Goal: Book appointment/travel/reservation

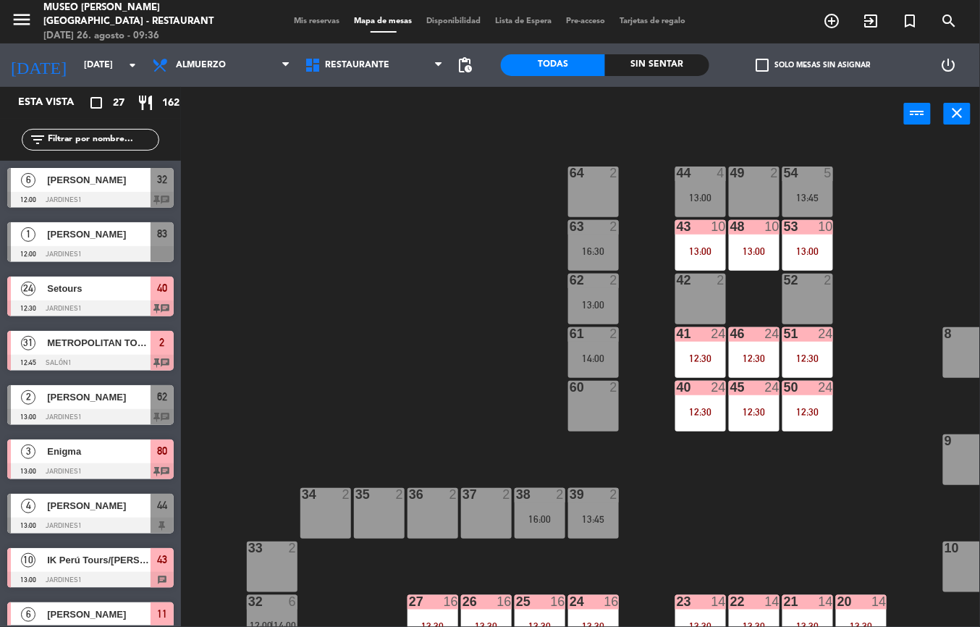
click at [687, 355] on div "12:30" at bounding box center [700, 358] width 51 height 10
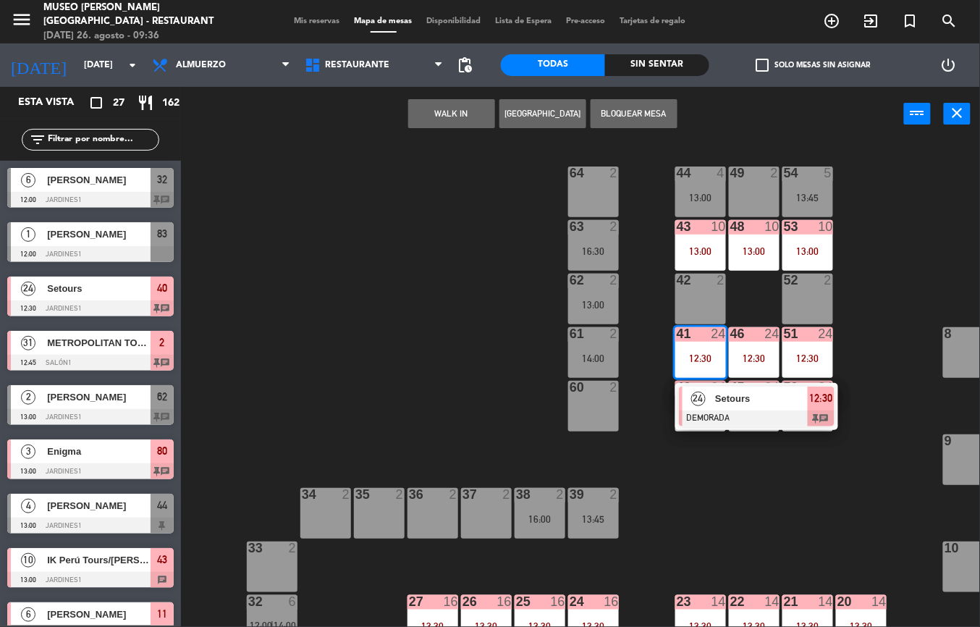
click at [745, 421] on div at bounding box center [757, 418] width 156 height 16
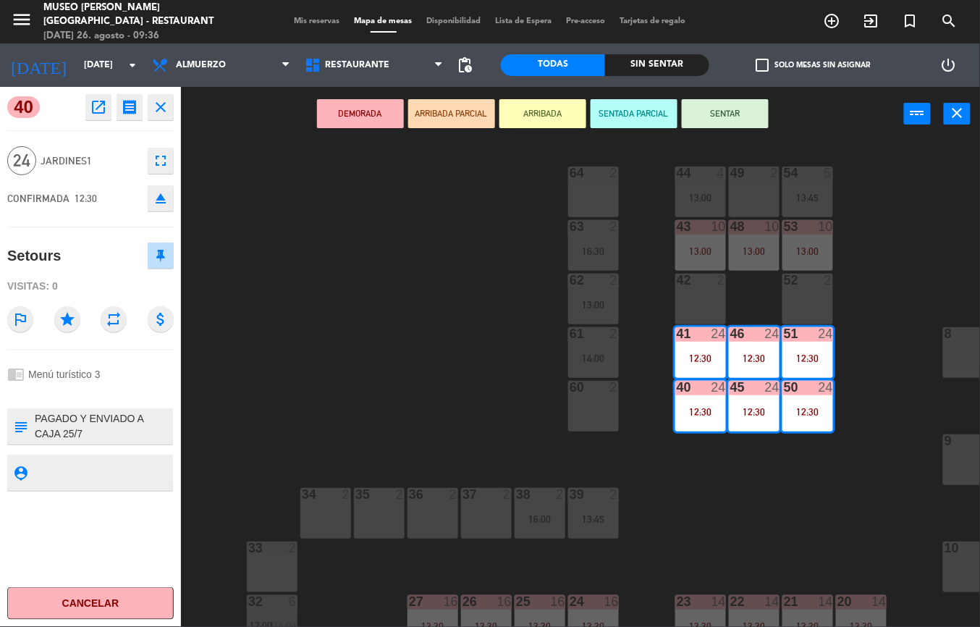
click at [104, 114] on icon "open_in_new" at bounding box center [98, 106] width 17 height 17
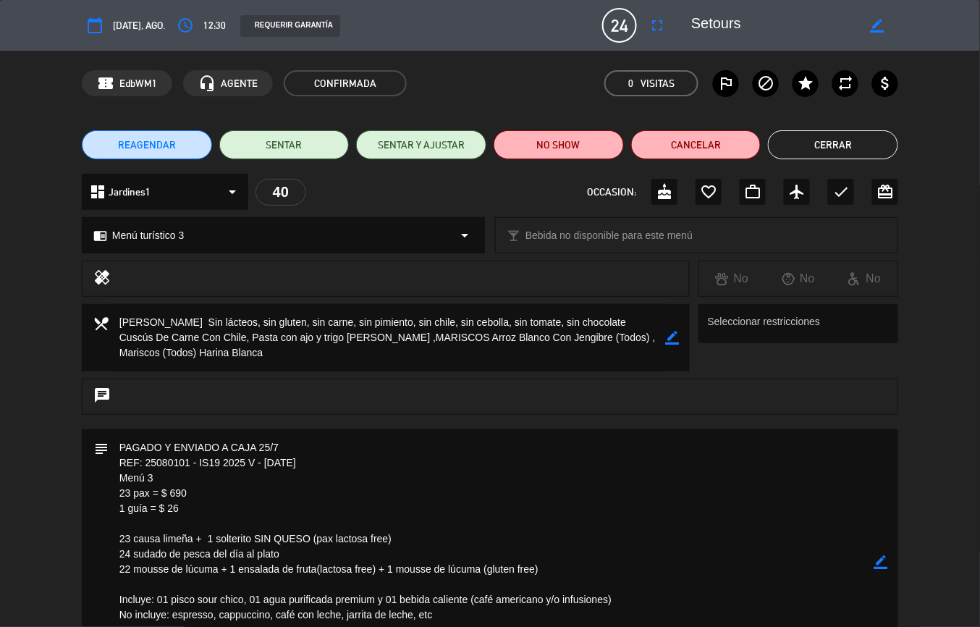
click at [831, 146] on button "Cerrar" at bounding box center [833, 144] width 130 height 29
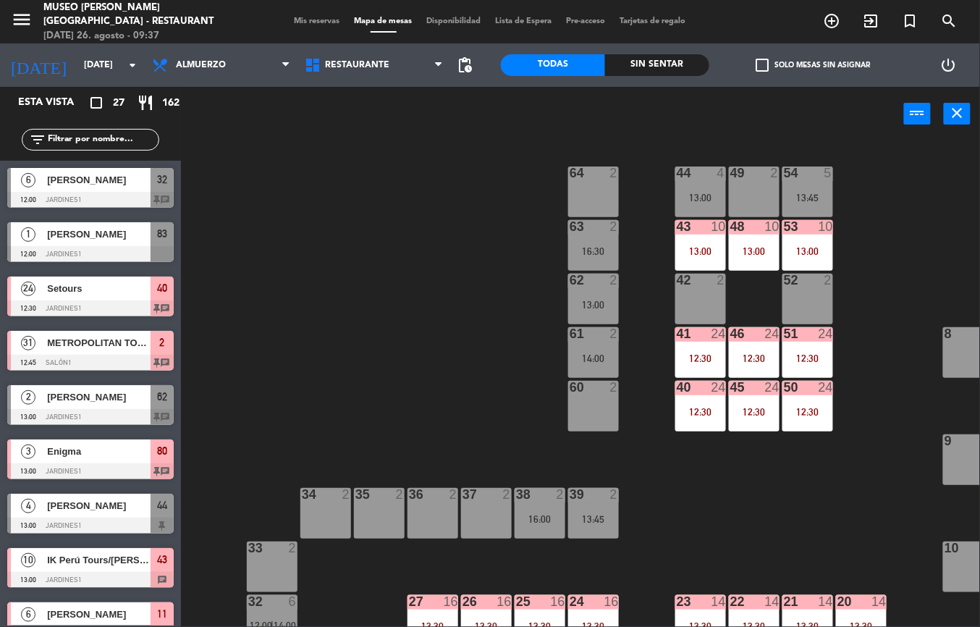
click at [731, 601] on div "22" at bounding box center [730, 601] width 1 height 13
click at [742, 605] on div at bounding box center [754, 601] width 24 height 13
click at [812, 612] on div "21 14 13:30" at bounding box center [807, 620] width 51 height 51
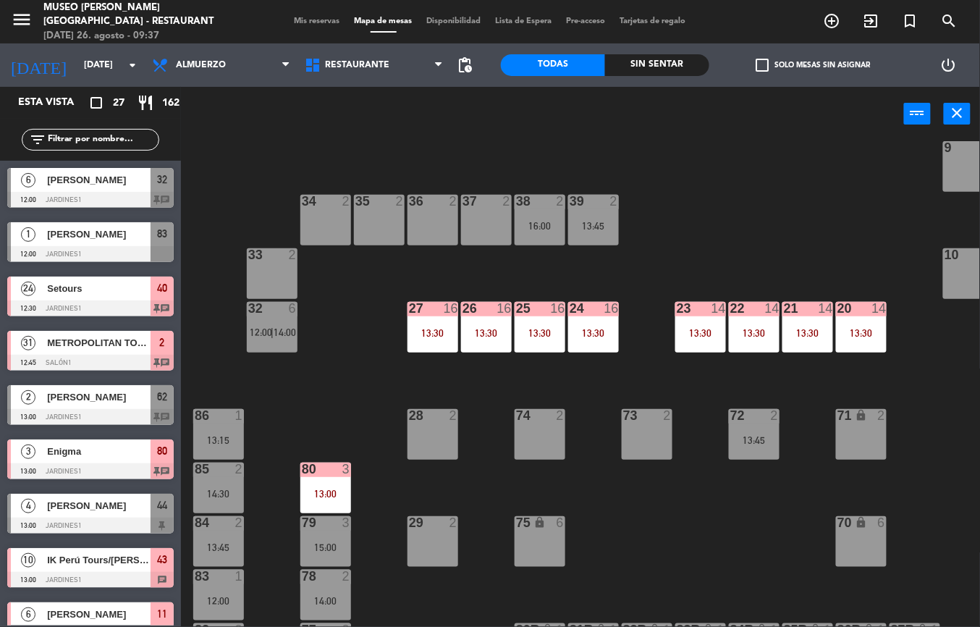
scroll to position [296, 0]
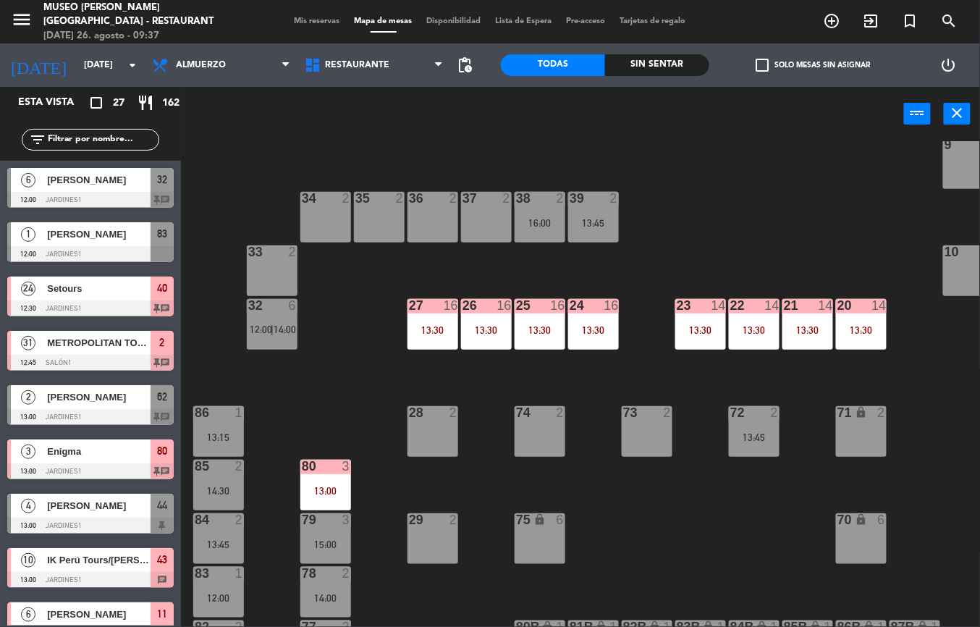
click at [867, 327] on div "13:30" at bounding box center [861, 330] width 51 height 10
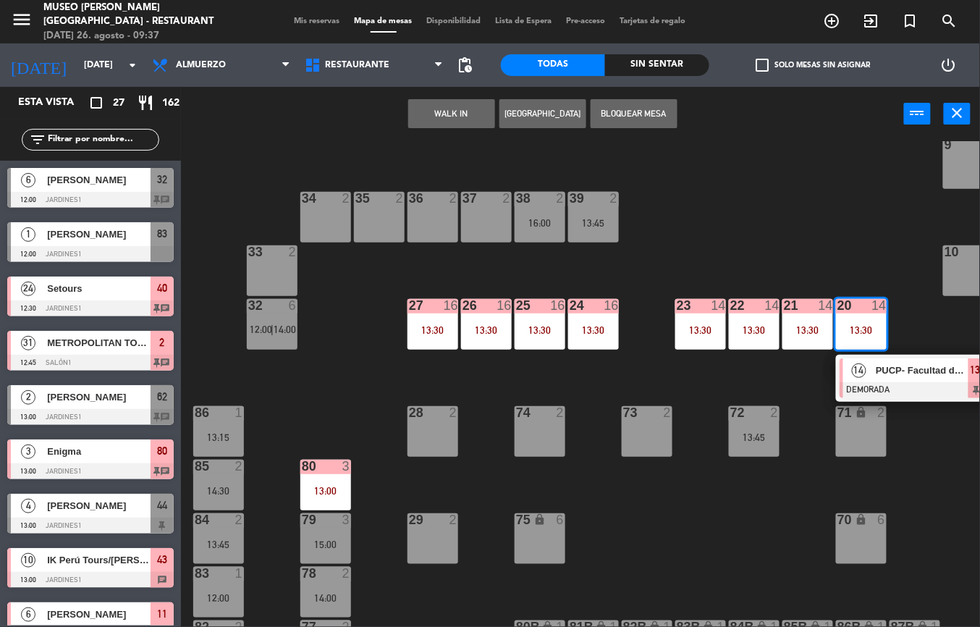
click at [947, 392] on div at bounding box center [917, 390] width 156 height 16
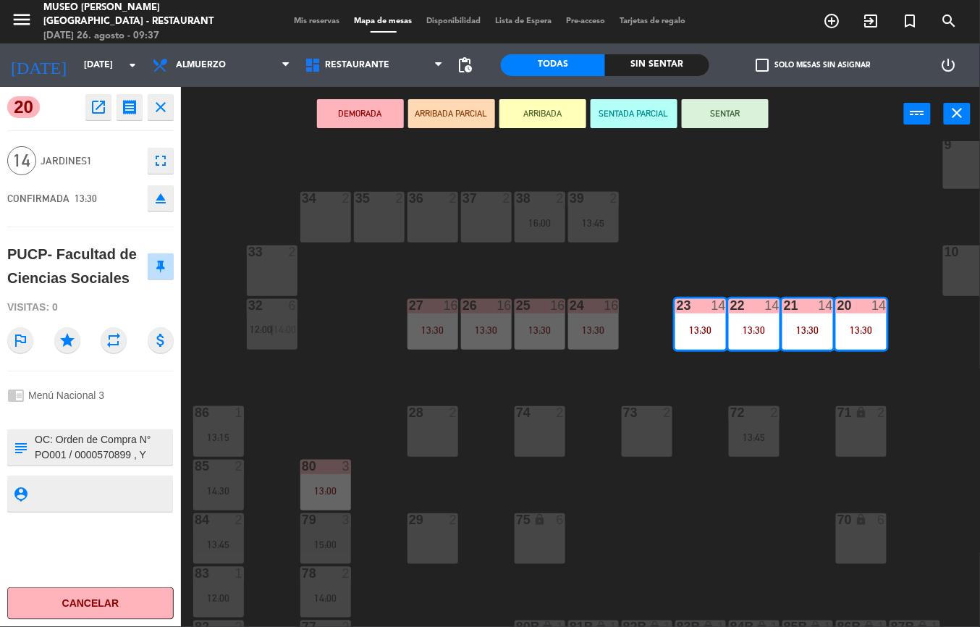
click at [104, 108] on icon "open_in_new" at bounding box center [98, 106] width 17 height 17
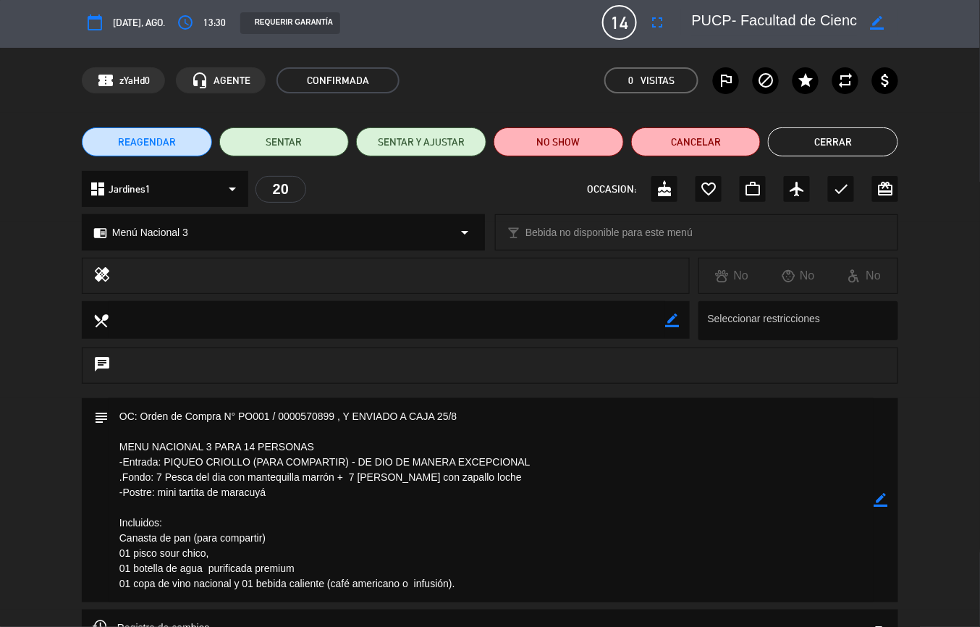
scroll to position [0, 0]
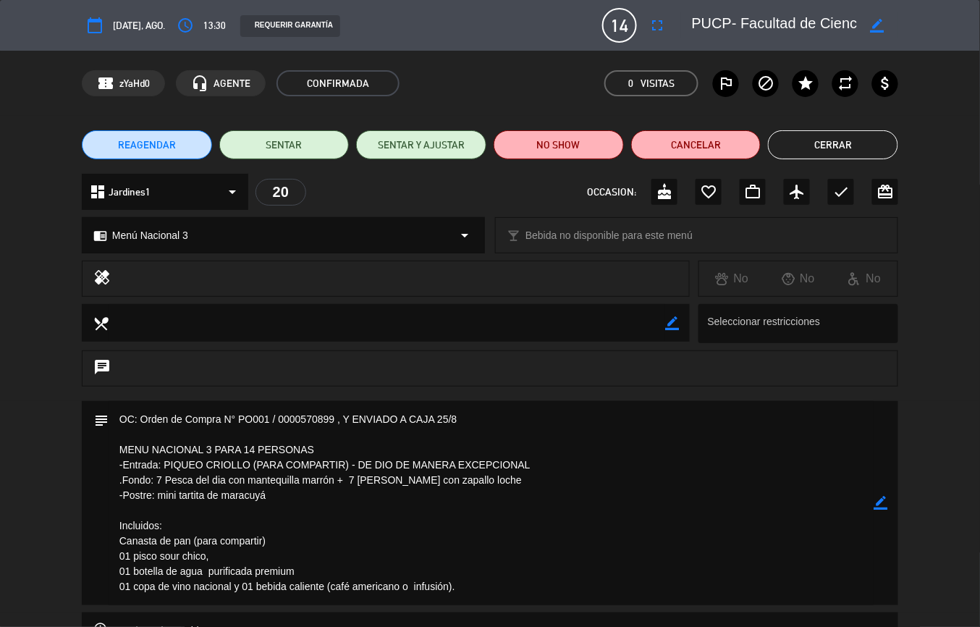
click at [414, 530] on textarea at bounding box center [491, 503] width 765 height 204
click at [415, 530] on textarea at bounding box center [491, 503] width 765 height 204
click at [414, 527] on textarea at bounding box center [491, 503] width 765 height 204
click at [454, 401] on textarea at bounding box center [491, 503] width 765 height 204
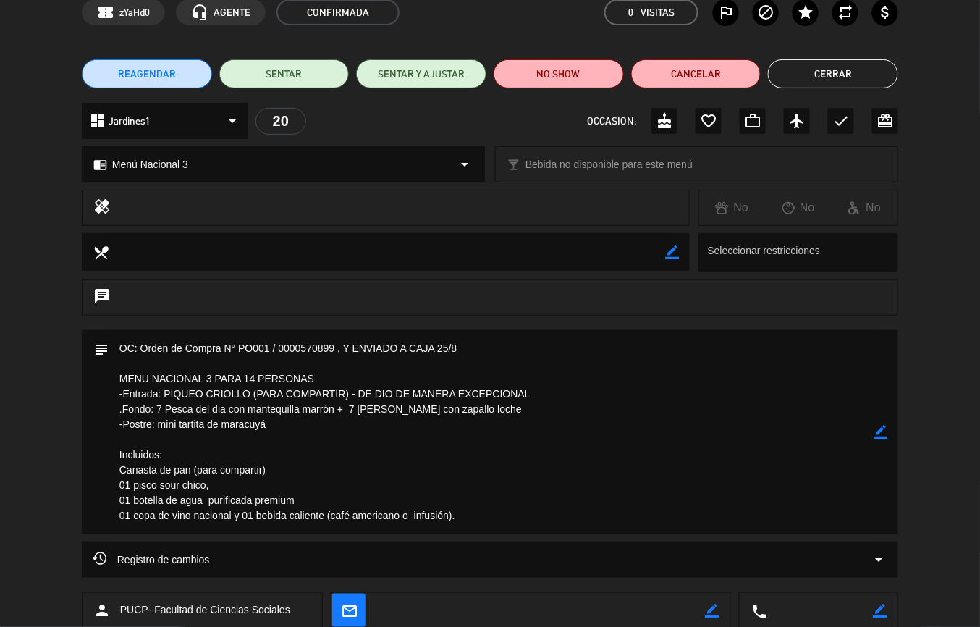
scroll to position [159, 0]
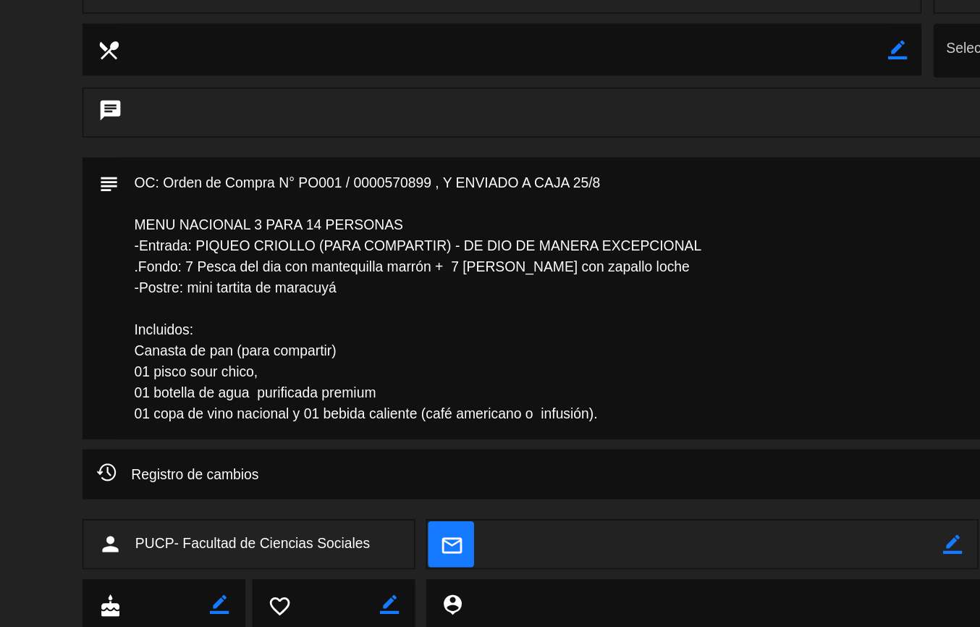
click at [322, 378] on textarea at bounding box center [491, 344] width 765 height 204
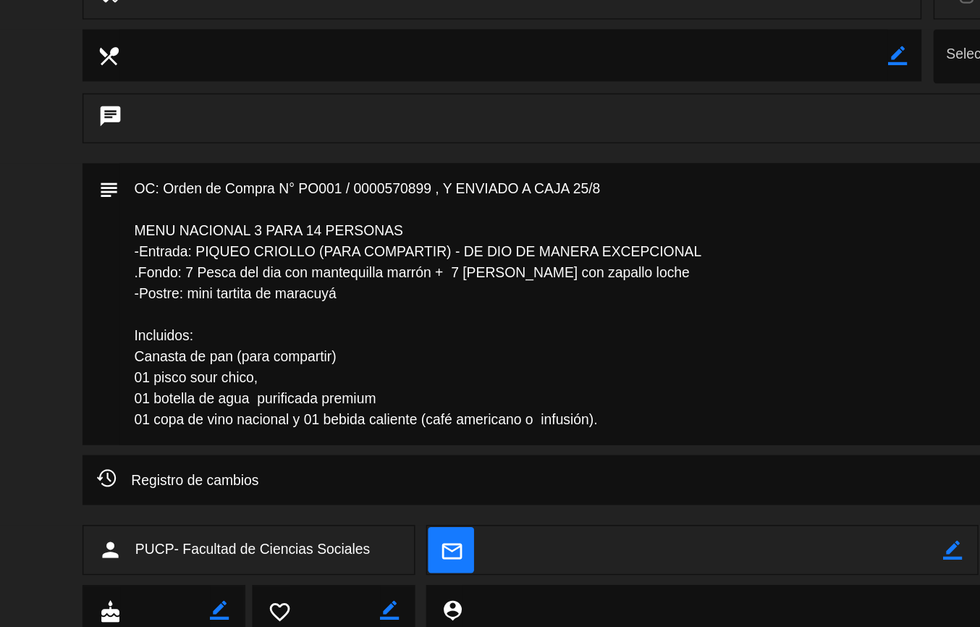
click at [272, 417] on textarea at bounding box center [491, 344] width 765 height 204
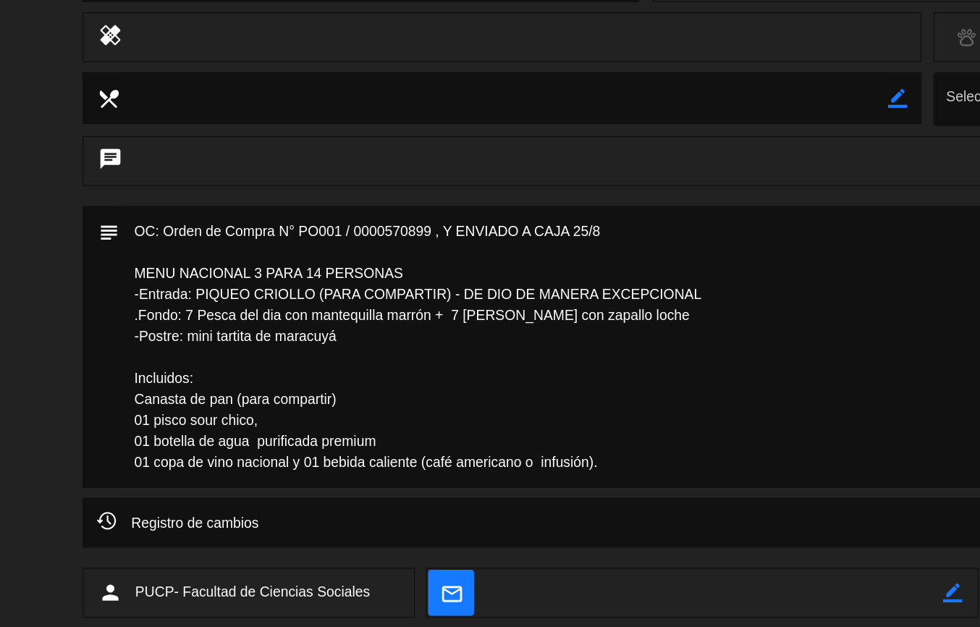
scroll to position [80, 0]
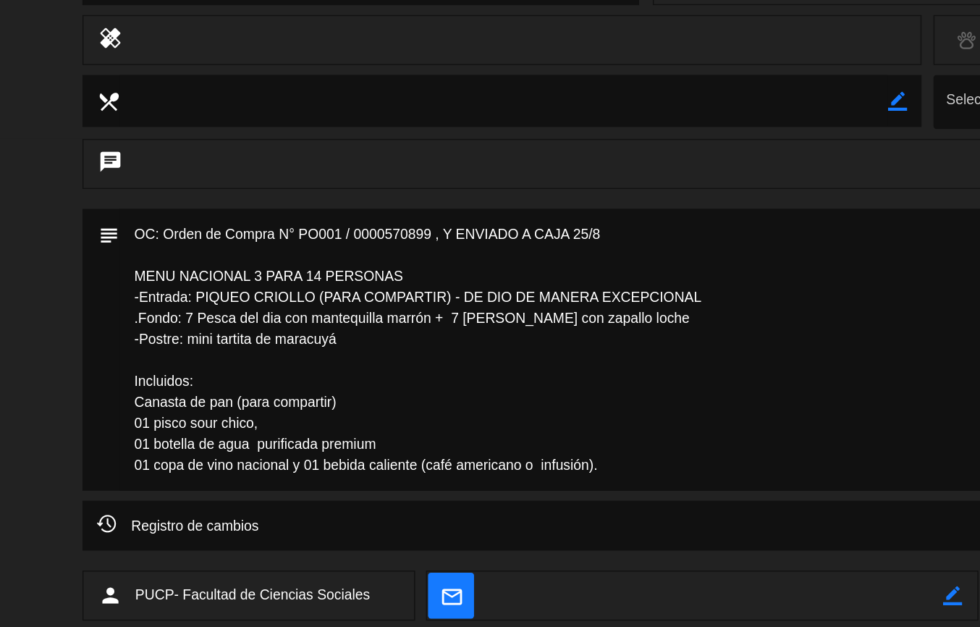
click at [284, 453] on textarea at bounding box center [491, 423] width 765 height 204
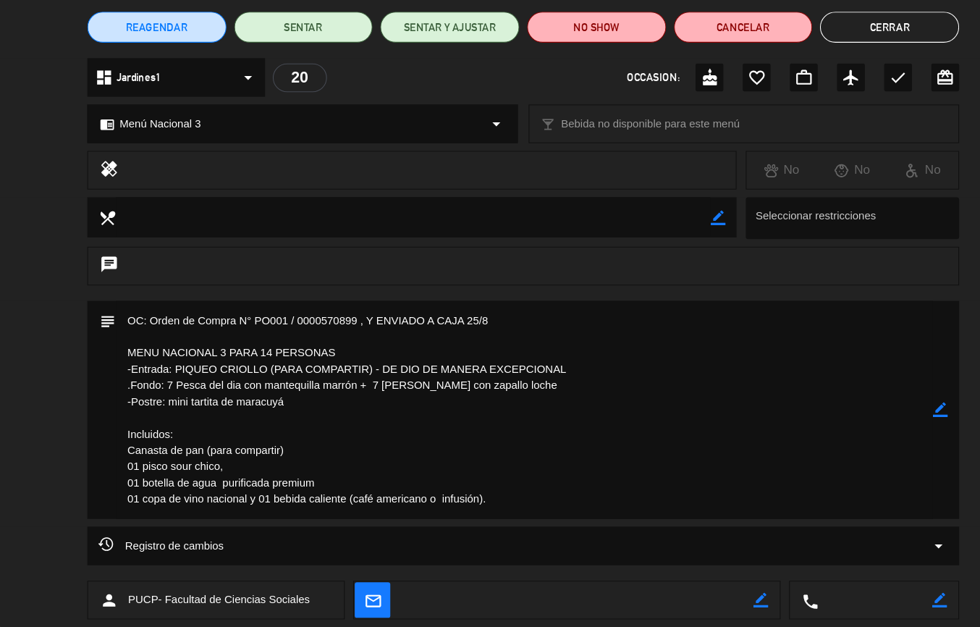
scroll to position [75, 0]
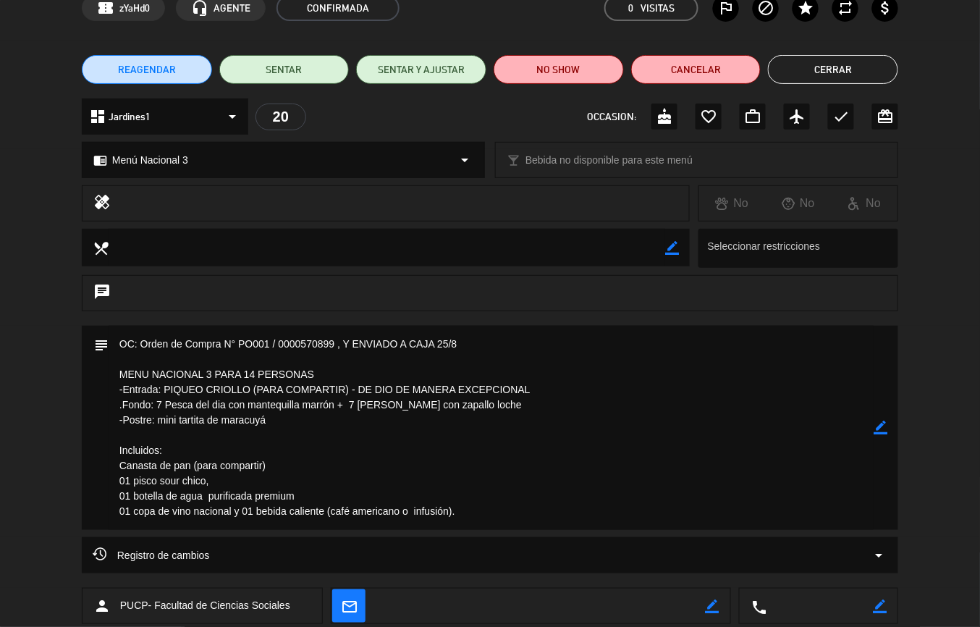
click at [863, 67] on button "Cerrar" at bounding box center [833, 69] width 130 height 29
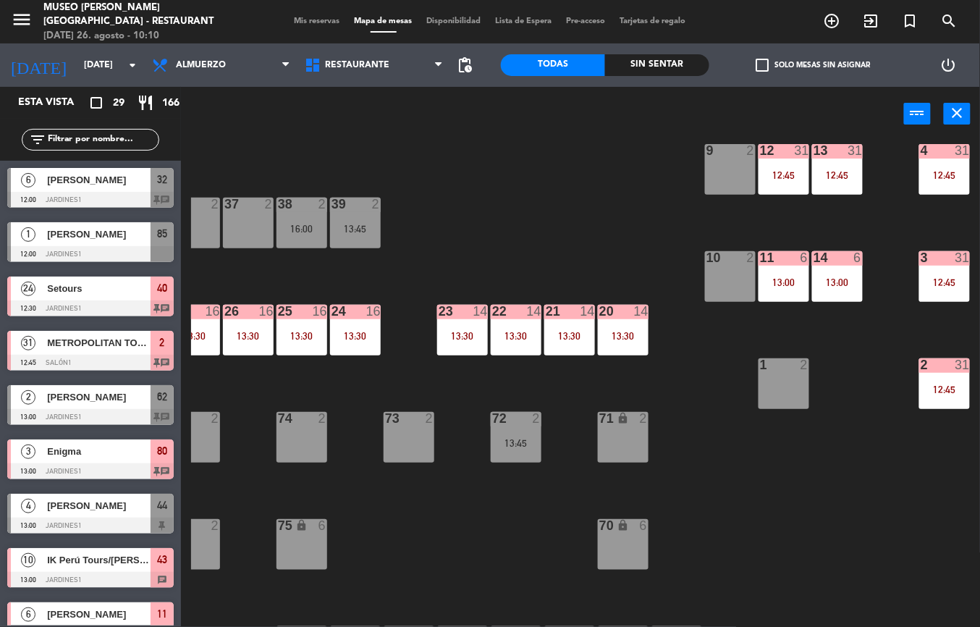
scroll to position [290, 237]
click at [834, 279] on div "13:00" at bounding box center [838, 282] width 51 height 10
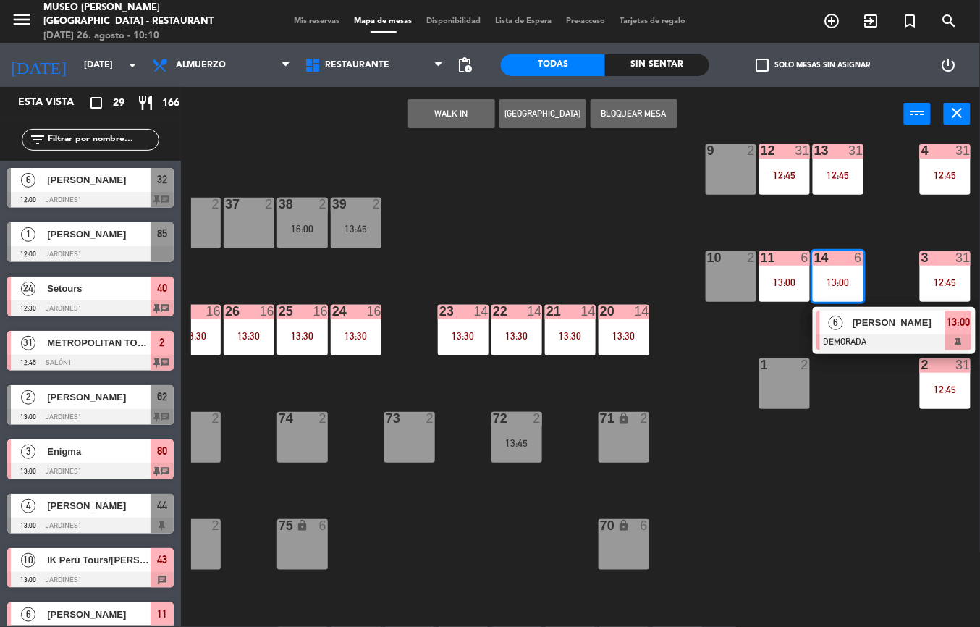
click at [902, 334] on div at bounding box center [894, 342] width 156 height 16
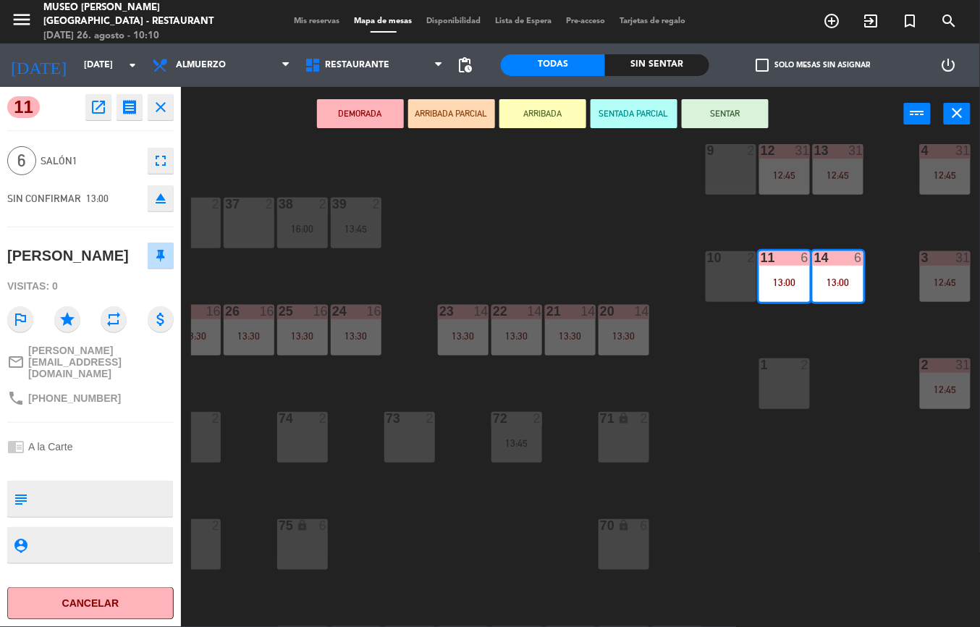
click at [803, 508] on div "44 4 13:00 49 2 54 5 13:45 64 2 48 10 13:00 53 10 13:00 63 2 16:30 43 10 13:00 …" at bounding box center [585, 384] width 789 height 486
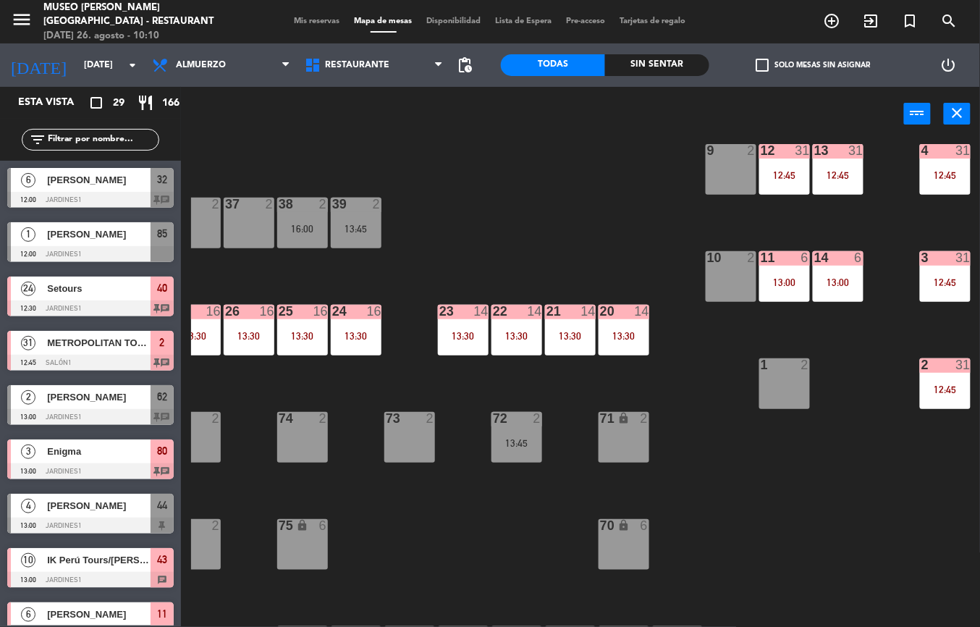
scroll to position [0, 0]
click at [947, 366] on div at bounding box center [945, 364] width 24 height 13
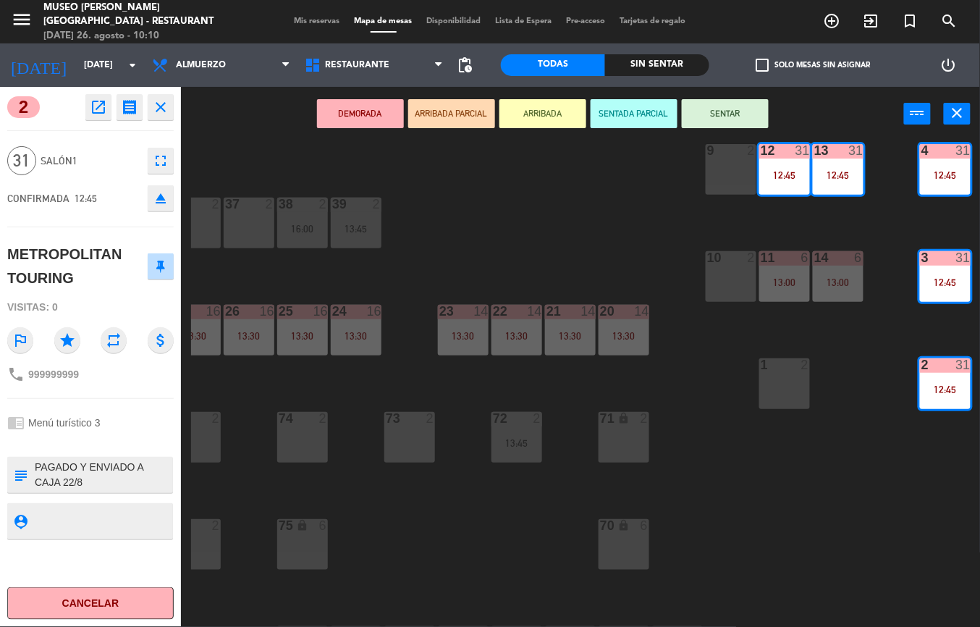
click at [97, 108] on icon "open_in_new" at bounding box center [98, 106] width 17 height 17
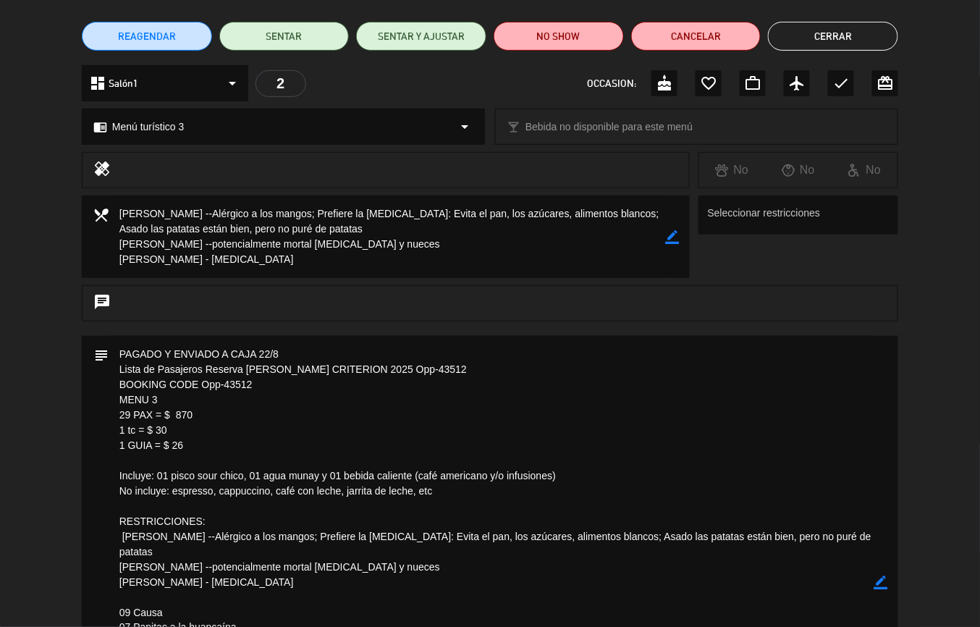
scroll to position [127, 0]
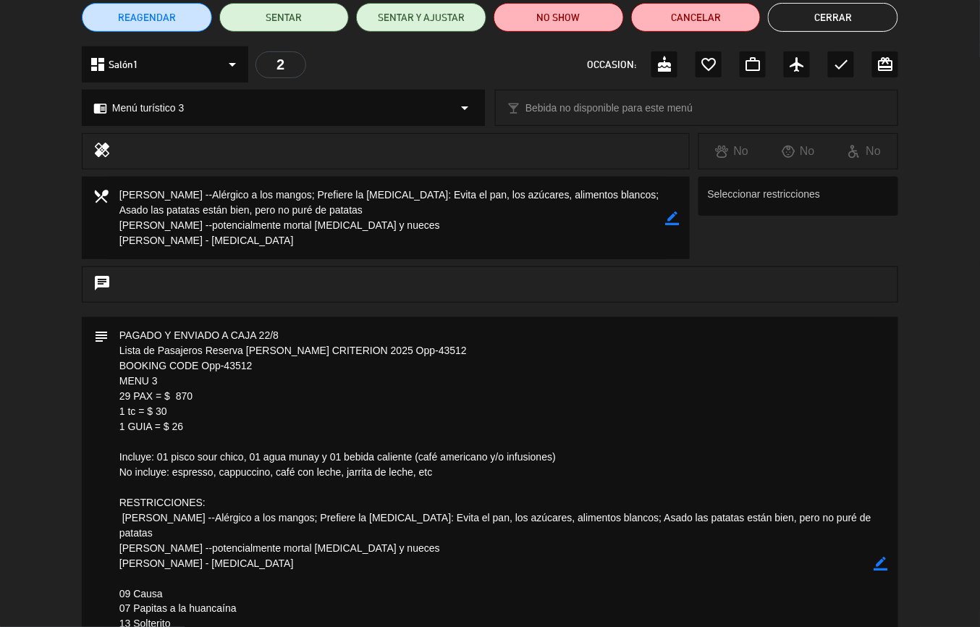
click at [852, 24] on button "Cerrar" at bounding box center [833, 17] width 130 height 29
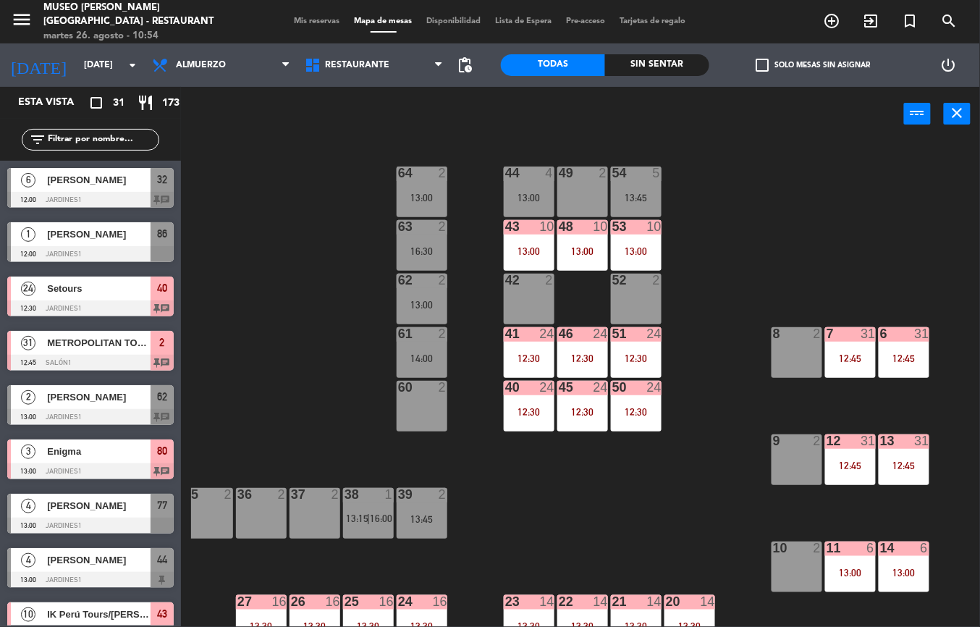
scroll to position [0, 238]
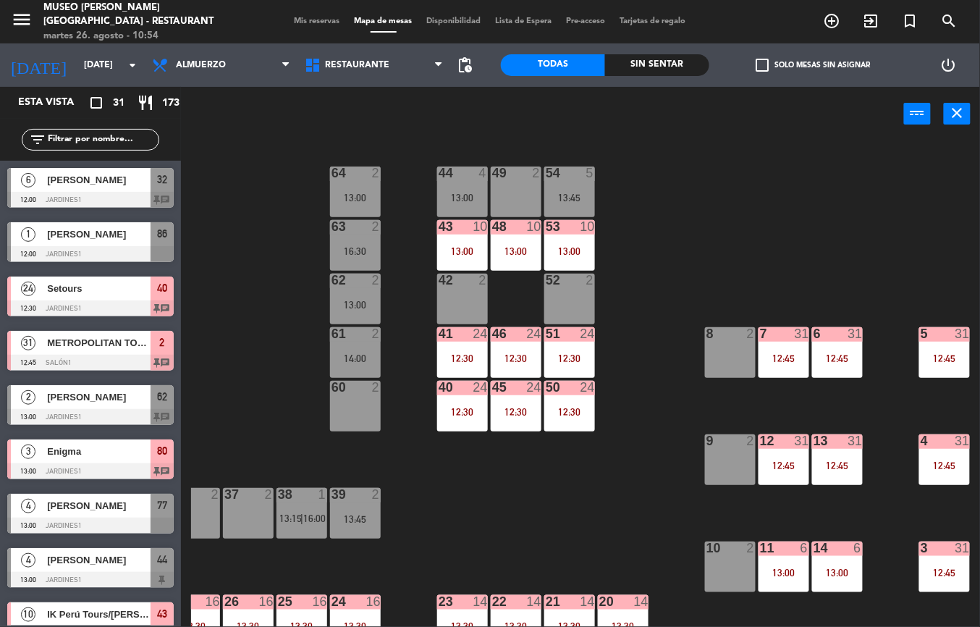
click at [782, 347] on div "7 31 12:45" at bounding box center [783, 352] width 51 height 51
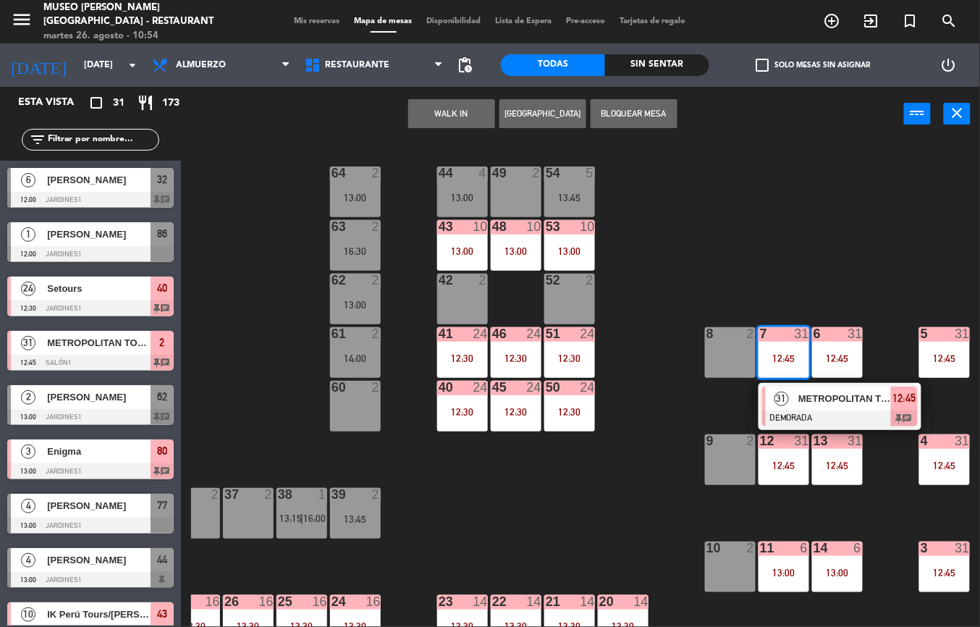
click at [829, 415] on div at bounding box center [840, 418] width 156 height 16
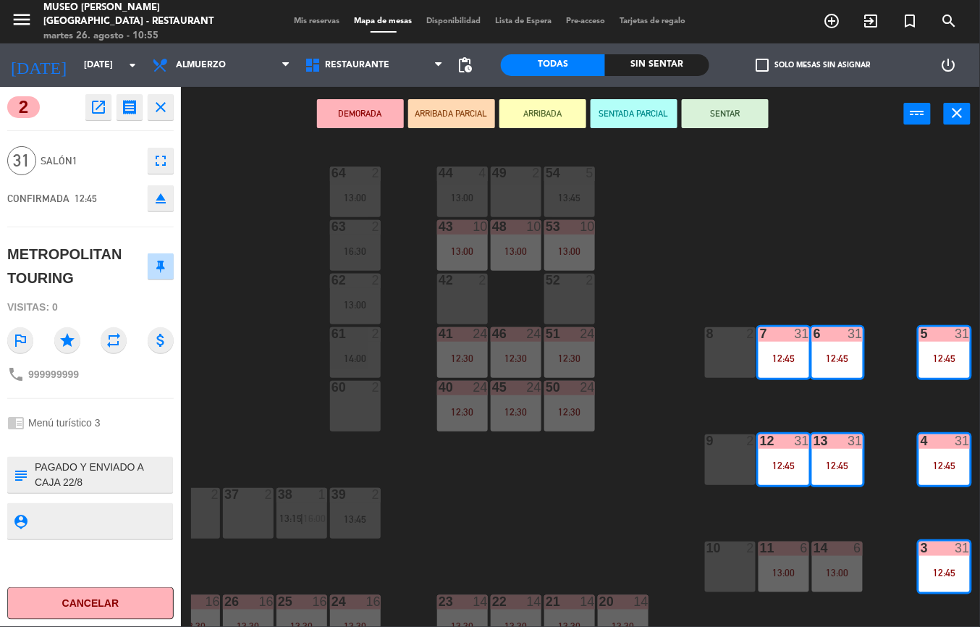
click at [774, 353] on div "12:45" at bounding box center [783, 358] width 51 height 10
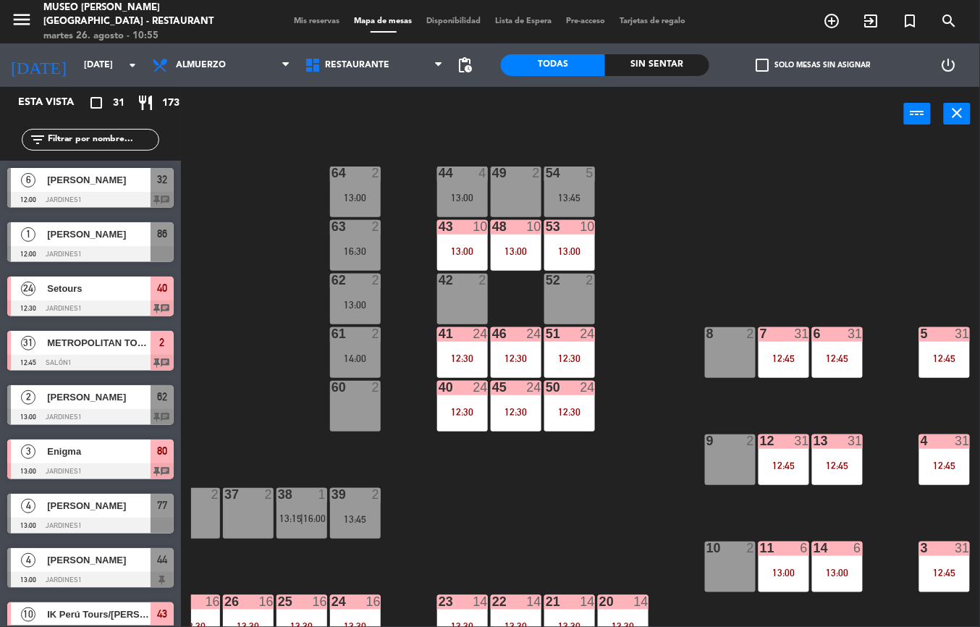
click at [783, 334] on div at bounding box center [783, 333] width 24 height 13
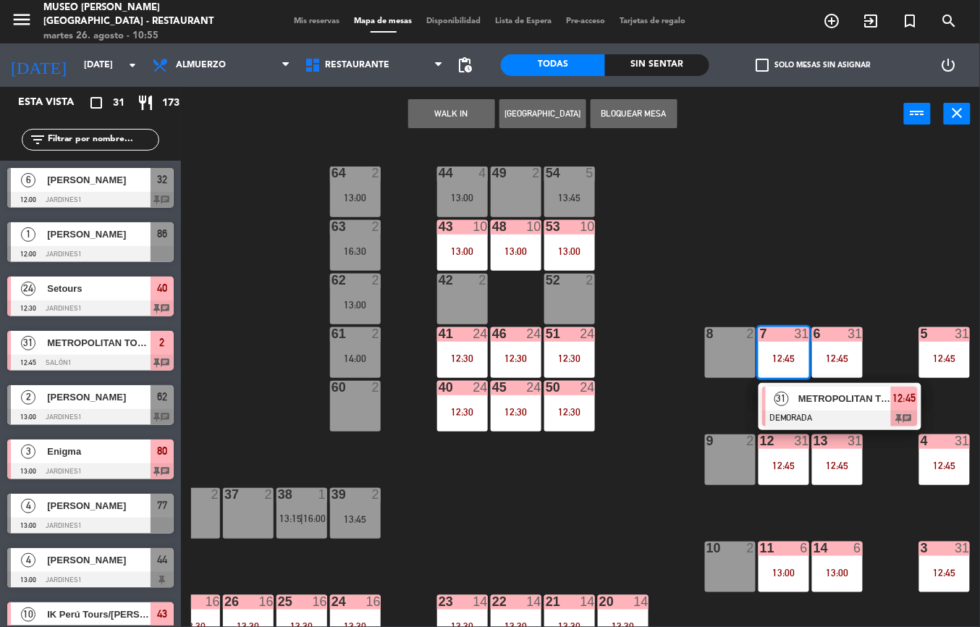
click at [826, 398] on span "METROPOLITAN TOURING" at bounding box center [844, 398] width 93 height 15
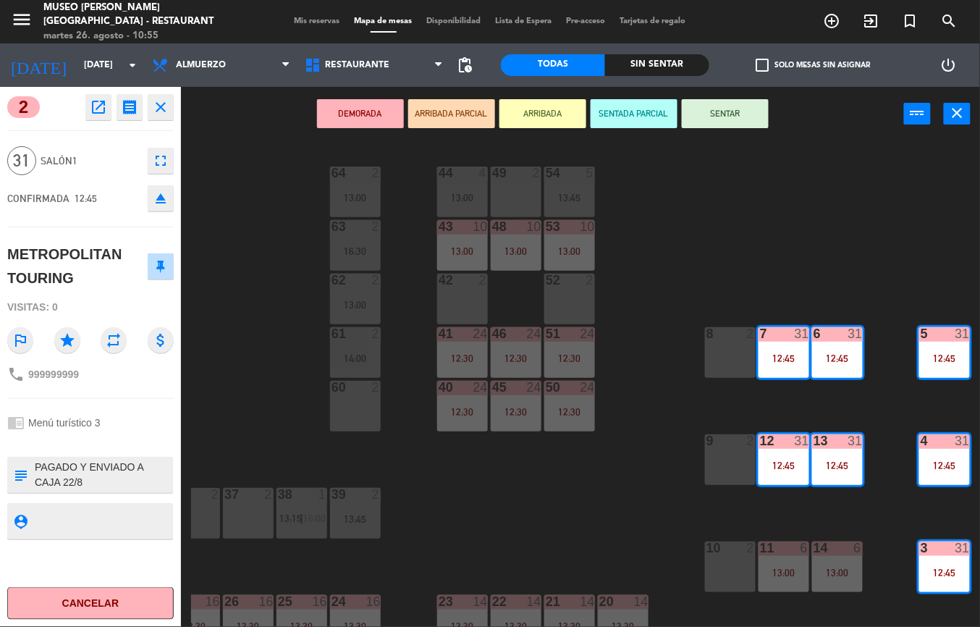
click at [96, 114] on icon "open_in_new" at bounding box center [98, 106] width 17 height 17
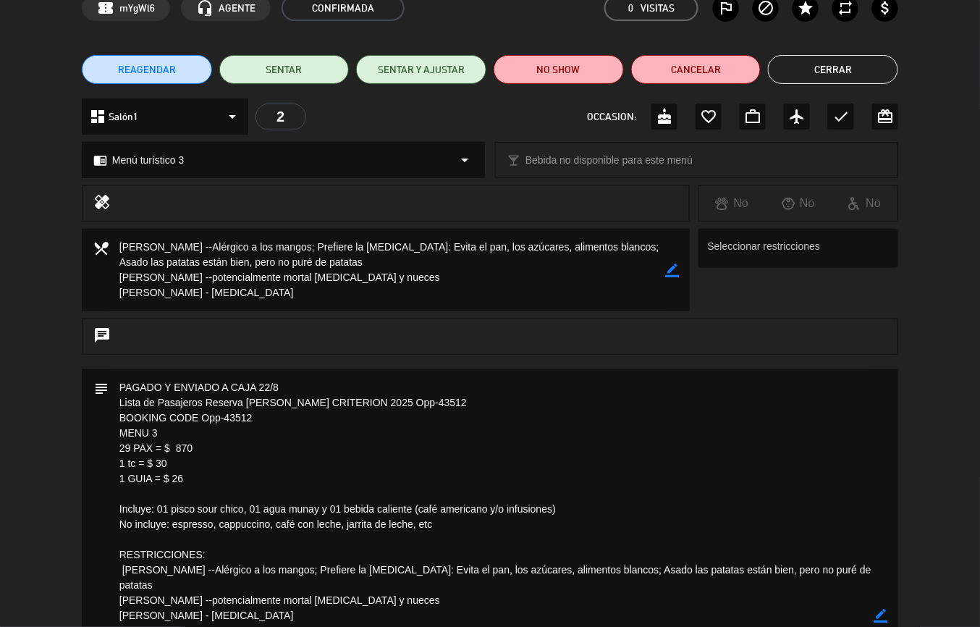
scroll to position [58, 0]
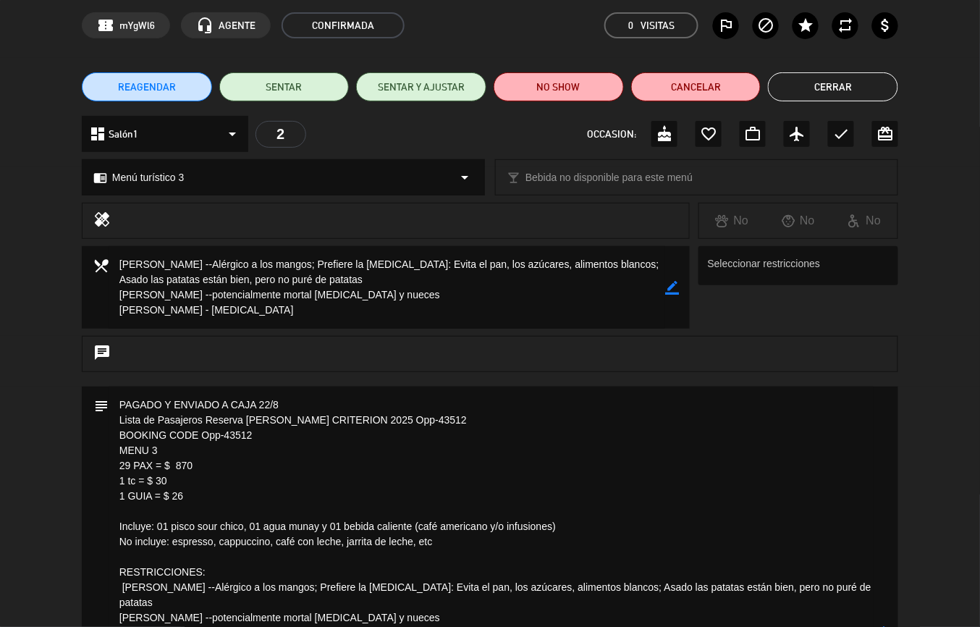
click at [834, 90] on button "Cerrar" at bounding box center [833, 86] width 130 height 29
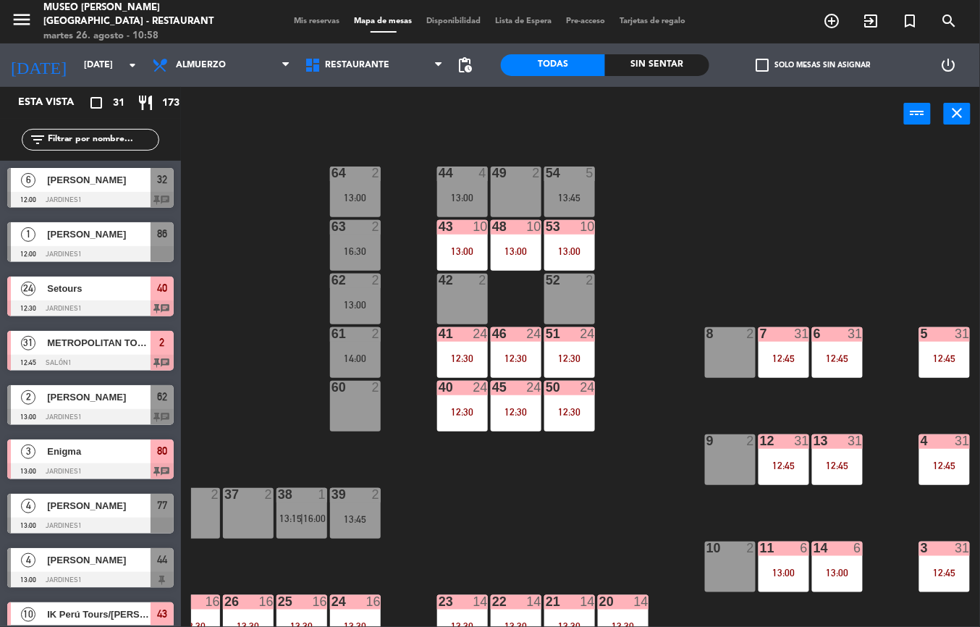
click at [786, 347] on div "7 31 12:45" at bounding box center [783, 352] width 51 height 51
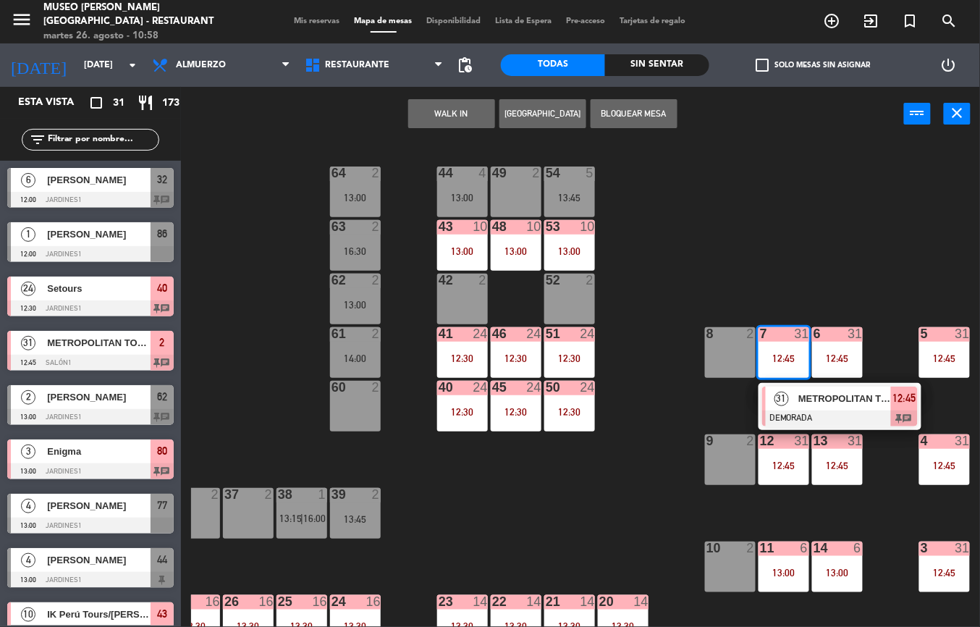
click at [832, 408] on div "METROPOLITAN TOURING" at bounding box center [844, 398] width 94 height 24
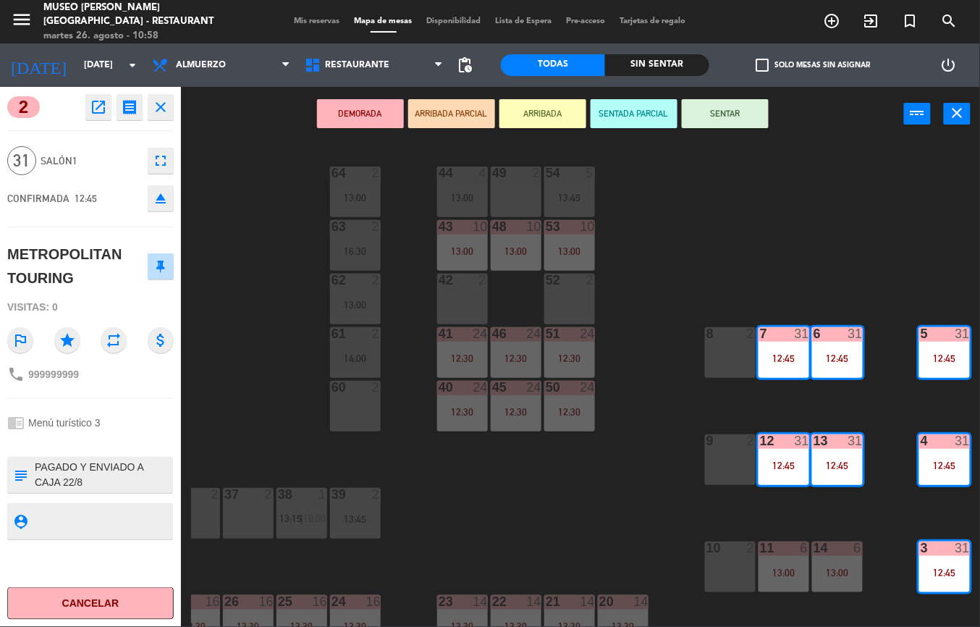
click at [96, 105] on icon "open_in_new" at bounding box center [98, 106] width 17 height 17
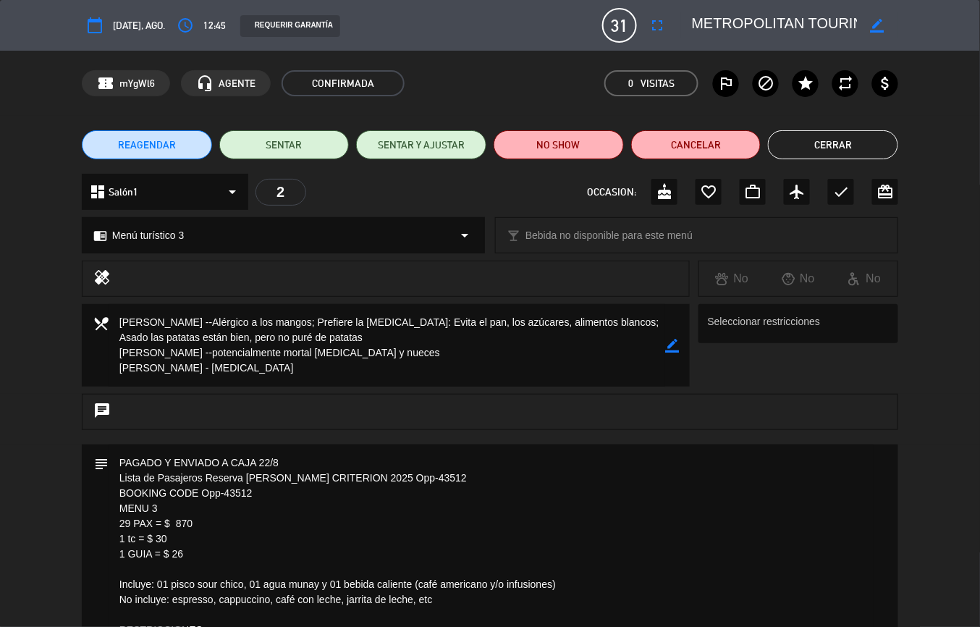
scroll to position [4, 0]
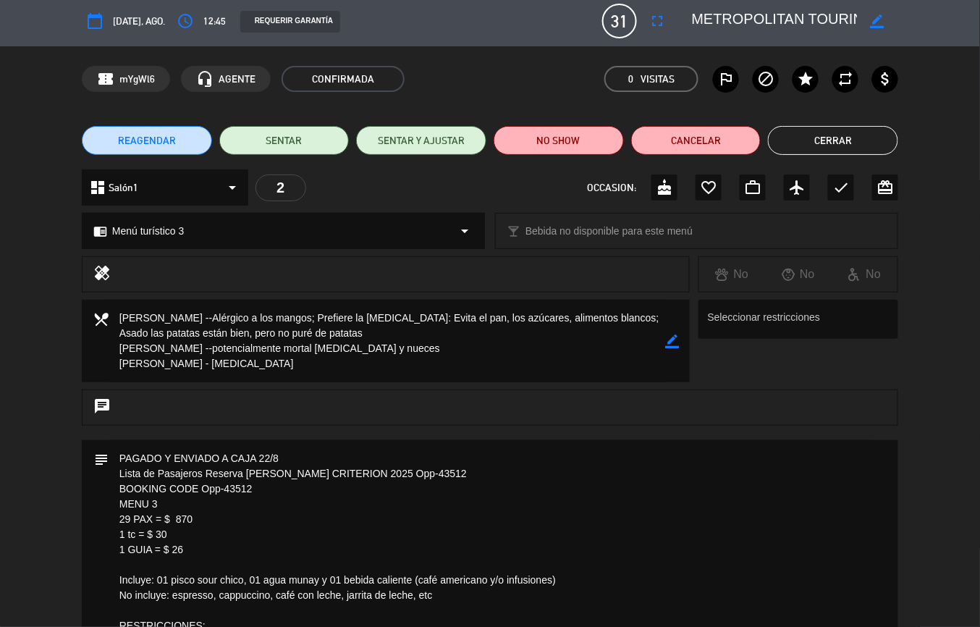
click at [831, 139] on button "Cerrar" at bounding box center [833, 140] width 130 height 29
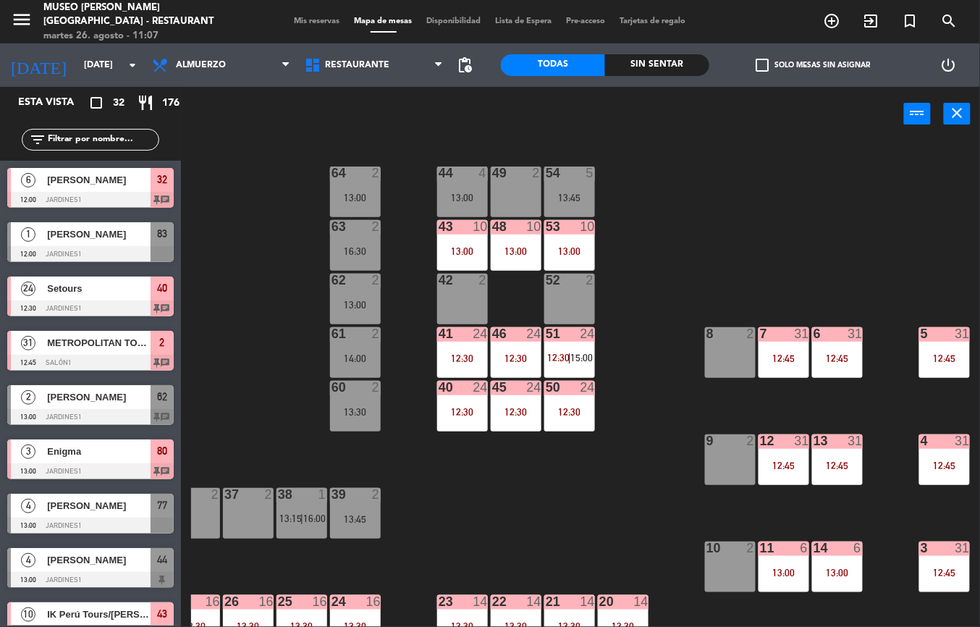
scroll to position [190, 238]
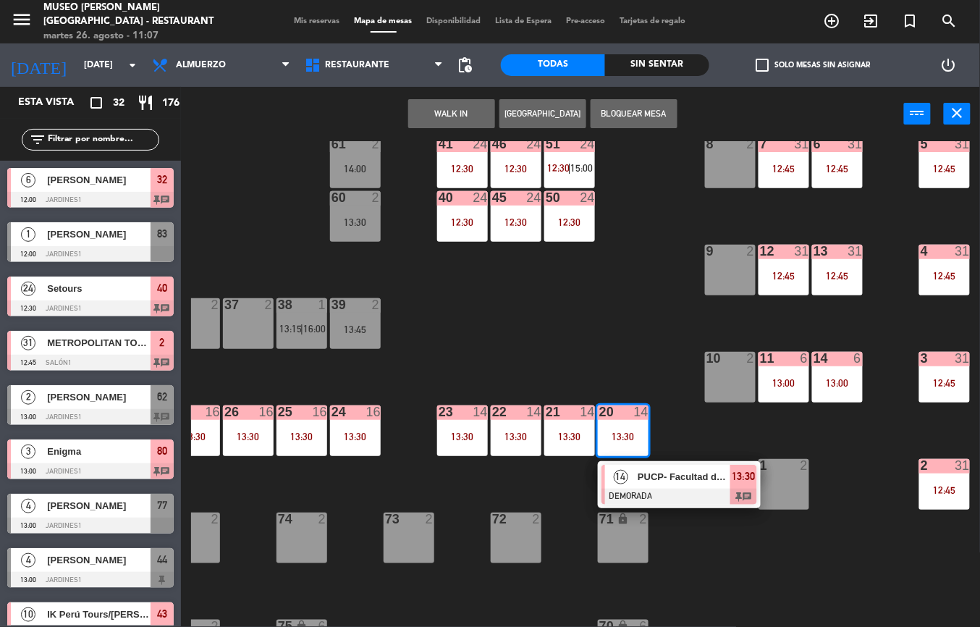
click at [661, 473] on span "PUCP- Facultad de Ciencias Sociales" at bounding box center [684, 476] width 93 height 15
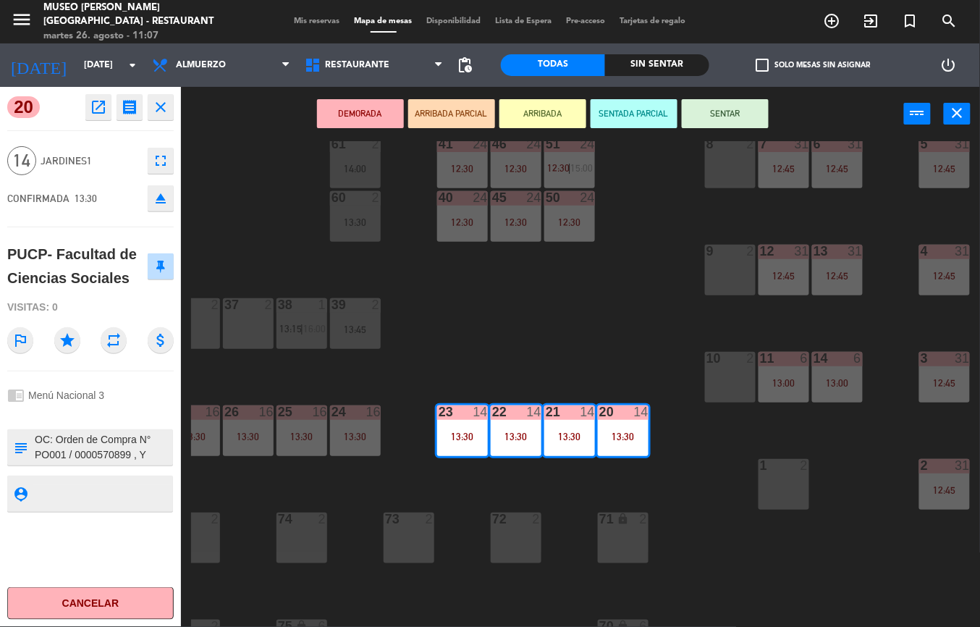
click at [93, 105] on icon "open_in_new" at bounding box center [98, 106] width 17 height 17
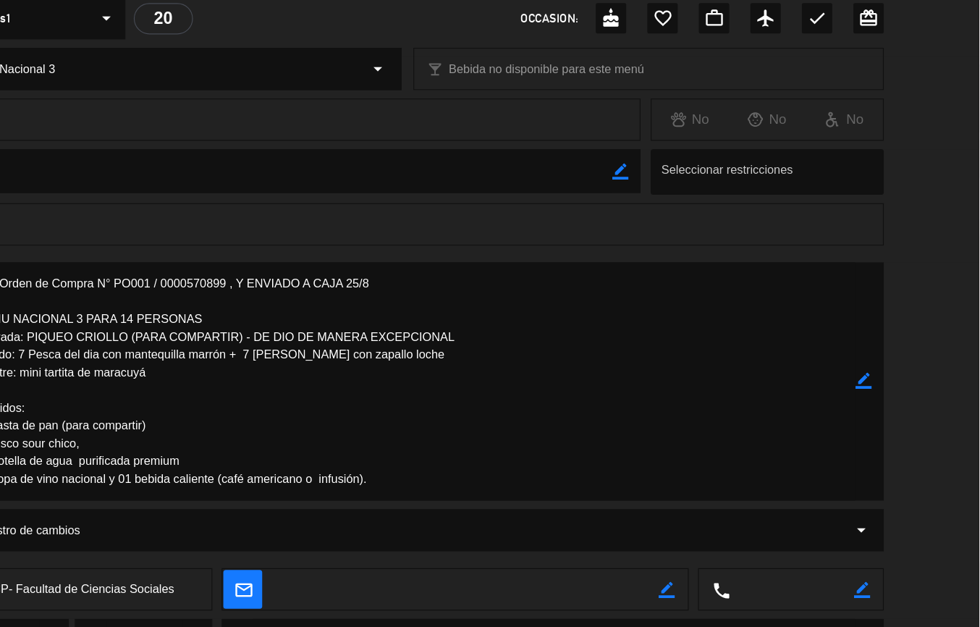
scroll to position [0, 0]
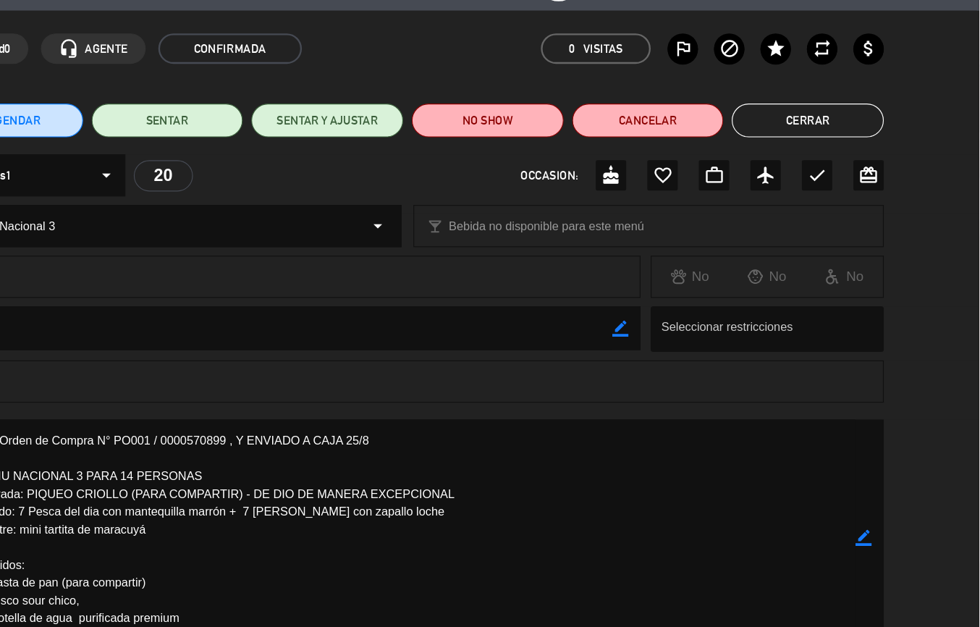
click at [837, 135] on button "Cerrar" at bounding box center [833, 144] width 130 height 29
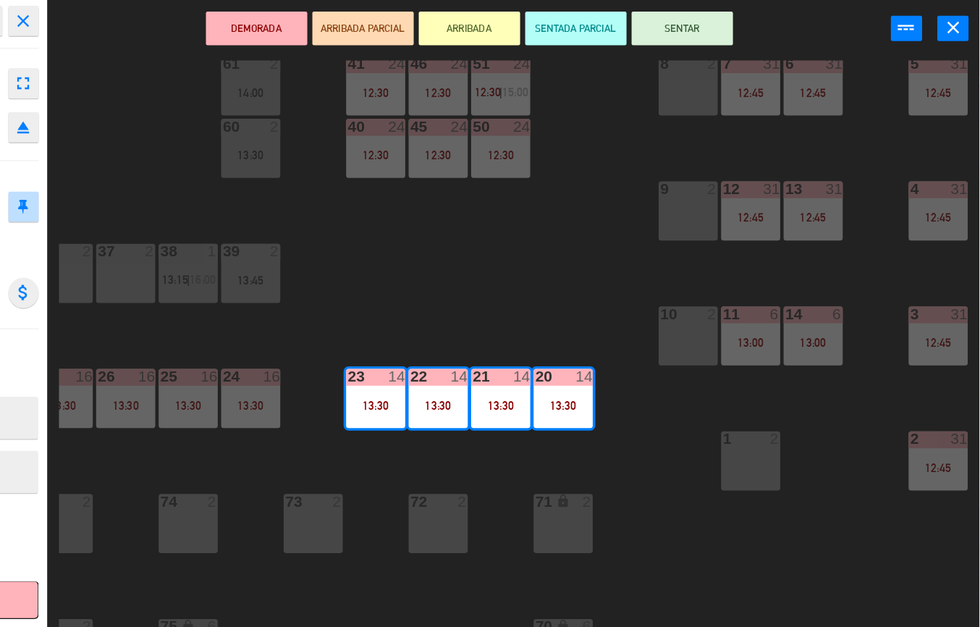
click at [617, 331] on div "44 5 49 2 54 5 13:45 64 2 13:00 48 10 13:00 53 10 13:00 63 2 16:30 43 10 13:00 …" at bounding box center [585, 384] width 789 height 486
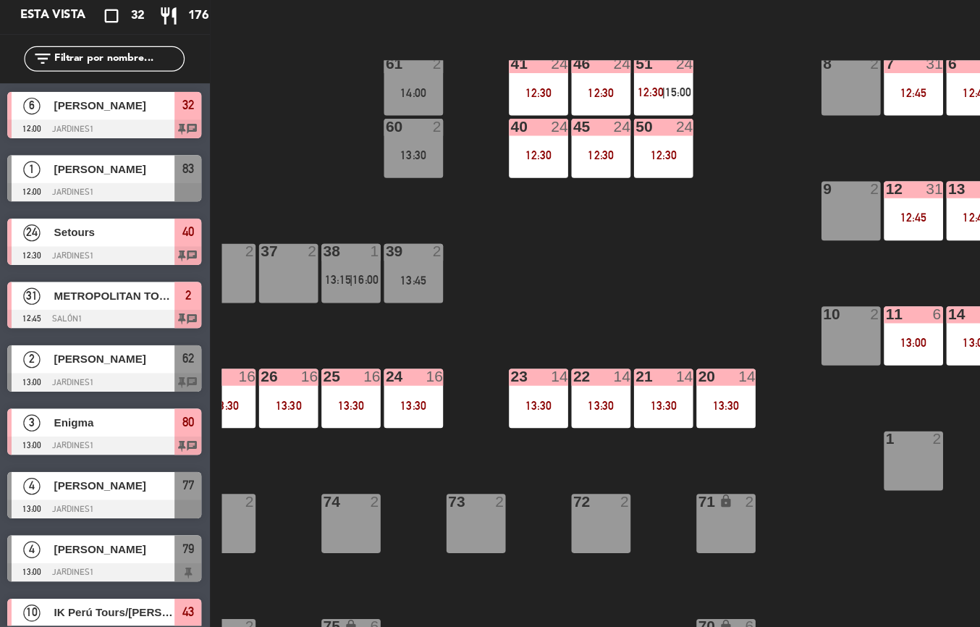
scroll to position [195, 238]
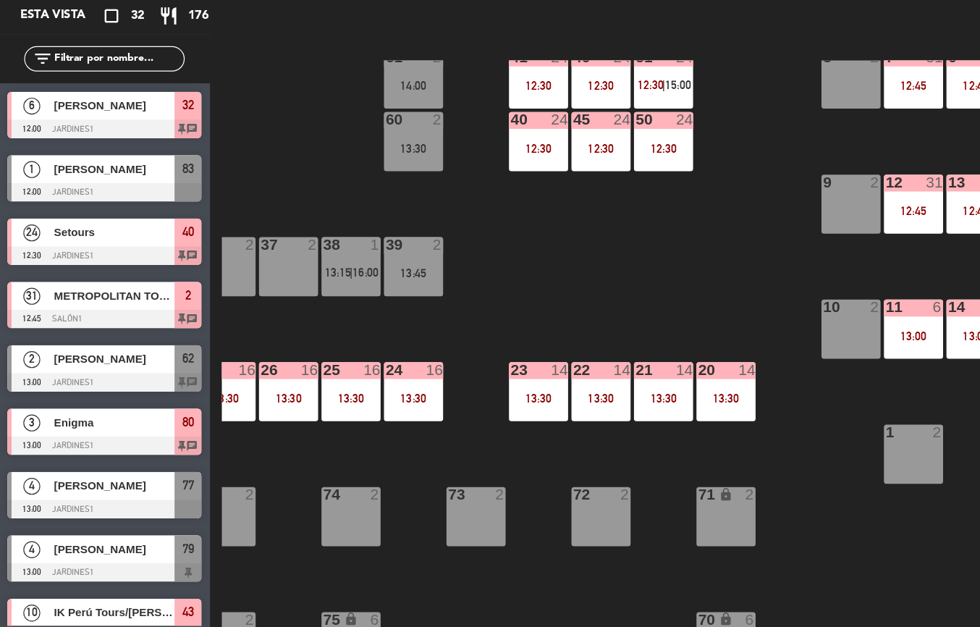
click at [614, 415] on div "20 14 13:30" at bounding box center [623, 424] width 51 height 51
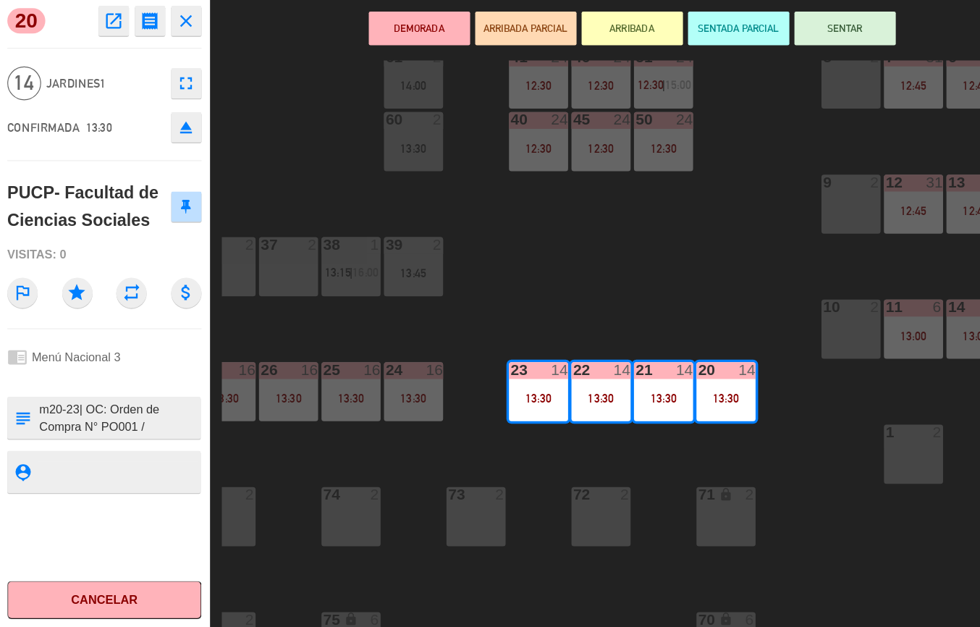
click at [100, 107] on icon "open_in_new" at bounding box center [98, 106] width 17 height 17
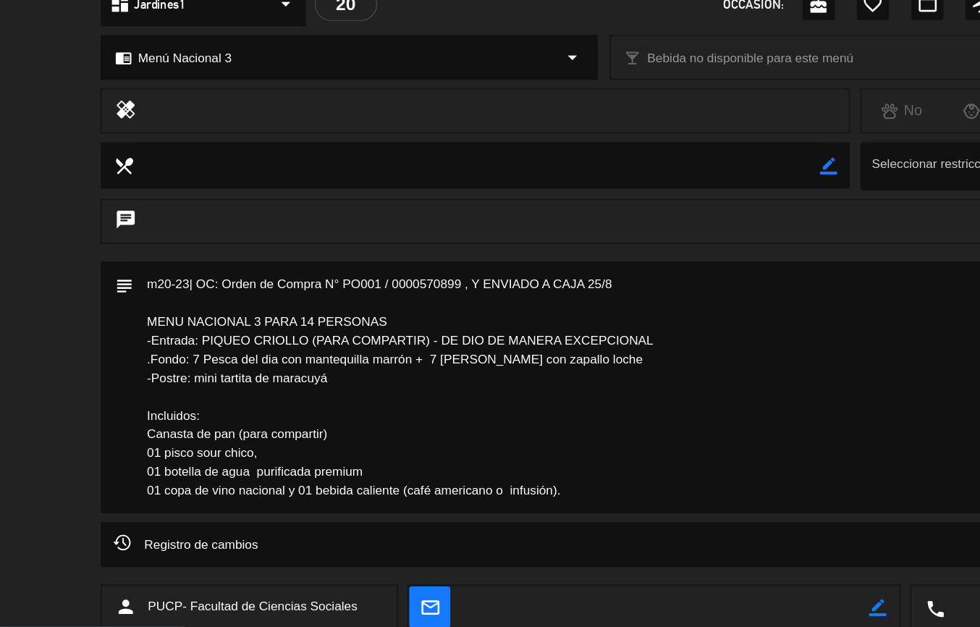
scroll to position [0, 0]
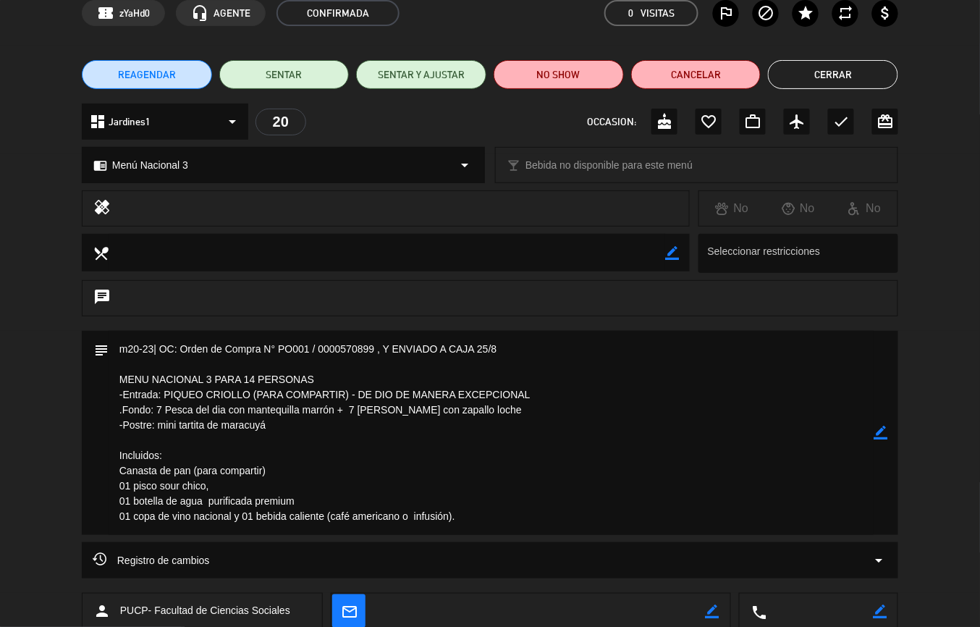
click at [829, 73] on button "Cerrar" at bounding box center [833, 74] width 130 height 29
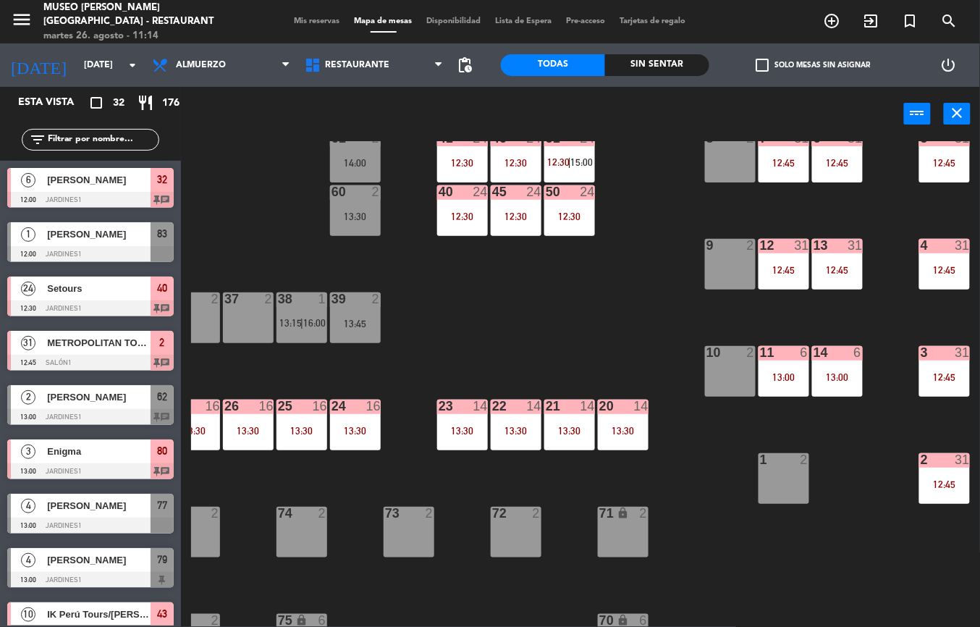
scroll to position [198, 238]
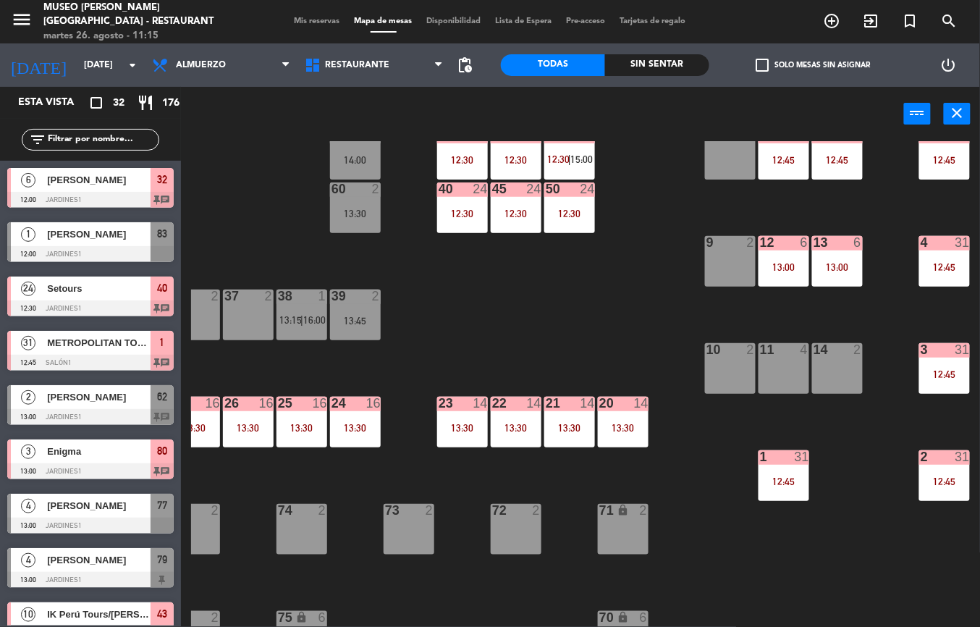
click at [368, 428] on div "13:30" at bounding box center [355, 428] width 51 height 10
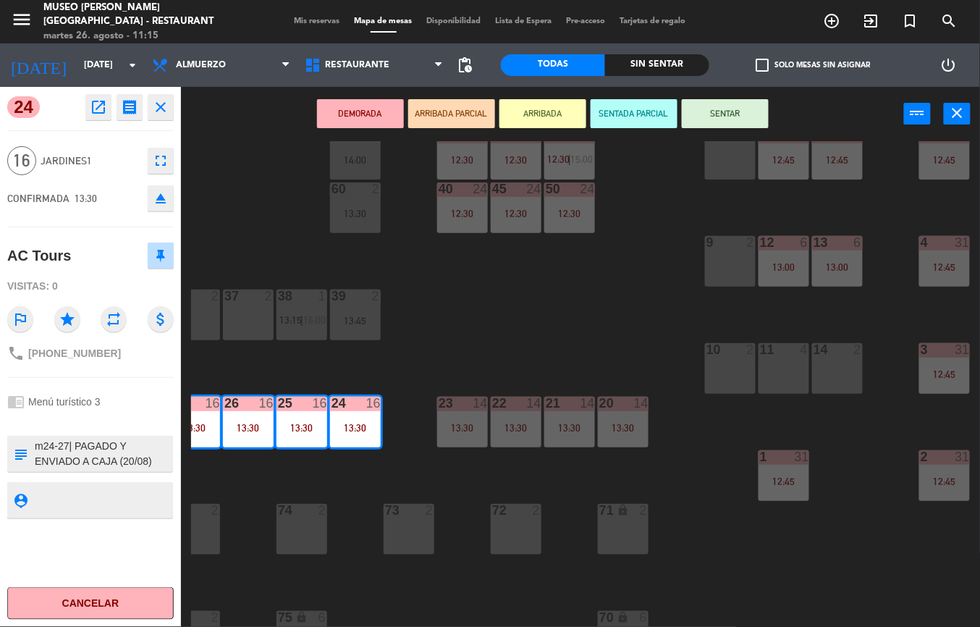
click at [589, 318] on div "44 5 49 2 54 5 13:45 64 2 13:00 48 10 13:00 53 10 13:00 63 2 16:30 43 10 13:00 …" at bounding box center [585, 384] width 789 height 486
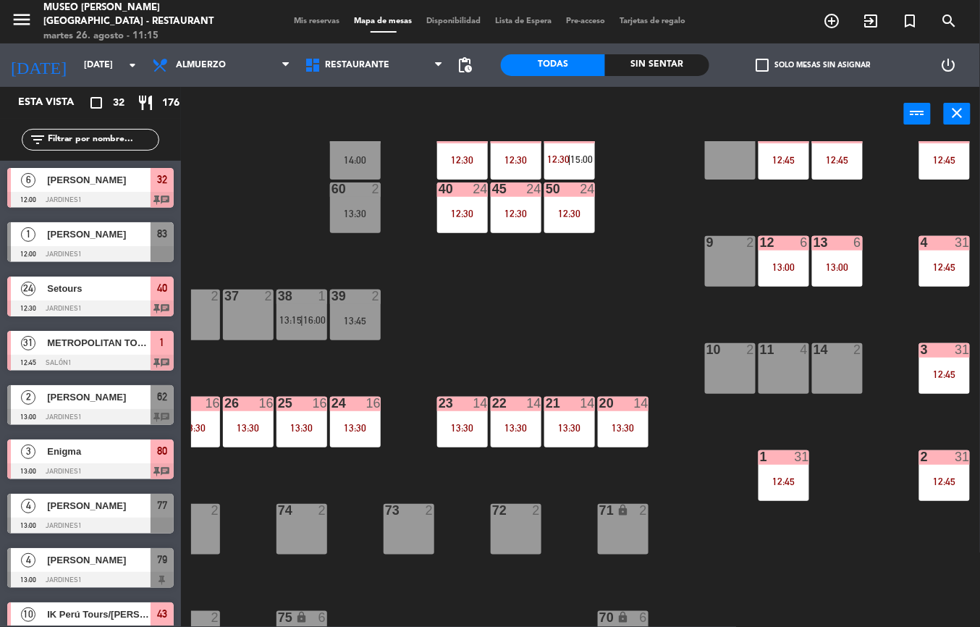
scroll to position [0, 0]
click at [577, 229] on div "50 24 12:30" at bounding box center [569, 207] width 51 height 51
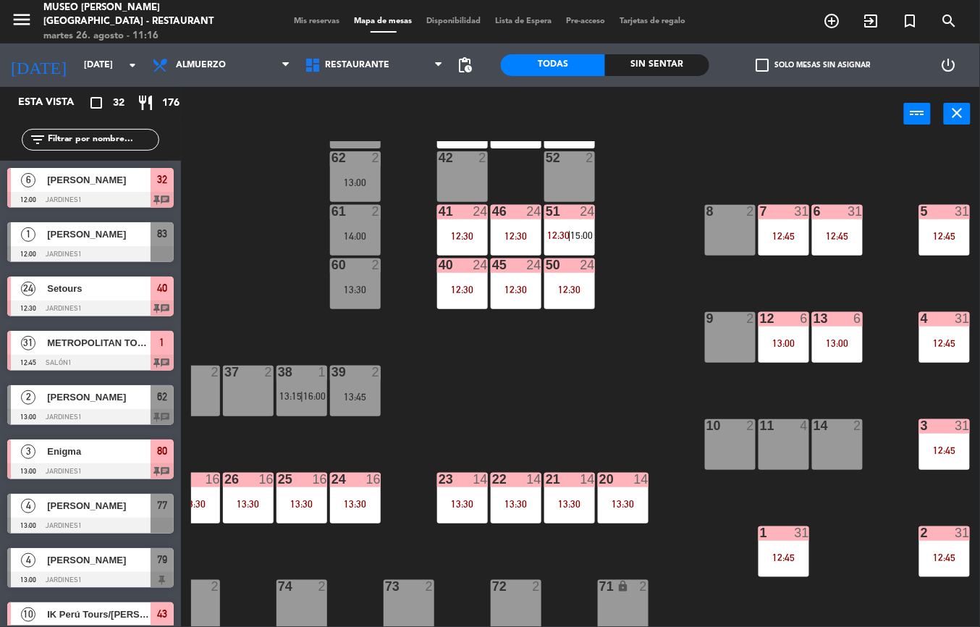
scroll to position [105, 238]
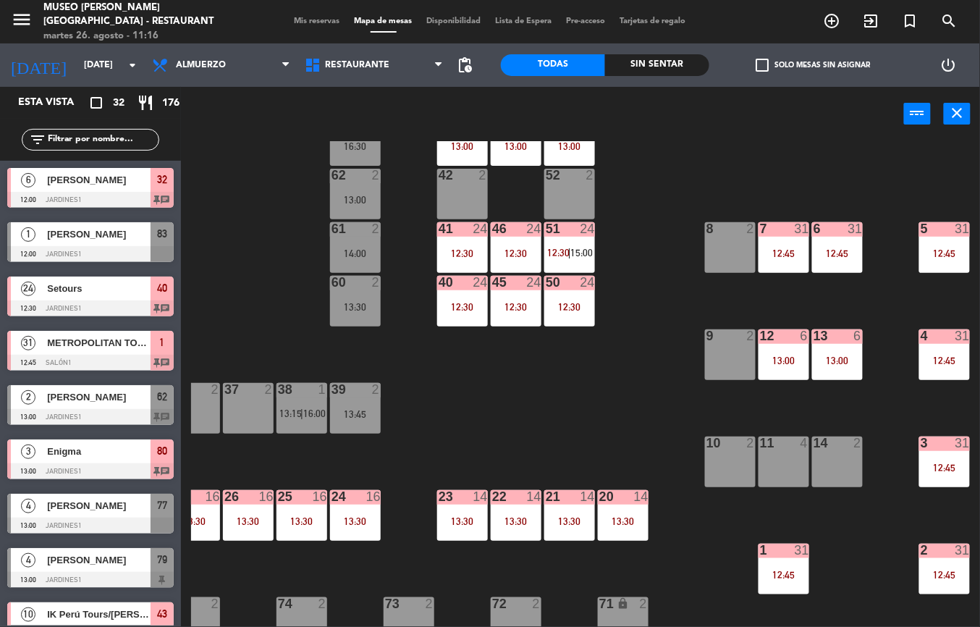
click at [564, 305] on div "12:30" at bounding box center [569, 307] width 51 height 10
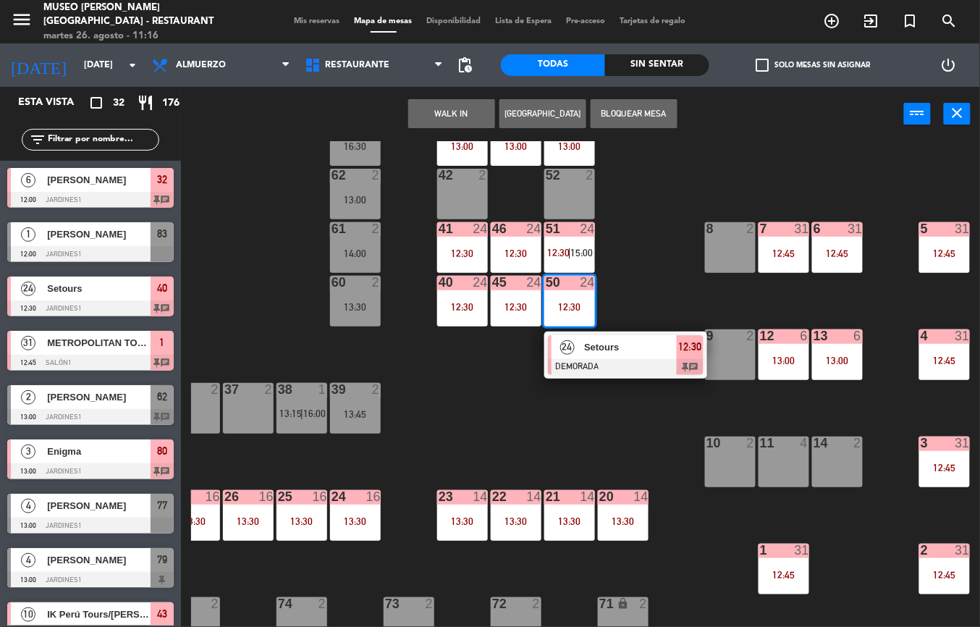
click at [627, 354] on span "Setours" at bounding box center [630, 346] width 93 height 15
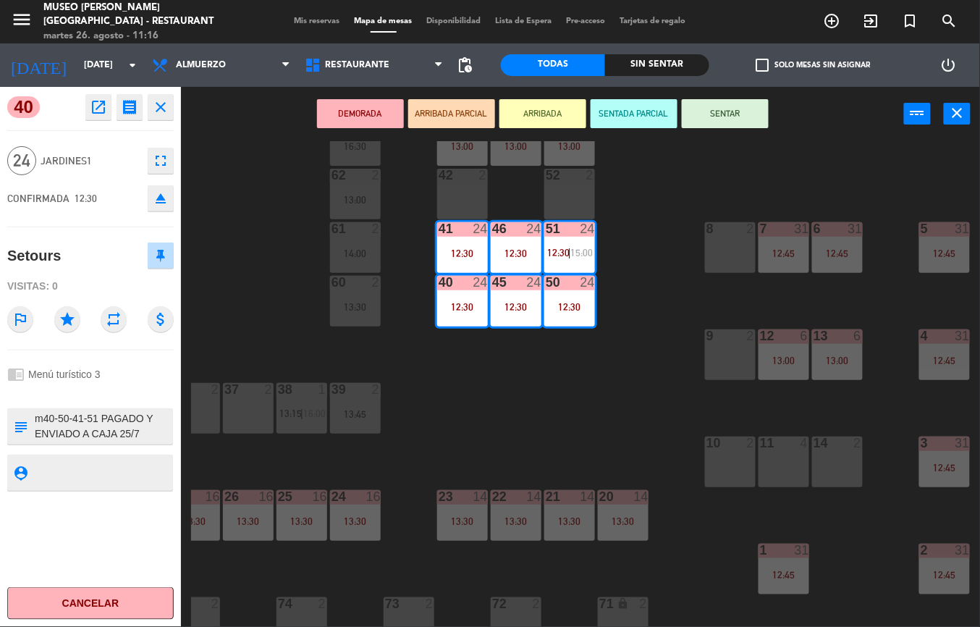
click at [99, 107] on icon "open_in_new" at bounding box center [98, 106] width 17 height 17
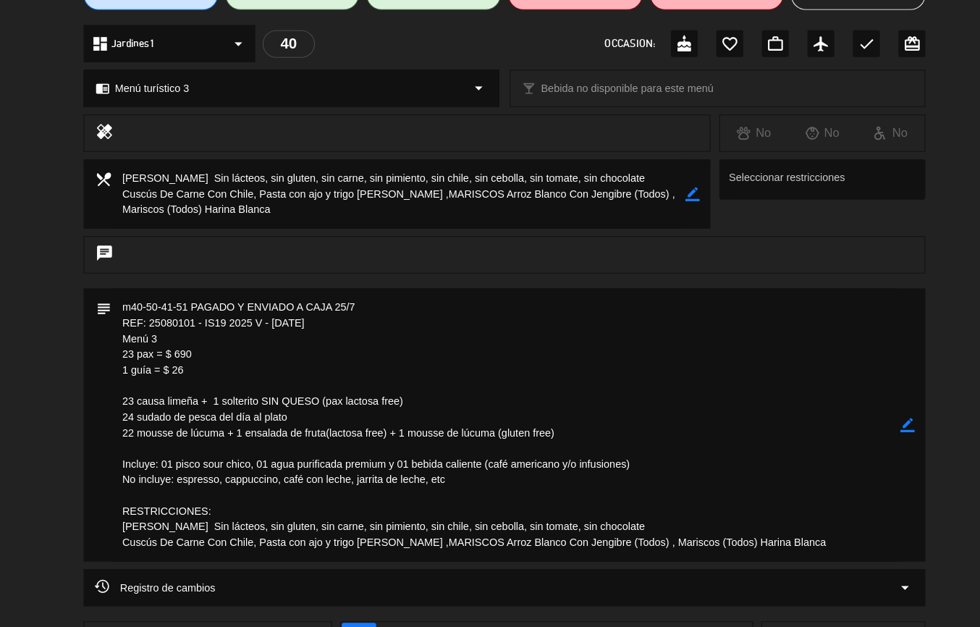
scroll to position [45, 0]
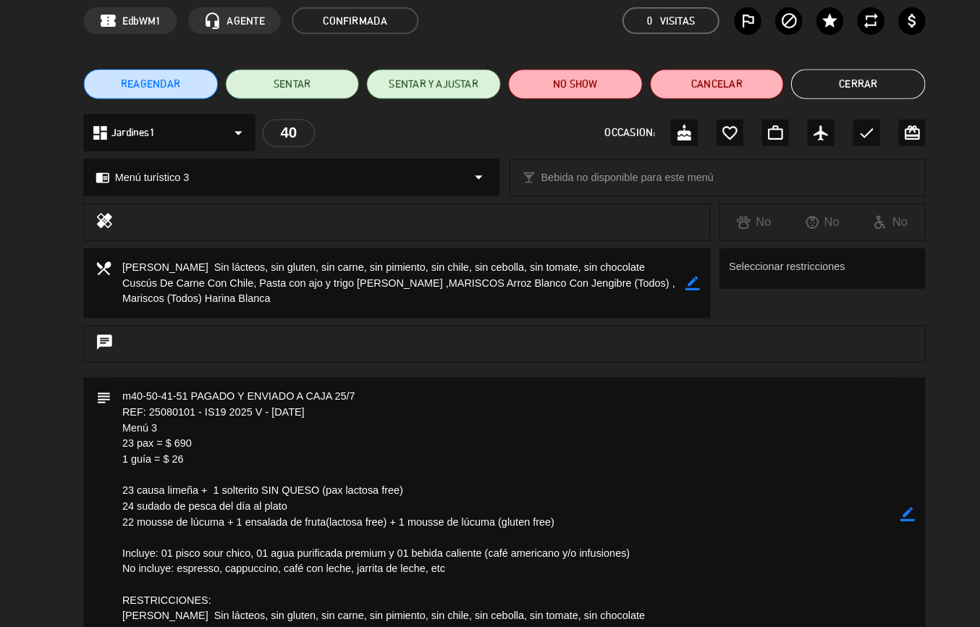
click at [834, 104] on button "Cerrar" at bounding box center [833, 99] width 130 height 29
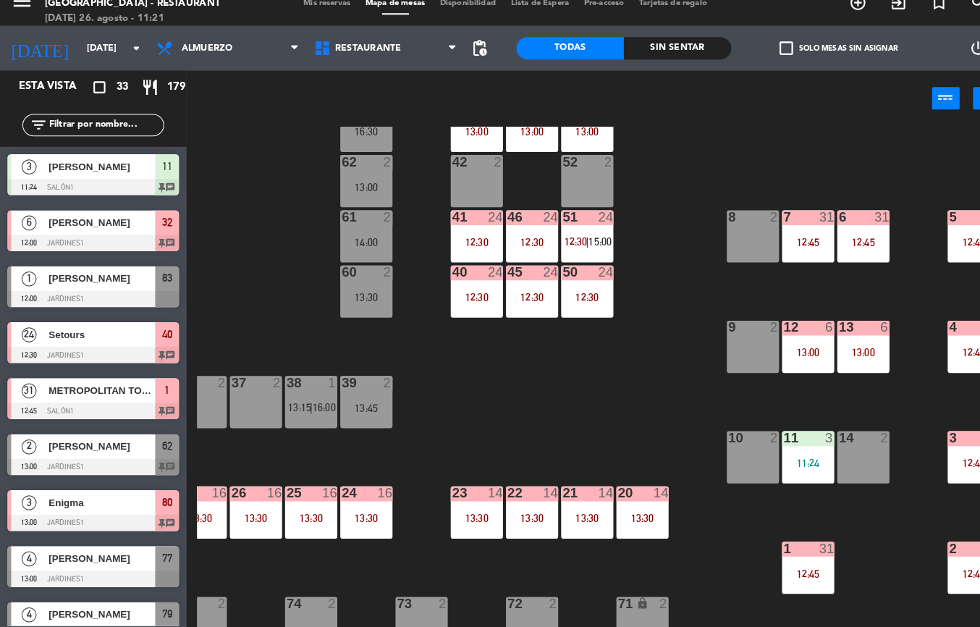
scroll to position [12, 238]
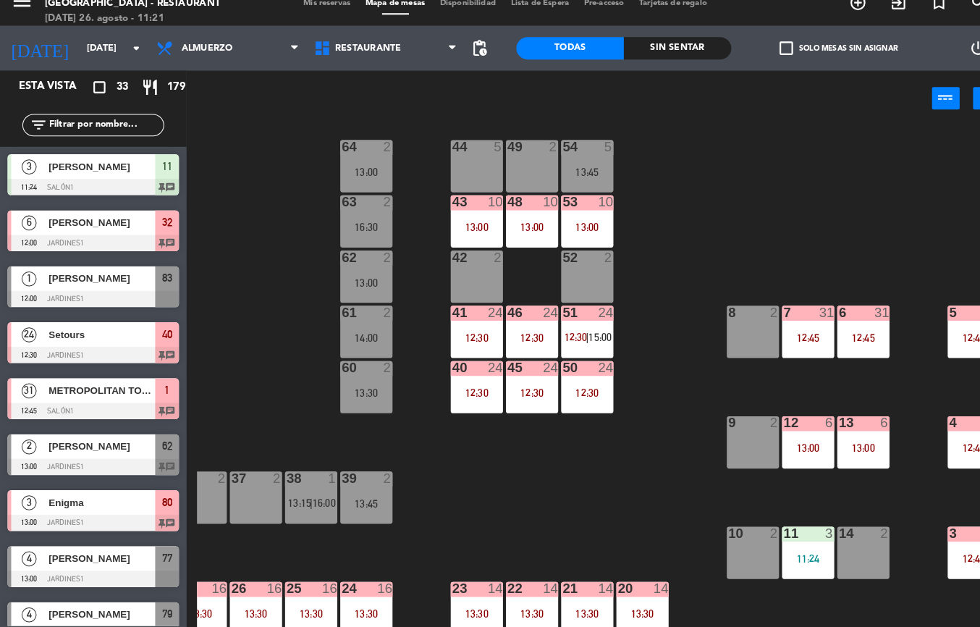
click at [463, 227] on div "43 10 13:00" at bounding box center [462, 233] width 51 height 51
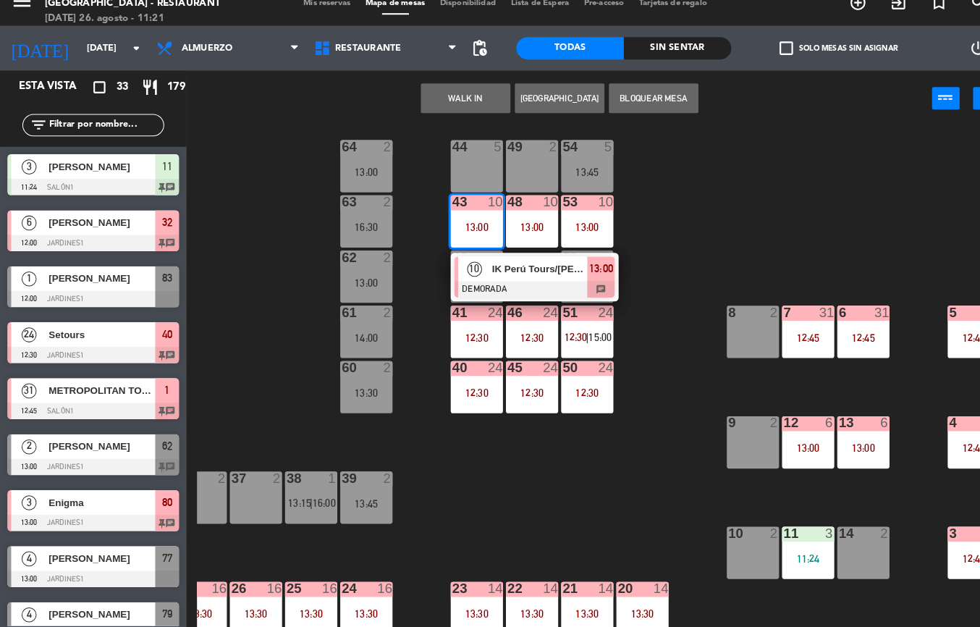
click at [509, 293] on div at bounding box center [519, 299] width 156 height 16
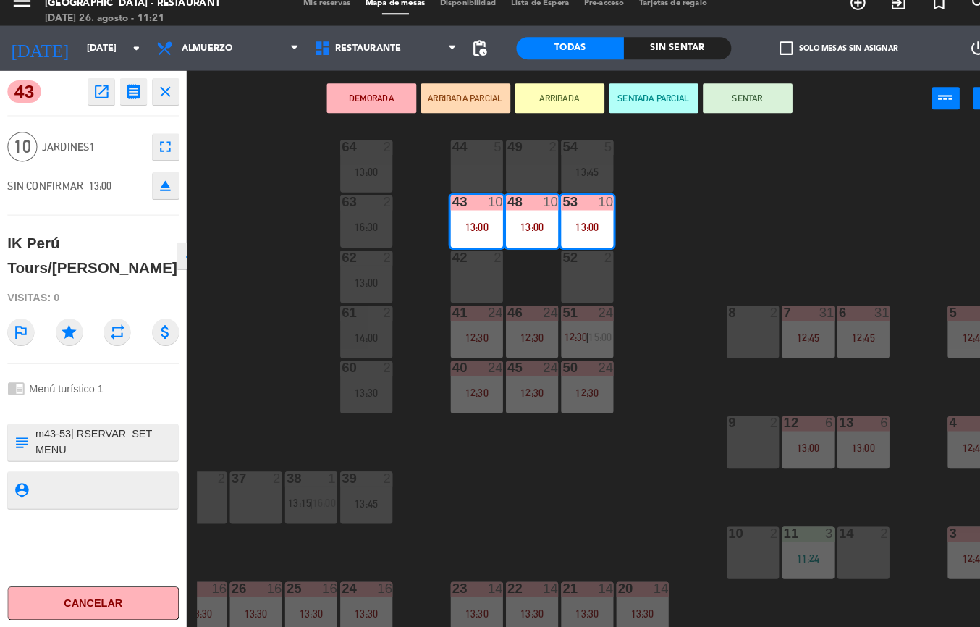
click at [105, 102] on icon "open_in_new" at bounding box center [98, 106] width 17 height 17
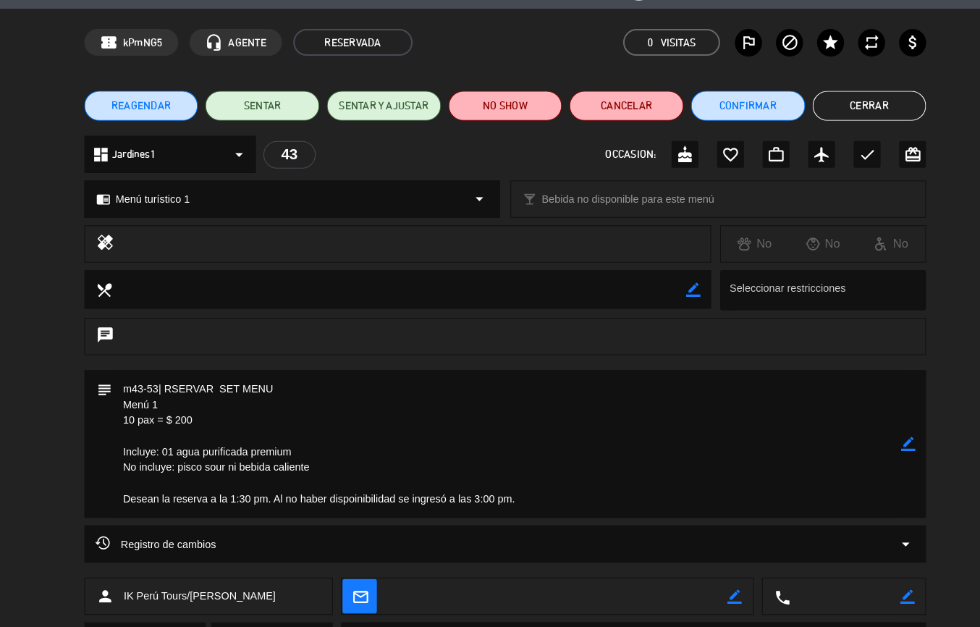
scroll to position [0, 0]
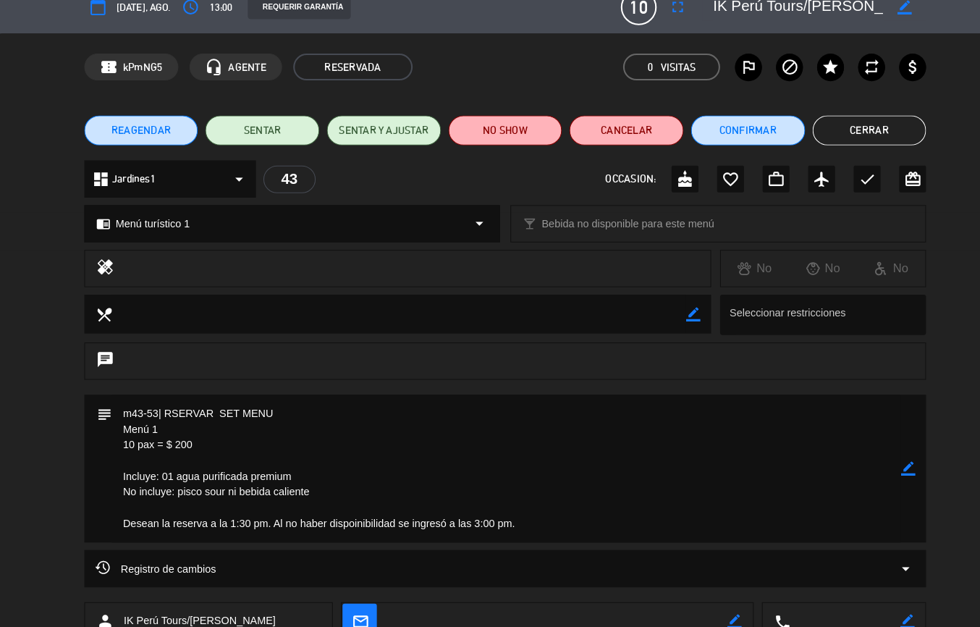
click at [839, 145] on button "Cerrar" at bounding box center [843, 144] width 111 height 29
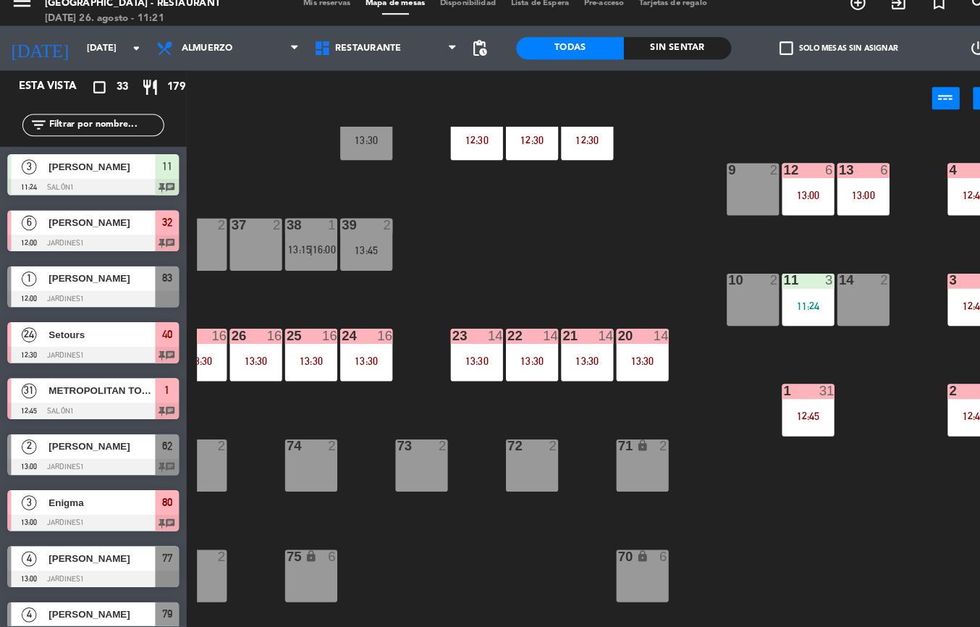
scroll to position [261, 238]
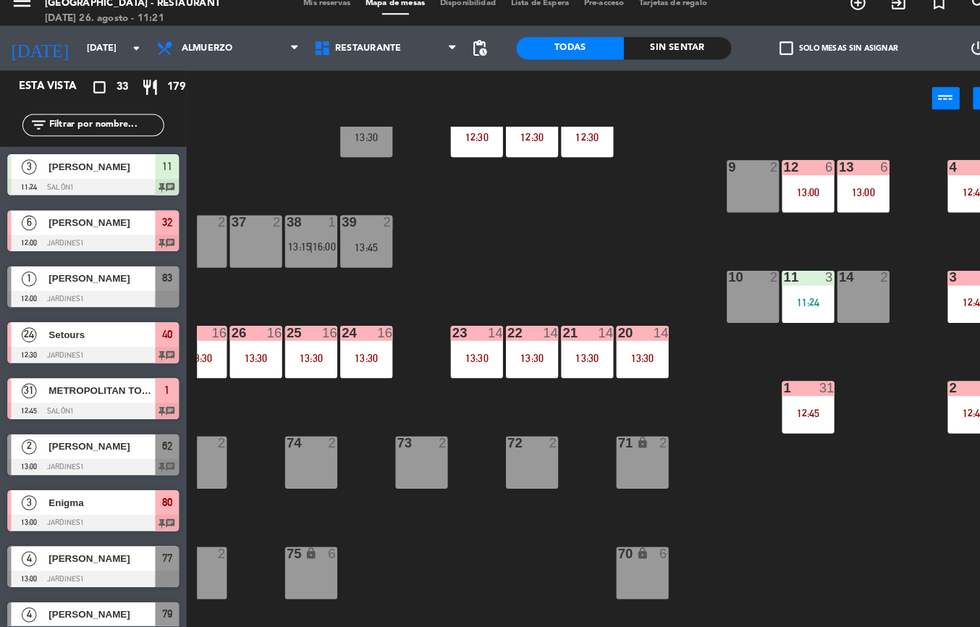
click at [350, 363] on div "13:30" at bounding box center [355, 365] width 51 height 10
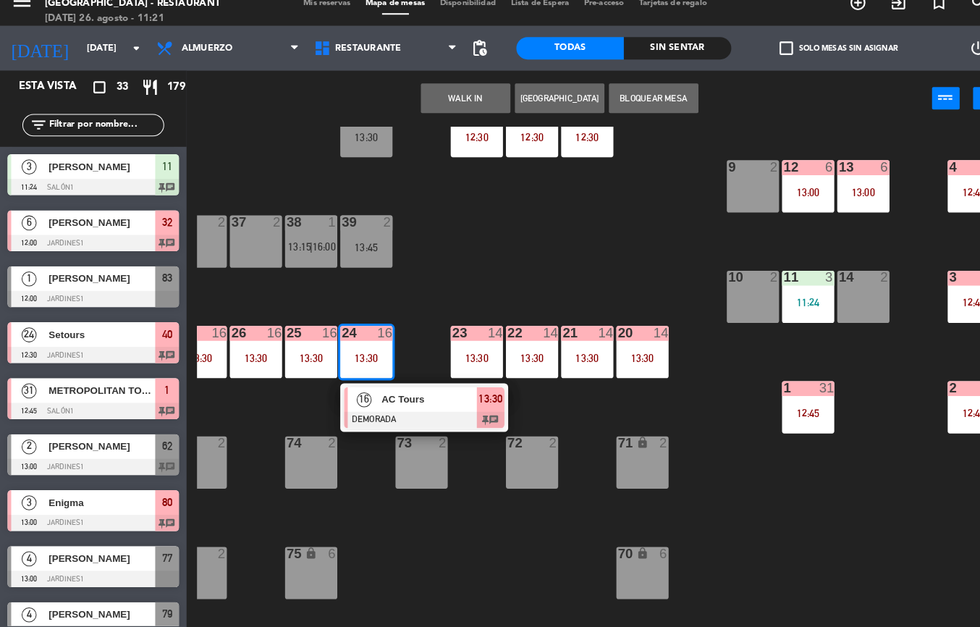
click at [399, 406] on span "AC Tours" at bounding box center [416, 405] width 93 height 15
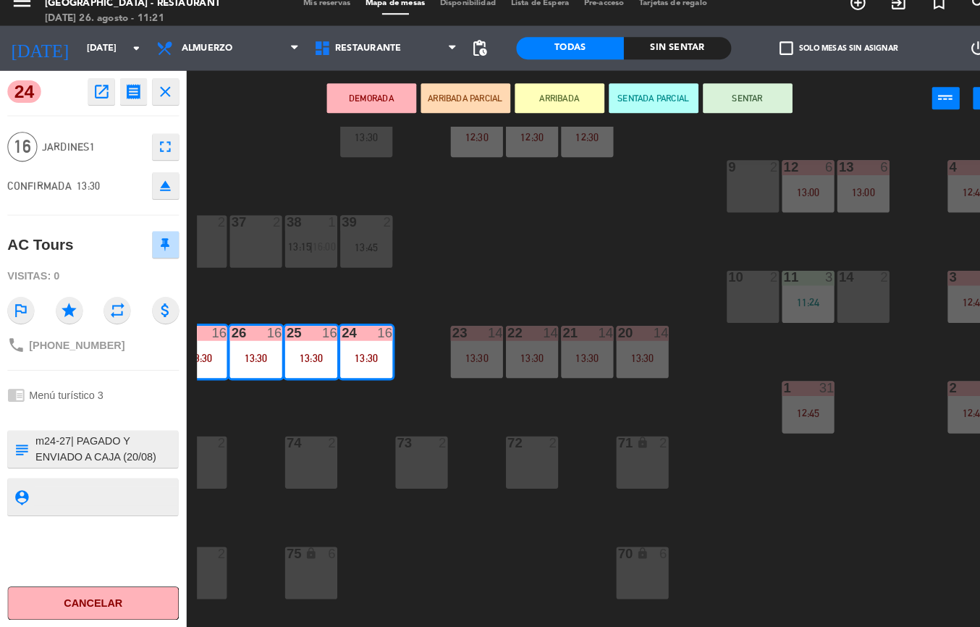
click at [91, 105] on icon "open_in_new" at bounding box center [98, 106] width 17 height 17
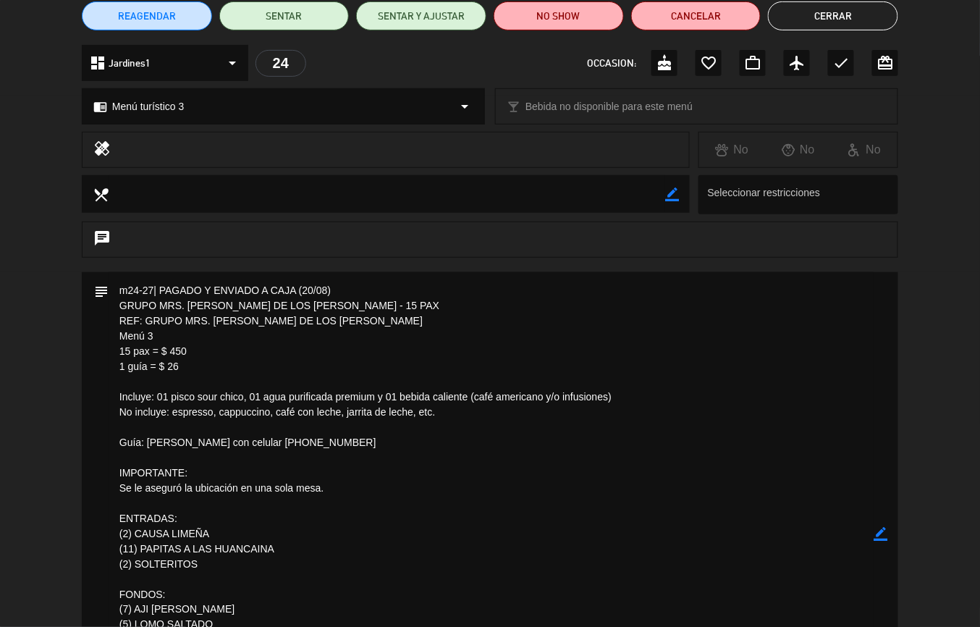
scroll to position [104, 0]
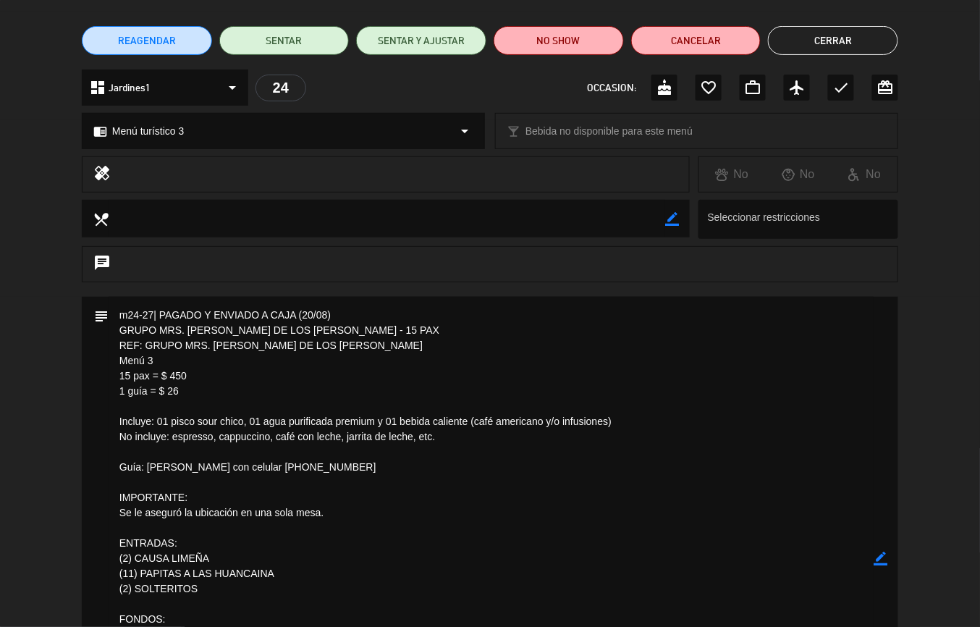
click at [840, 43] on button "Cerrar" at bounding box center [833, 40] width 130 height 29
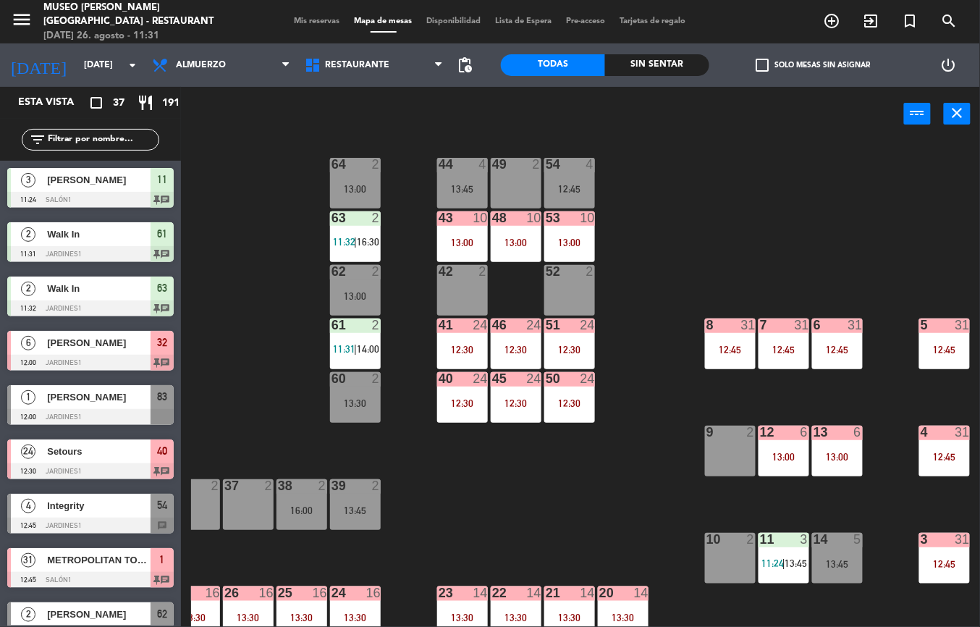
scroll to position [0, 238]
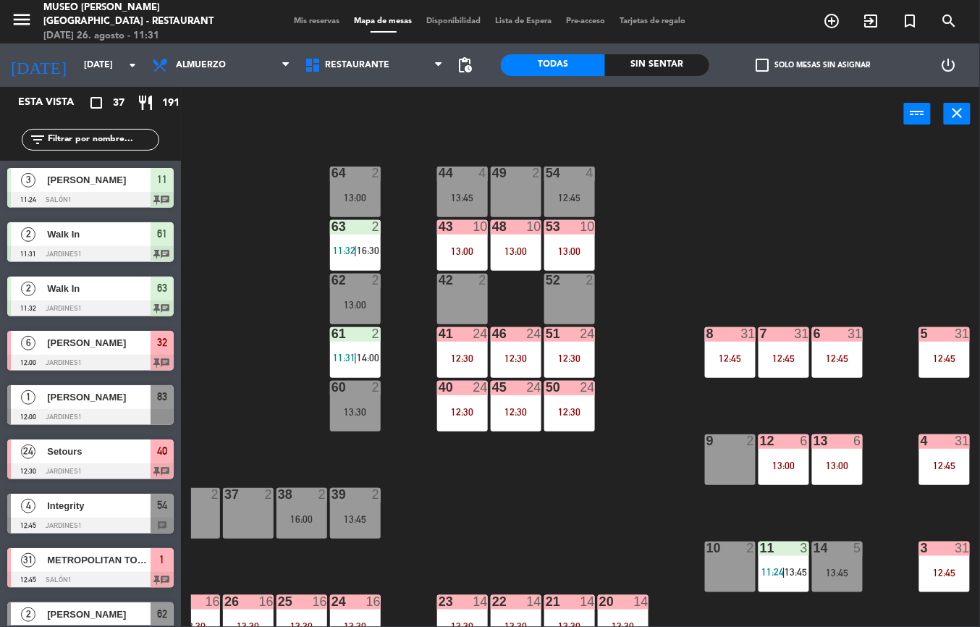
click at [454, 250] on div "13:00" at bounding box center [462, 251] width 51 height 10
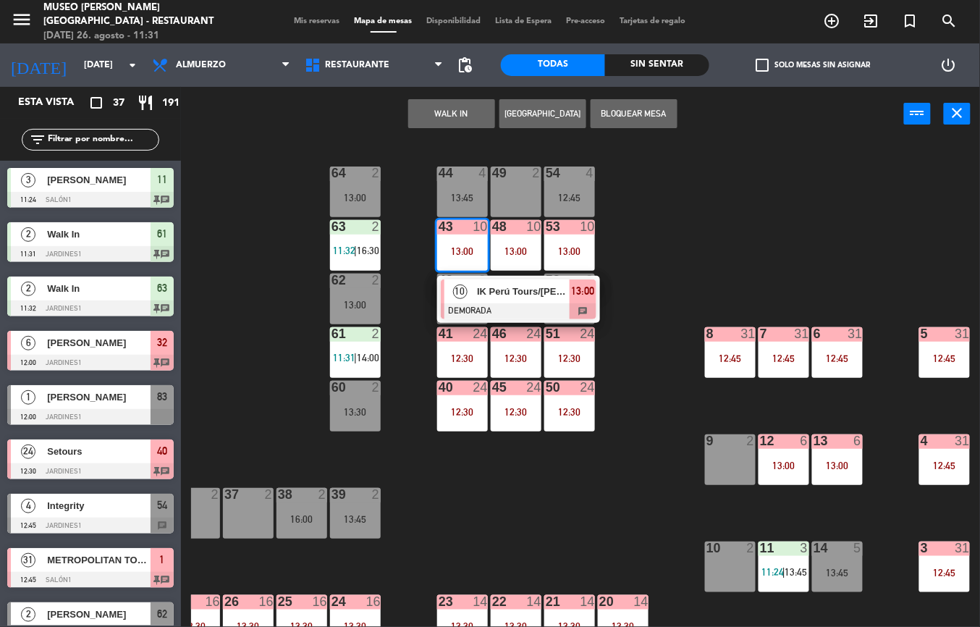
click at [530, 310] on div at bounding box center [519, 311] width 156 height 16
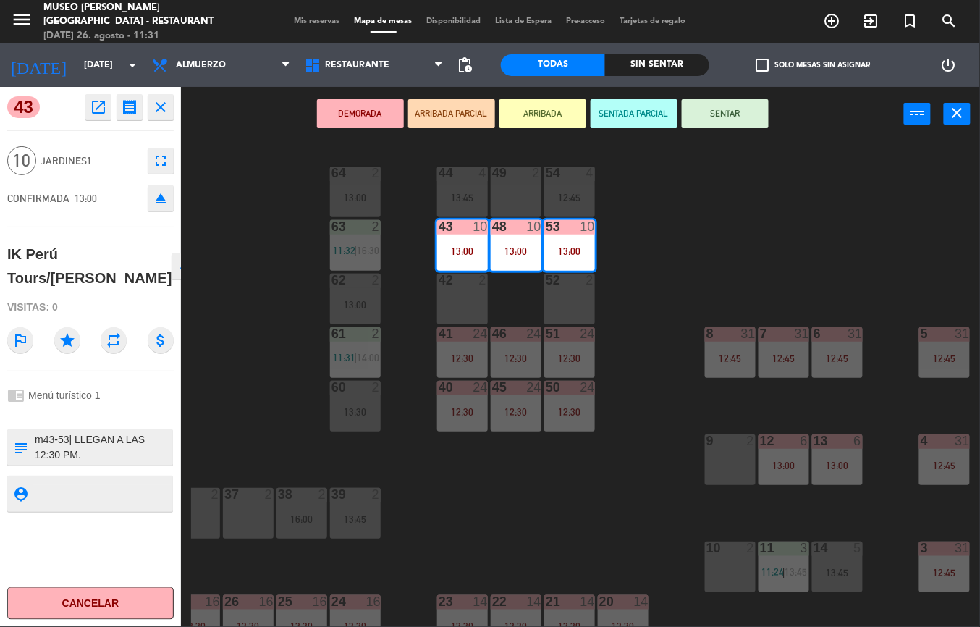
click at [93, 110] on icon "open_in_new" at bounding box center [98, 106] width 17 height 17
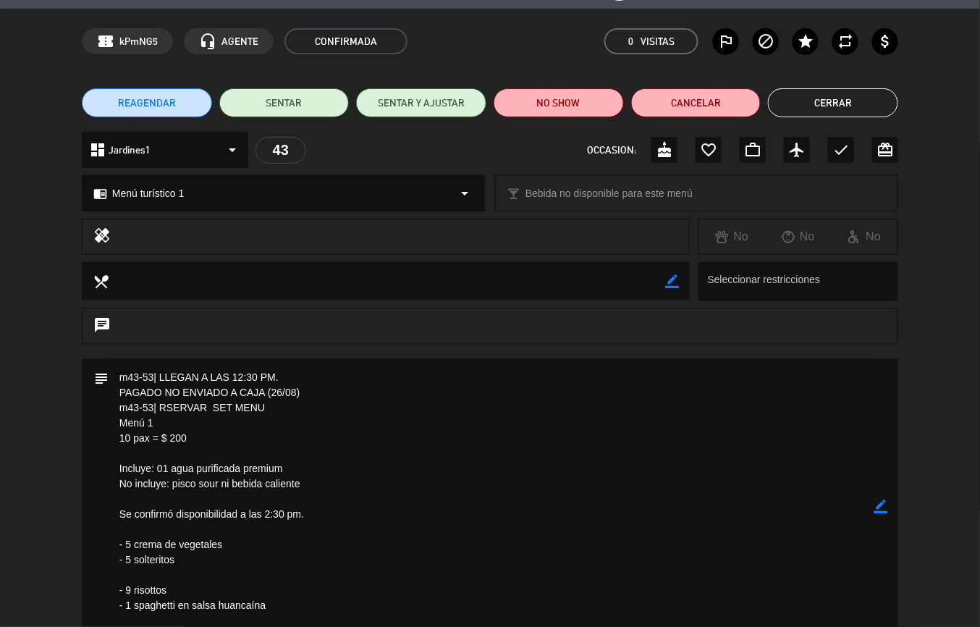
scroll to position [0, 0]
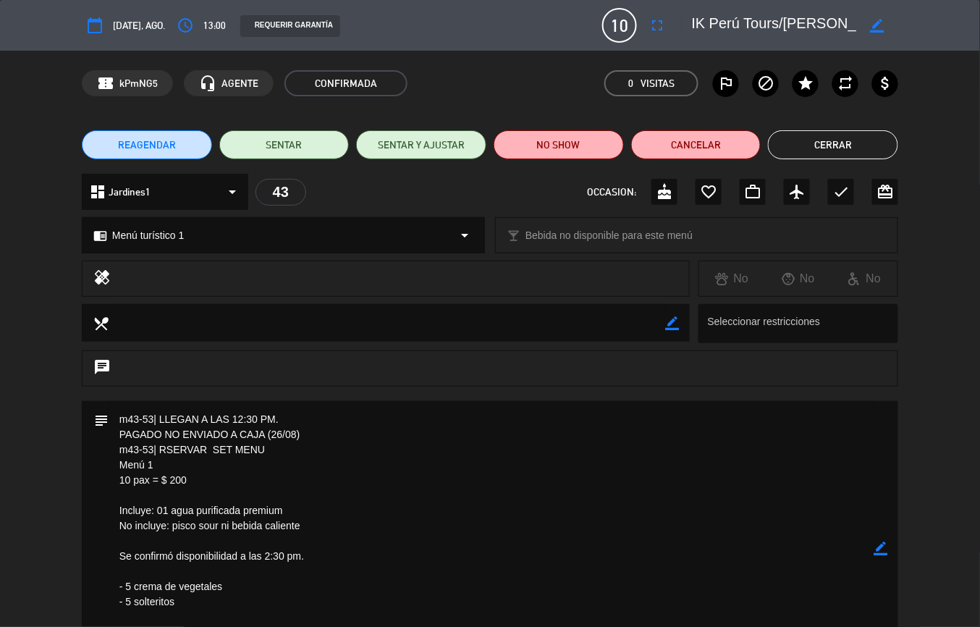
click at [832, 145] on button "Cerrar" at bounding box center [833, 144] width 130 height 29
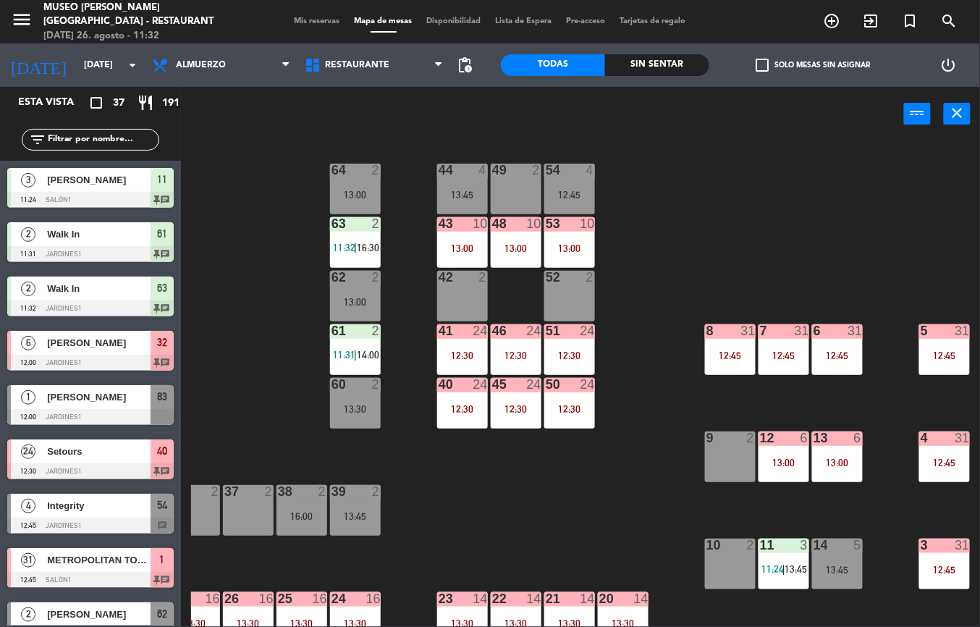
scroll to position [223, 238]
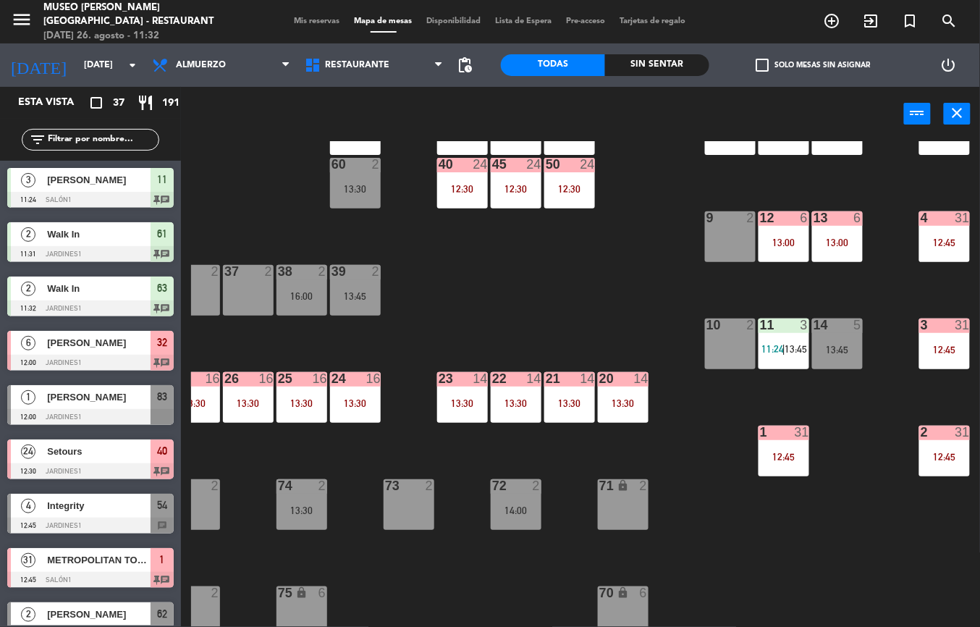
click at [942, 350] on div "12:45" at bounding box center [944, 349] width 51 height 10
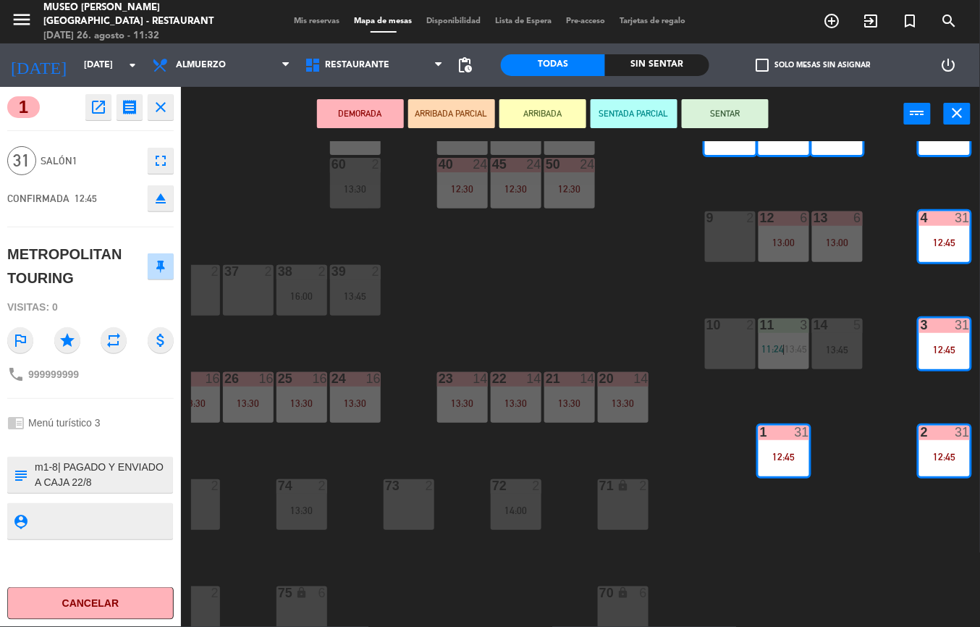
click at [97, 109] on icon "open_in_new" at bounding box center [98, 106] width 17 height 17
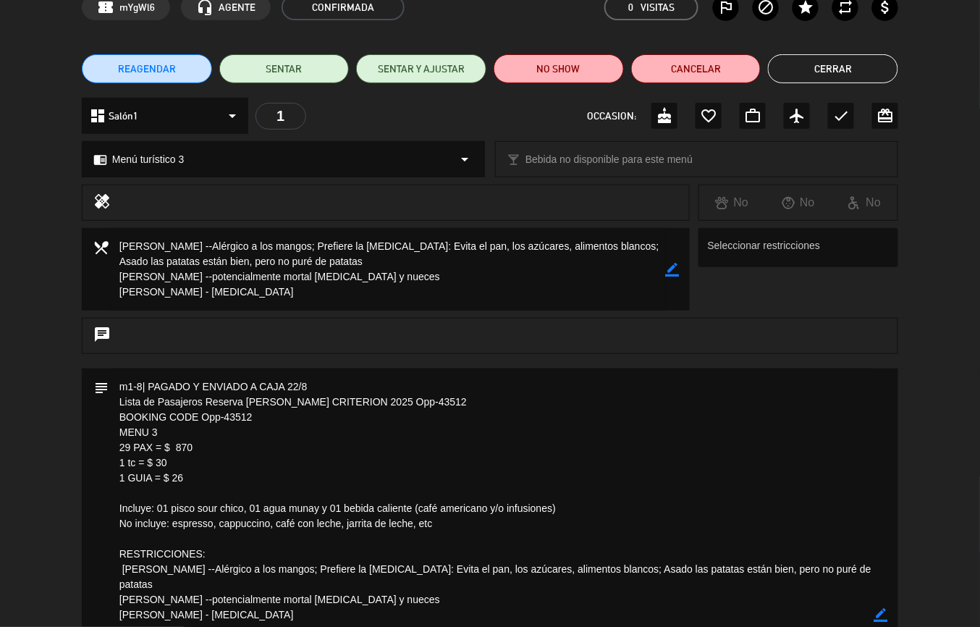
scroll to position [0, 0]
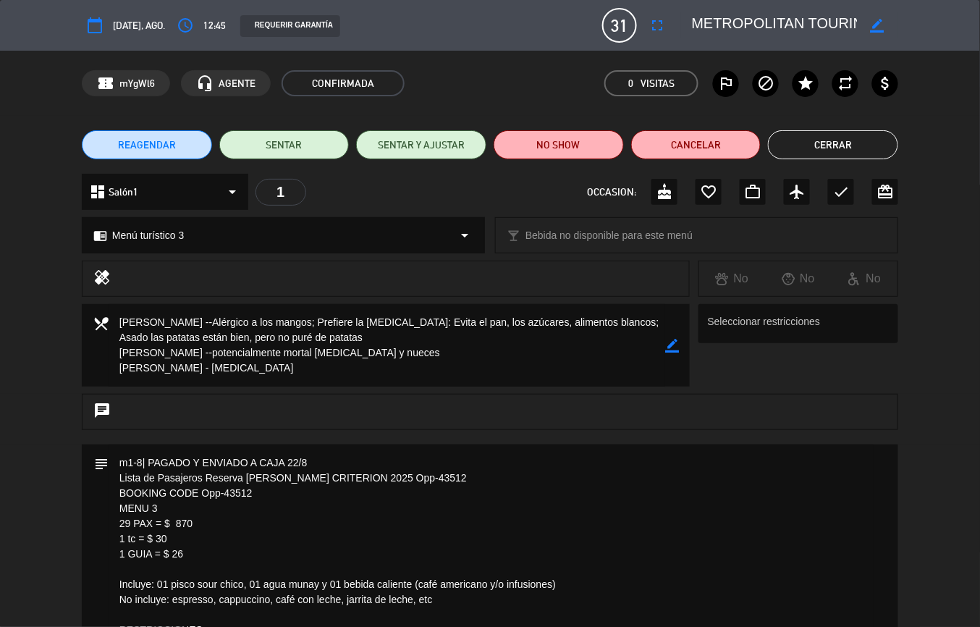
click at [838, 143] on button "Cerrar" at bounding box center [833, 144] width 130 height 29
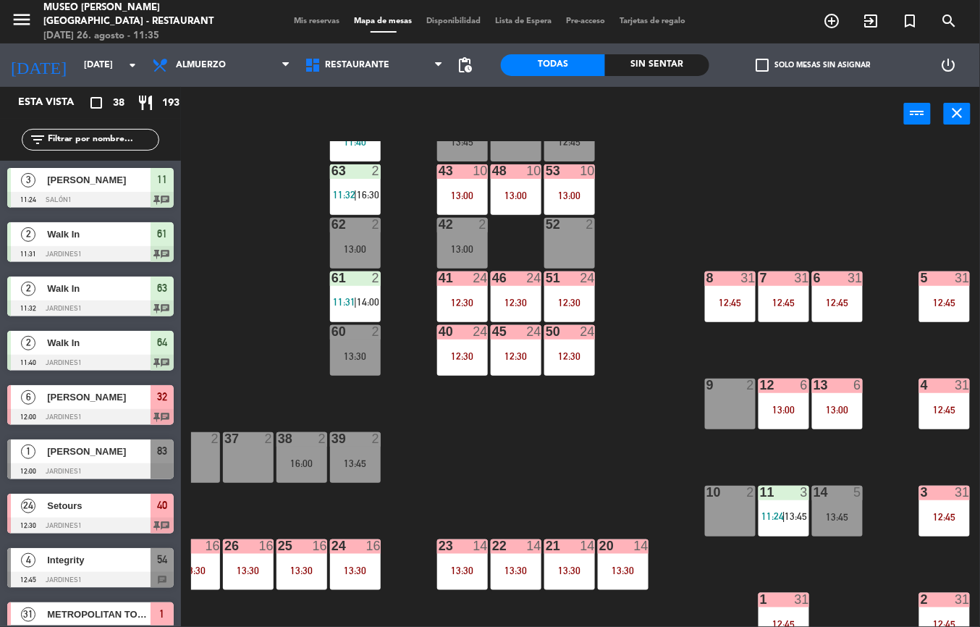
scroll to position [0, 238]
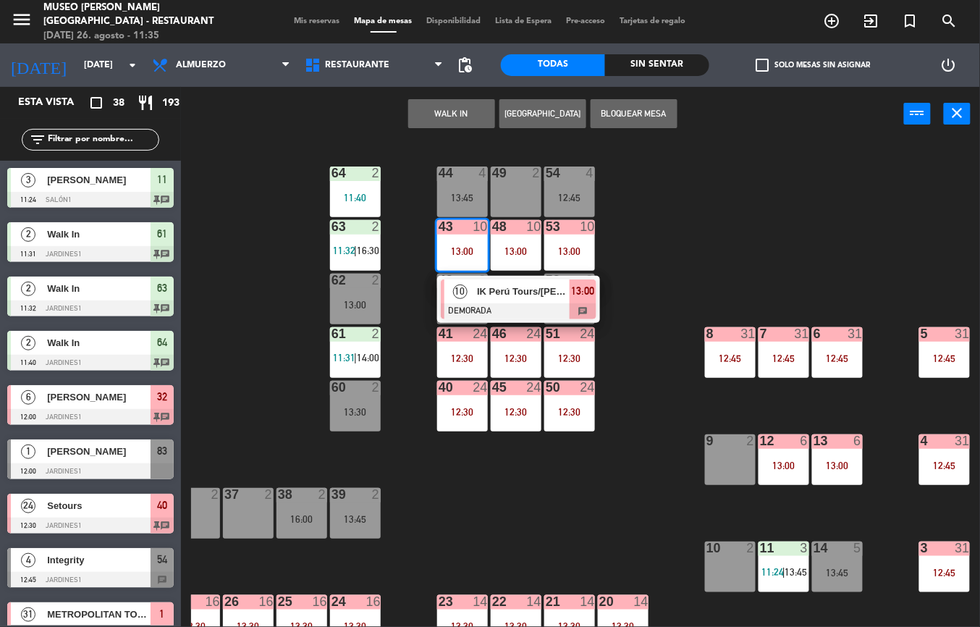
click at [508, 302] on div "IK Perú Tours/[PERSON_NAME]" at bounding box center [522, 291] width 94 height 24
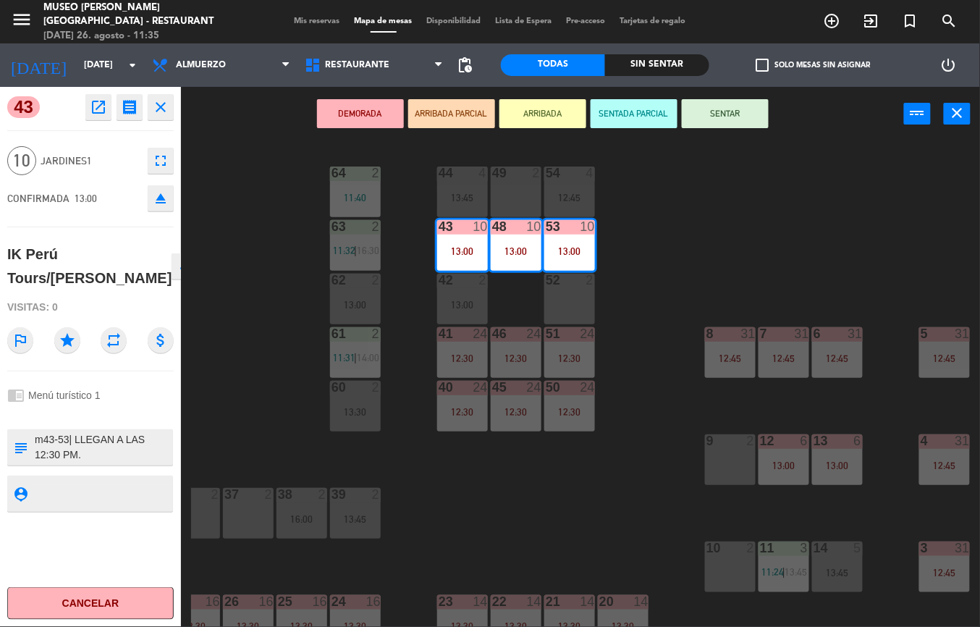
click at [98, 111] on icon "open_in_new" at bounding box center [98, 106] width 17 height 17
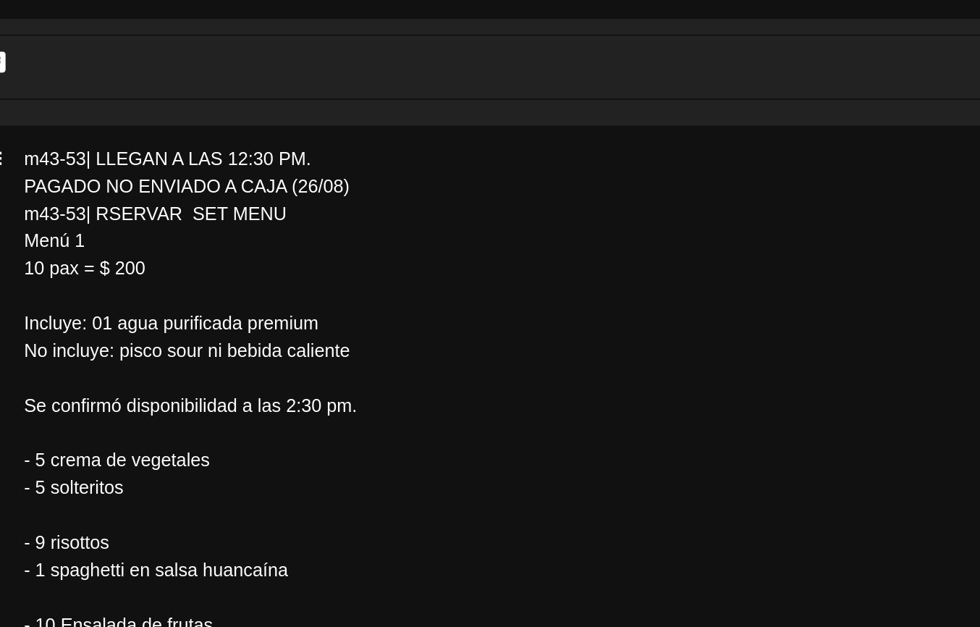
scroll to position [0, 0]
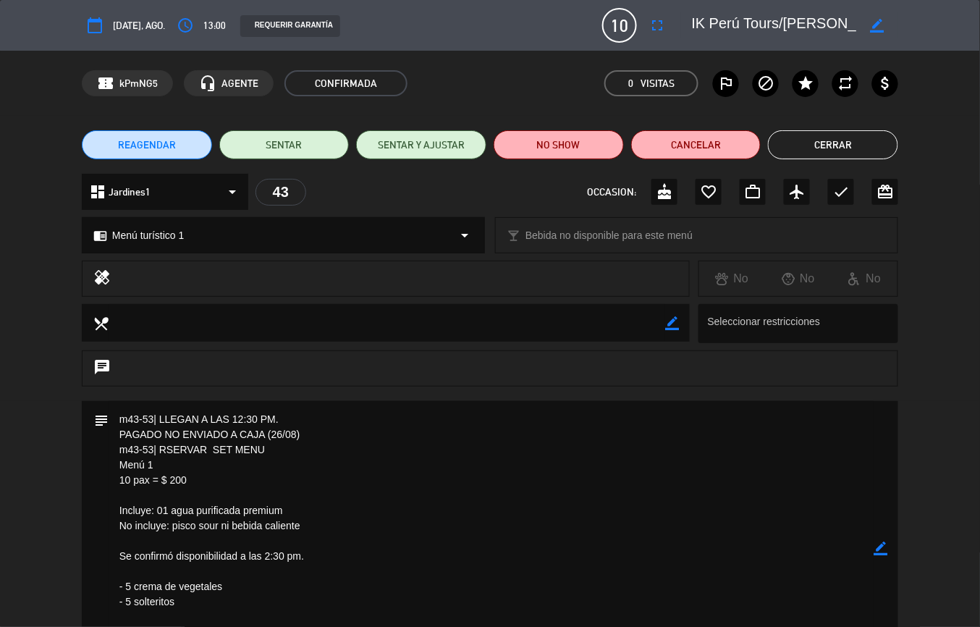
click at [831, 145] on button "Cerrar" at bounding box center [833, 144] width 130 height 29
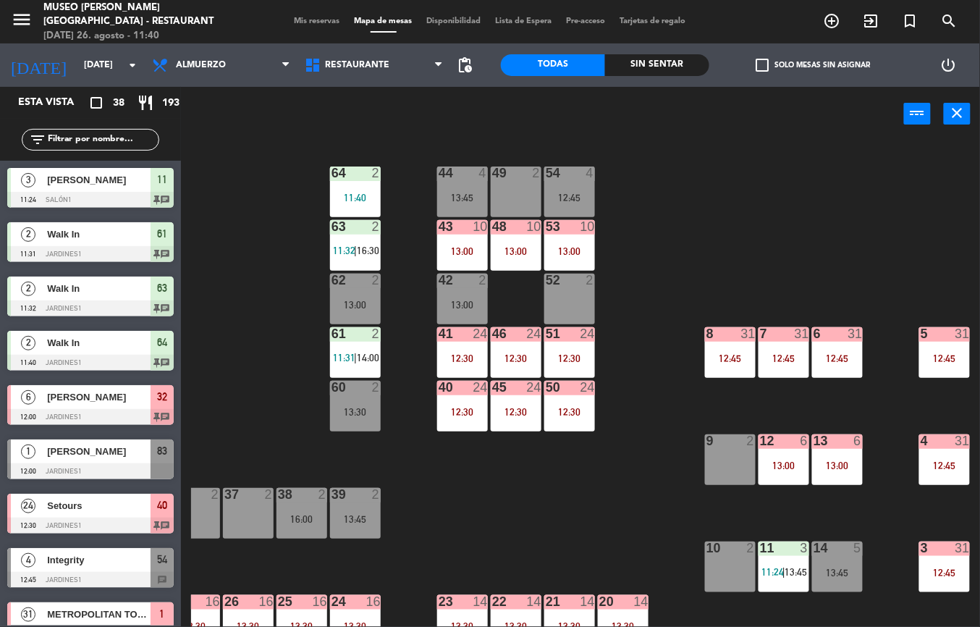
scroll to position [3, 238]
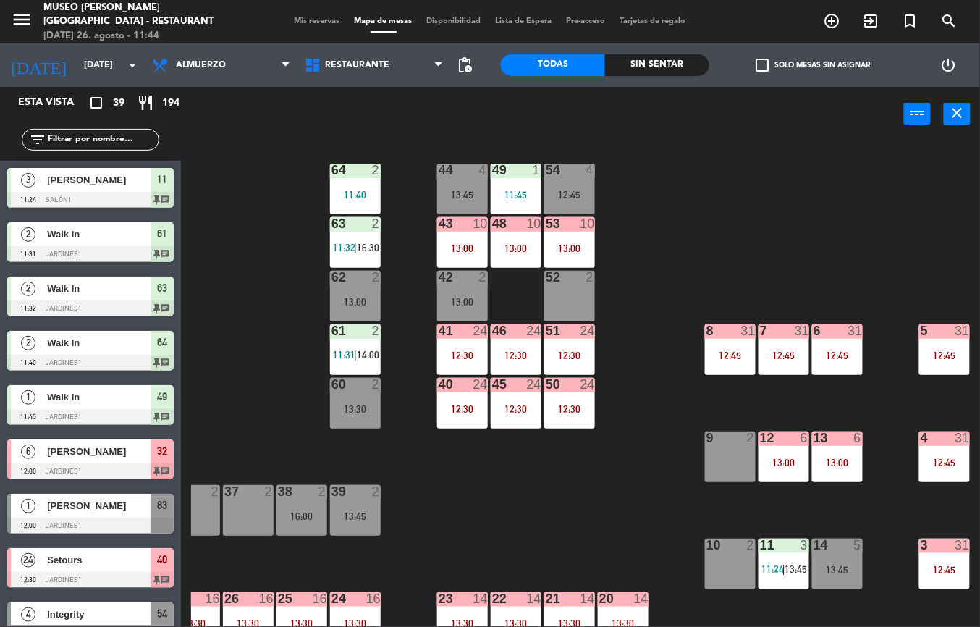
click at [456, 240] on div "43 10 13:00" at bounding box center [462, 242] width 51 height 51
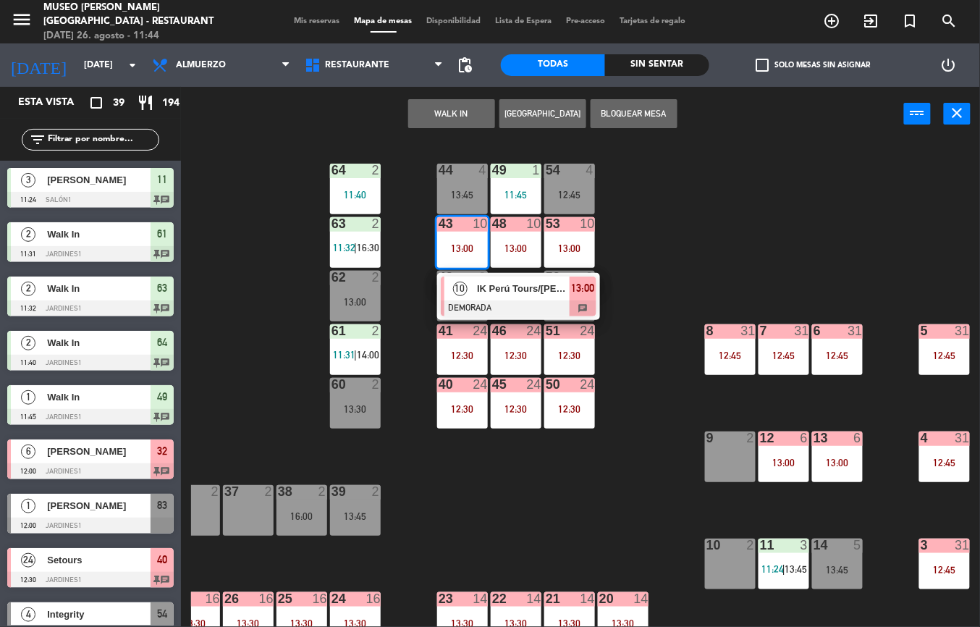
click at [507, 298] on div "IK Perú Tours/[PERSON_NAME]" at bounding box center [522, 288] width 94 height 24
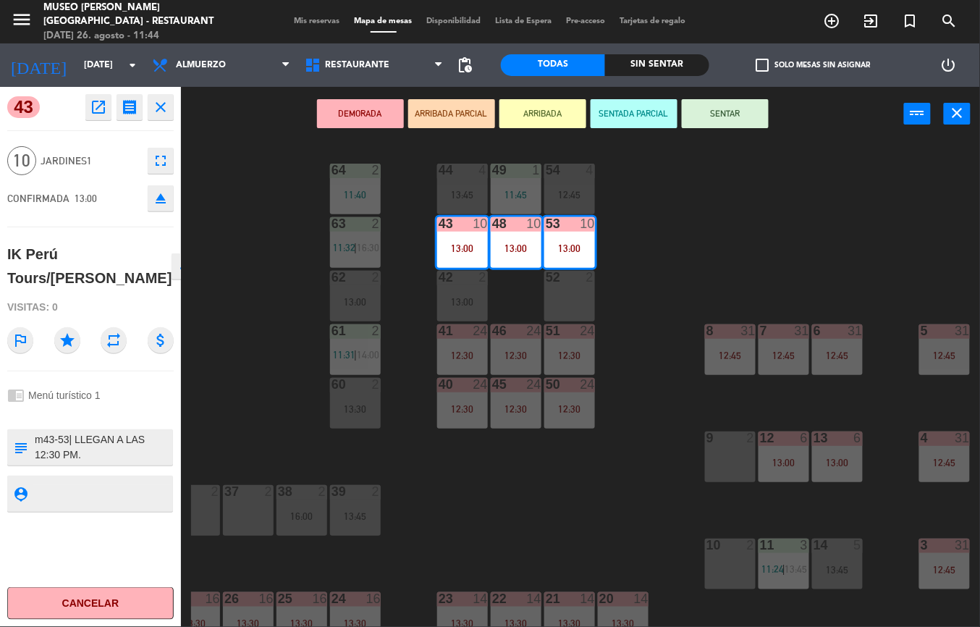
click at [99, 109] on icon "open_in_new" at bounding box center [98, 106] width 17 height 17
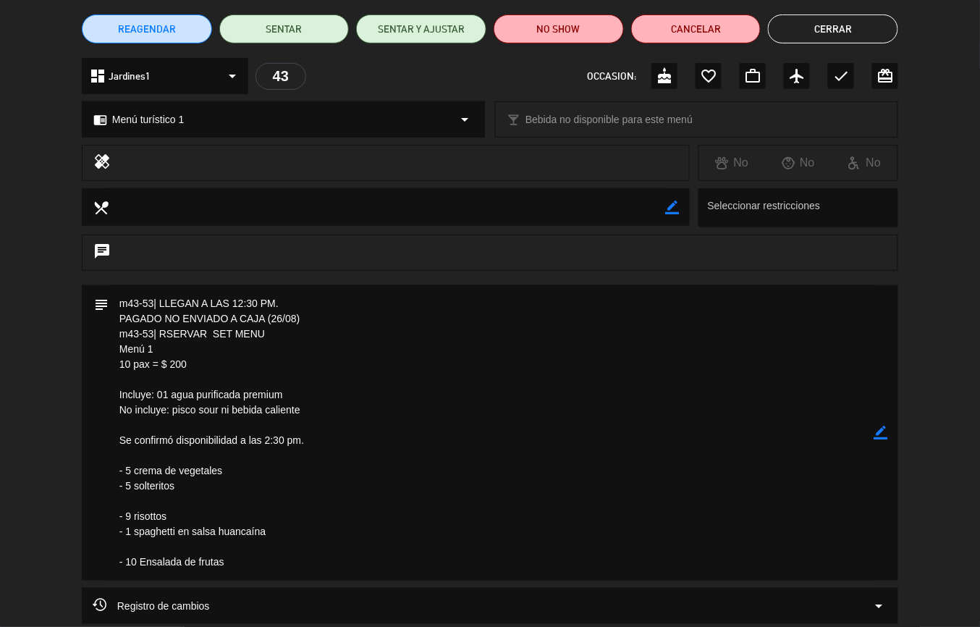
scroll to position [0, 0]
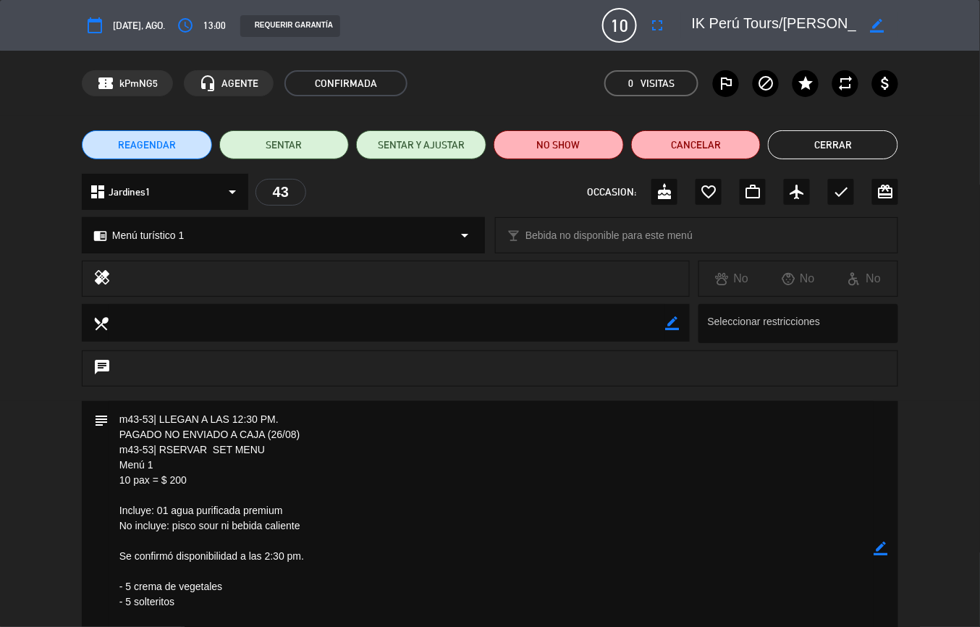
click at [832, 148] on button "Cerrar" at bounding box center [833, 144] width 130 height 29
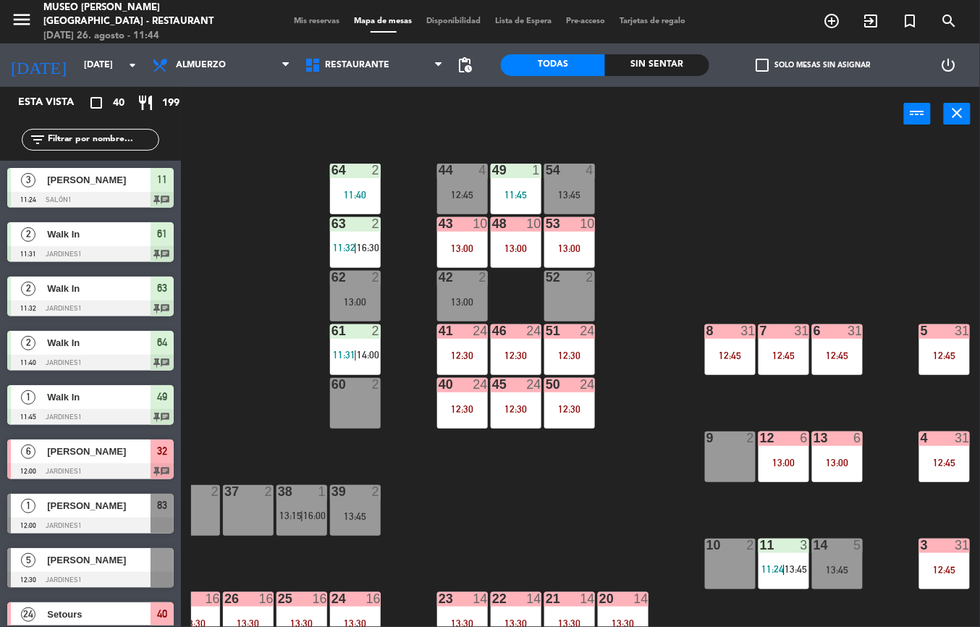
scroll to position [9, 238]
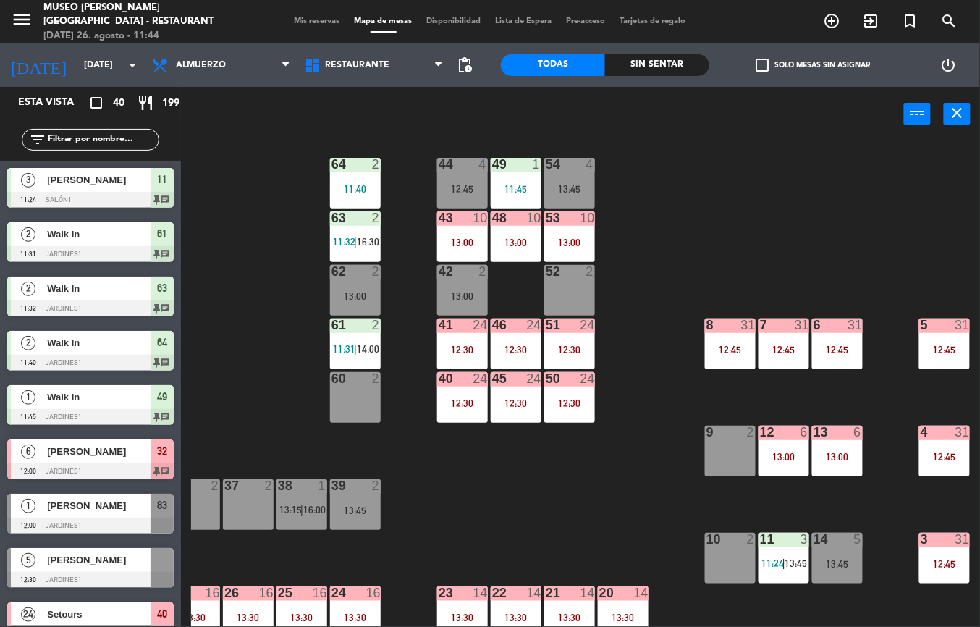
click at [942, 349] on div "12:45" at bounding box center [944, 349] width 51 height 10
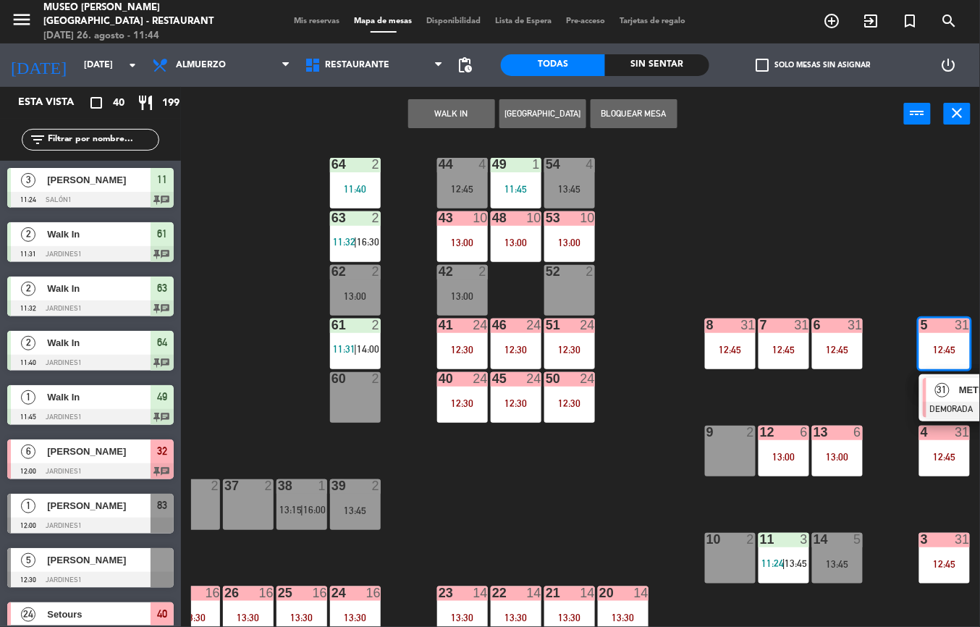
click at [944, 394] on span "31" at bounding box center [942, 390] width 14 height 14
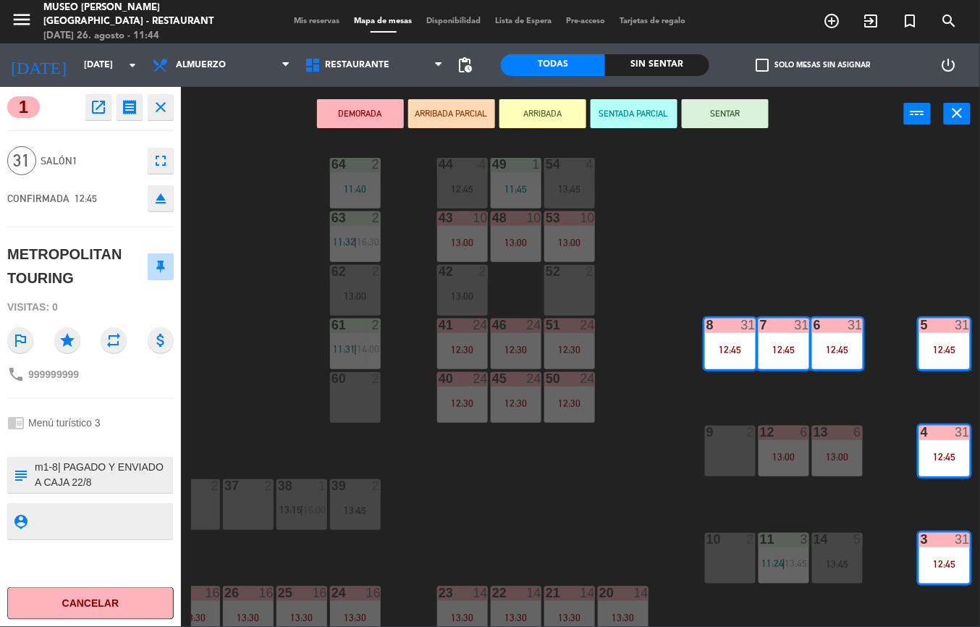
click at [99, 111] on icon "open_in_new" at bounding box center [98, 106] width 17 height 17
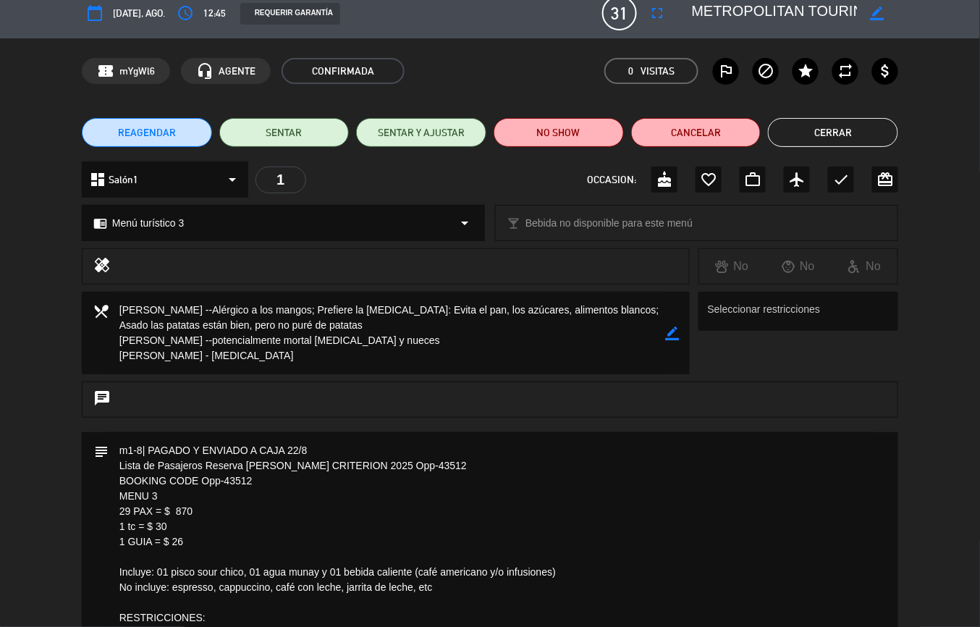
scroll to position [9, 0]
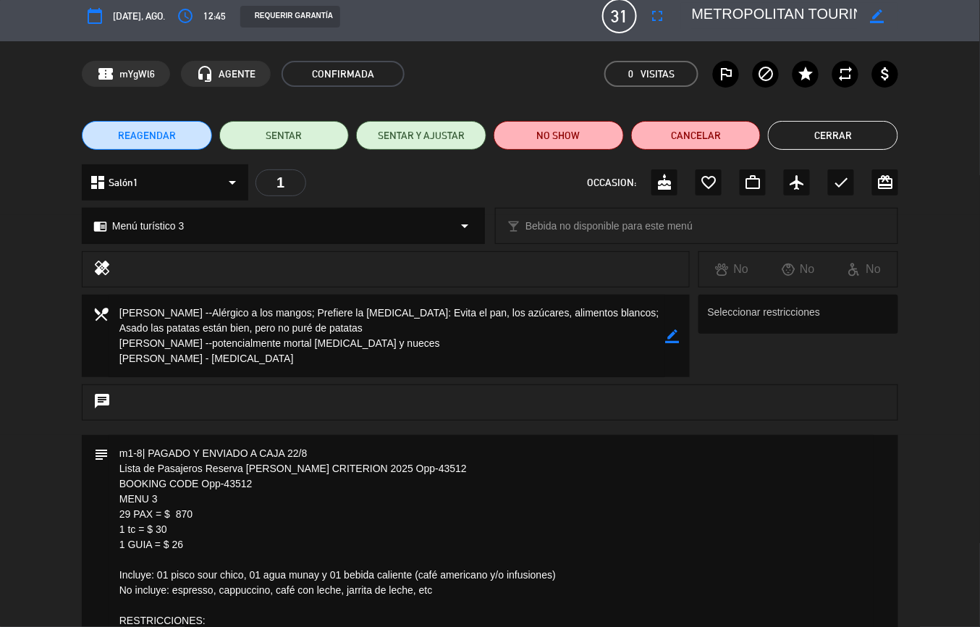
click at [837, 136] on button "Cerrar" at bounding box center [833, 135] width 130 height 29
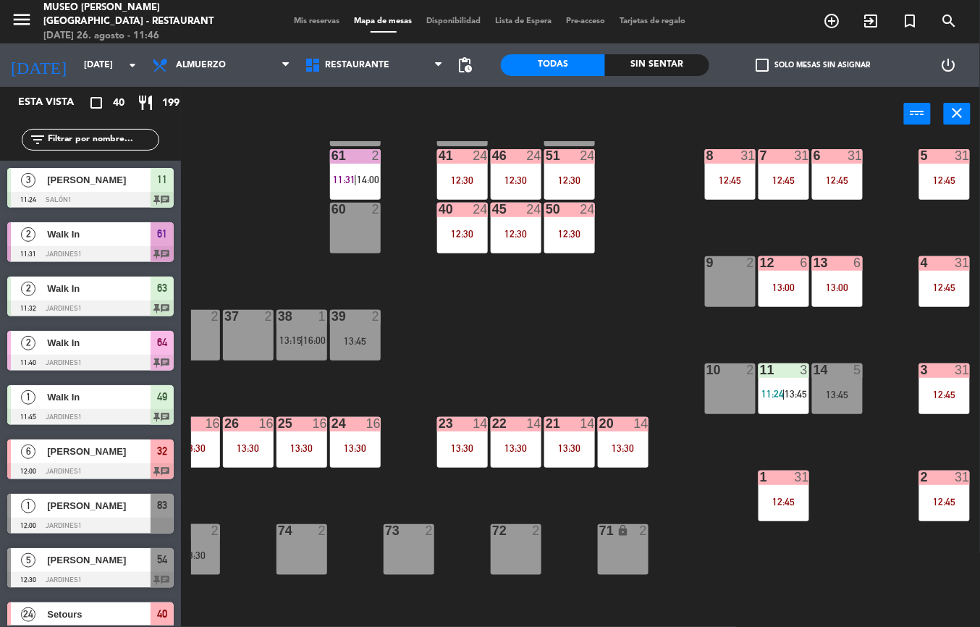
scroll to position [180, 238]
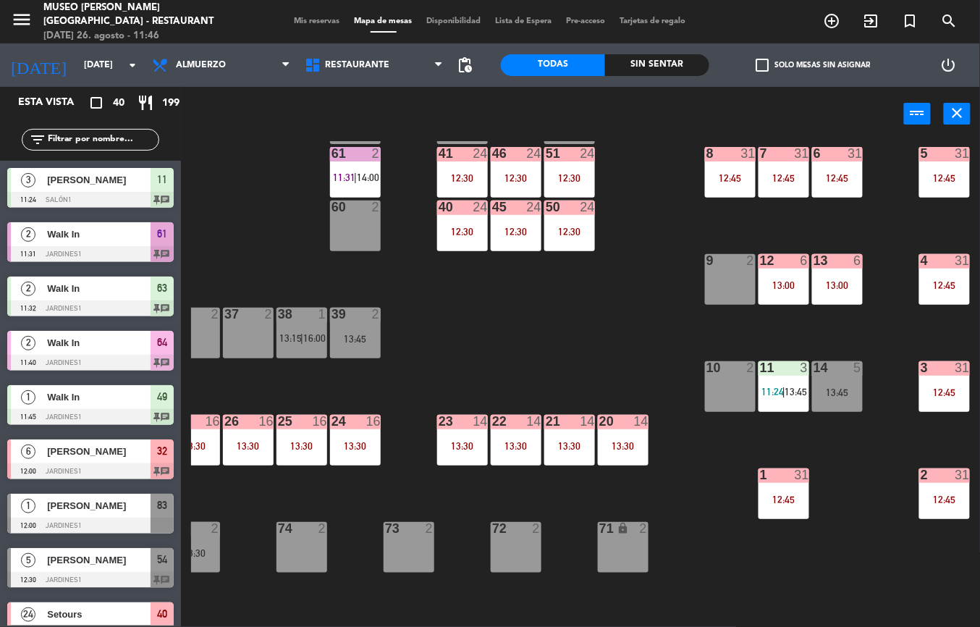
click at [356, 438] on div "24 16 13:30" at bounding box center [355, 440] width 51 height 51
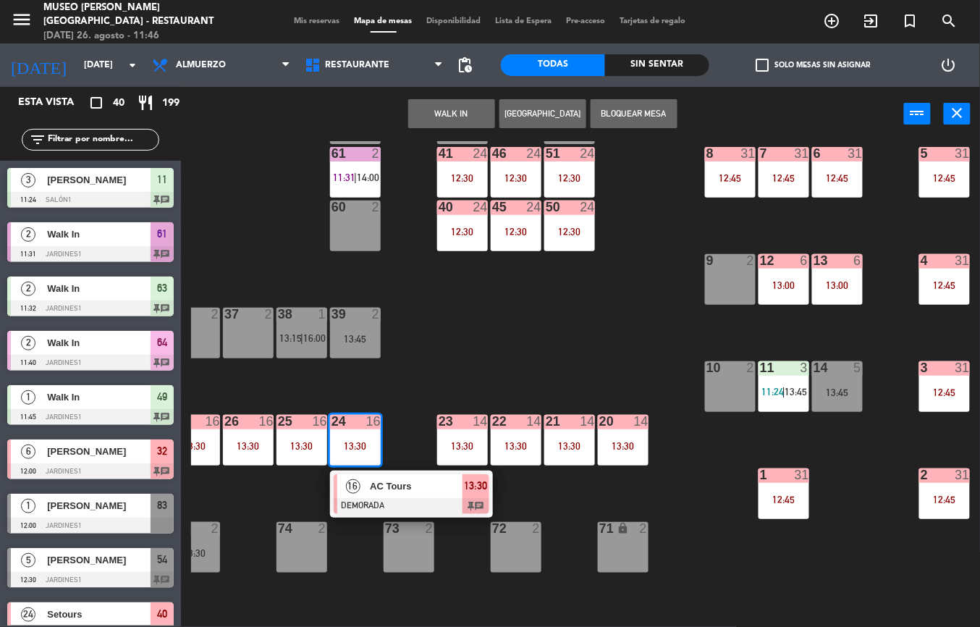
click at [414, 490] on span "AC Tours" at bounding box center [416, 485] width 93 height 15
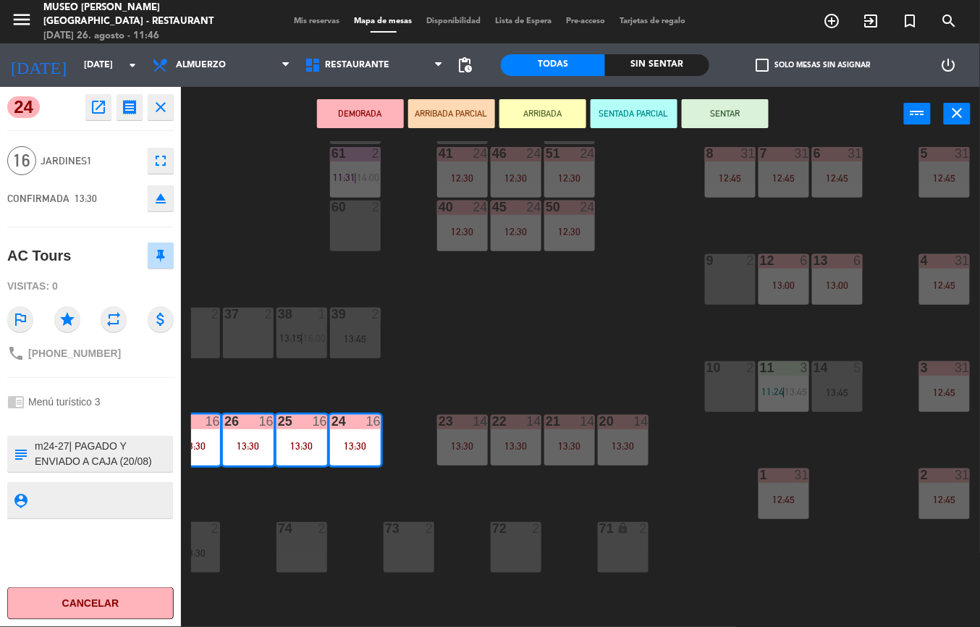
click at [97, 109] on icon "open_in_new" at bounding box center [98, 106] width 17 height 17
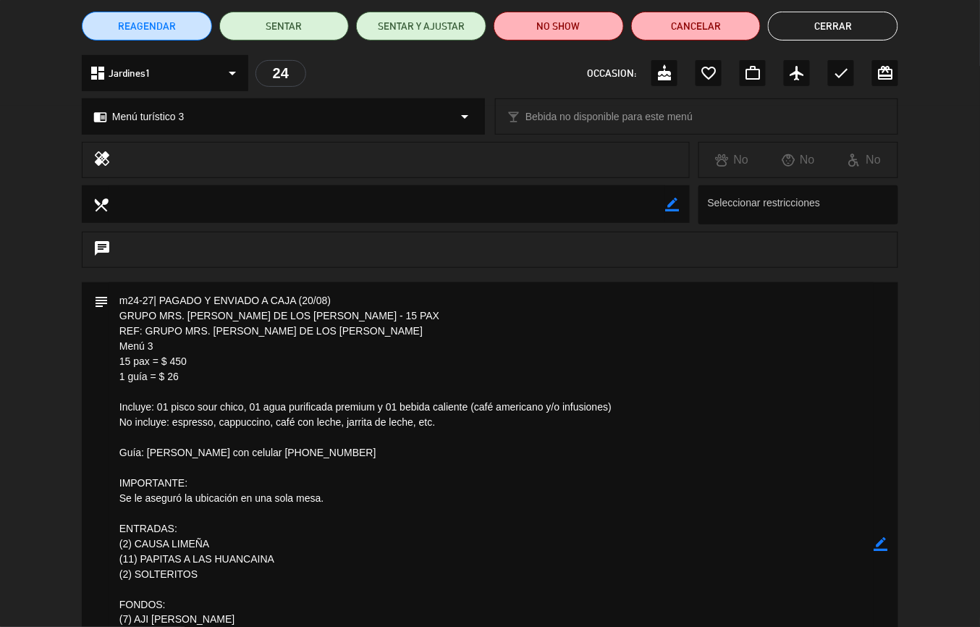
scroll to position [116, 0]
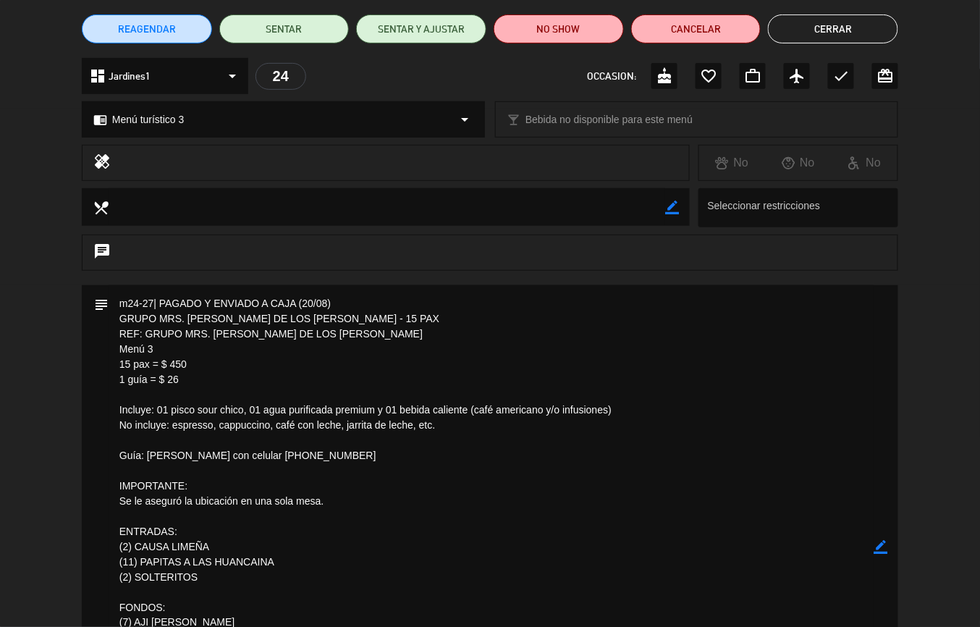
click at [831, 33] on button "Cerrar" at bounding box center [833, 28] width 130 height 29
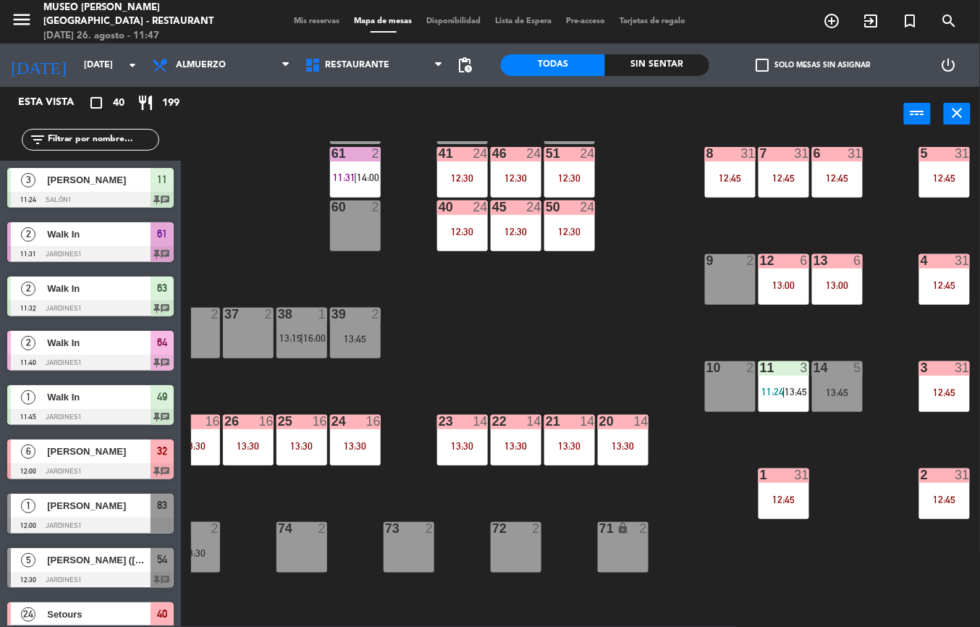
scroll to position [0, 0]
click at [568, 227] on div "12:30" at bounding box center [569, 232] width 51 height 10
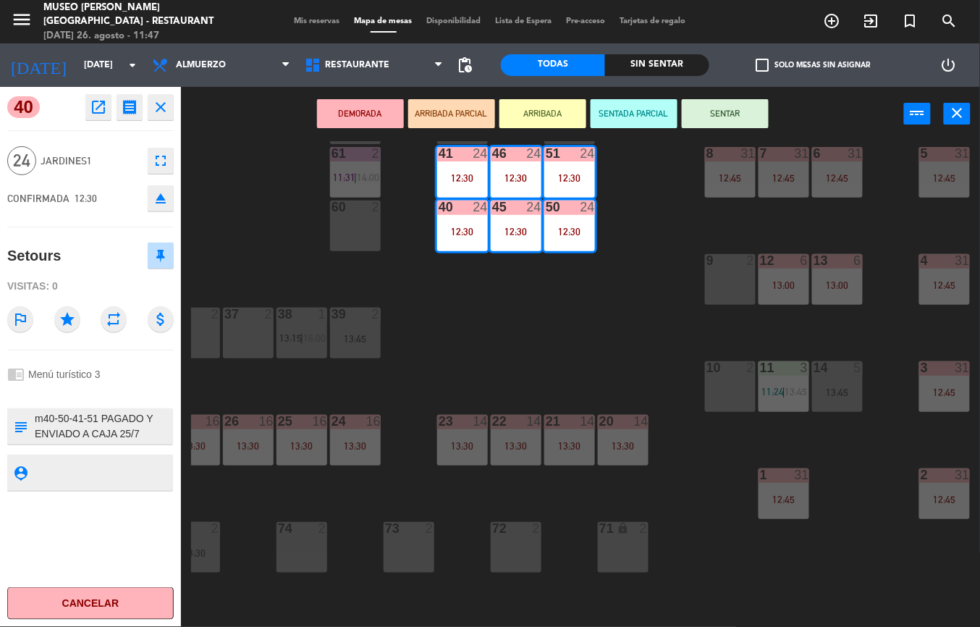
click at [100, 107] on icon "open_in_new" at bounding box center [98, 106] width 17 height 17
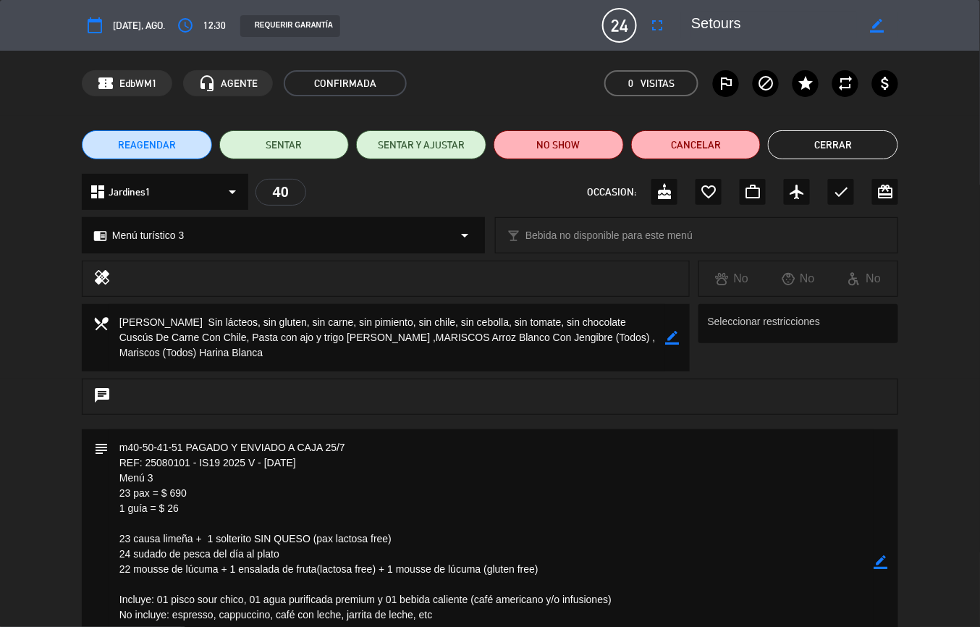
click at [832, 145] on button "Cerrar" at bounding box center [833, 144] width 130 height 29
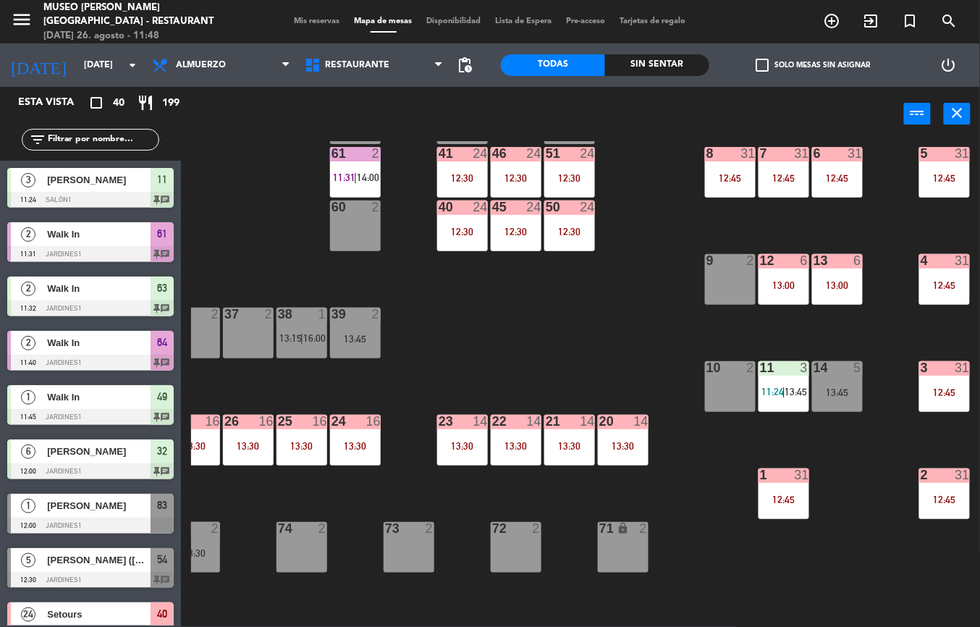
click at [617, 441] on div "13:30" at bounding box center [623, 446] width 51 height 10
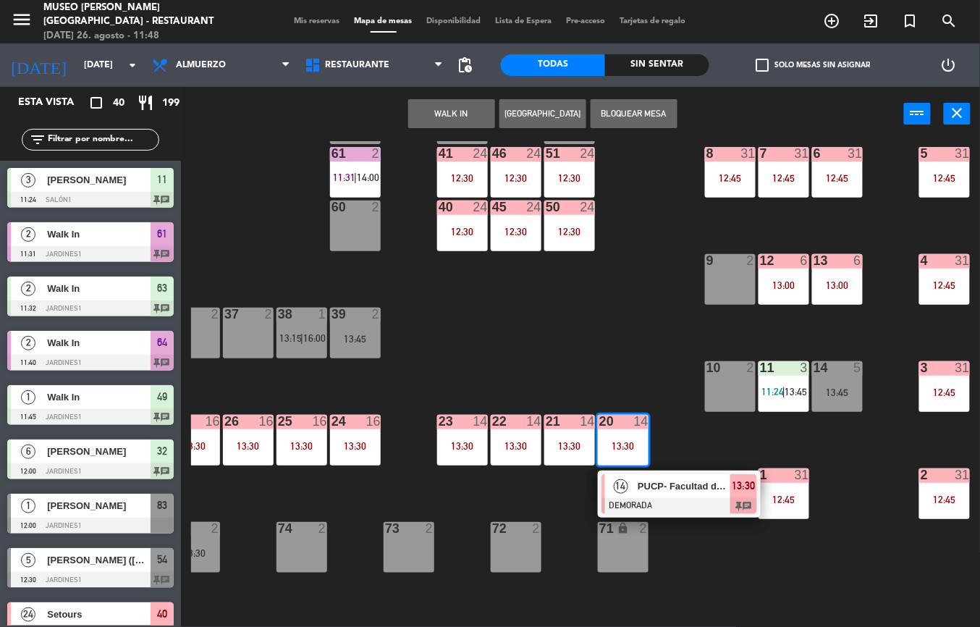
click at [680, 493] on span "PUCP- Facultad de Ciencias Sociales" at bounding box center [684, 485] width 93 height 15
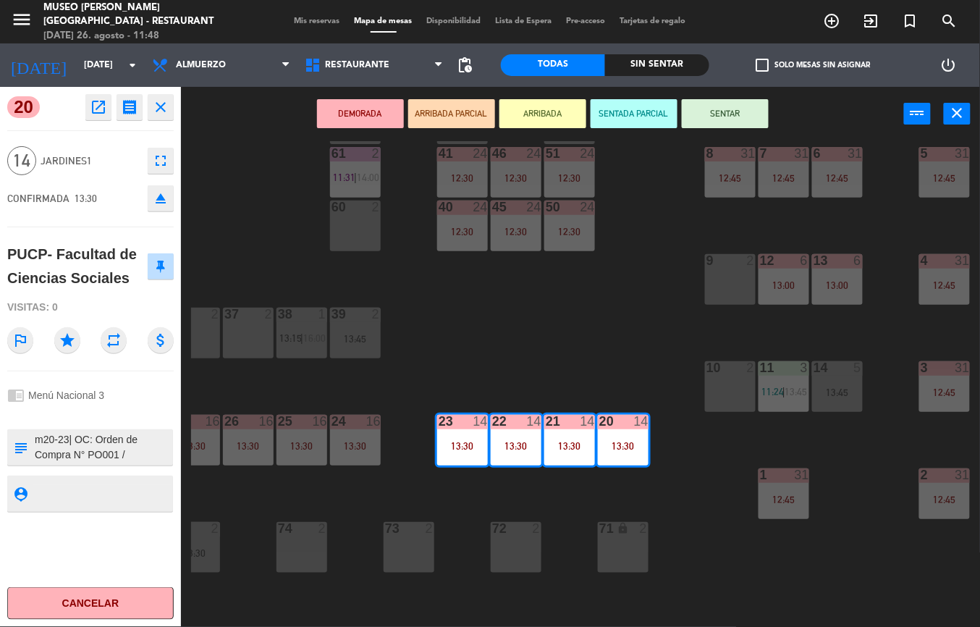
click at [100, 106] on icon "open_in_new" at bounding box center [98, 106] width 17 height 17
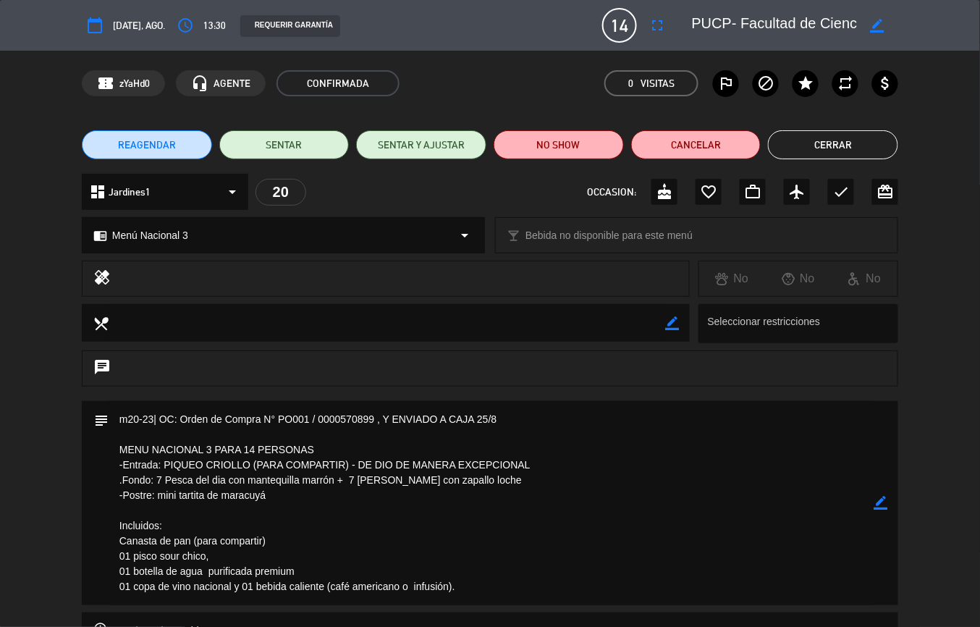
click at [838, 145] on button "Cerrar" at bounding box center [833, 144] width 130 height 29
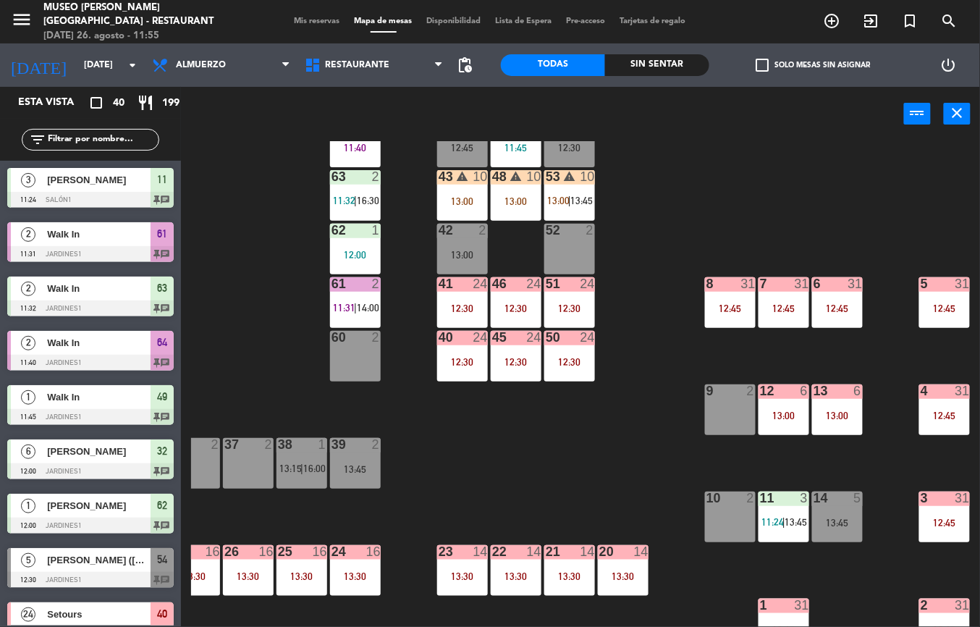
scroll to position [0, 238]
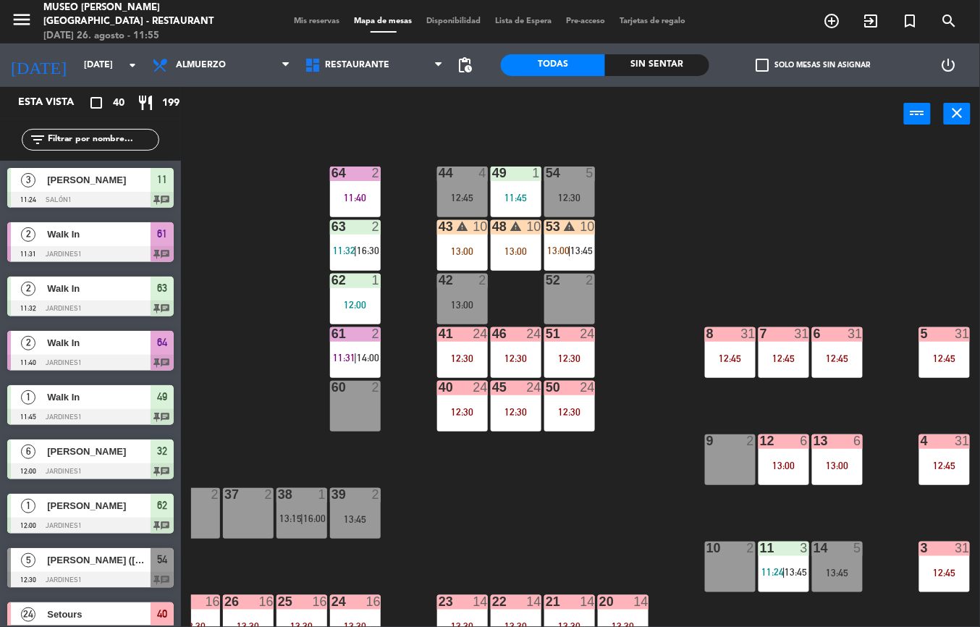
click at [614, 485] on div "44 4 12:45 49 1 11:45 54 5 12:30 64 2 11:40 48 warning 10 13:00 53 warning 10 1…" at bounding box center [585, 384] width 789 height 486
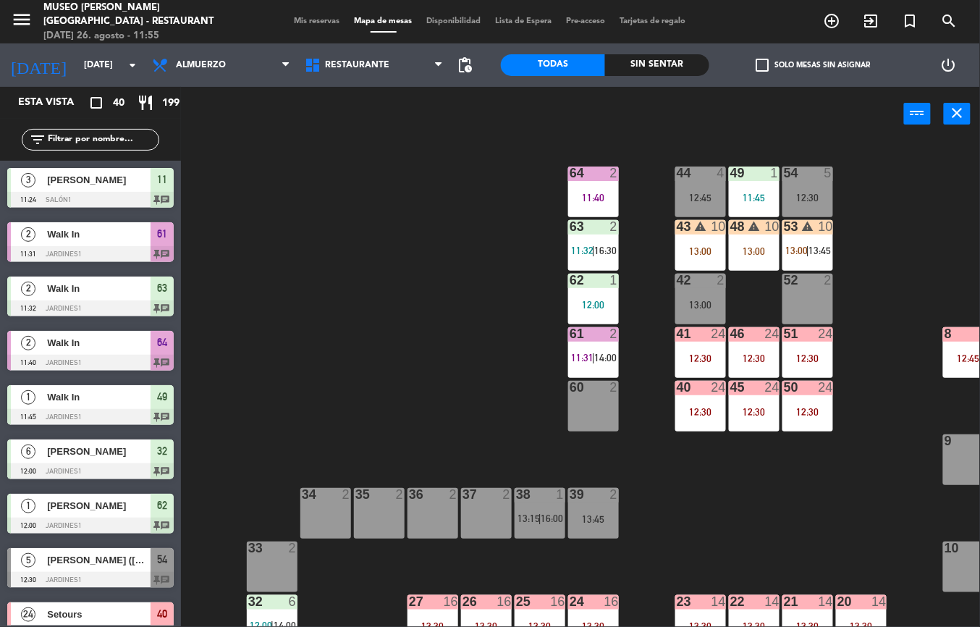
scroll to position [0, 1]
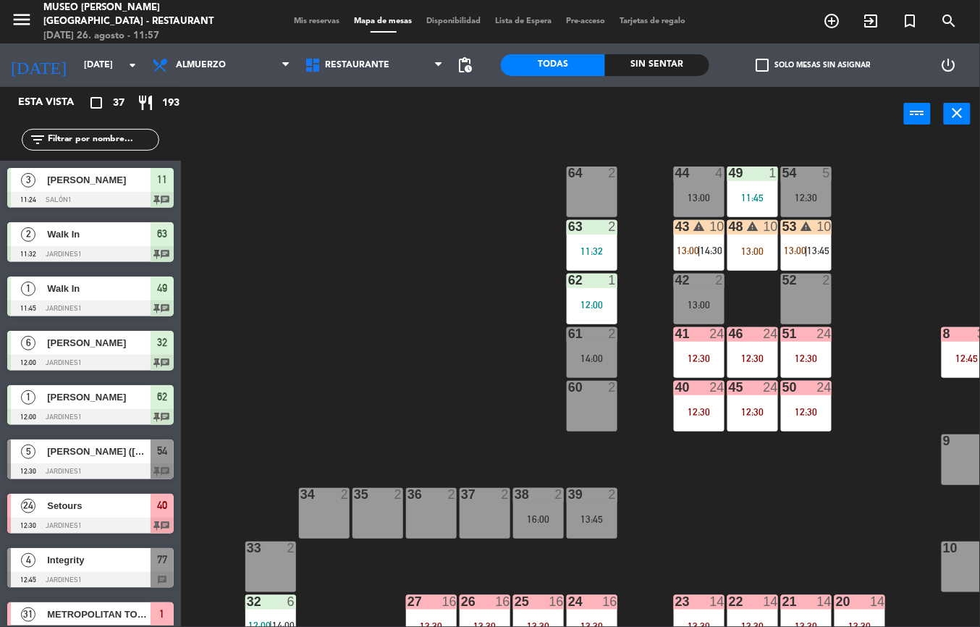
click at [473, 397] on div "44 4 13:00 49 1 11:45 54 5 12:30 64 2 48 warning 10 13:00 53 warning 10 13:00 |…" at bounding box center [585, 384] width 789 height 486
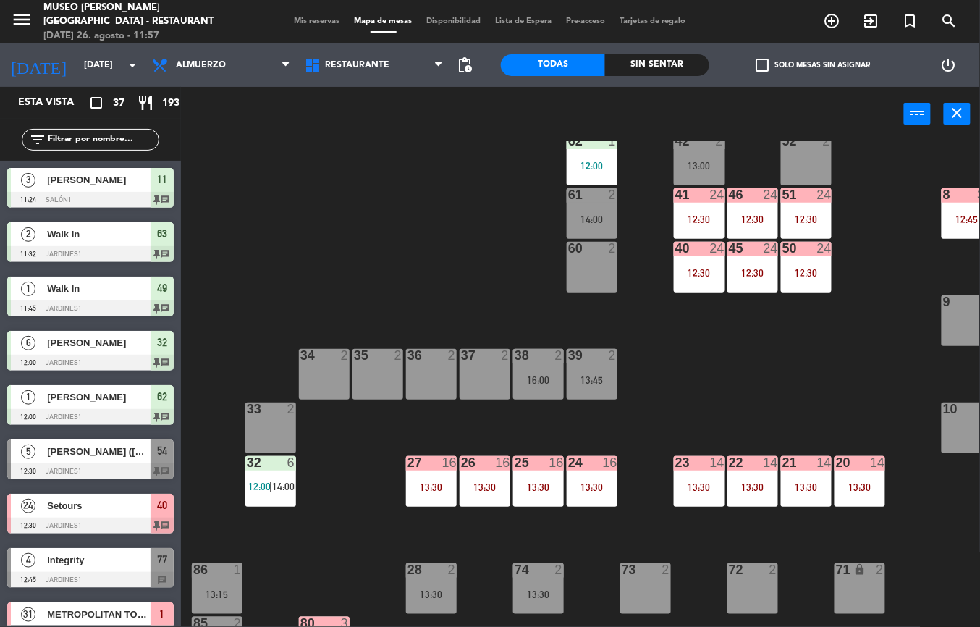
click at [282, 482] on span "14:00" at bounding box center [283, 487] width 22 height 12
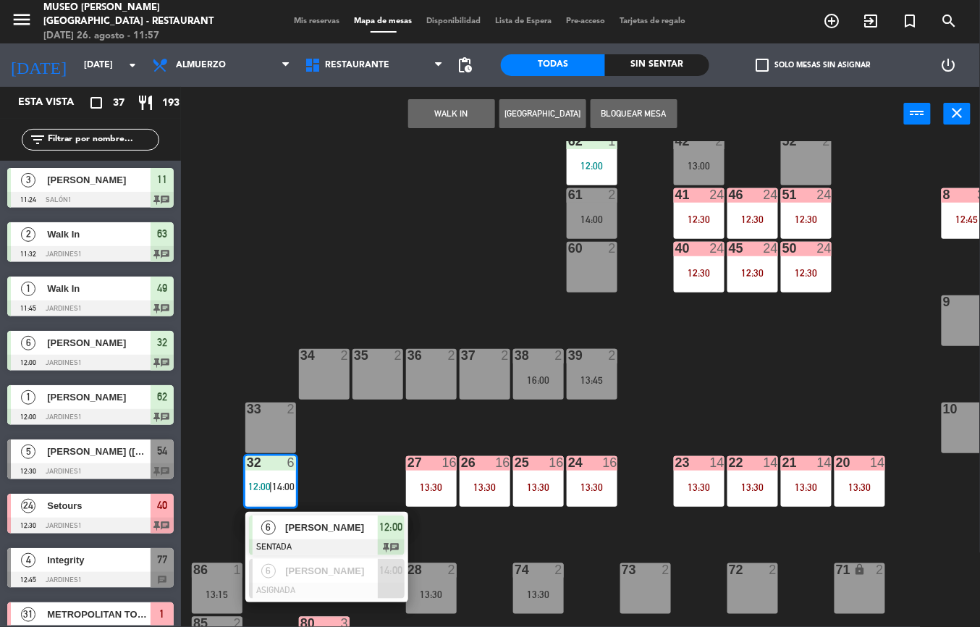
click at [311, 527] on span "[PERSON_NAME]" at bounding box center [331, 527] width 93 height 15
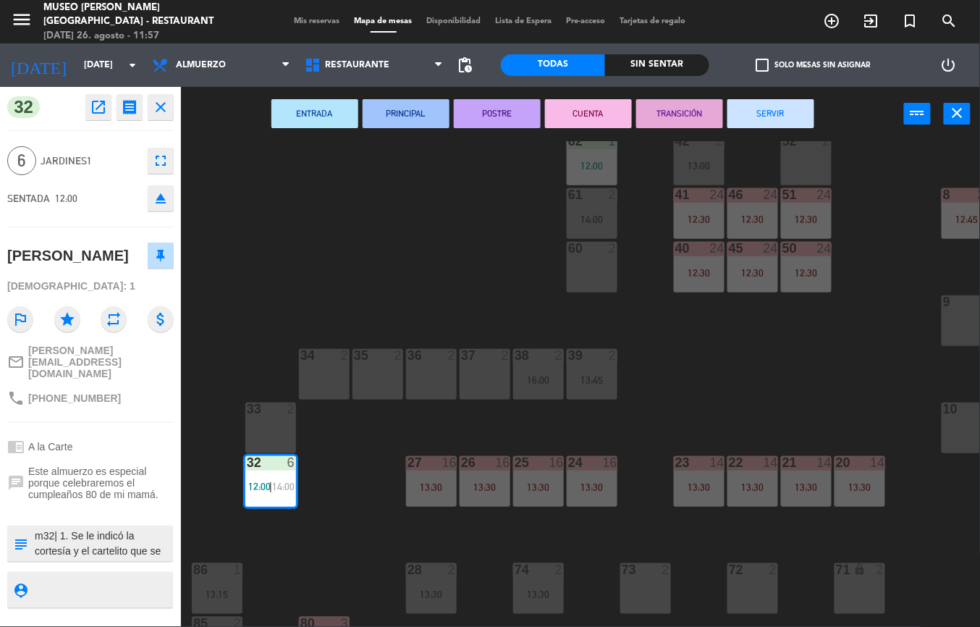
click at [710, 394] on div "44 4 13:00 49 1 11:45 54 5 12:30 64 2 48 warning 10 13:00 53 warning 10 13:00 |…" at bounding box center [585, 384] width 789 height 486
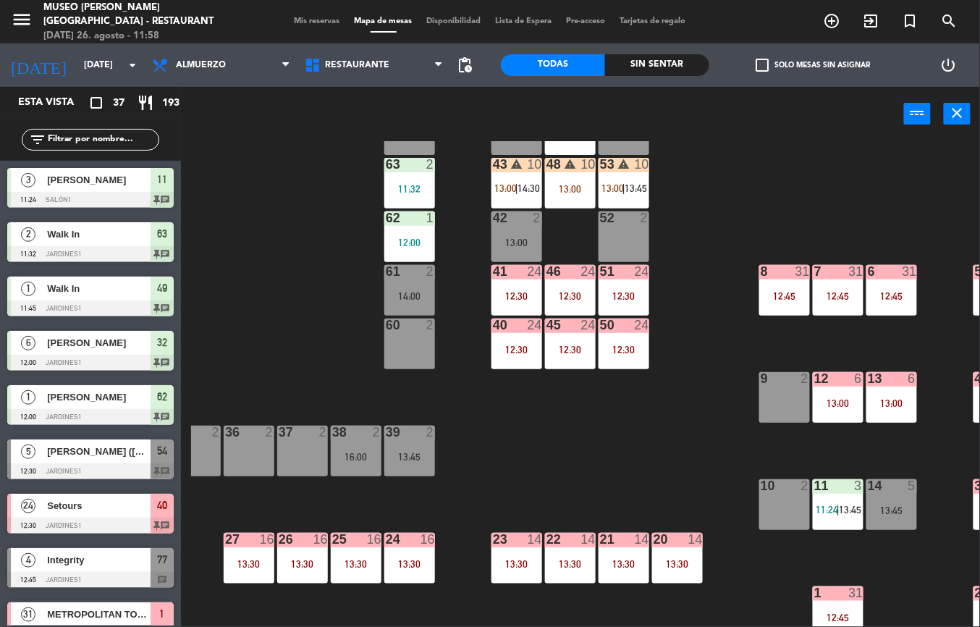
scroll to position [62, 238]
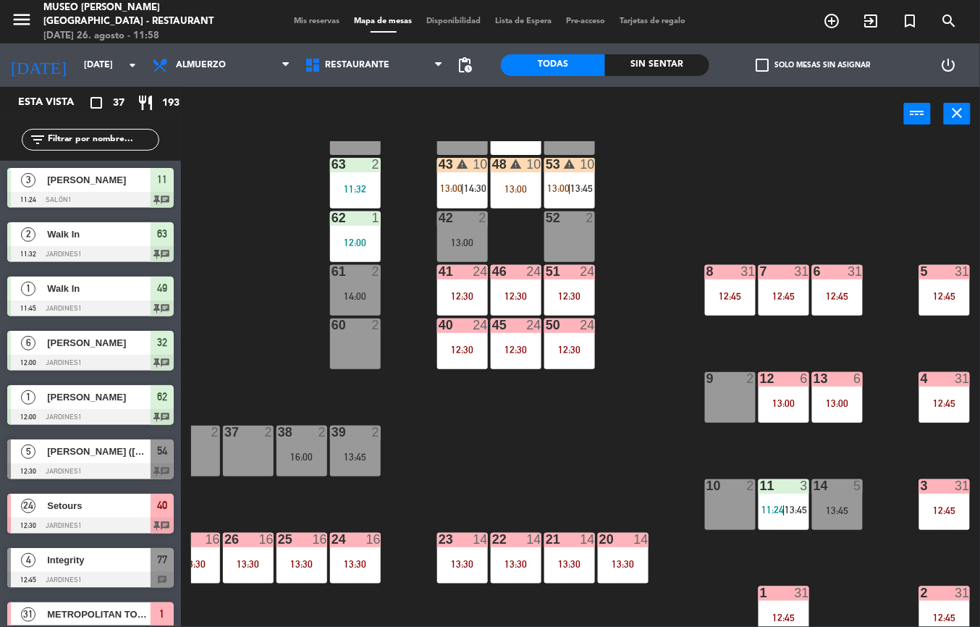
click at [618, 533] on div at bounding box center [623, 539] width 24 height 13
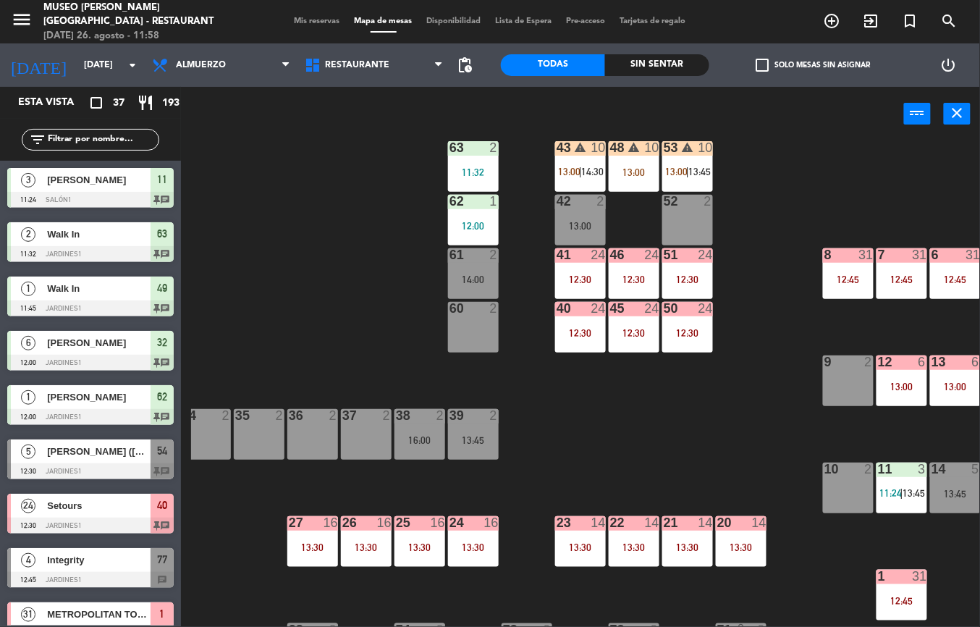
scroll to position [192, 120]
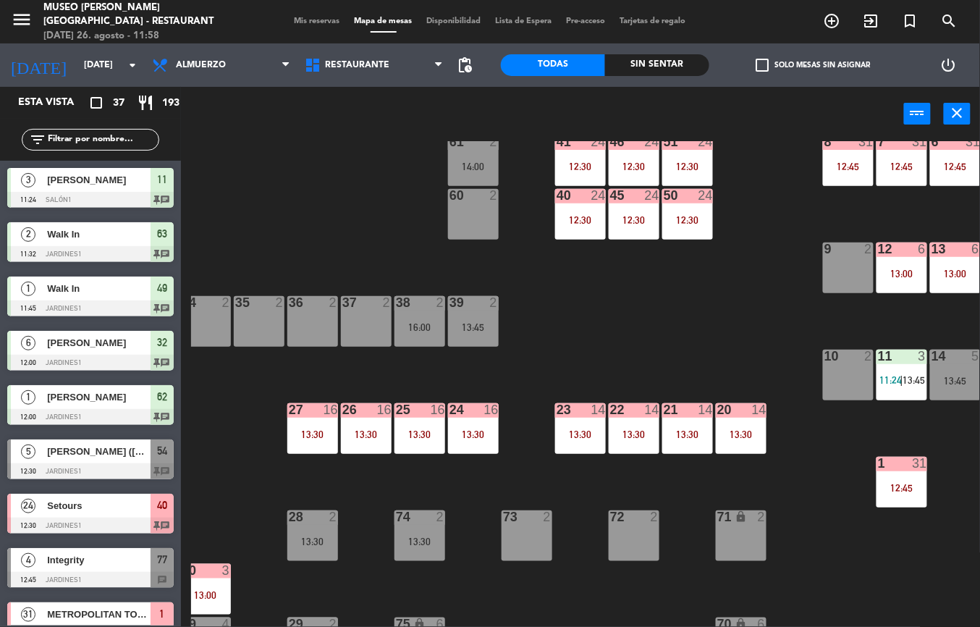
click at [345, 499] on div "44 4 13:00 49 1 11:45 54 5 12:30 64 2 48 warning 10 13:00 53 warning 10 13:00 |…" at bounding box center [585, 384] width 789 height 486
click at [346, 467] on div "44 4 13:00 49 1 11:45 54 5 12:30 64 2 48 warning 10 13:00 53 warning 10 13:00 |…" at bounding box center [585, 384] width 789 height 486
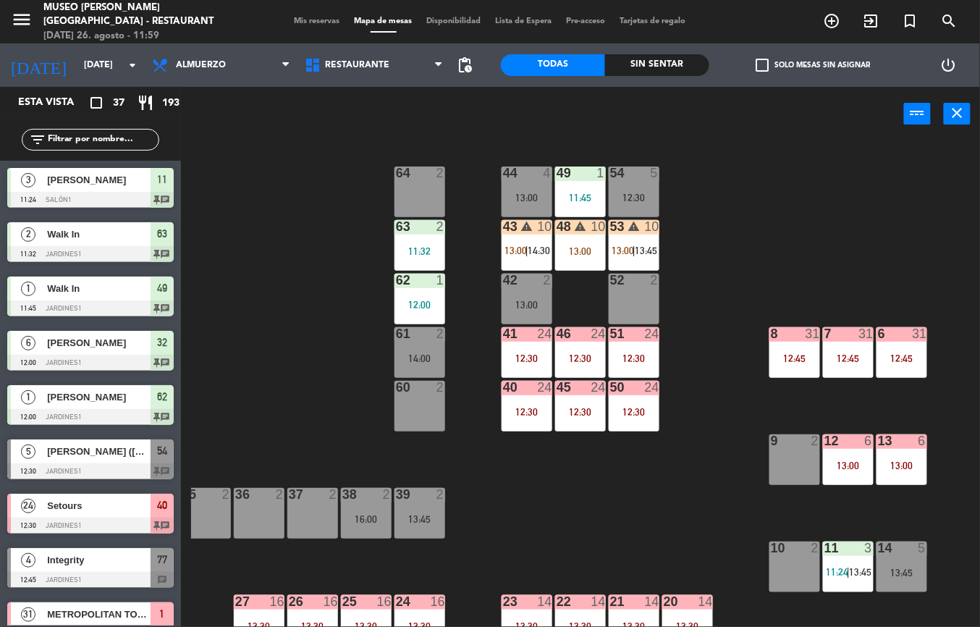
scroll to position [0, 172]
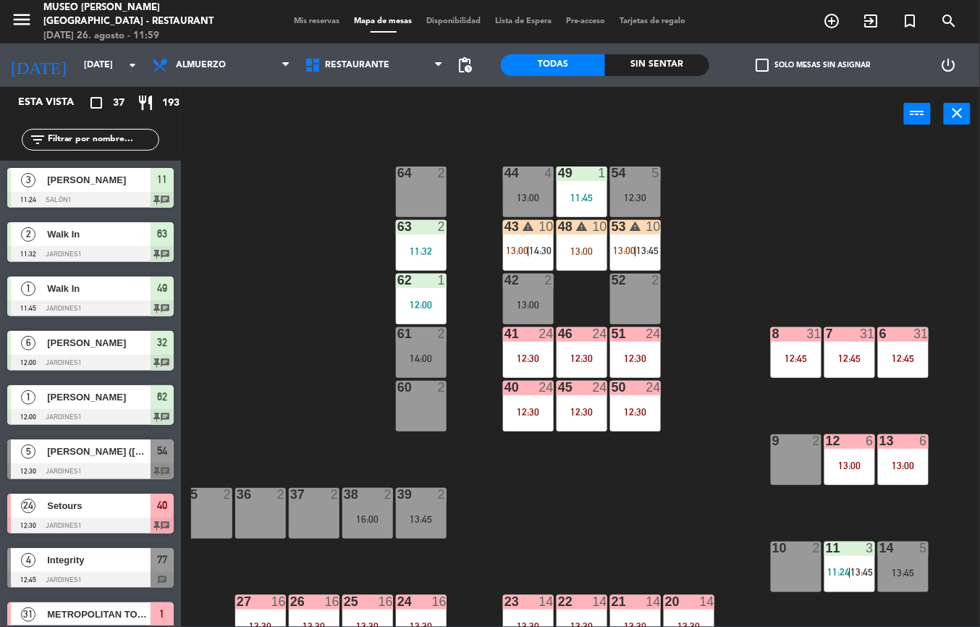
click at [631, 417] on div "50 24 12:30" at bounding box center [635, 406] width 51 height 51
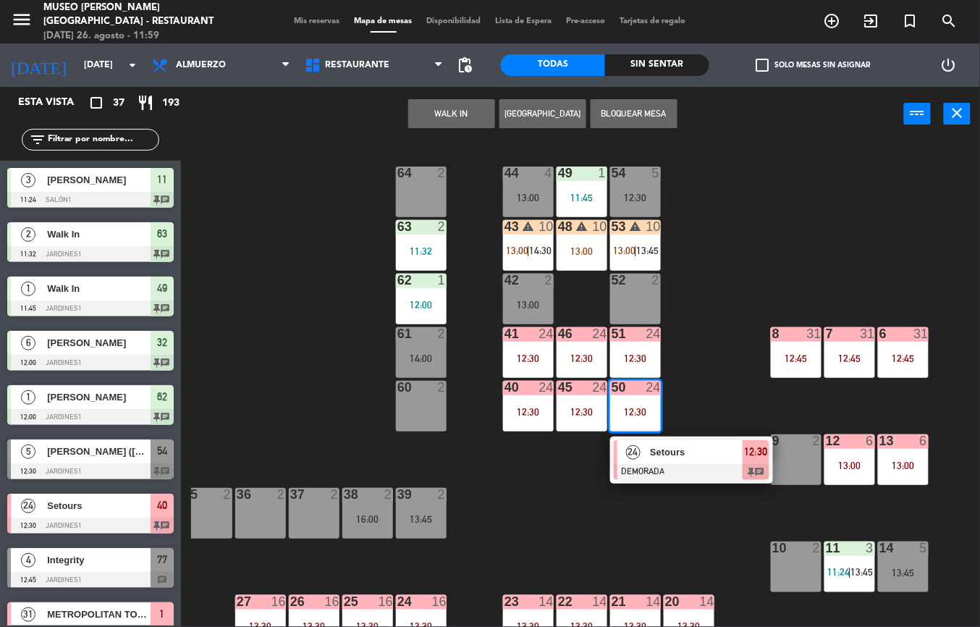
click at [672, 473] on div at bounding box center [692, 472] width 156 height 16
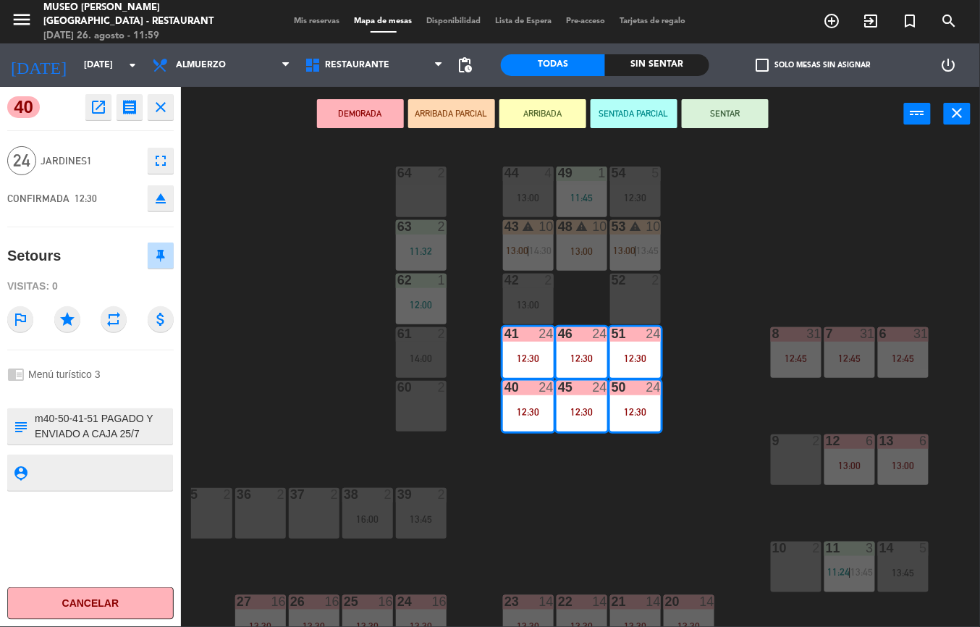
click at [100, 110] on icon "open_in_new" at bounding box center [98, 106] width 17 height 17
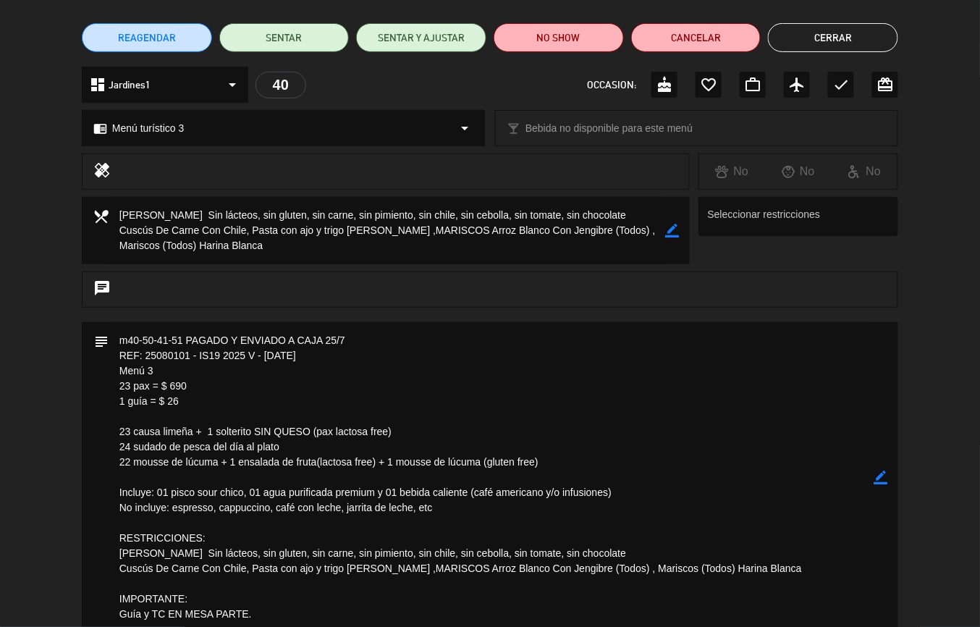
scroll to position [54, 0]
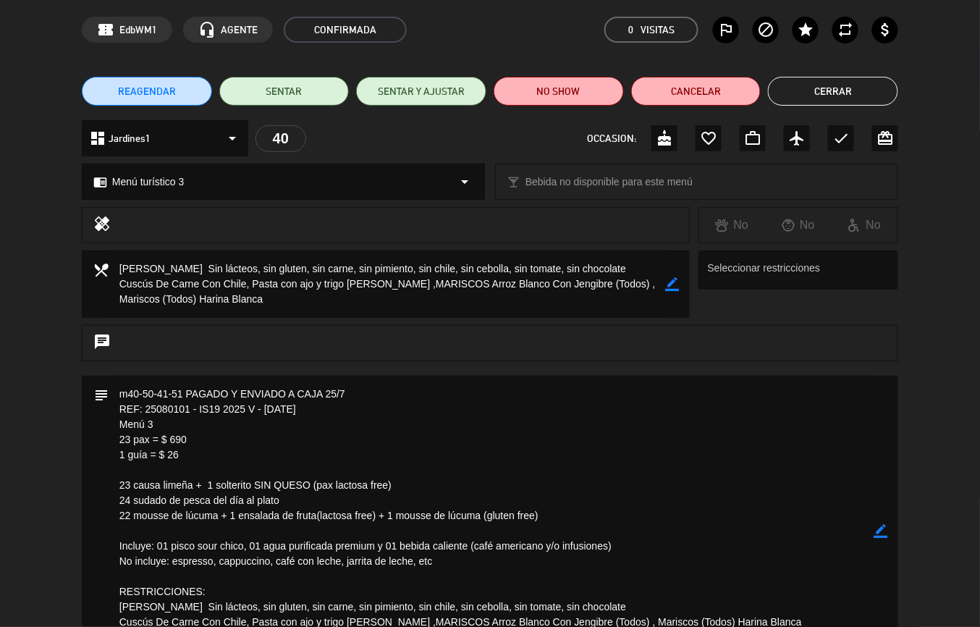
click at [348, 473] on textarea at bounding box center [491, 531] width 765 height 310
click at [346, 496] on textarea at bounding box center [491, 531] width 765 height 310
click at [342, 548] on textarea at bounding box center [491, 531] width 765 height 310
click at [485, 420] on textarea at bounding box center [491, 531] width 765 height 310
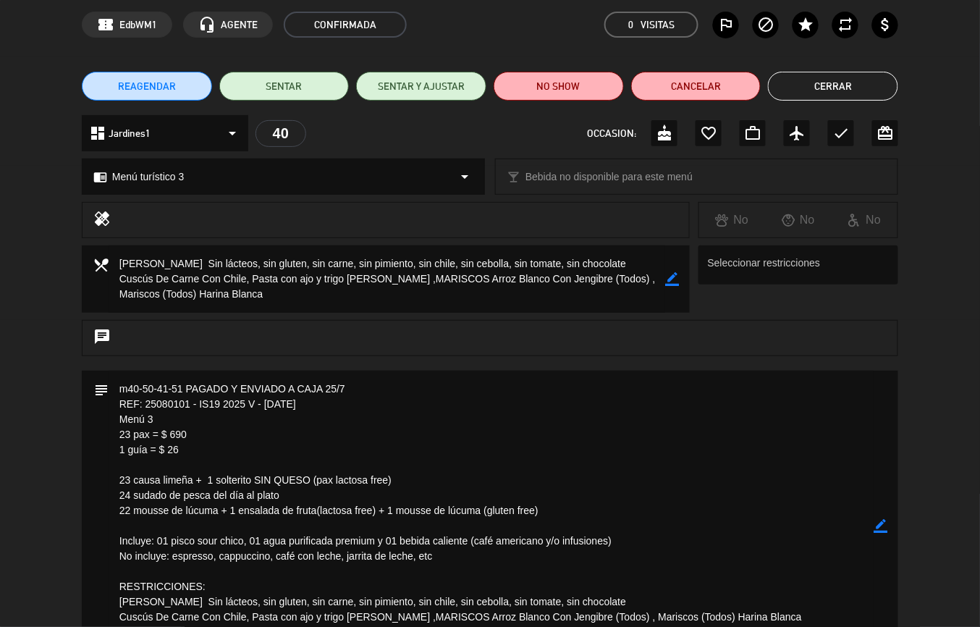
scroll to position [58, 0]
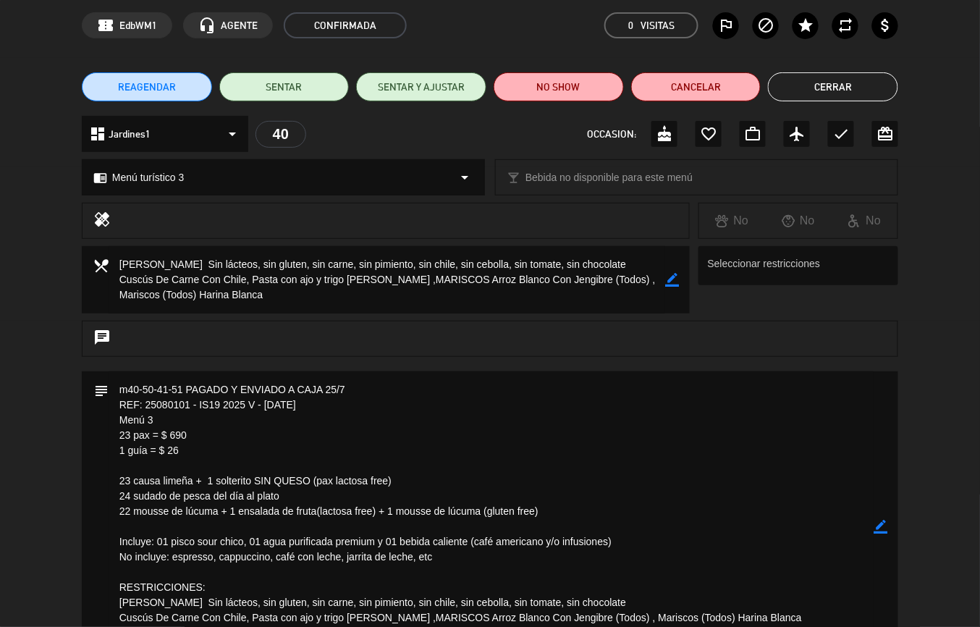
click at [837, 90] on button "Cerrar" at bounding box center [833, 86] width 130 height 29
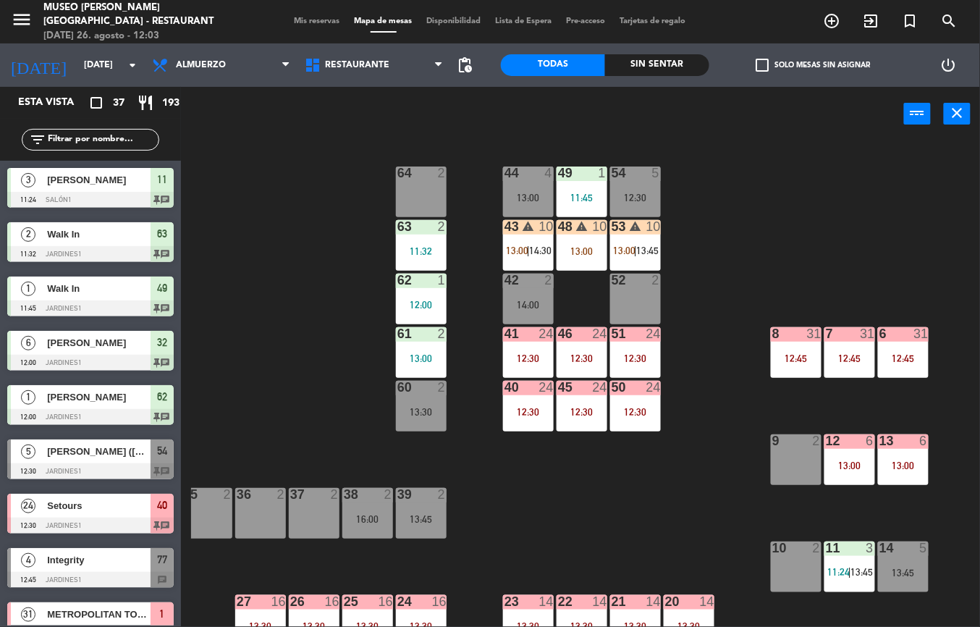
scroll to position [35, 172]
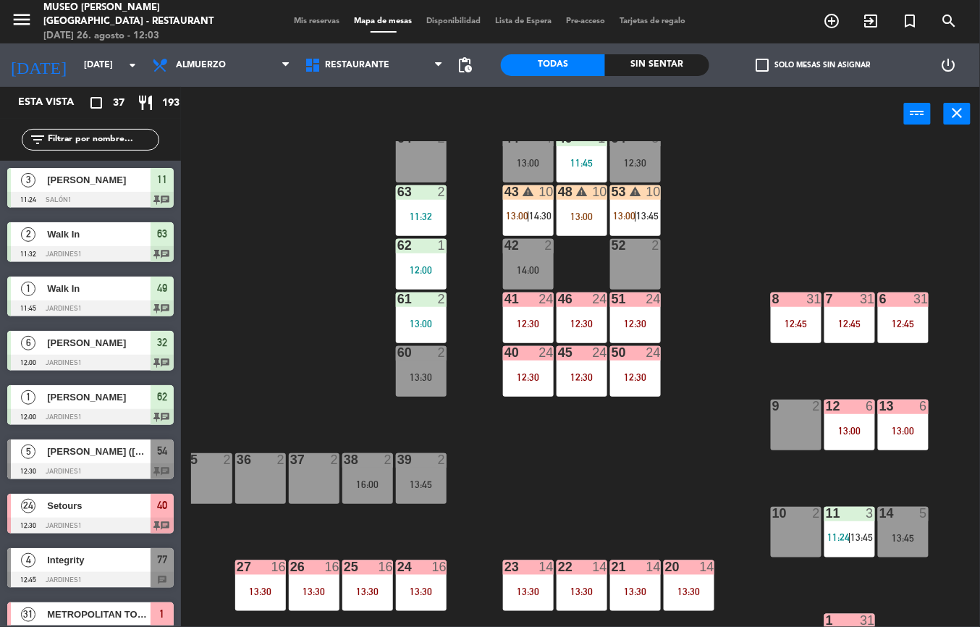
click at [420, 488] on div "13:45" at bounding box center [421, 484] width 51 height 10
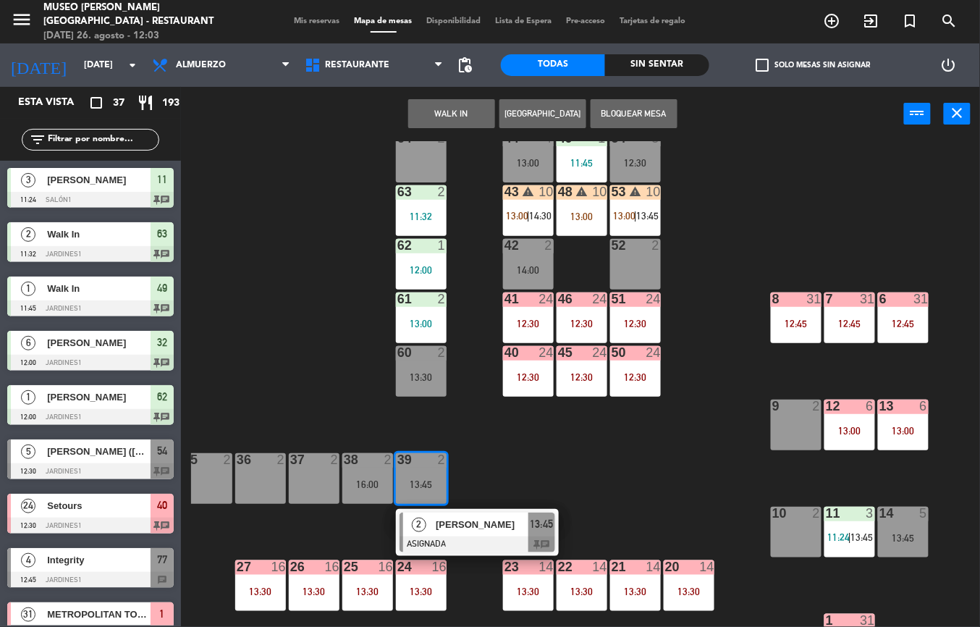
click at [466, 531] on div "44 4 13:00 49 1 11:45 54 5 12:30 64 2 48 warning 10 13:00 53 warning 10 13:00 |…" at bounding box center [585, 384] width 789 height 486
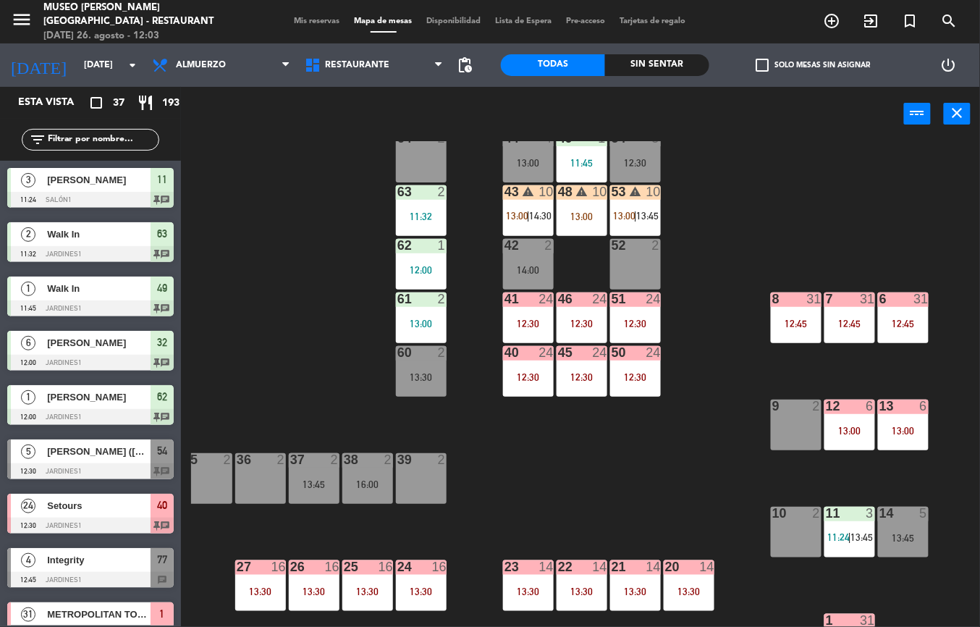
click at [568, 455] on div "44 4 13:00 49 1 11:45 54 5 12:30 64 2 48 warning 10 13:00 53 warning 10 13:00 |…" at bounding box center [585, 384] width 789 height 486
click at [622, 215] on span "13:00" at bounding box center [624, 216] width 22 height 12
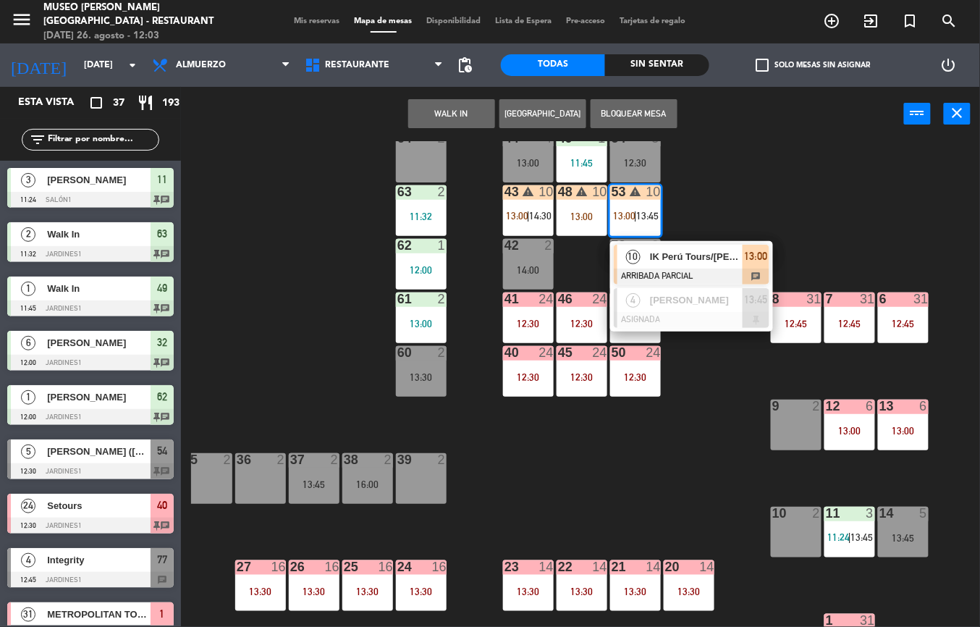
click at [672, 263] on span "IK Perú Tours/[PERSON_NAME]" at bounding box center [696, 256] width 93 height 15
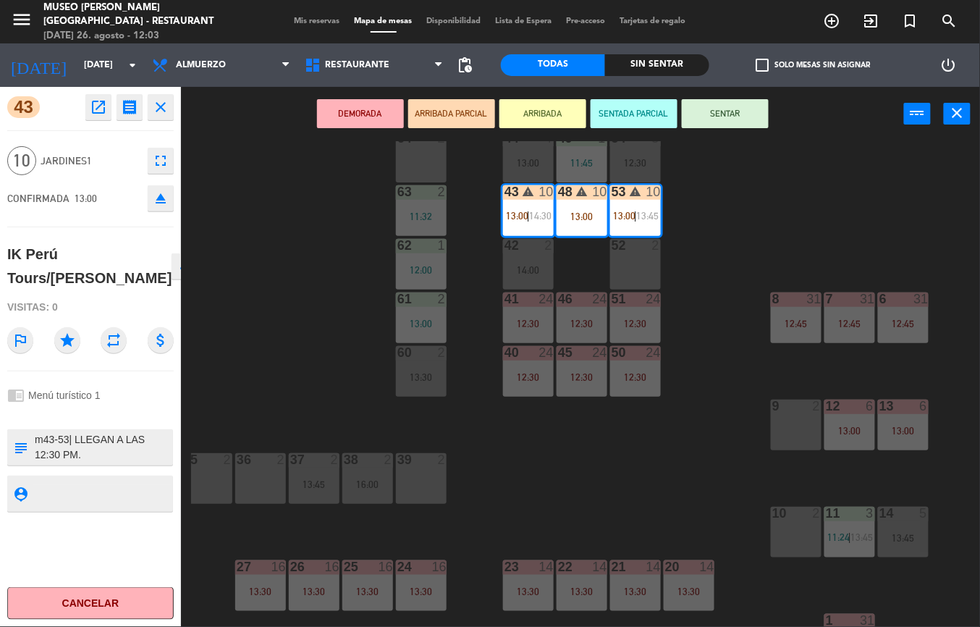
click at [97, 108] on icon "open_in_new" at bounding box center [98, 106] width 17 height 17
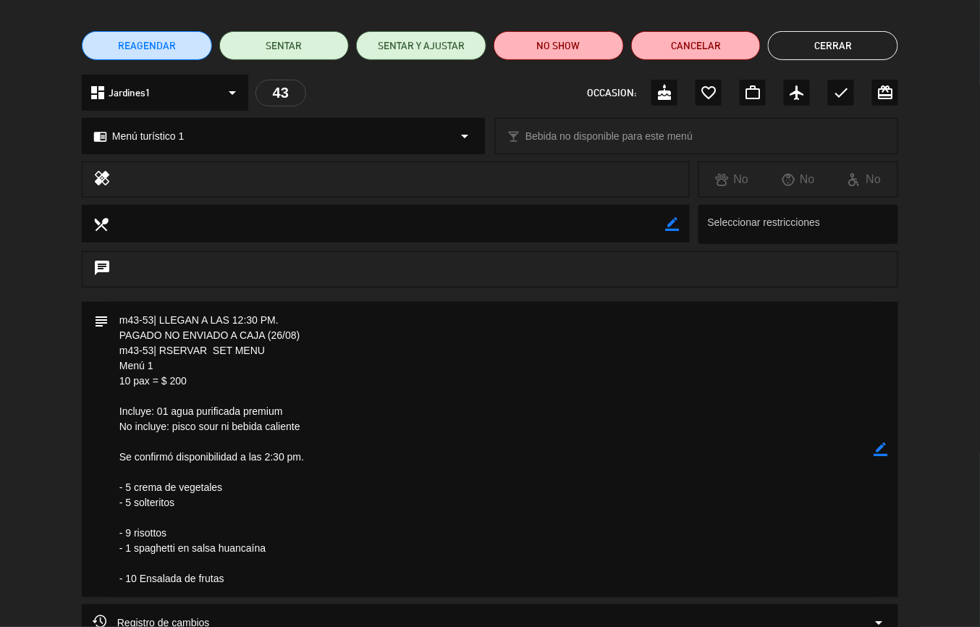
scroll to position [54, 0]
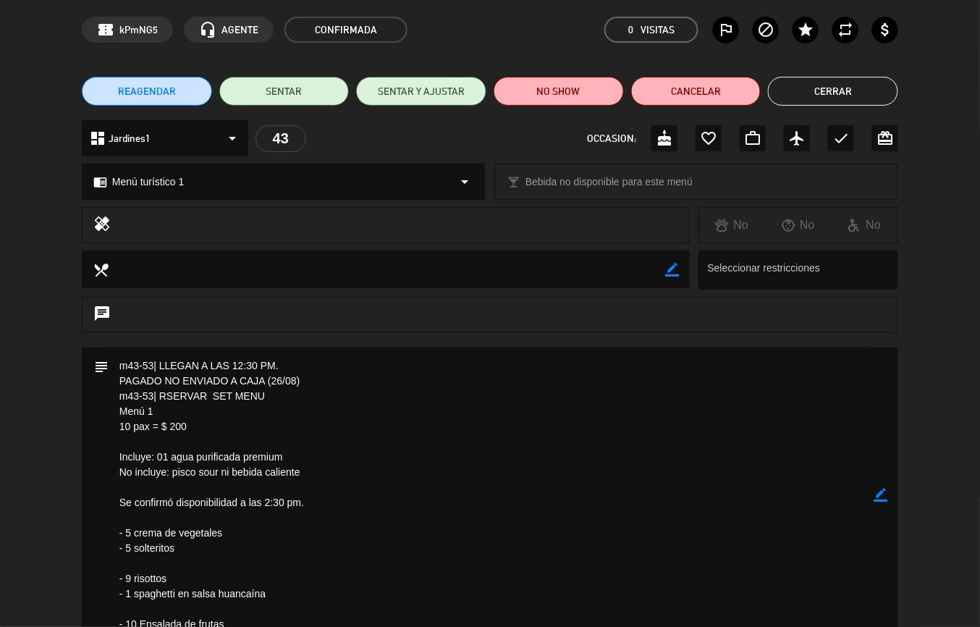
click at [838, 97] on button "Cerrar" at bounding box center [833, 91] width 130 height 29
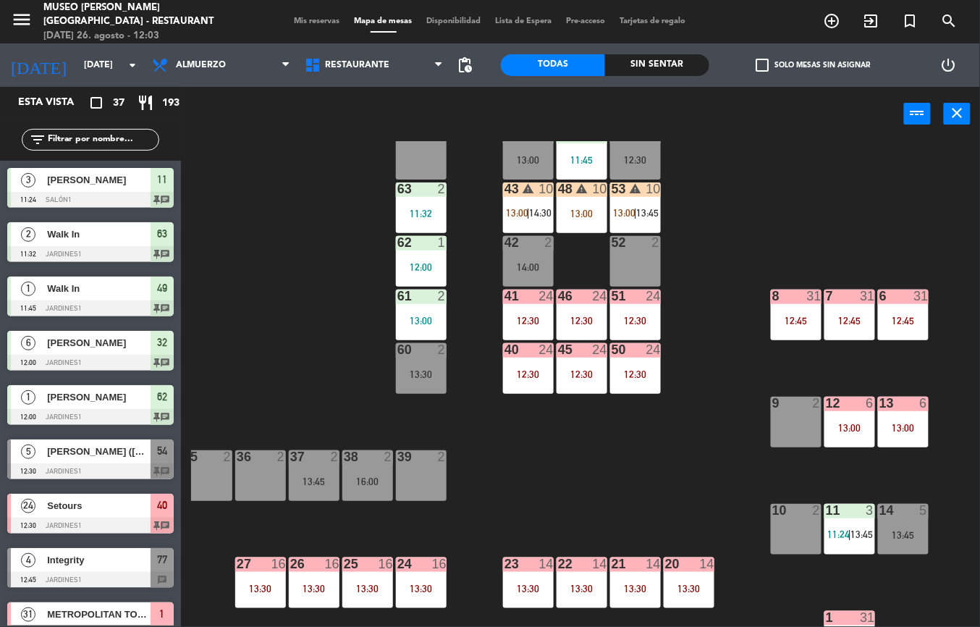
scroll to position [654, 0]
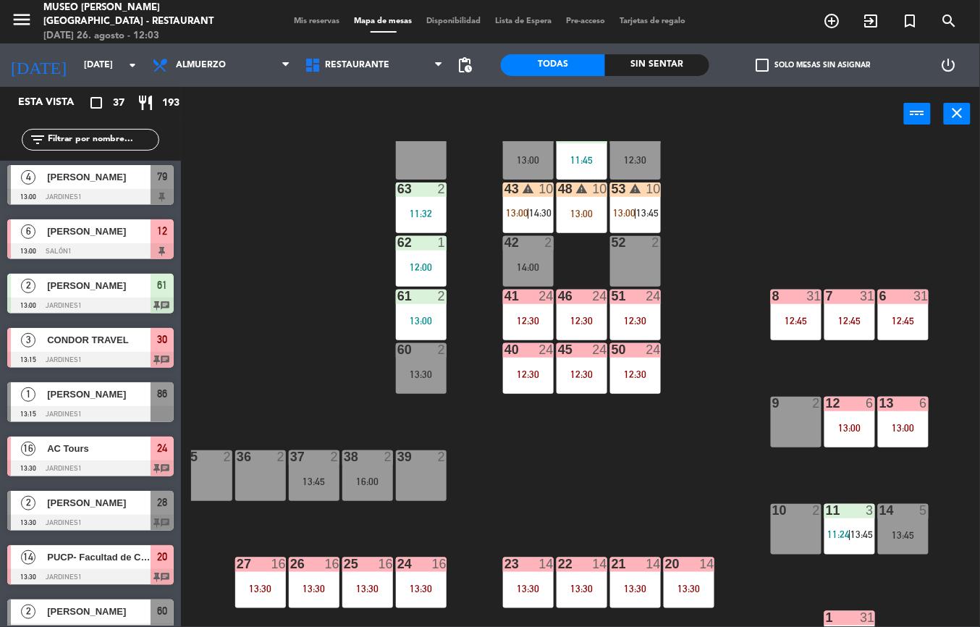
click at [617, 366] on div "50 24 12:30" at bounding box center [635, 368] width 51 height 51
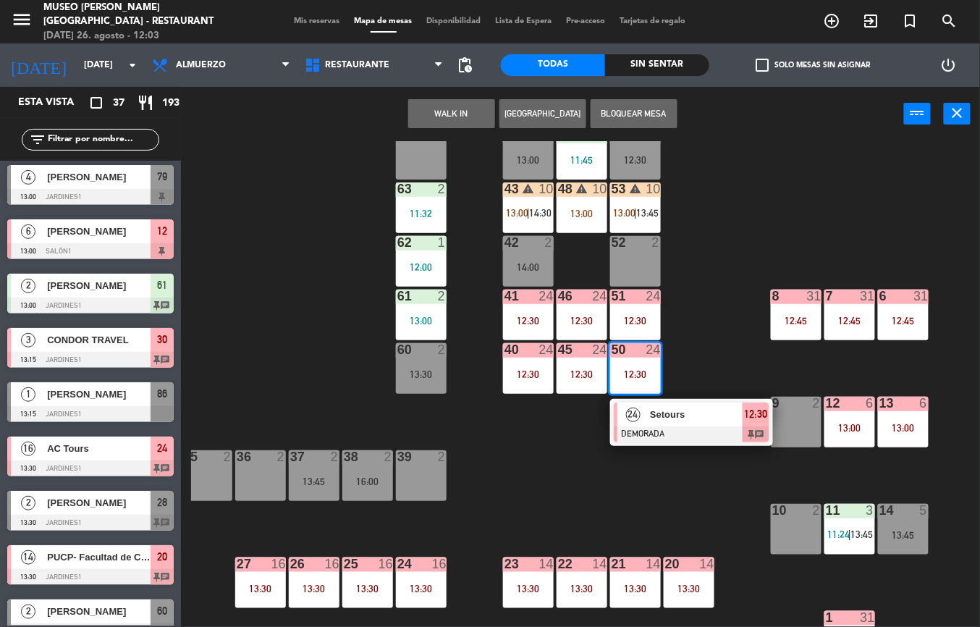
click at [651, 418] on span "Setours" at bounding box center [696, 414] width 93 height 15
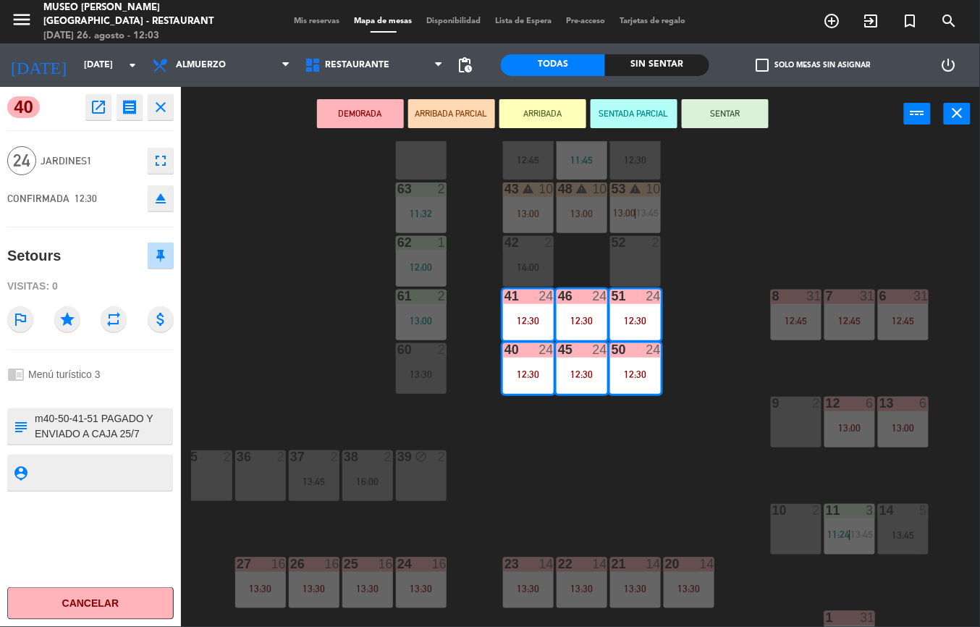
click at [93, 104] on icon "open_in_new" at bounding box center [98, 106] width 17 height 17
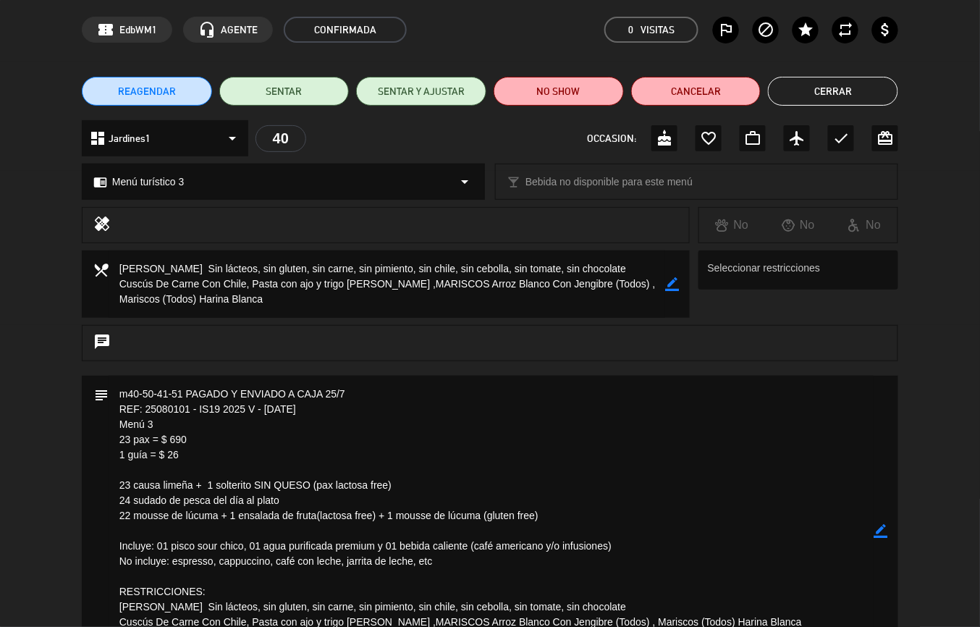
scroll to position [48, 0]
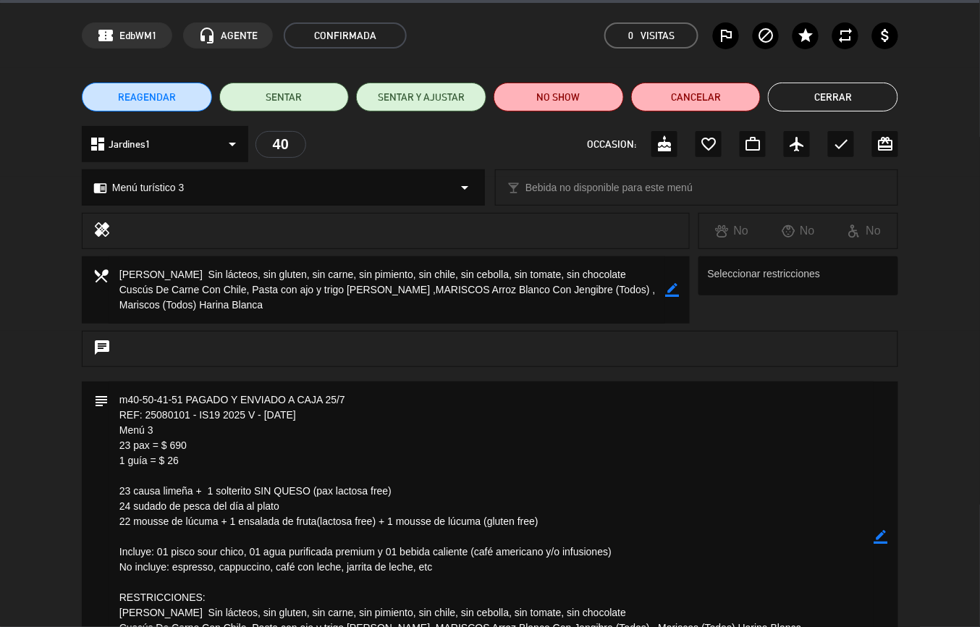
click at [840, 96] on button "Cerrar" at bounding box center [833, 96] width 130 height 29
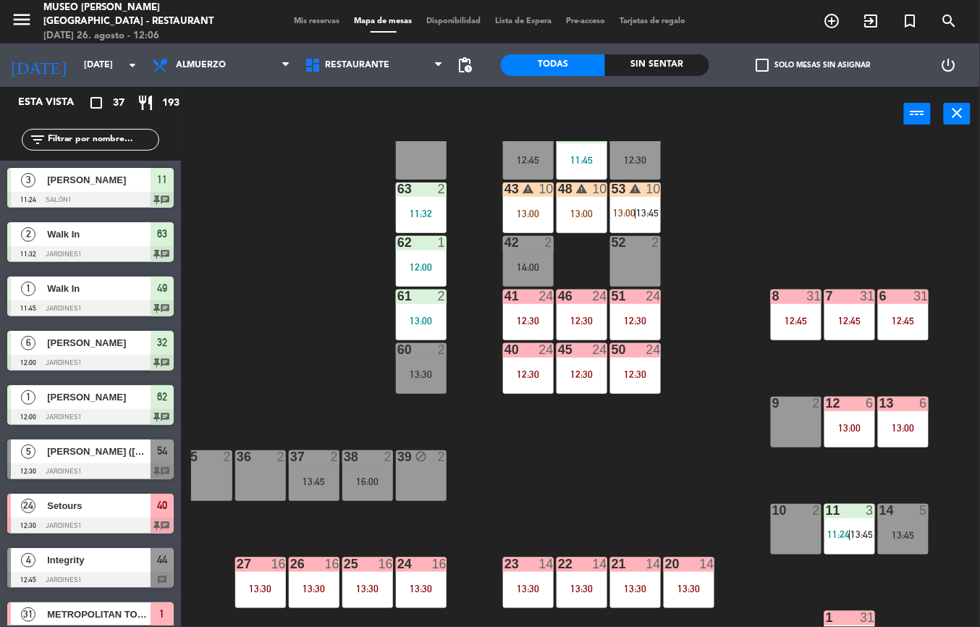
click at [623, 316] on div "12:30" at bounding box center [635, 321] width 51 height 10
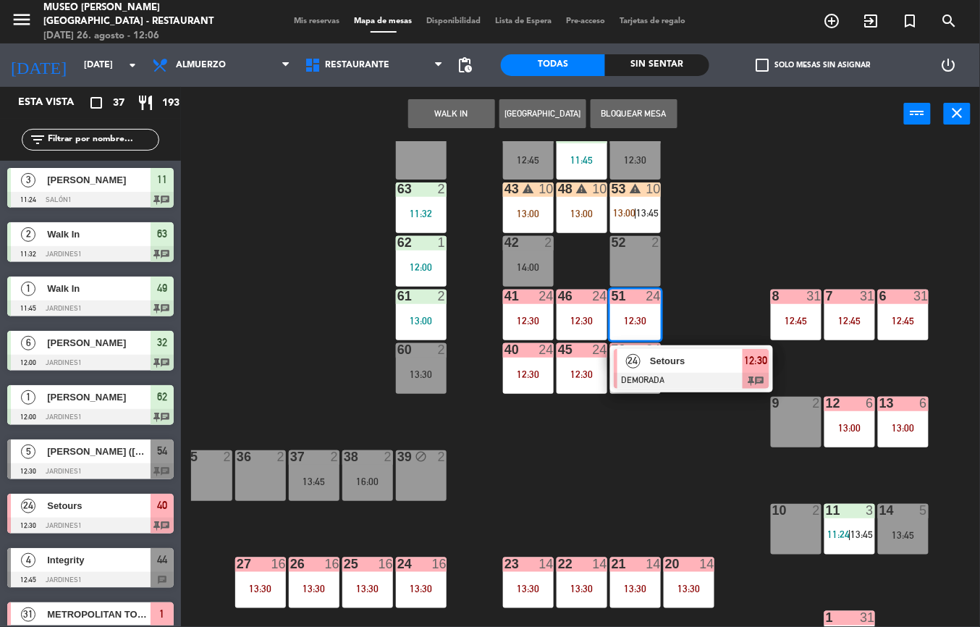
click at [695, 371] on div "Setours" at bounding box center [695, 361] width 94 height 24
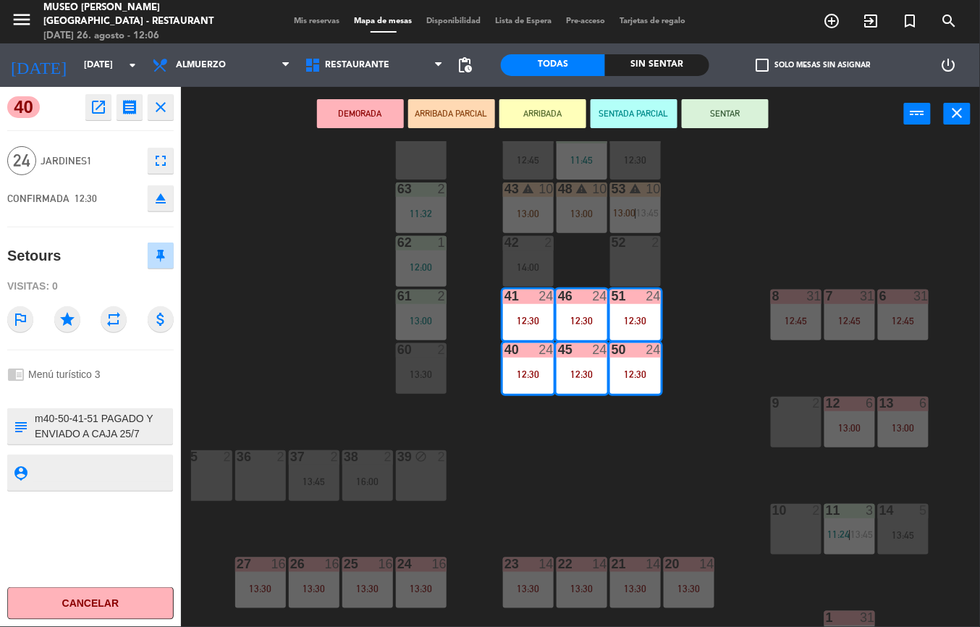
click at [96, 114] on icon "open_in_new" at bounding box center [98, 106] width 17 height 17
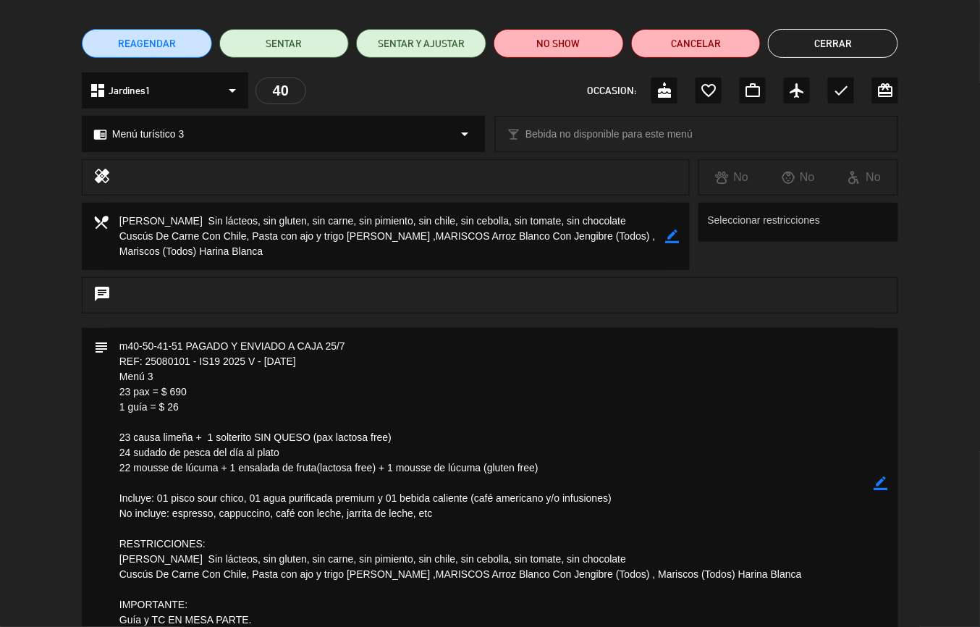
scroll to position [0, 0]
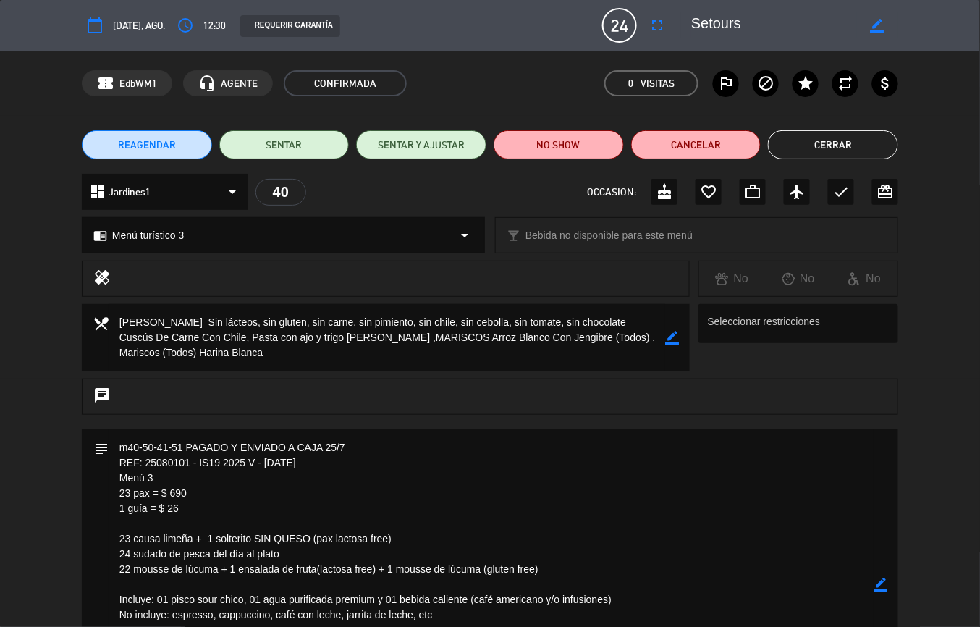
click at [837, 145] on button "Cerrar" at bounding box center [833, 144] width 130 height 29
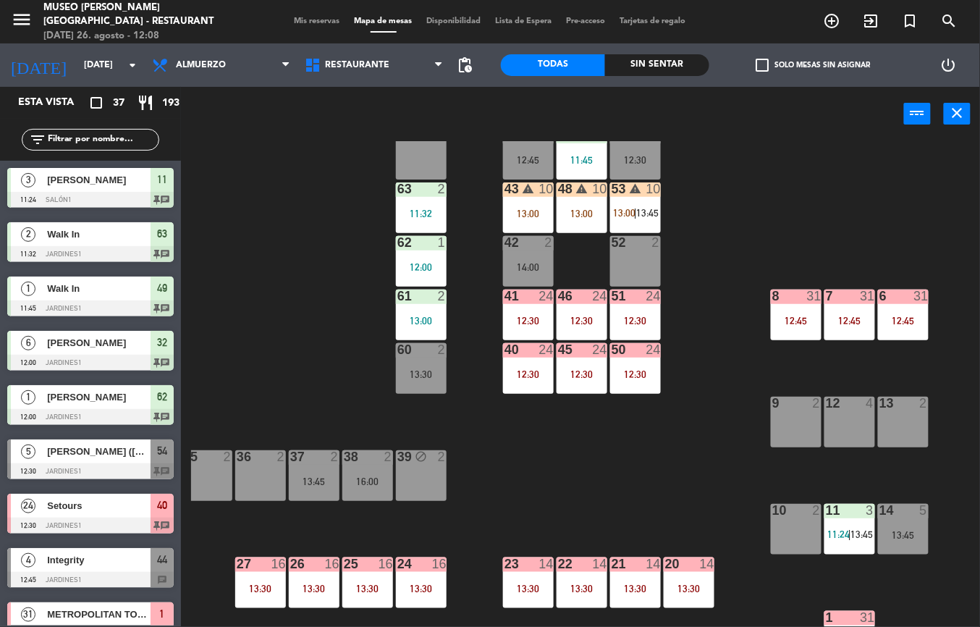
click at [417, 585] on div "13:30" at bounding box center [421, 588] width 51 height 10
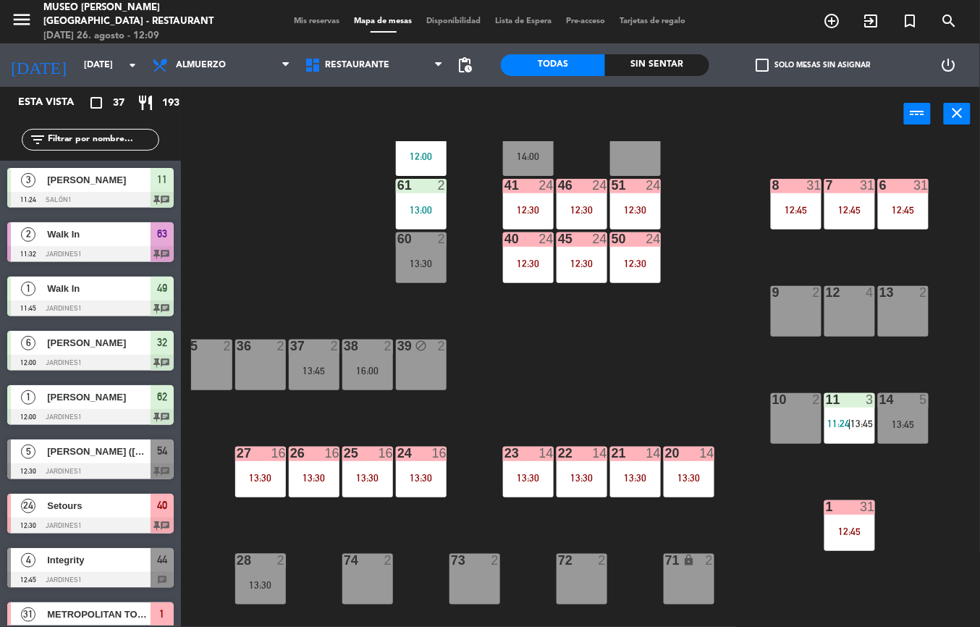
scroll to position [177, 172]
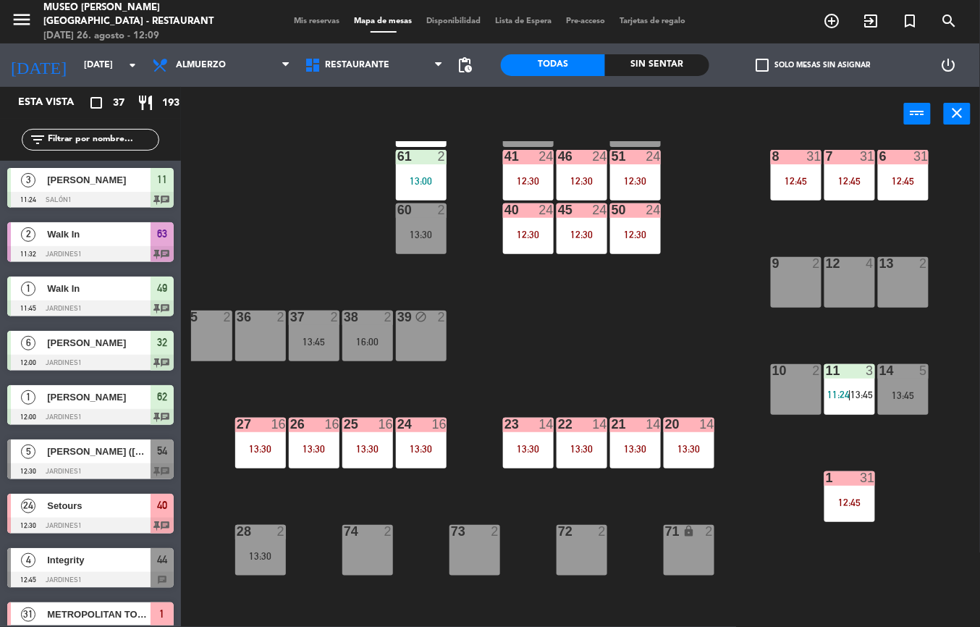
click at [420, 430] on div at bounding box center [421, 424] width 24 height 13
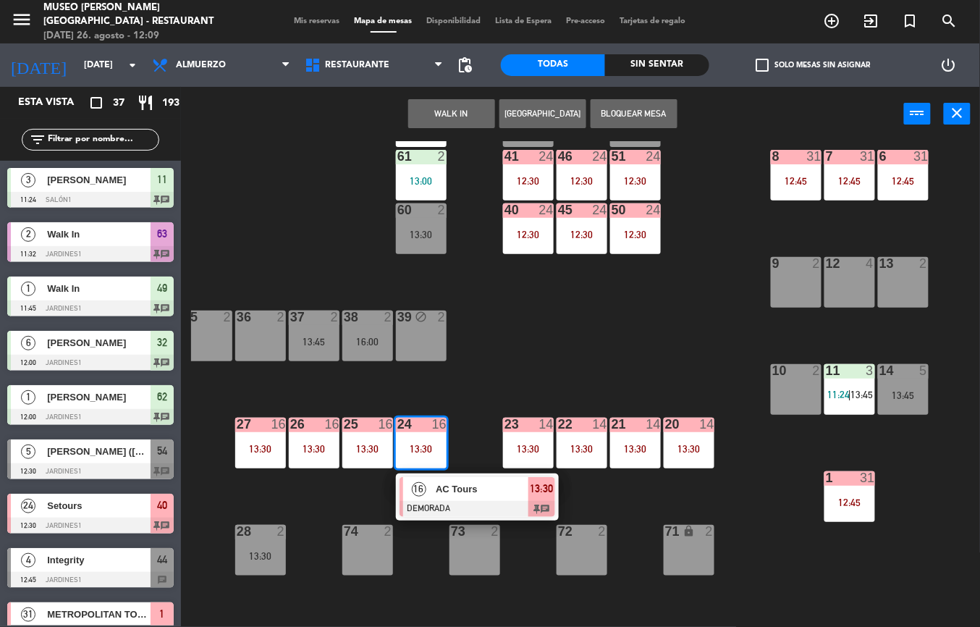
click at [483, 492] on span "AC Tours" at bounding box center [482, 488] width 93 height 15
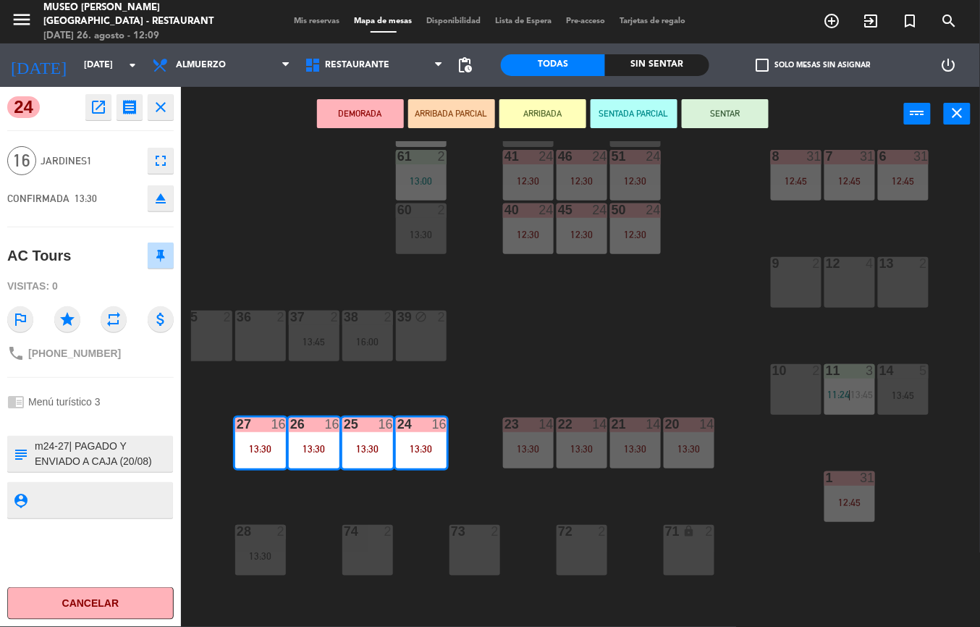
click at [96, 106] on icon "open_in_new" at bounding box center [98, 106] width 17 height 17
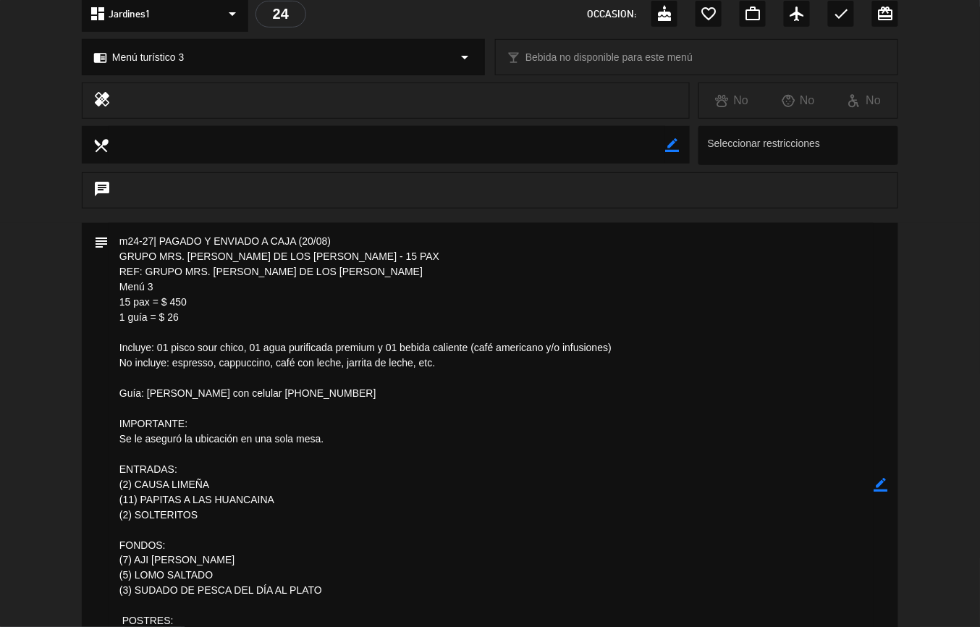
scroll to position [0, 0]
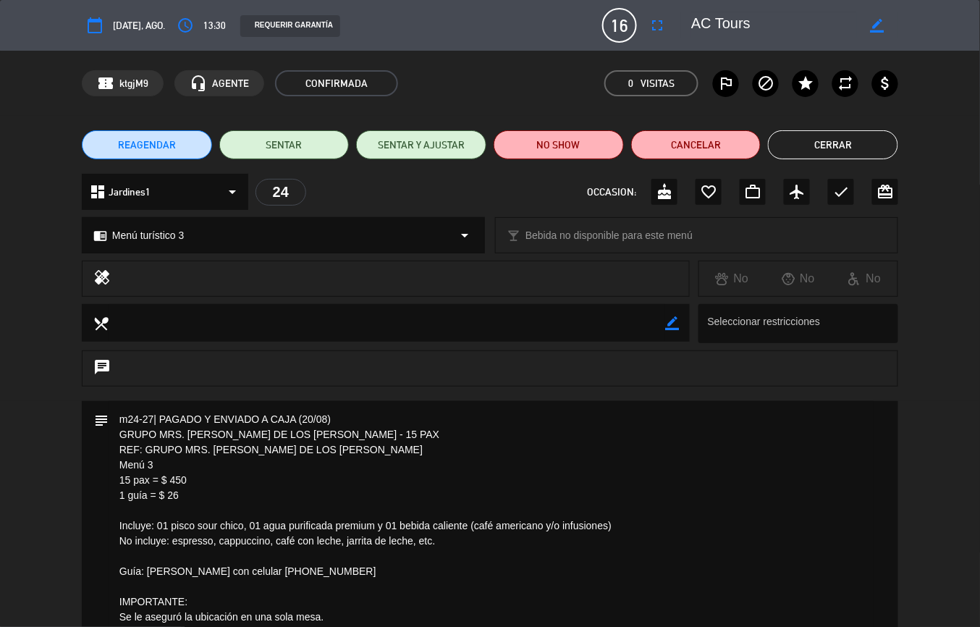
click at [837, 143] on button "Cerrar" at bounding box center [833, 144] width 130 height 29
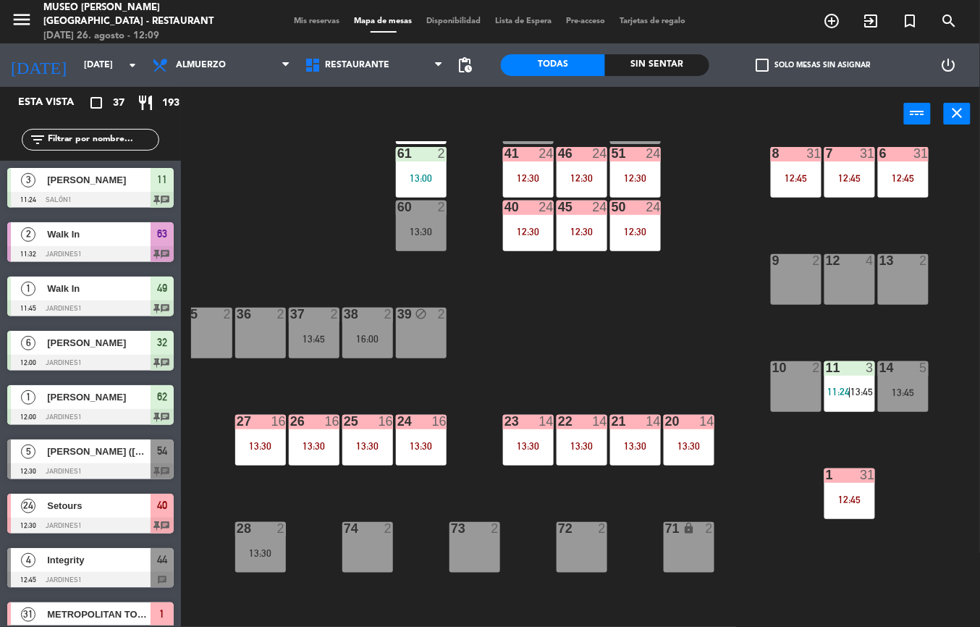
scroll to position [9, 172]
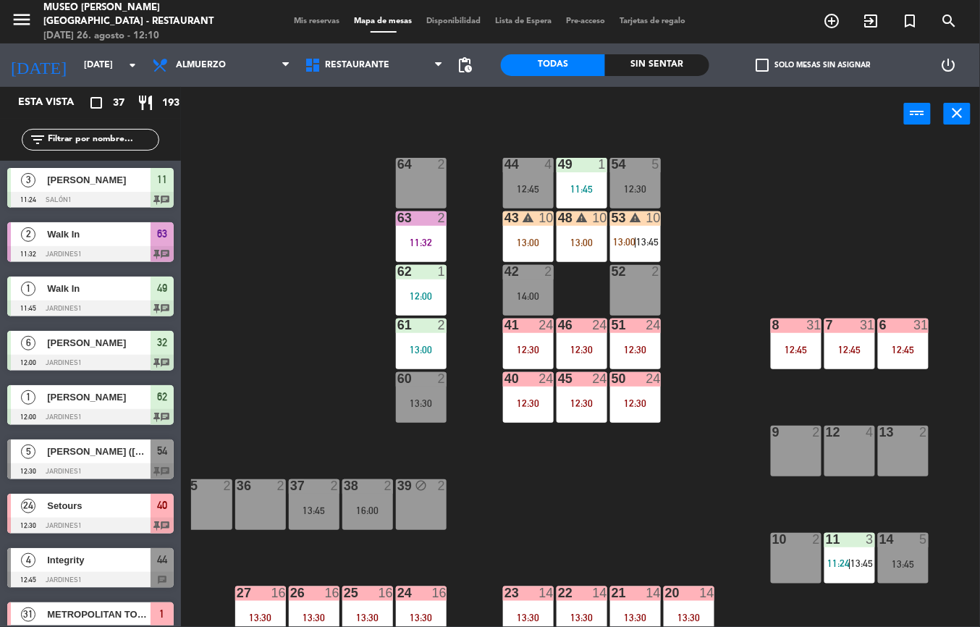
click at [525, 233] on div "43 warning 10 13:00" at bounding box center [528, 236] width 51 height 51
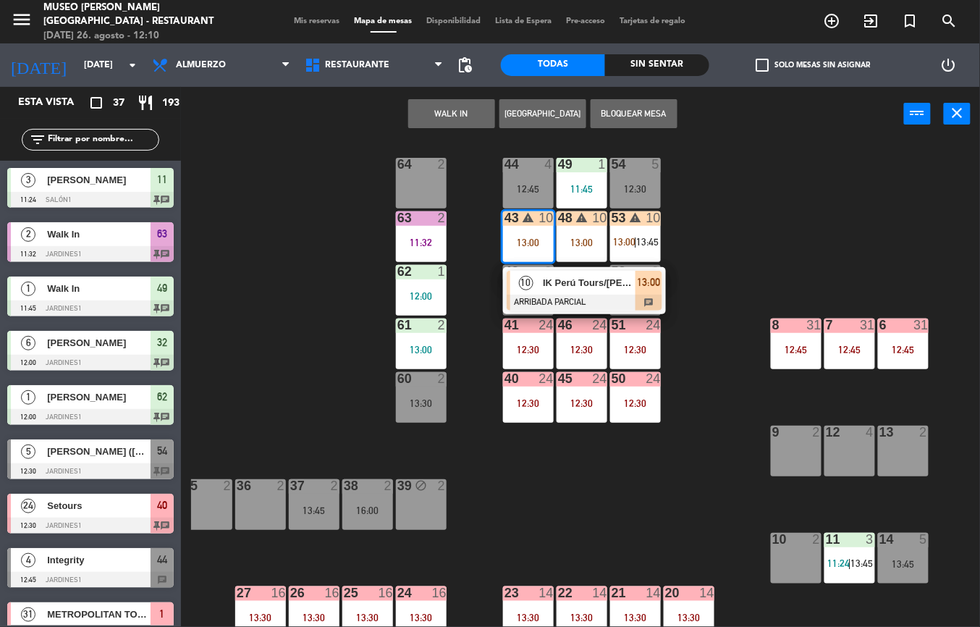
click at [575, 289] on span "IK Perú Tours/[PERSON_NAME]" at bounding box center [589, 282] width 93 height 15
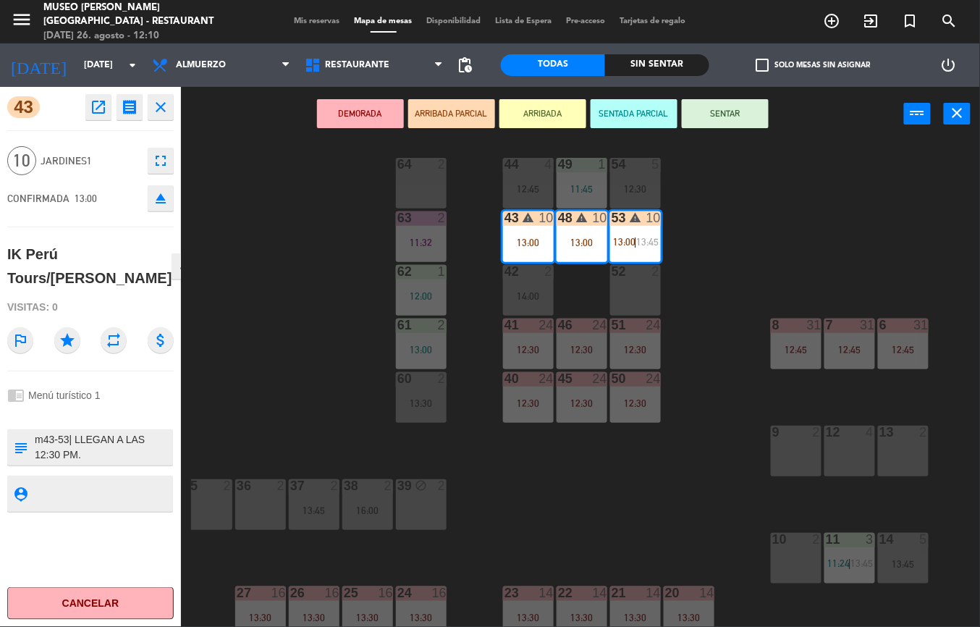
click at [96, 107] on icon "open_in_new" at bounding box center [98, 106] width 17 height 17
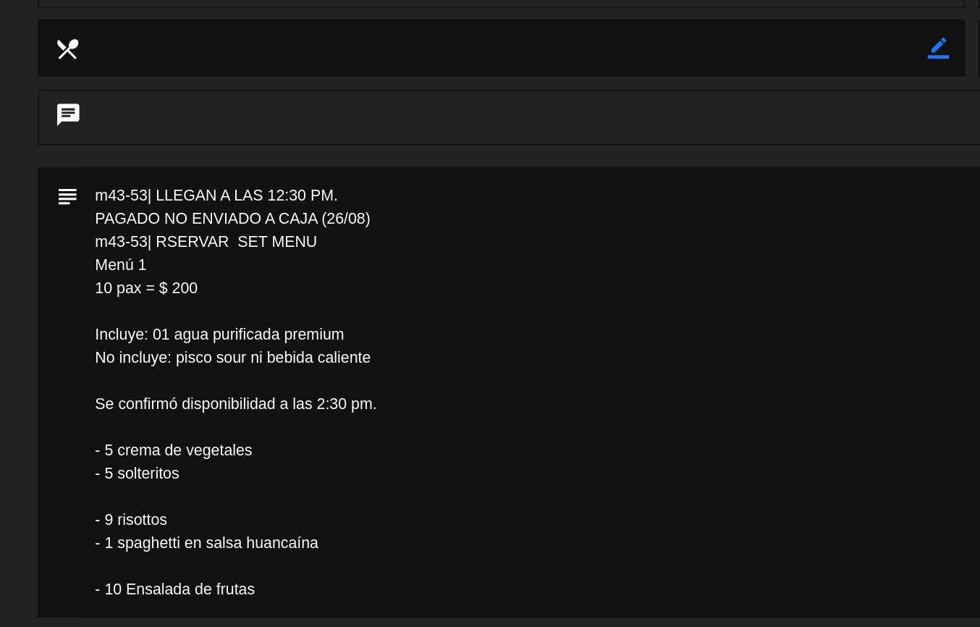
scroll to position [0, 0]
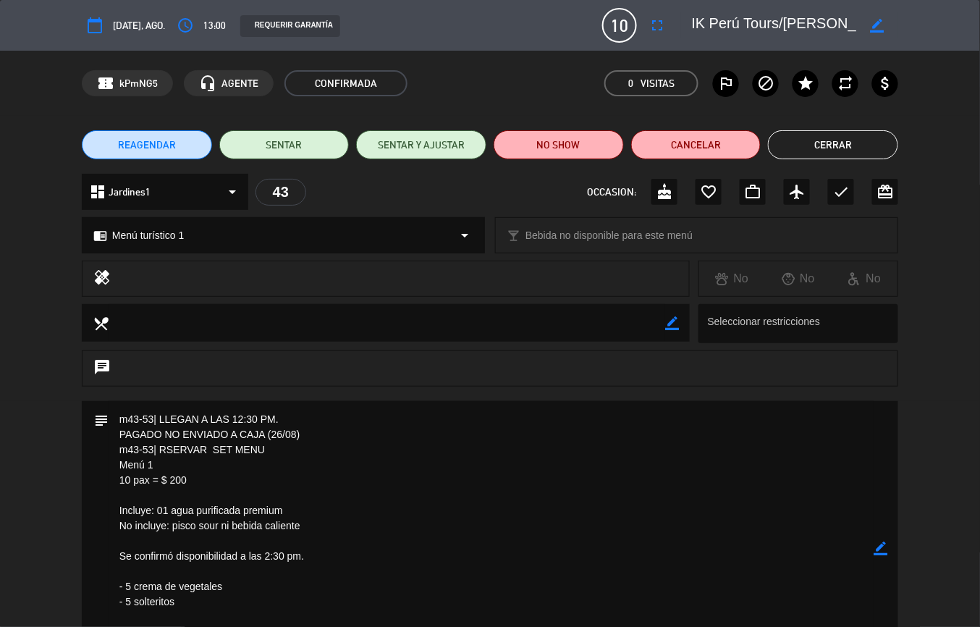
click at [831, 145] on button "Cerrar" at bounding box center [833, 144] width 130 height 29
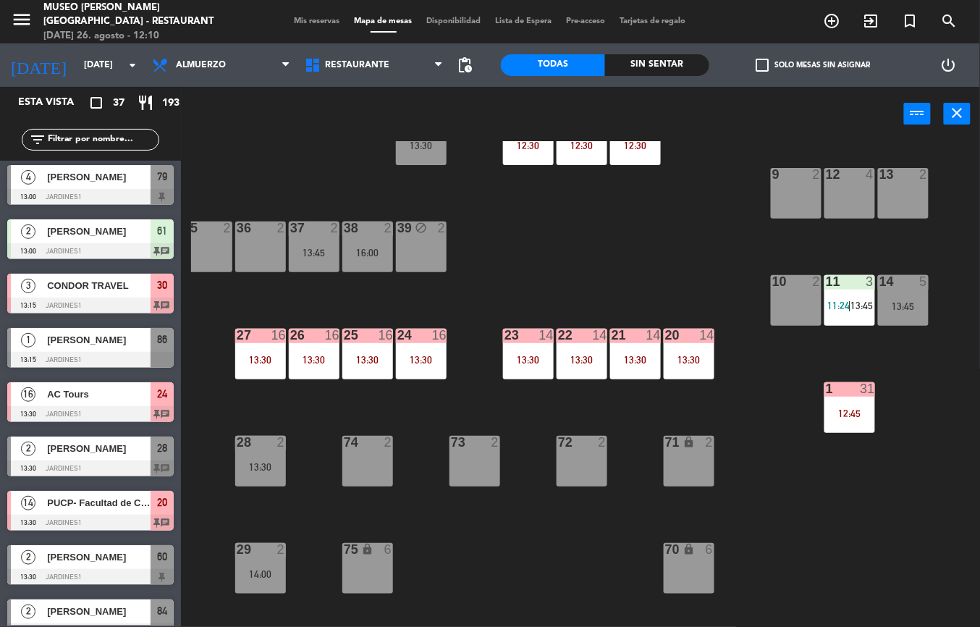
scroll to position [274, 172]
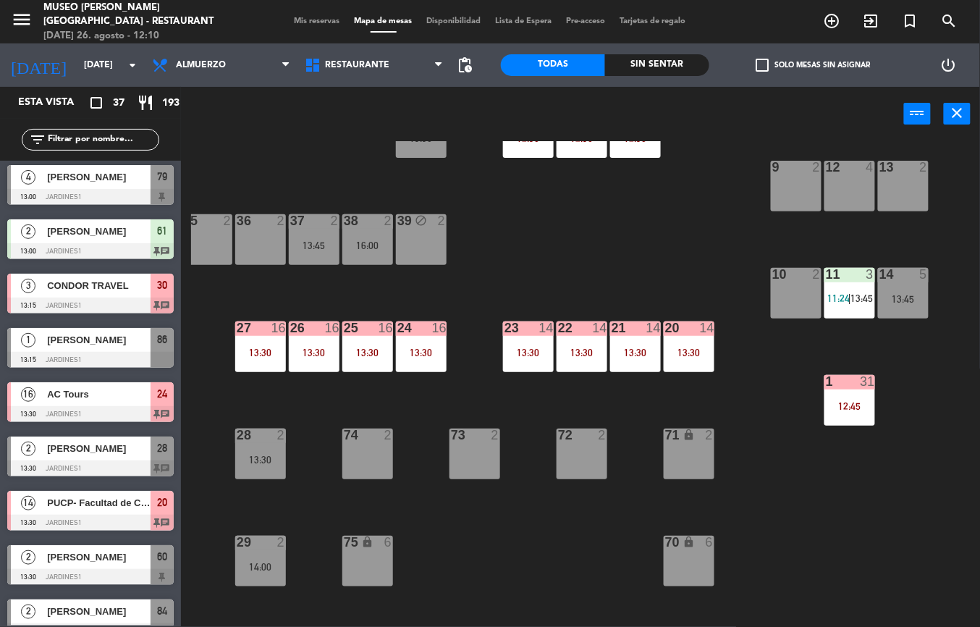
click at [685, 337] on div "20 14 13:30" at bounding box center [689, 346] width 51 height 51
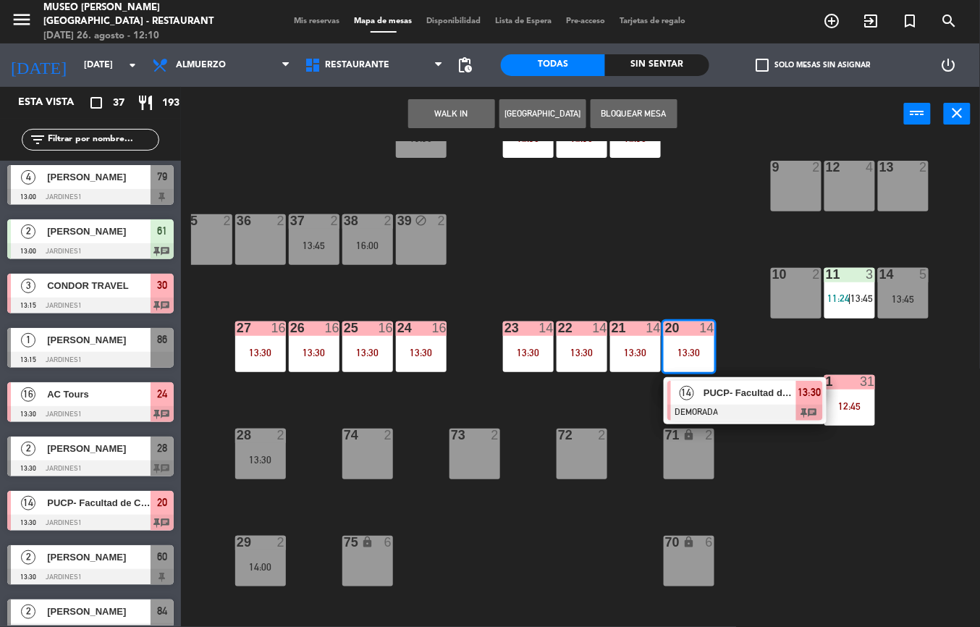
click at [727, 389] on span "PUCP- Facultad de Ciencias Sociales" at bounding box center [749, 392] width 93 height 15
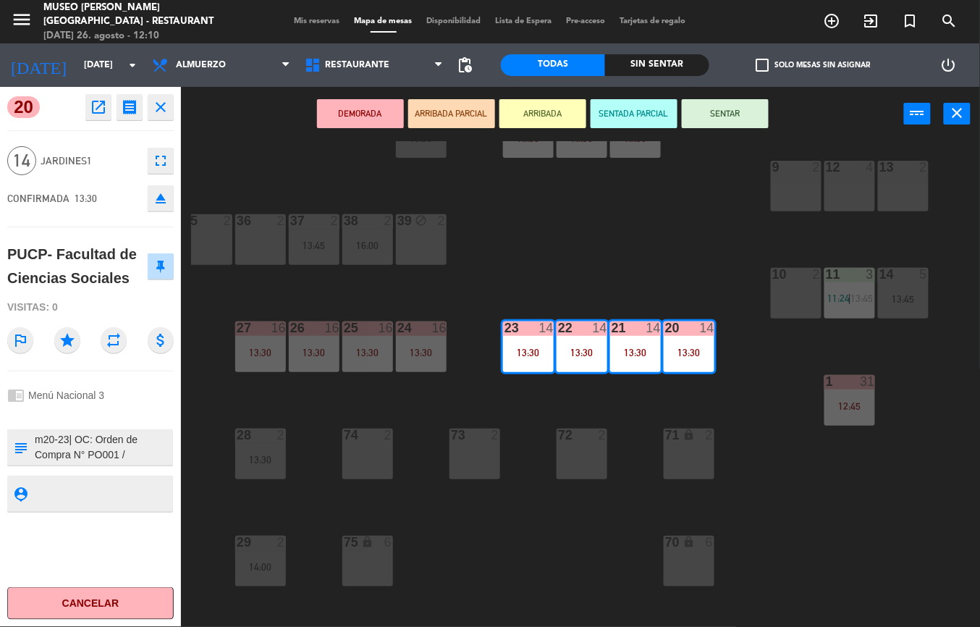
click at [93, 103] on icon "open_in_new" at bounding box center [98, 106] width 17 height 17
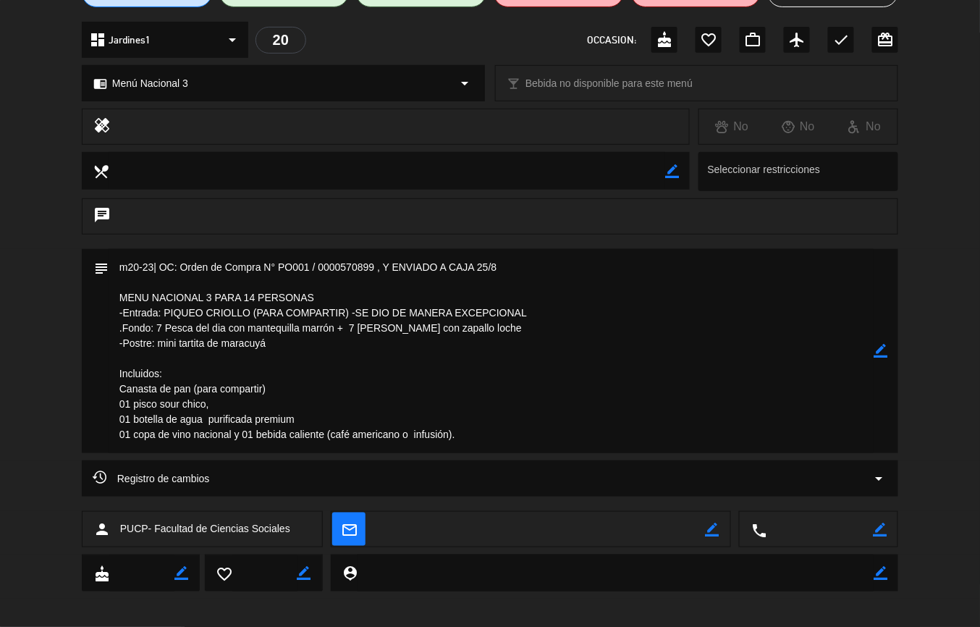
scroll to position [0, 0]
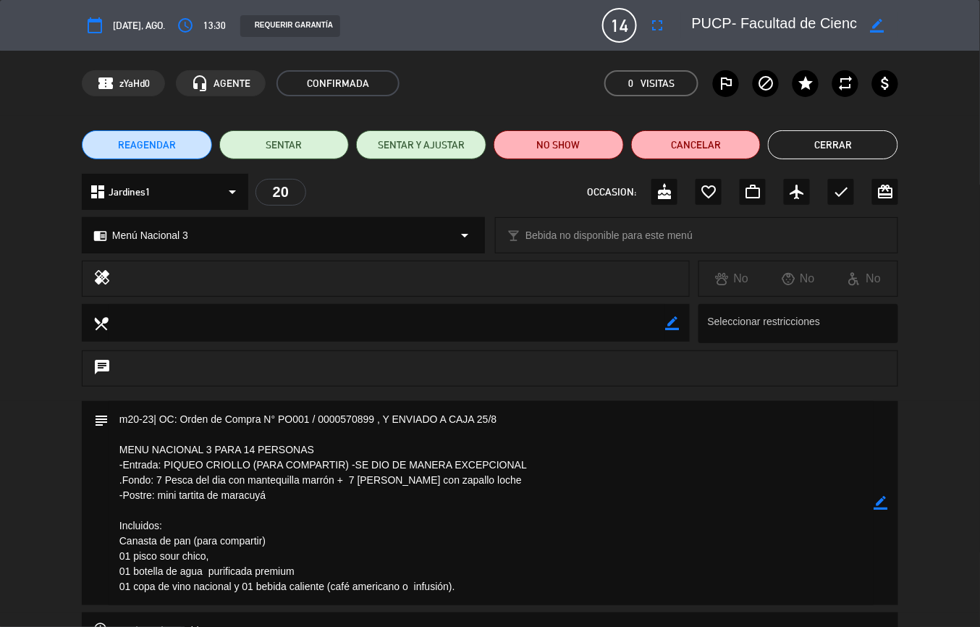
click at [852, 139] on button "Cerrar" at bounding box center [833, 144] width 130 height 29
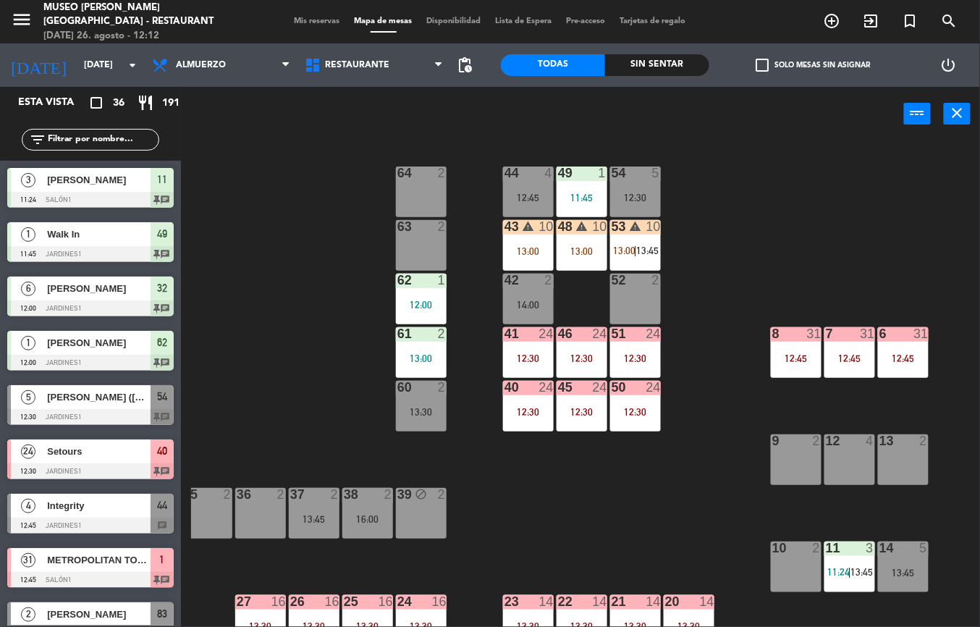
scroll to position [182, 172]
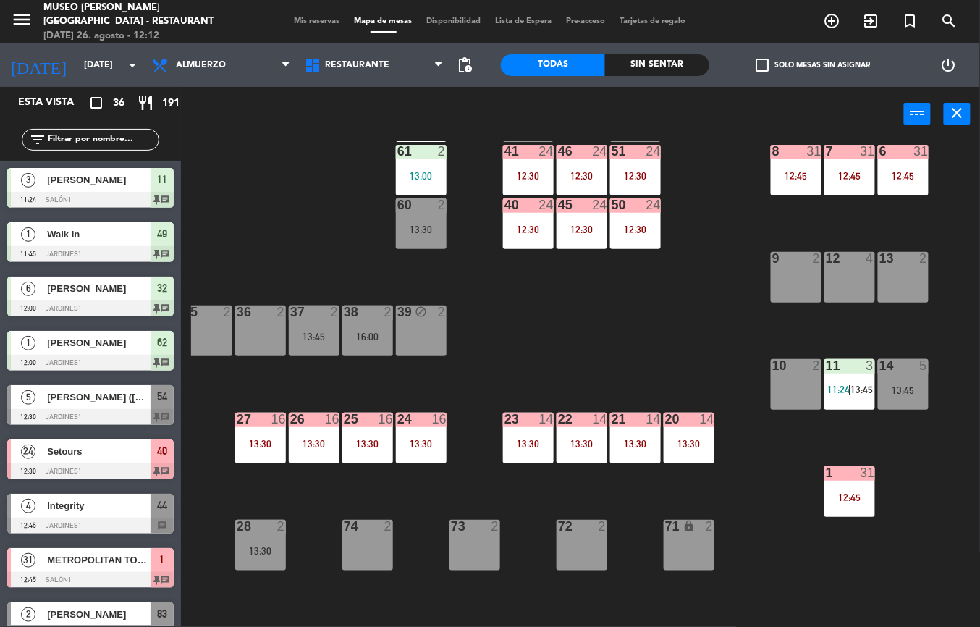
click at [683, 439] on div "13:30" at bounding box center [689, 444] width 51 height 10
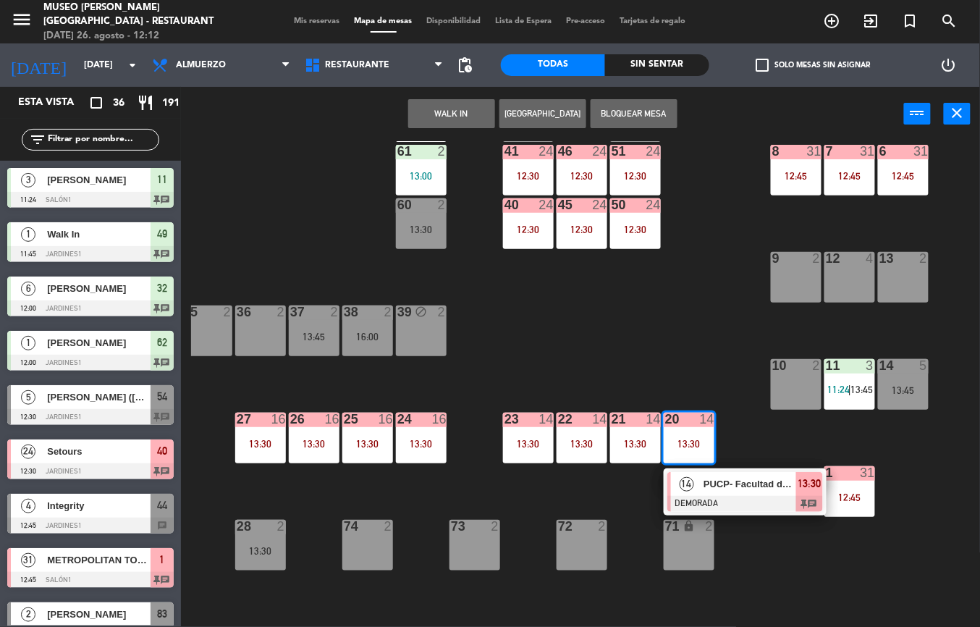
click at [701, 502] on div at bounding box center [745, 504] width 156 height 16
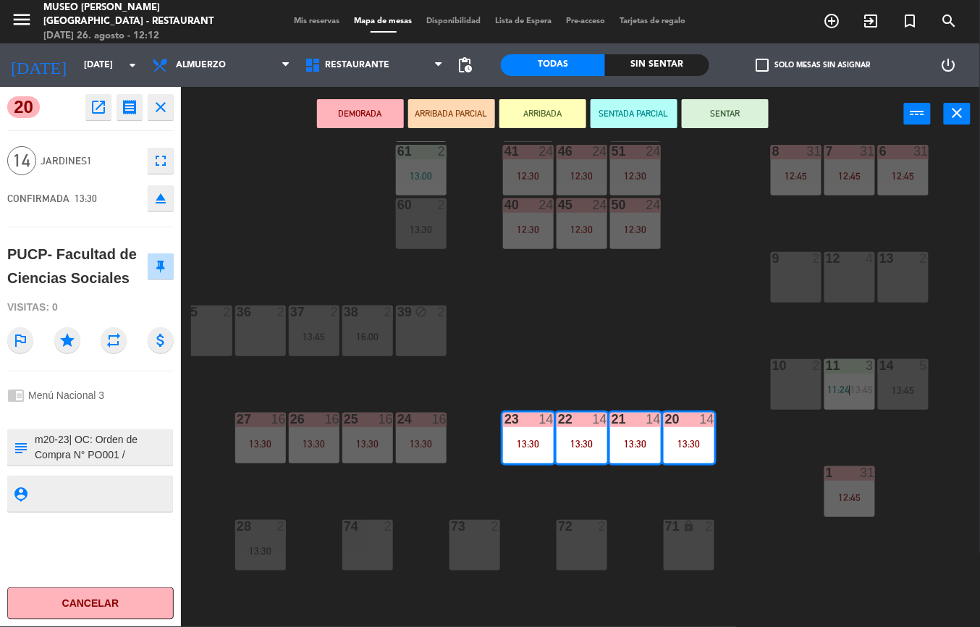
click at [93, 111] on icon "open_in_new" at bounding box center [98, 106] width 17 height 17
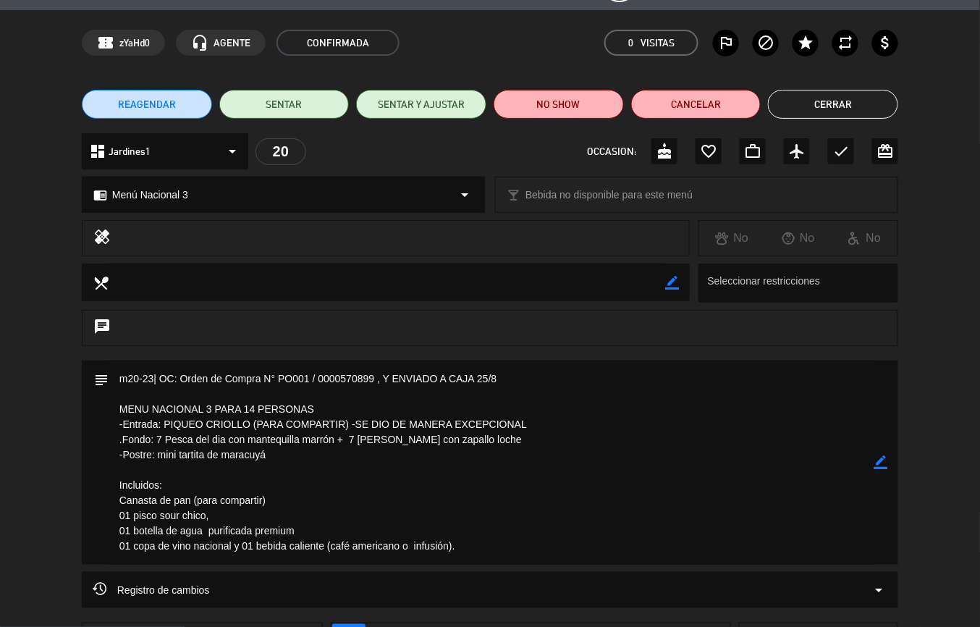
scroll to position [42, 0]
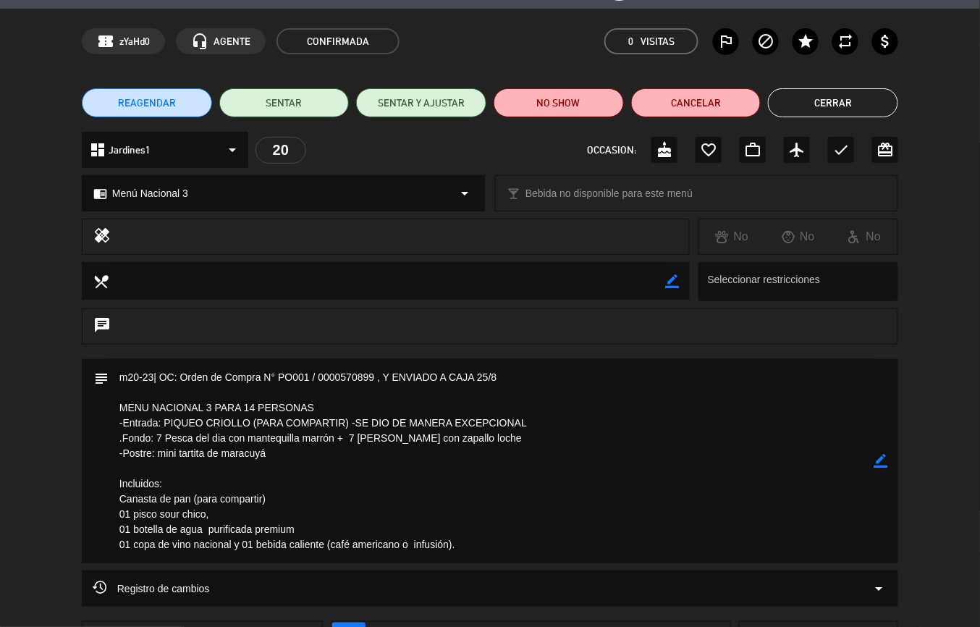
click at [831, 107] on button "Cerrar" at bounding box center [833, 102] width 130 height 29
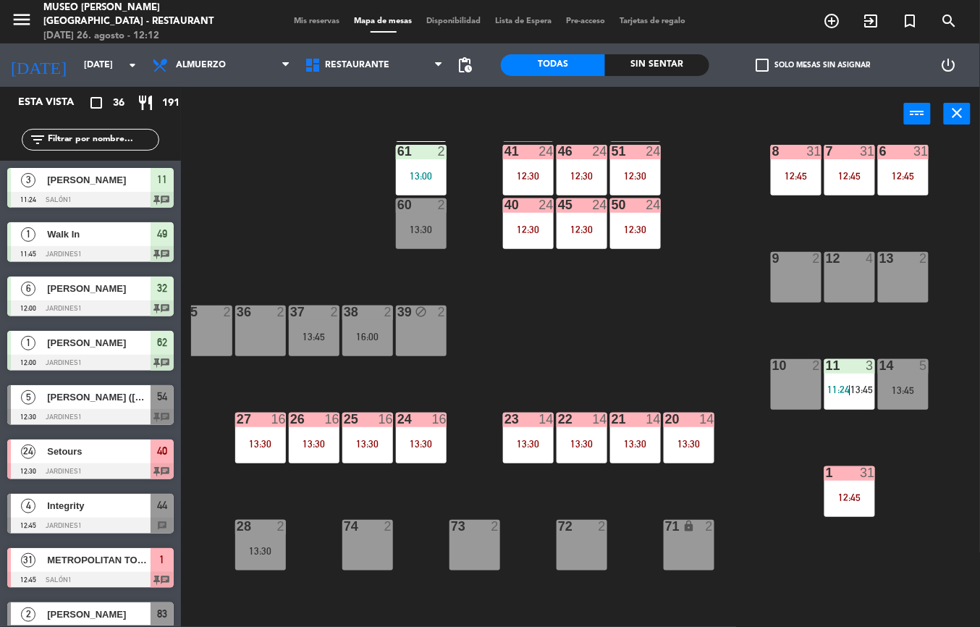
scroll to position [188, 172]
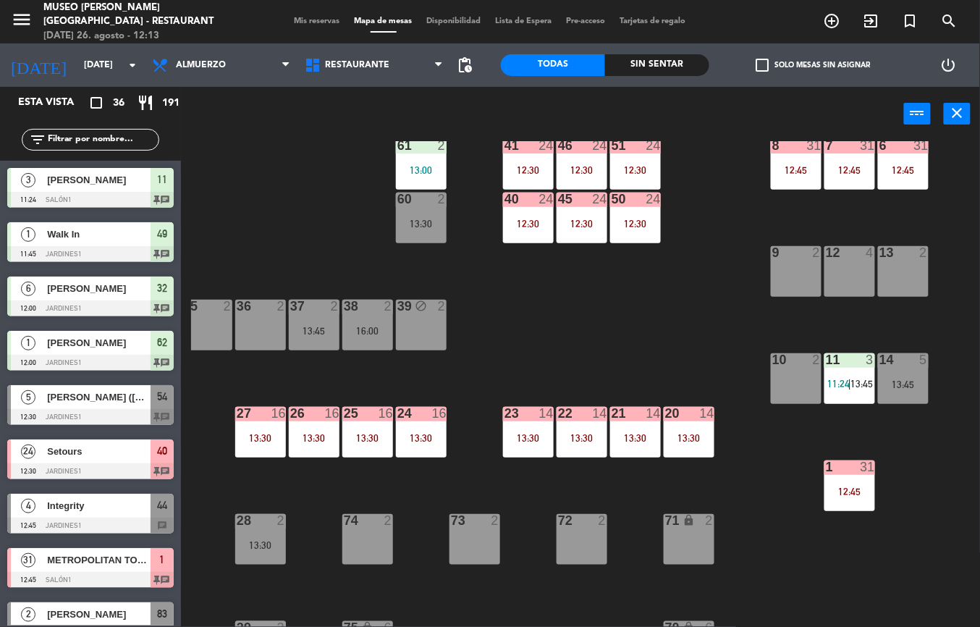
click at [524, 219] on div "12:30" at bounding box center [528, 224] width 51 height 10
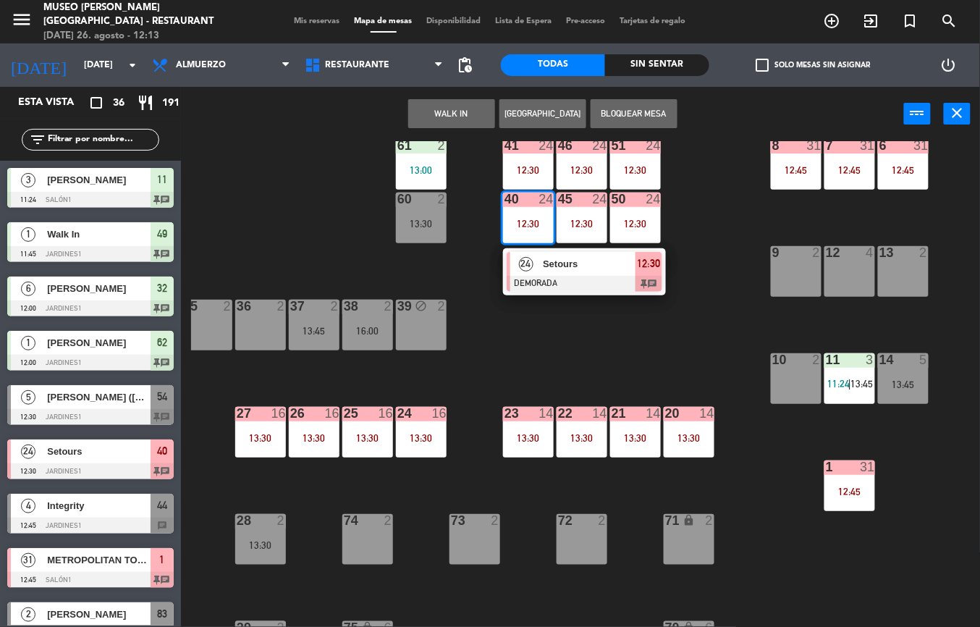
click at [585, 261] on span "Setours" at bounding box center [589, 263] width 93 height 15
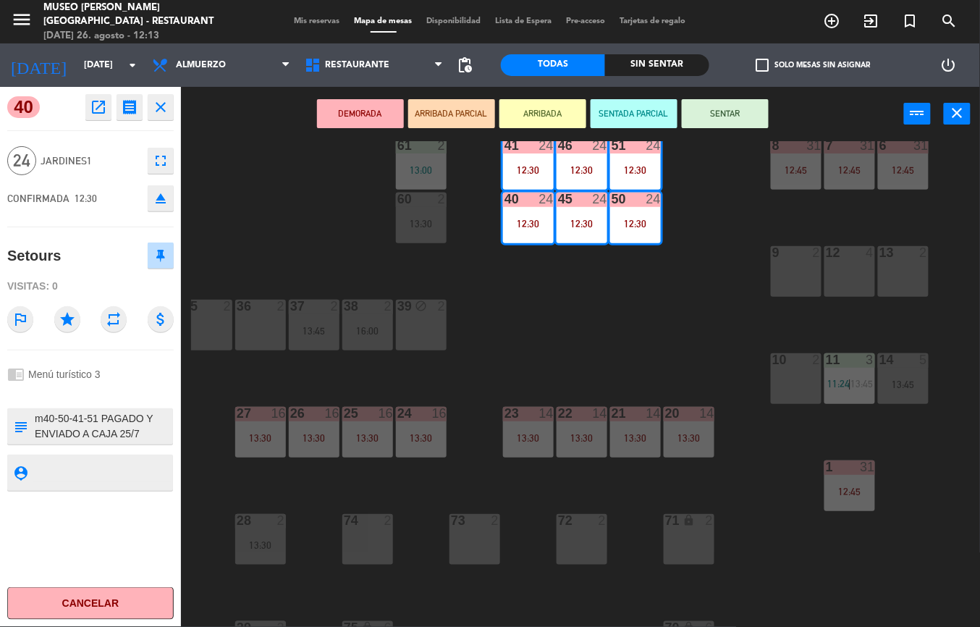
click at [779, 563] on div "44 4 12:45 49 1 11:45 54 5 12:30 64 2 48 warning 10 13:00 53 warning 10 13:00 |…" at bounding box center [585, 384] width 789 height 486
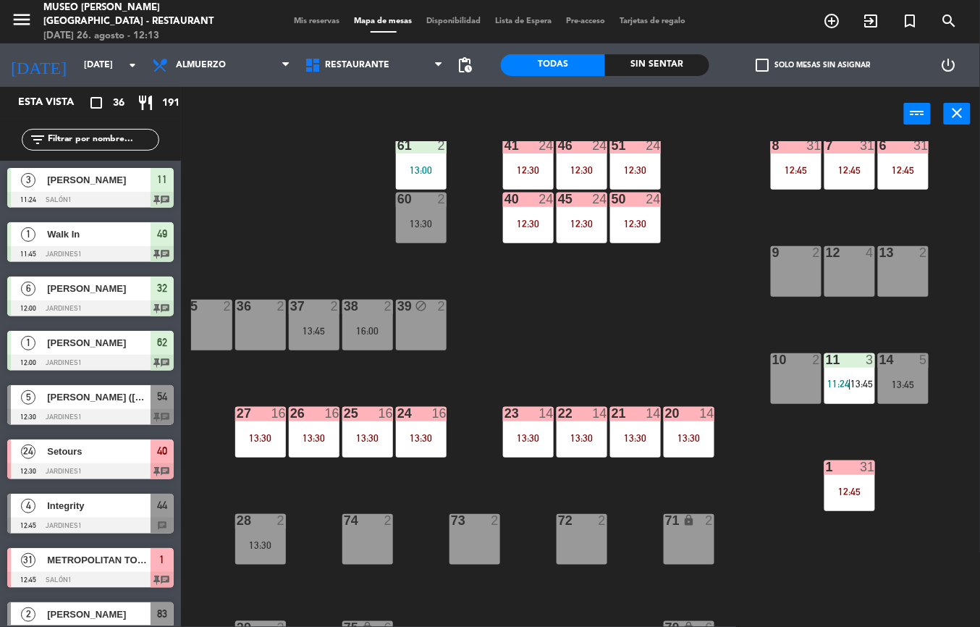
click at [528, 221] on div "12:30" at bounding box center [528, 224] width 51 height 10
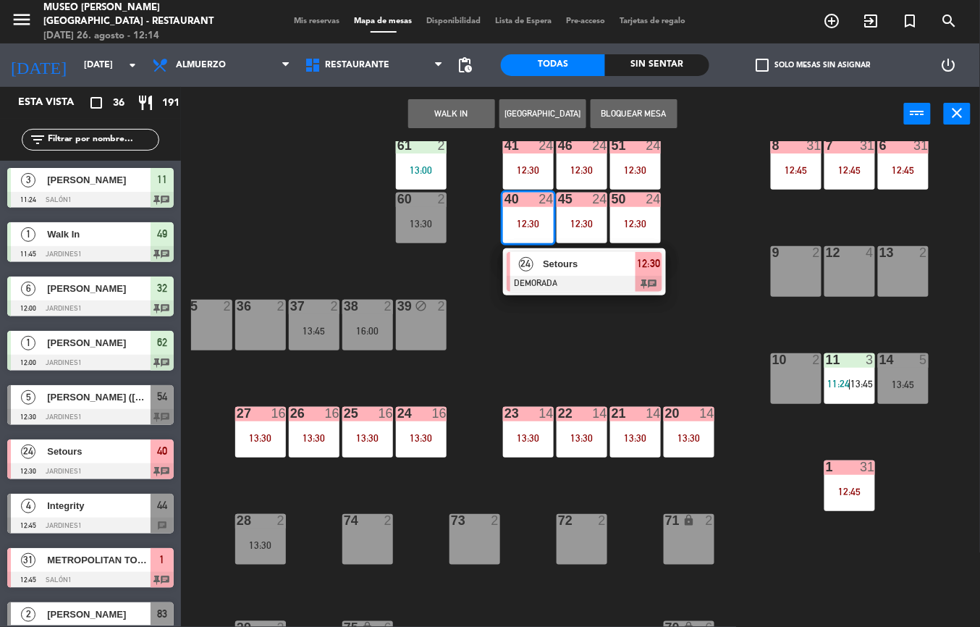
click at [669, 351] on div "44 4 12:45 49 1 11:45 54 5 12:30 64 2 48 warning 10 13:00 53 warning 10 13:00 |…" at bounding box center [585, 384] width 789 height 486
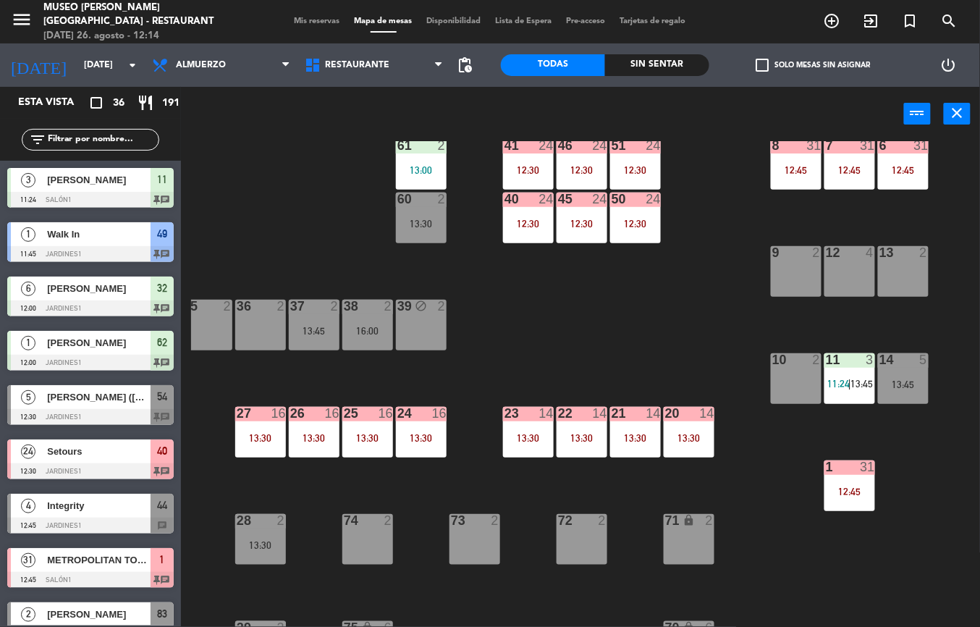
scroll to position [224, 172]
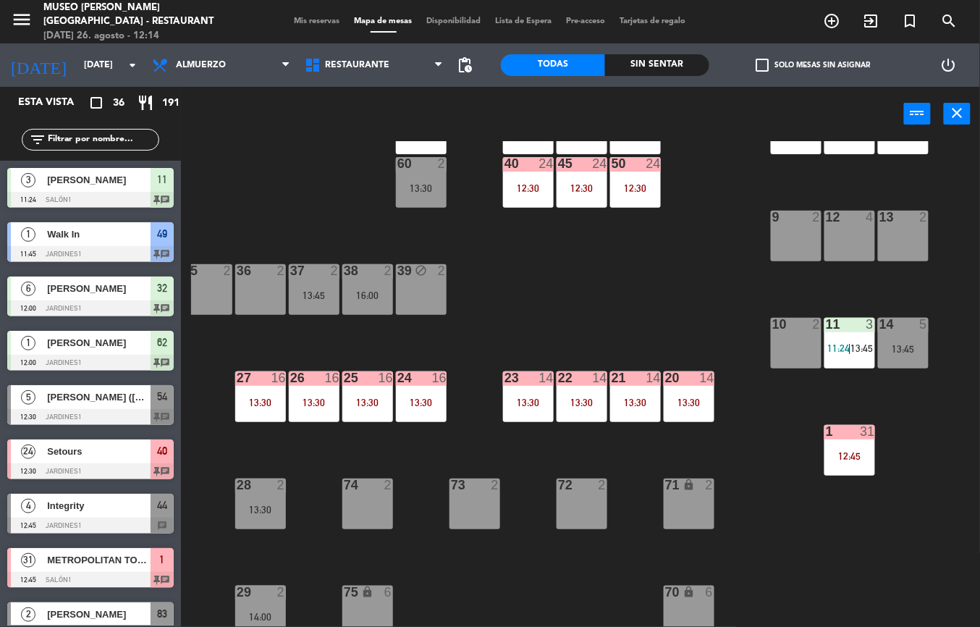
click at [693, 403] on div "13:30" at bounding box center [689, 402] width 51 height 10
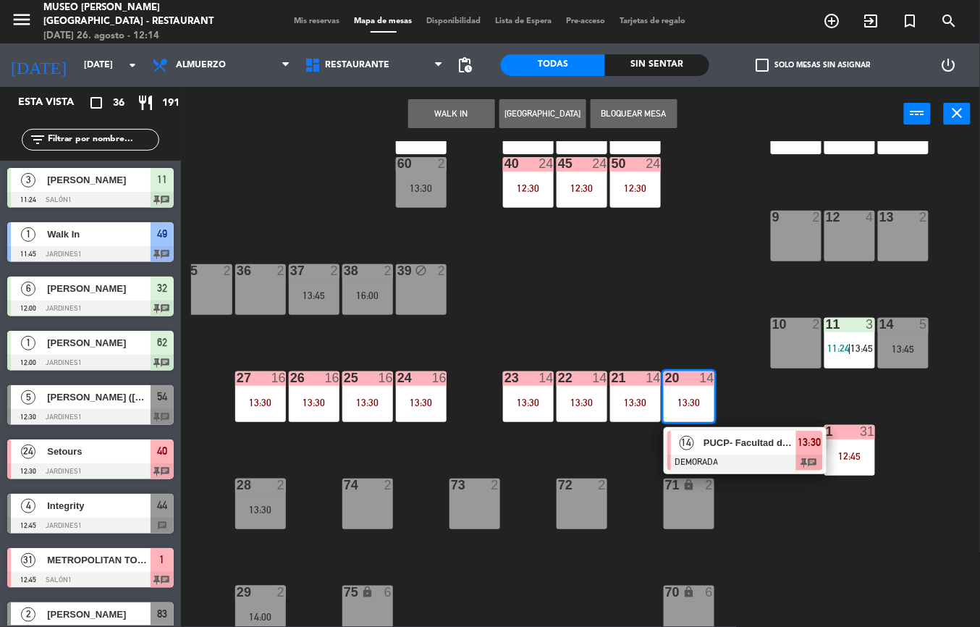
click at [745, 449] on span "PUCP- Facultad de Ciencias Sociales" at bounding box center [749, 442] width 93 height 15
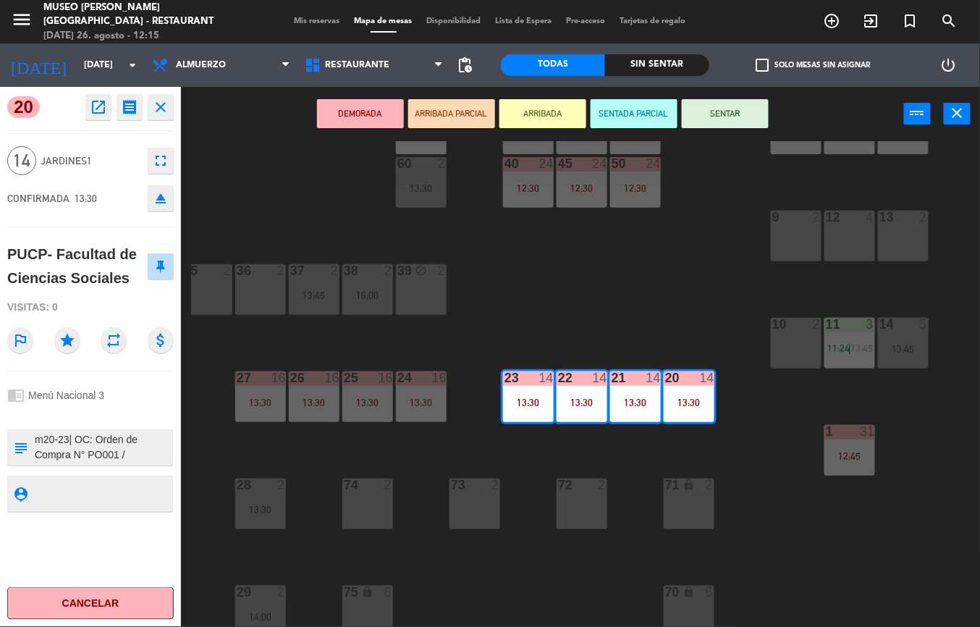
click at [689, 316] on div "44 4 12:45 49 1 11:45 54 5 12:30 64 2 48 warning 10 13:00 53 warning 10 13:00 |…" at bounding box center [585, 384] width 789 height 486
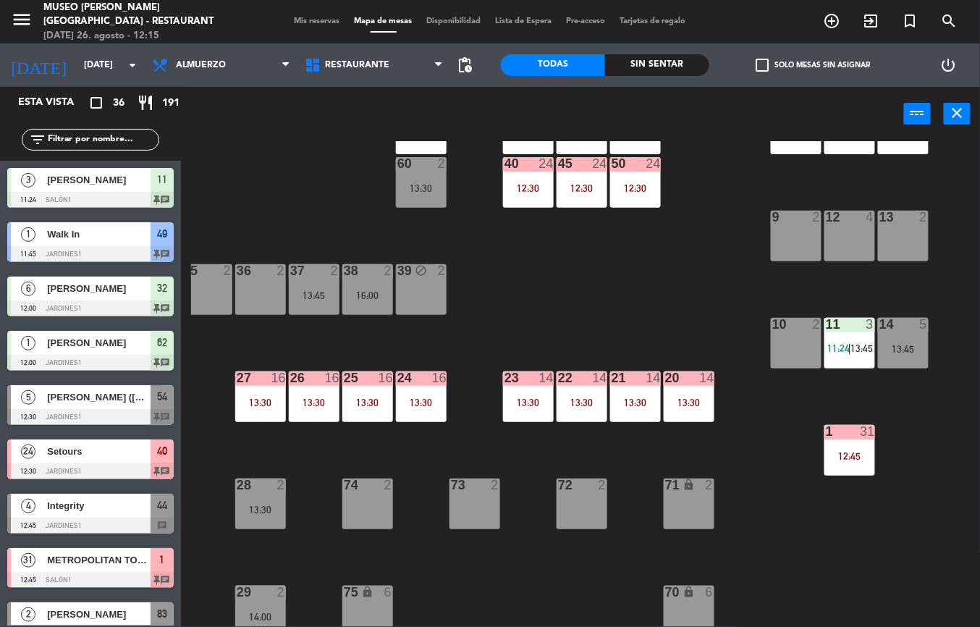
scroll to position [229, 172]
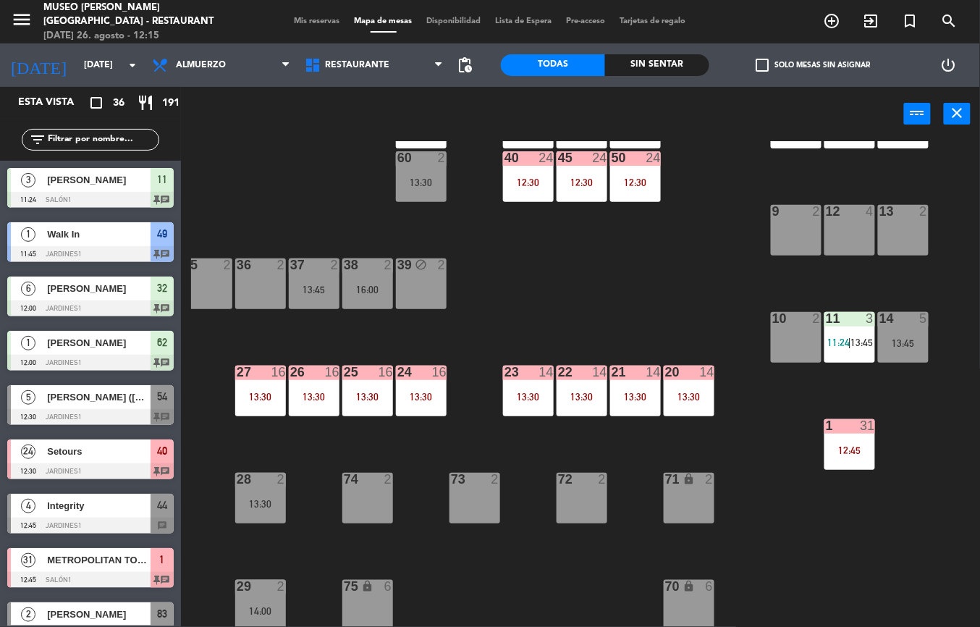
click at [418, 392] on div "13:30" at bounding box center [421, 397] width 51 height 10
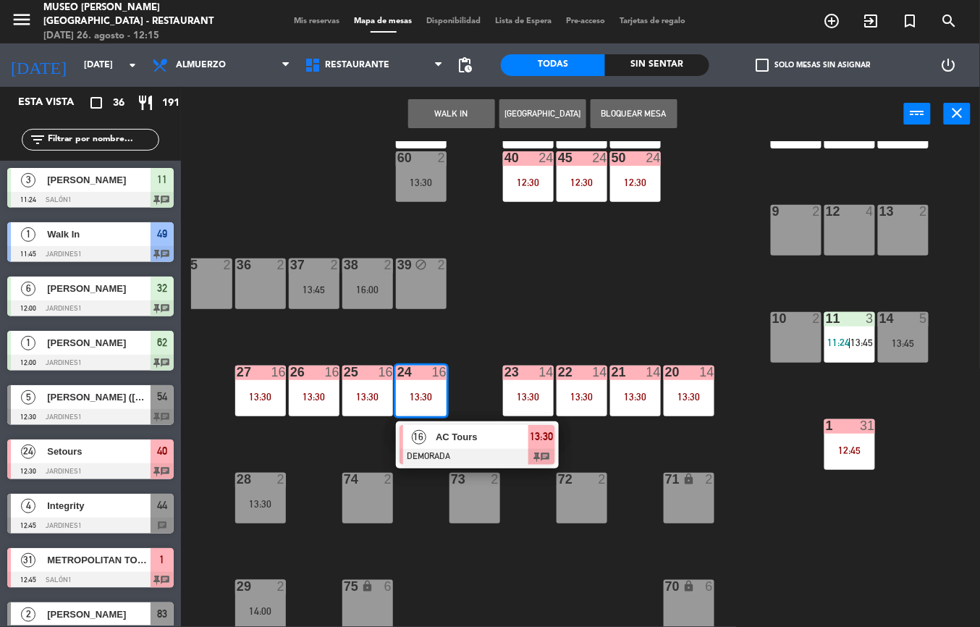
click at [469, 449] on div at bounding box center [477, 457] width 156 height 16
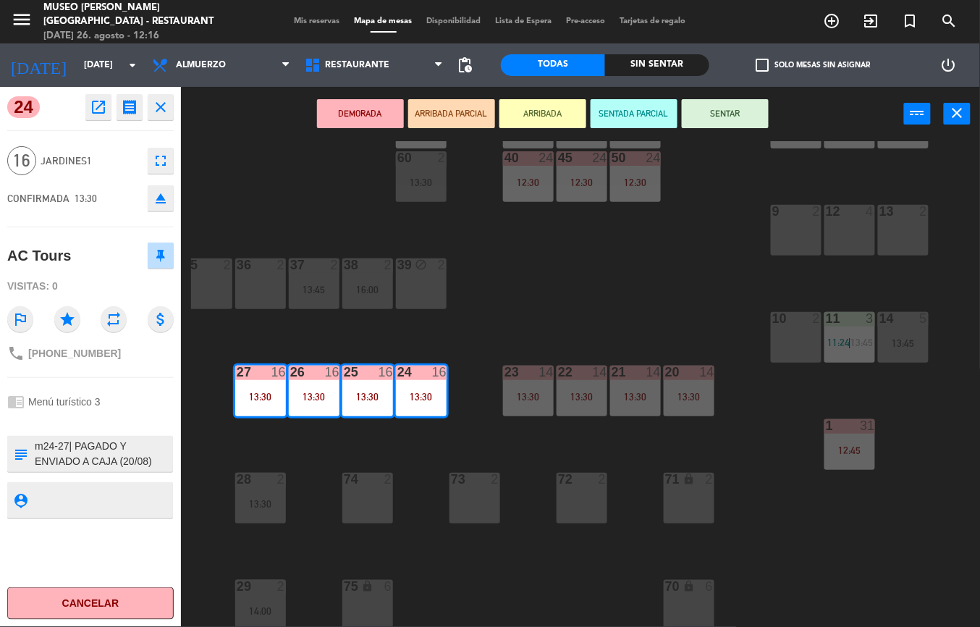
click at [99, 105] on icon "open_in_new" at bounding box center [98, 106] width 17 height 17
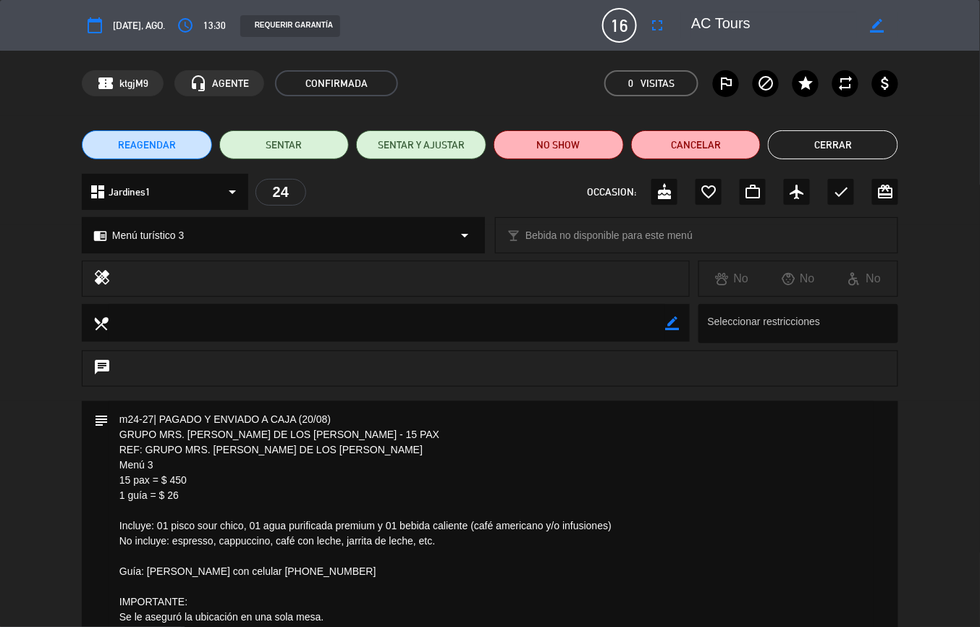
click at [835, 145] on button "Cerrar" at bounding box center [833, 144] width 130 height 29
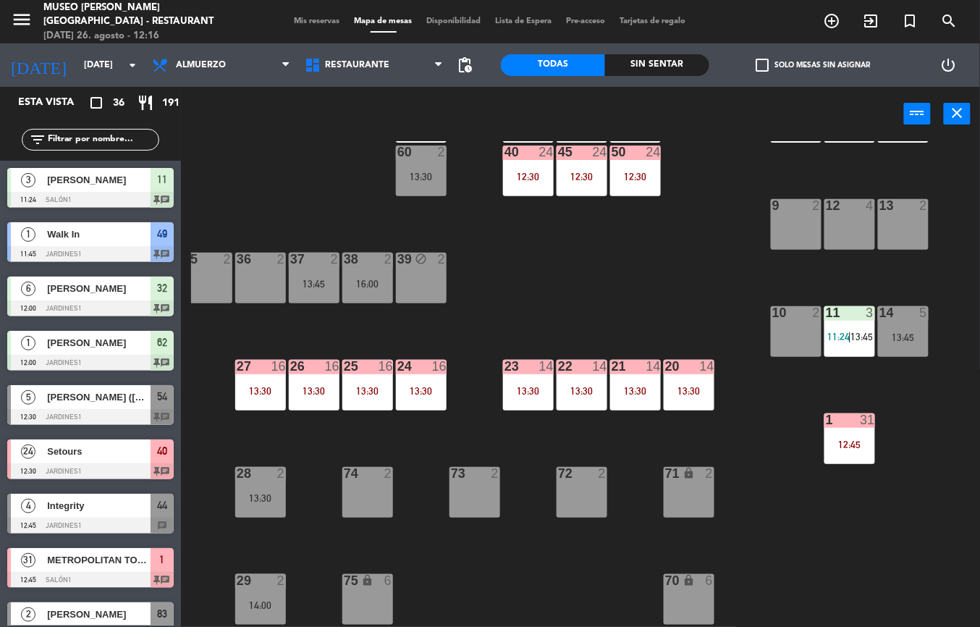
scroll to position [235, 238]
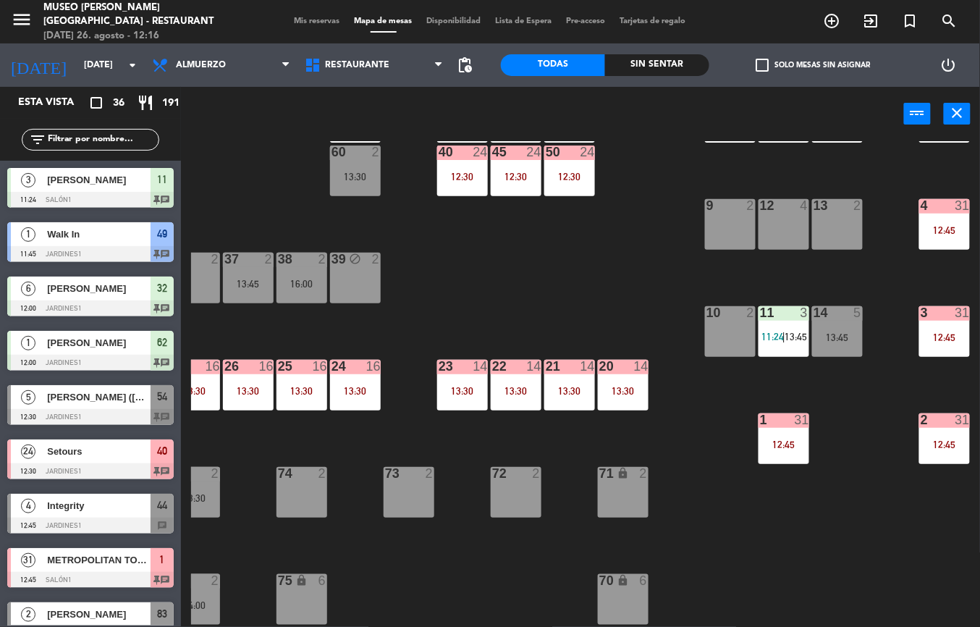
click at [945, 227] on div "12:45" at bounding box center [944, 230] width 51 height 10
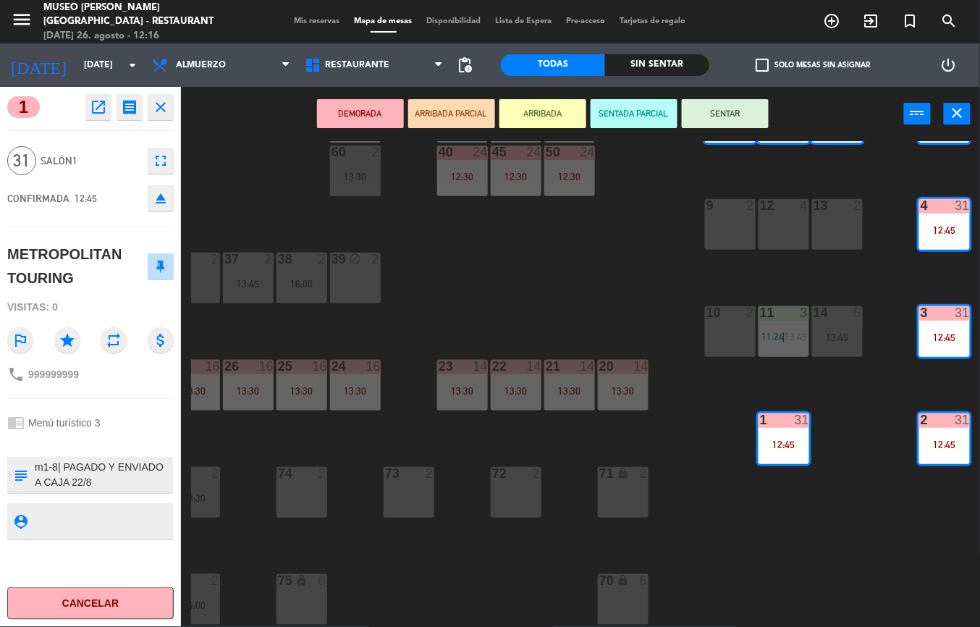
click at [99, 110] on icon "open_in_new" at bounding box center [98, 106] width 17 height 17
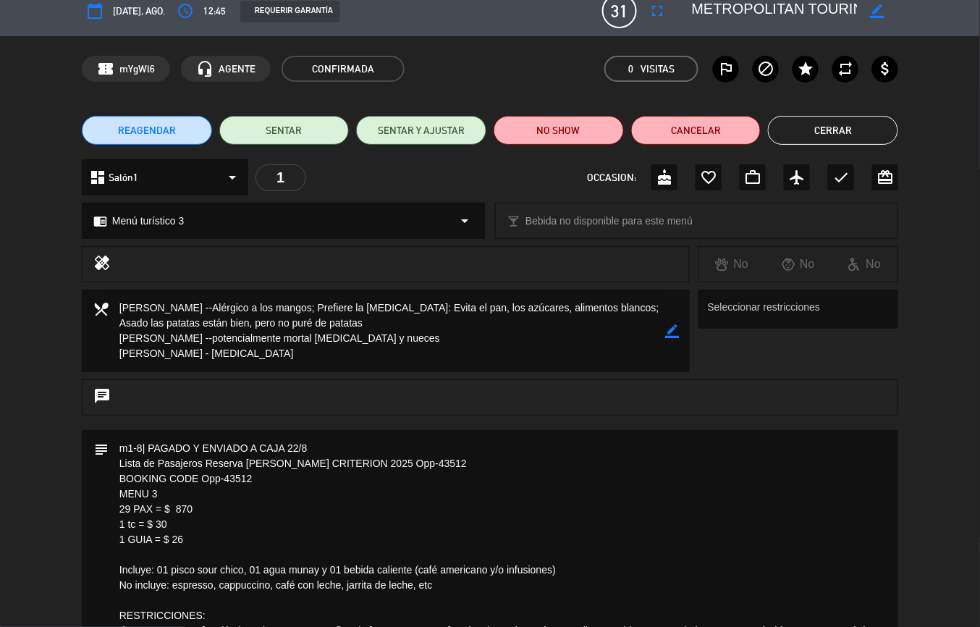
scroll to position [0, 0]
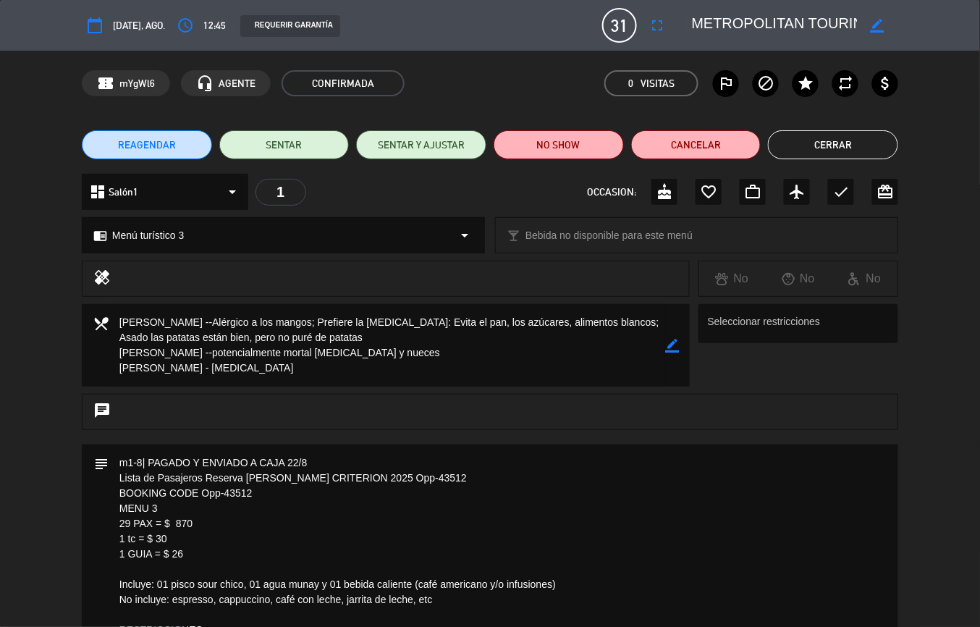
click at [829, 145] on button "Cerrar" at bounding box center [833, 144] width 130 height 29
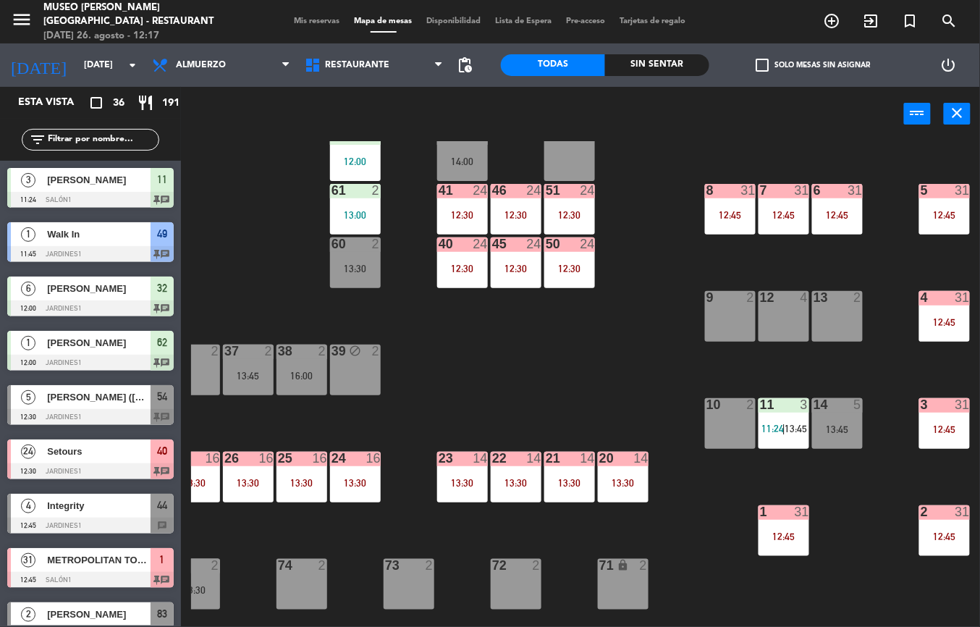
scroll to position [130, 238]
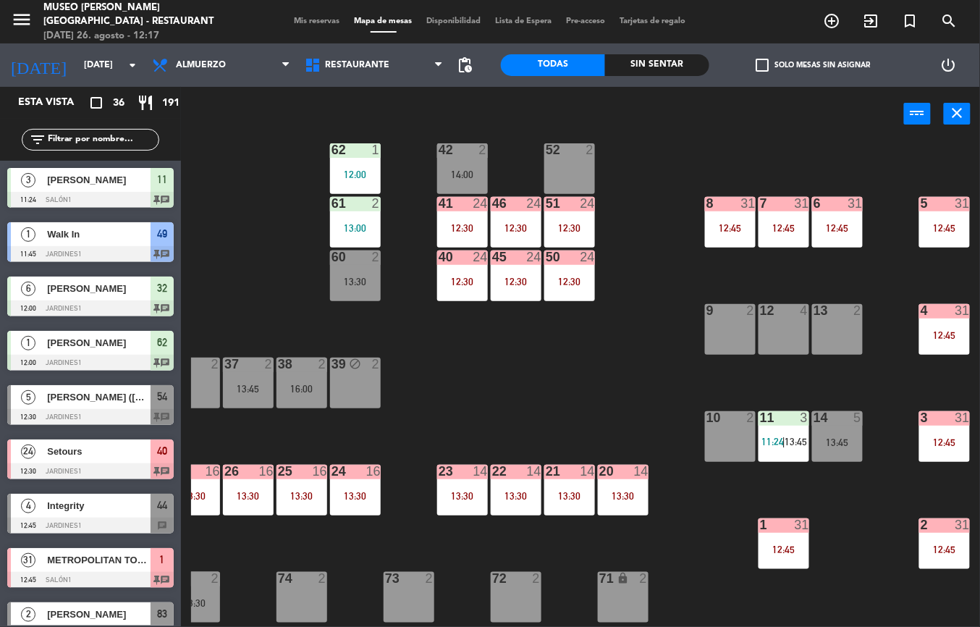
click at [462, 209] on div at bounding box center [462, 203] width 24 height 13
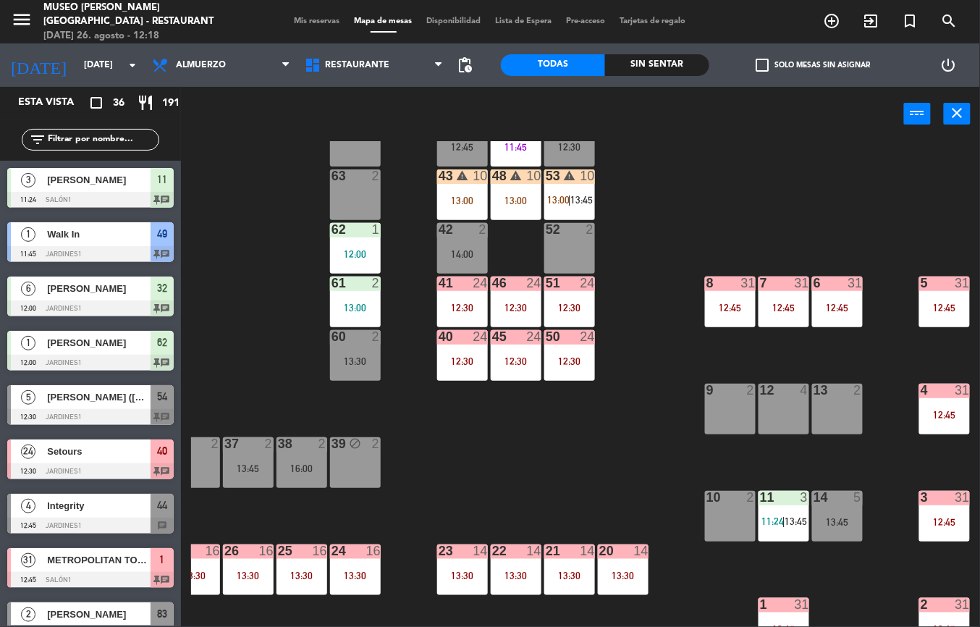
scroll to position [0, 238]
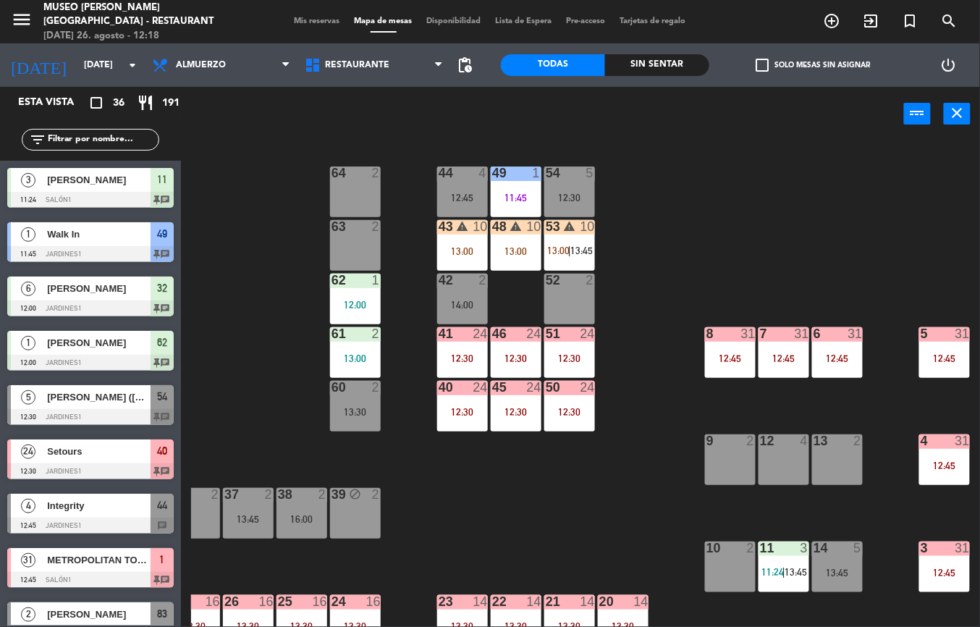
click at [459, 243] on div "43 warning 10 13:00" at bounding box center [462, 245] width 51 height 51
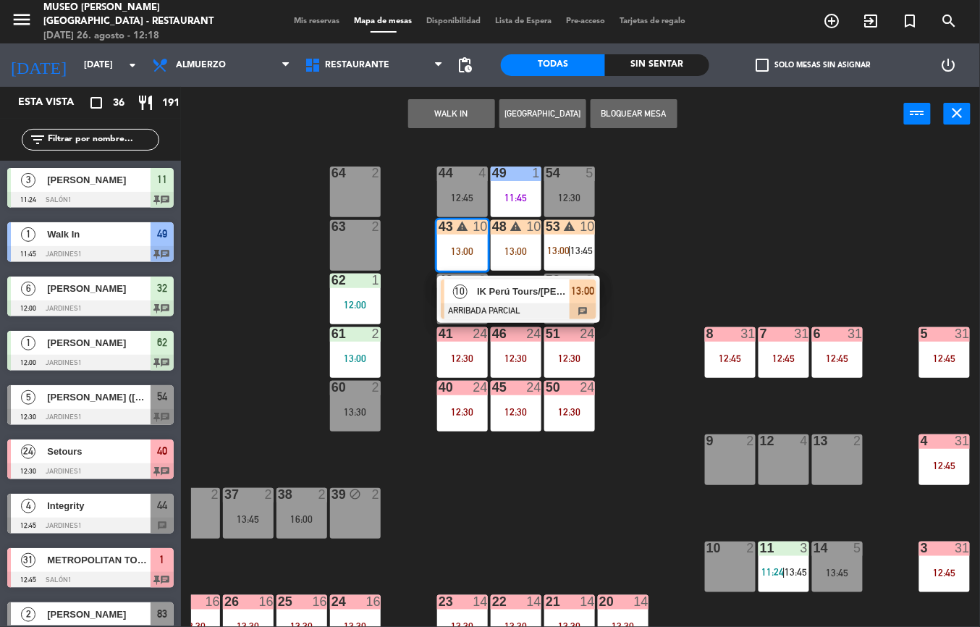
click at [522, 305] on div at bounding box center [519, 311] width 156 height 16
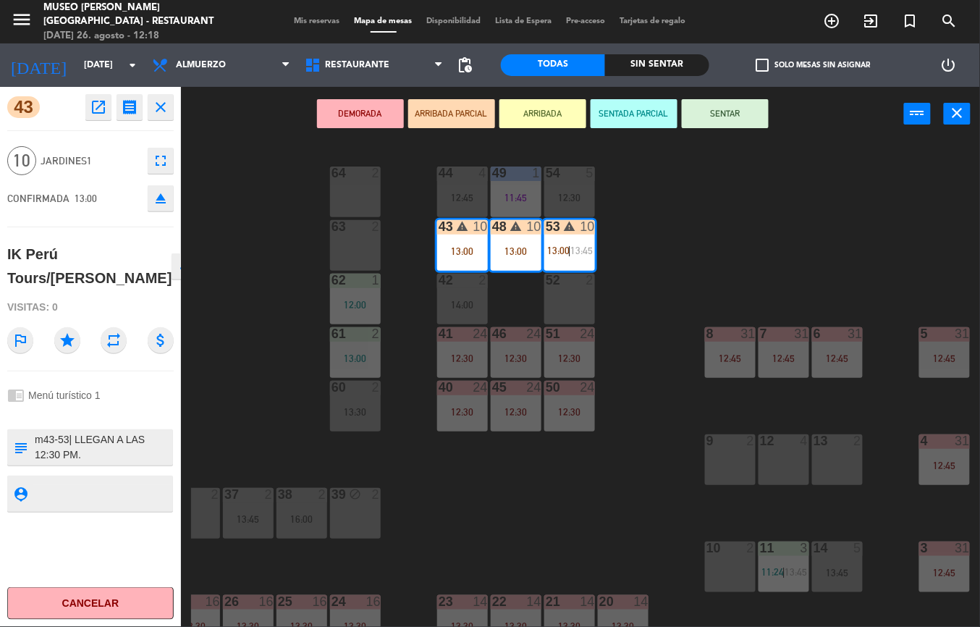
click at [97, 108] on icon "open_in_new" at bounding box center [98, 106] width 17 height 17
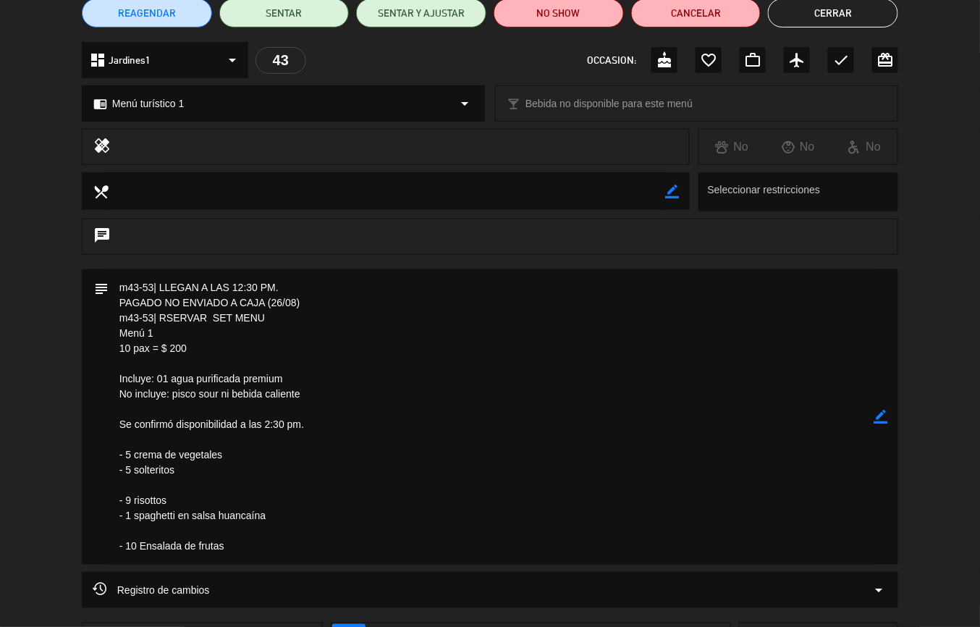
scroll to position [0, 0]
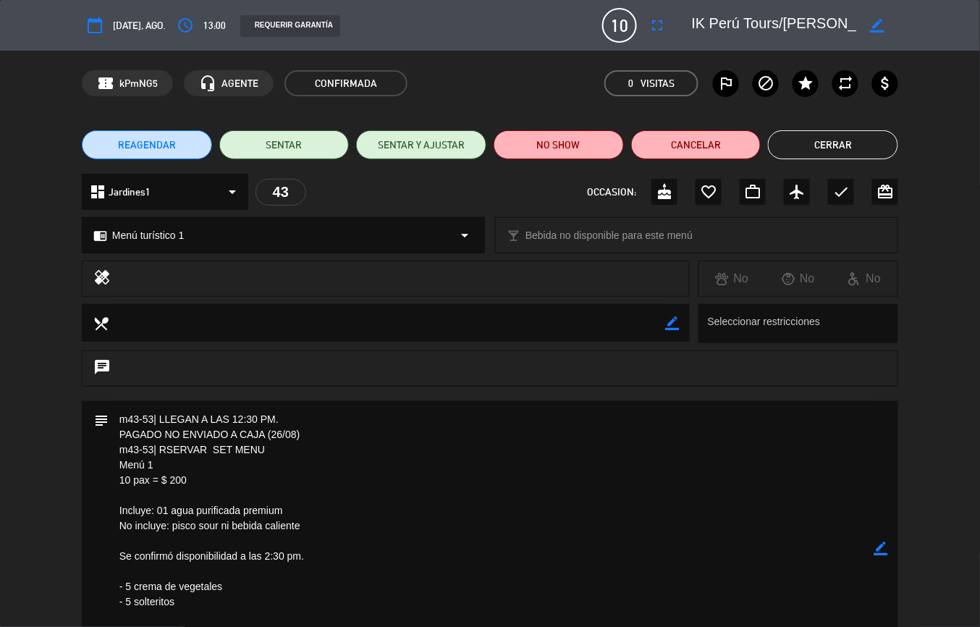
click at [832, 148] on button "Cerrar" at bounding box center [833, 144] width 130 height 29
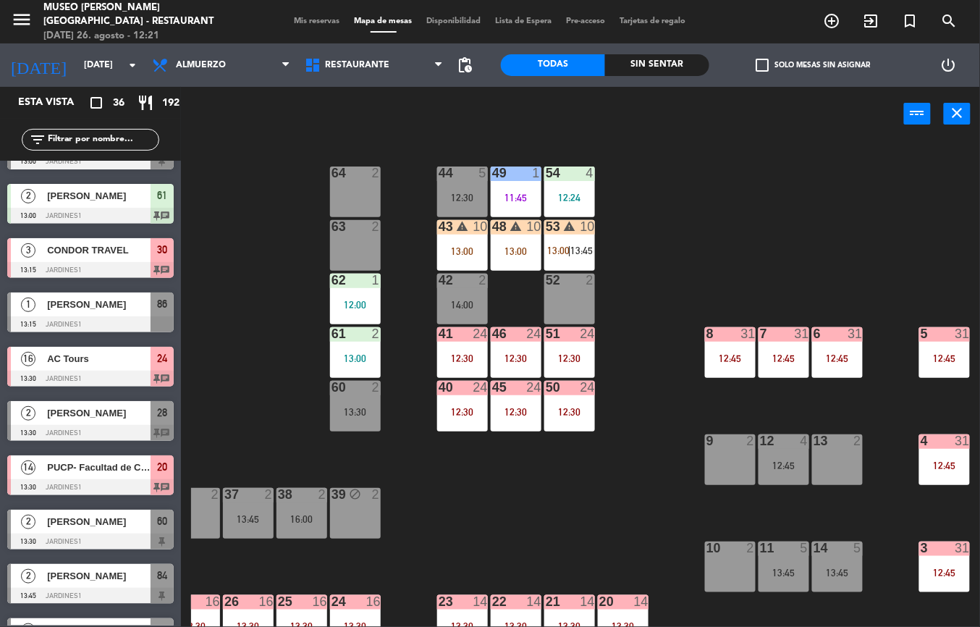
scroll to position [6, 238]
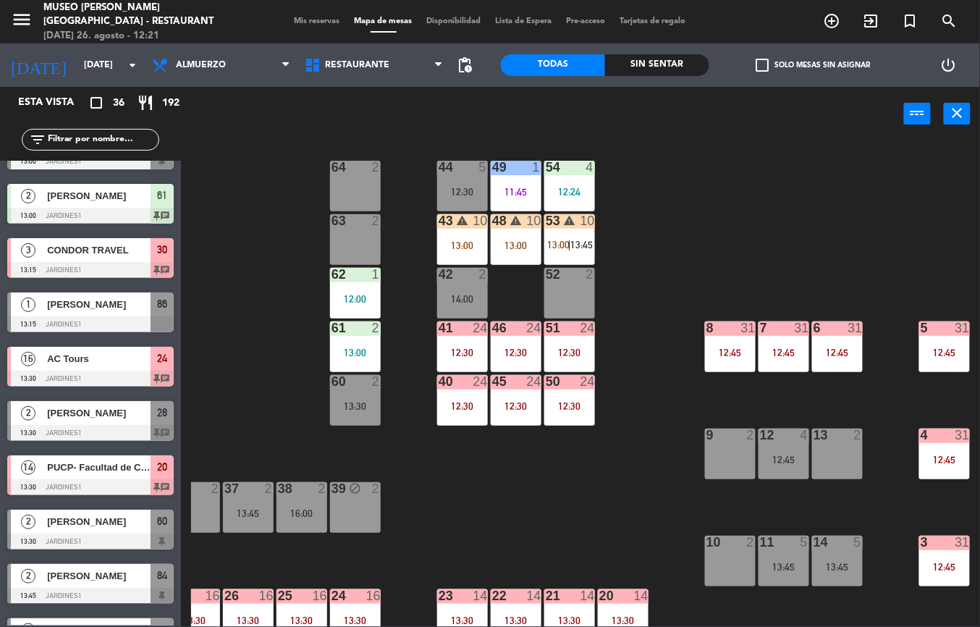
click at [559, 405] on div "12:30" at bounding box center [569, 406] width 51 height 10
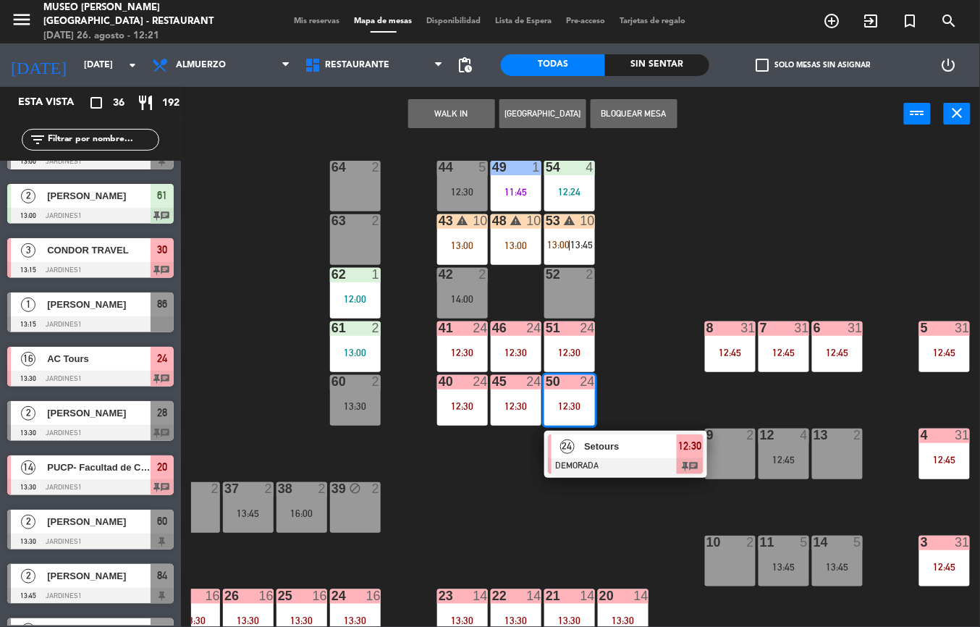
click at [570, 554] on div "44 5 12:30 49 1 11:45 54 4 12:24 64 2 48 warning 10 13:00 53 warning 10 13:00 |…" at bounding box center [585, 384] width 789 height 486
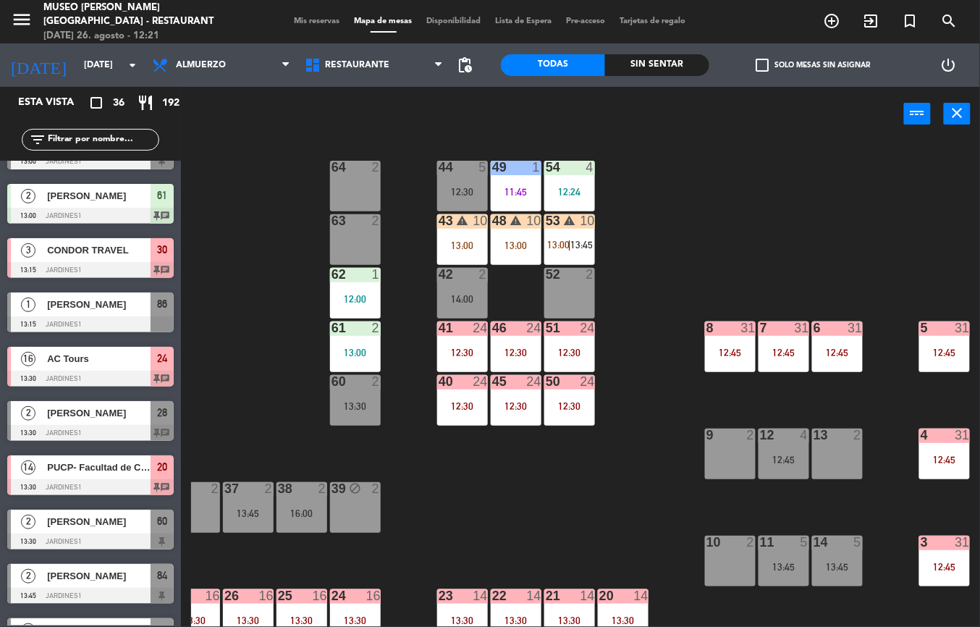
click at [924, 463] on div "12:45" at bounding box center [944, 459] width 51 height 10
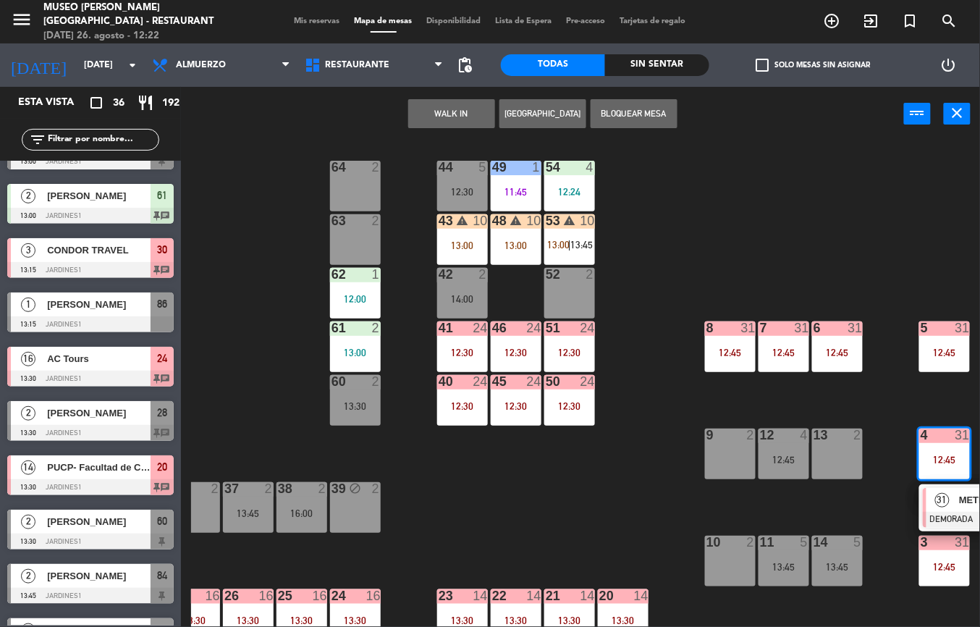
click at [580, 522] on div "44 5 12:30 49 1 11:45 54 4 12:24 64 2 48 warning 10 13:00 53 warning 10 13:00 |…" at bounding box center [585, 384] width 789 height 486
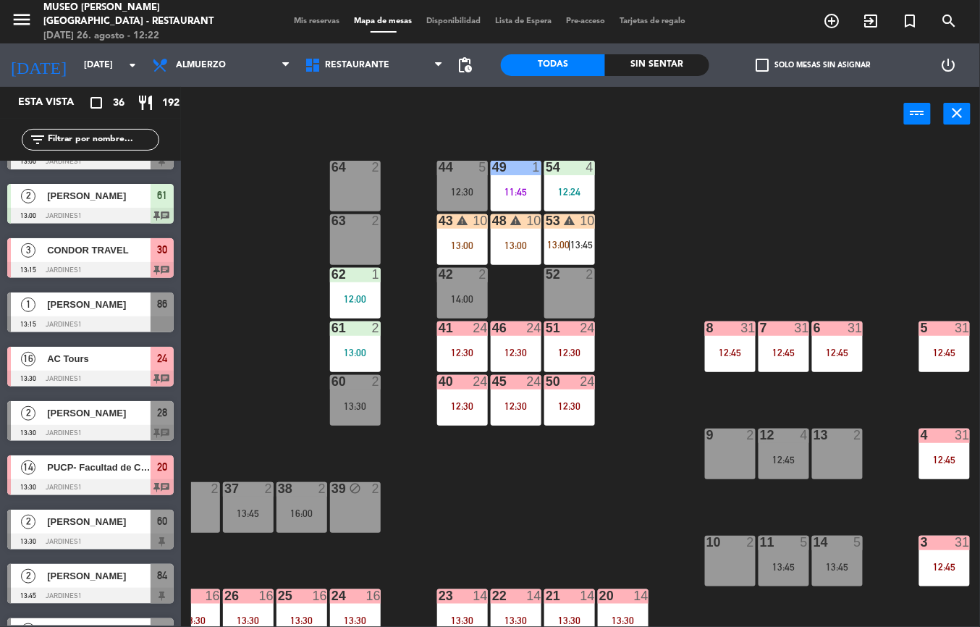
click at [719, 350] on div "12:45" at bounding box center [730, 352] width 51 height 10
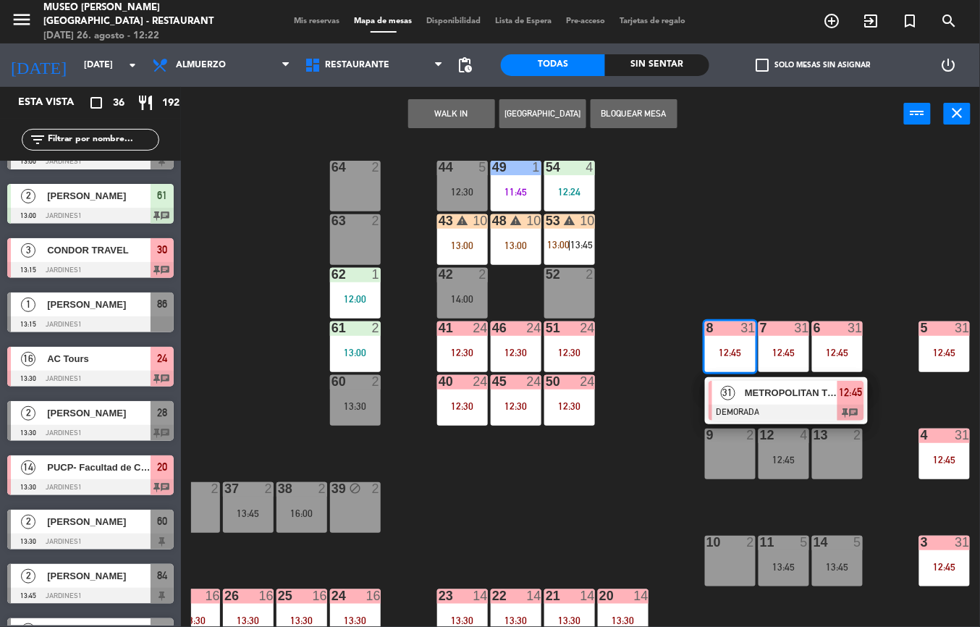
click at [560, 505] on div "44 5 12:30 49 1 11:45 54 4 12:24 64 2 48 warning 10 13:00 53 warning 10 13:00 |…" at bounding box center [585, 384] width 789 height 486
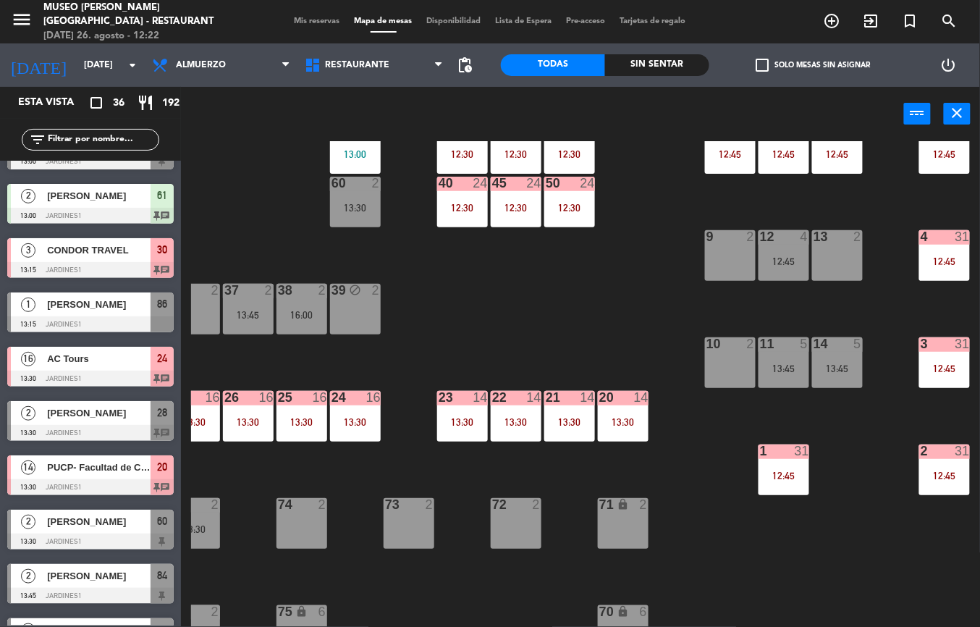
scroll to position [221, 238]
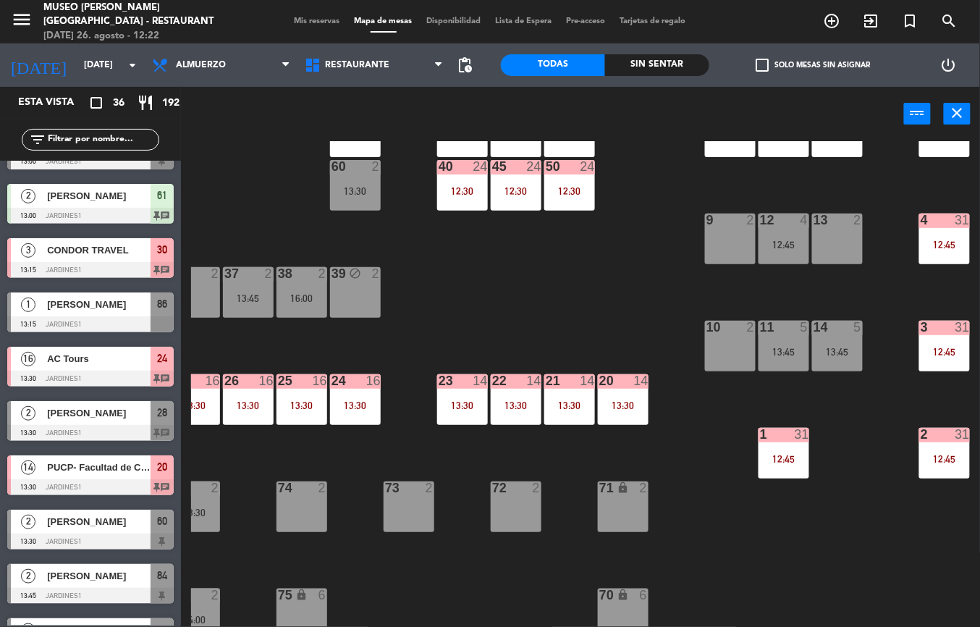
click at [614, 400] on div "13:30" at bounding box center [623, 405] width 51 height 10
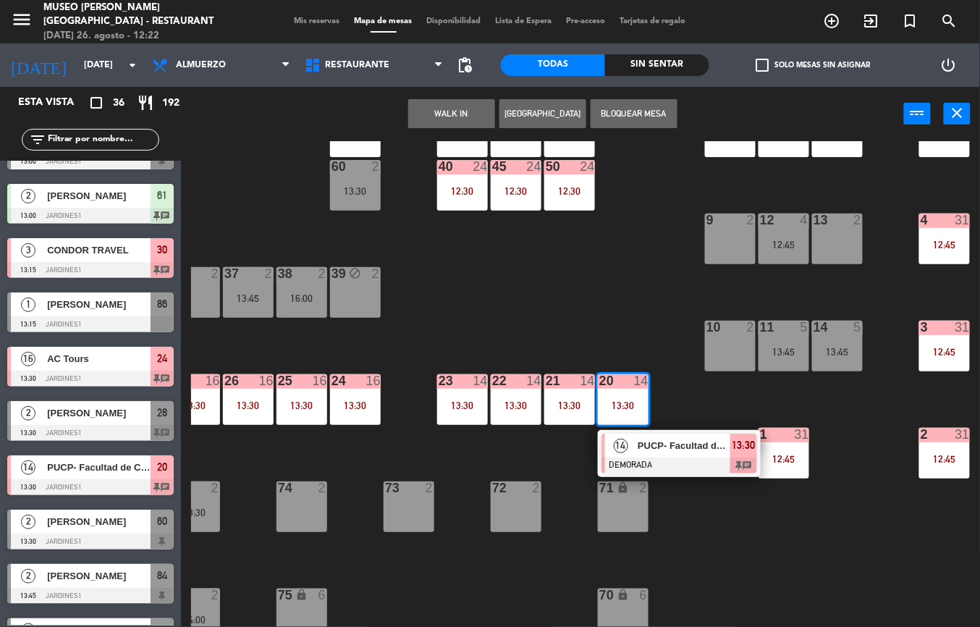
click at [721, 551] on div "44 5 12:30 49 1 11:45 54 4 12:24 64 2 48 warning 10 13:00 53 warning 10 13:00 |…" at bounding box center [585, 384] width 789 height 486
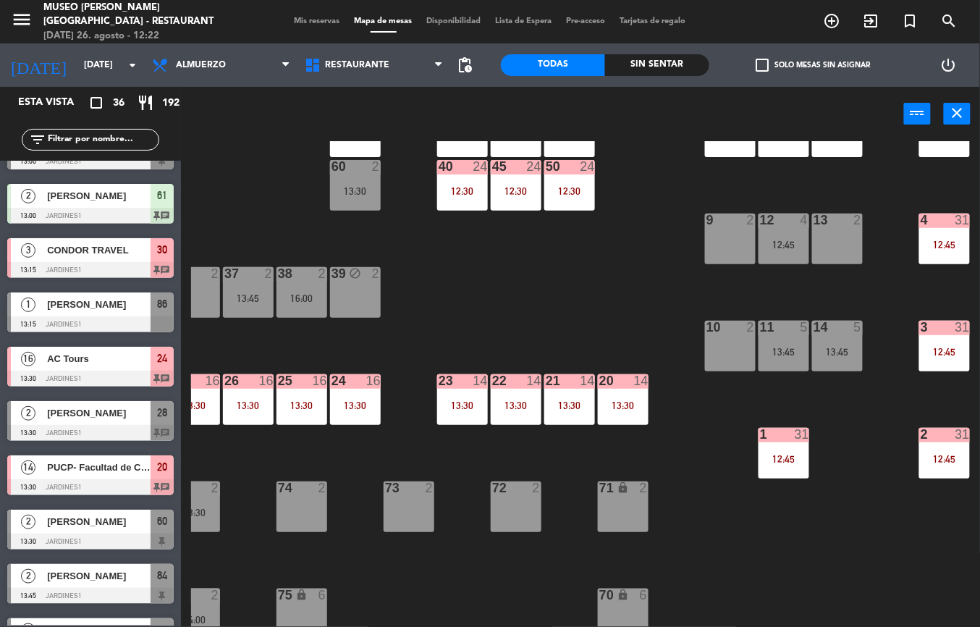
click at [344, 404] on div "13:30" at bounding box center [355, 405] width 51 height 10
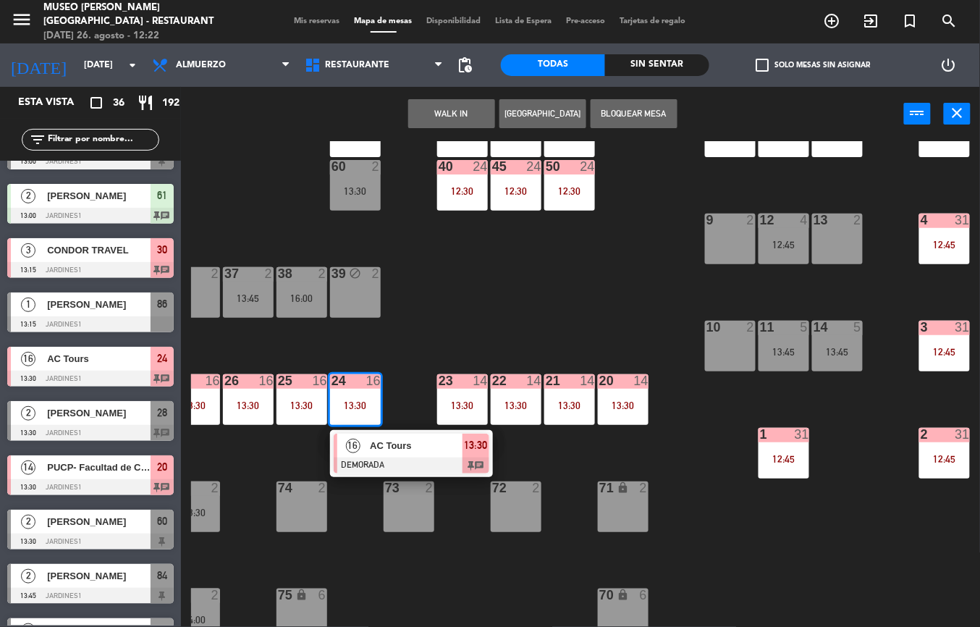
click at [704, 554] on div "44 5 12:30 49 1 11:45 54 4 12:24 64 2 48 warning 10 13:00 53 warning 10 13:00 |…" at bounding box center [585, 384] width 789 height 486
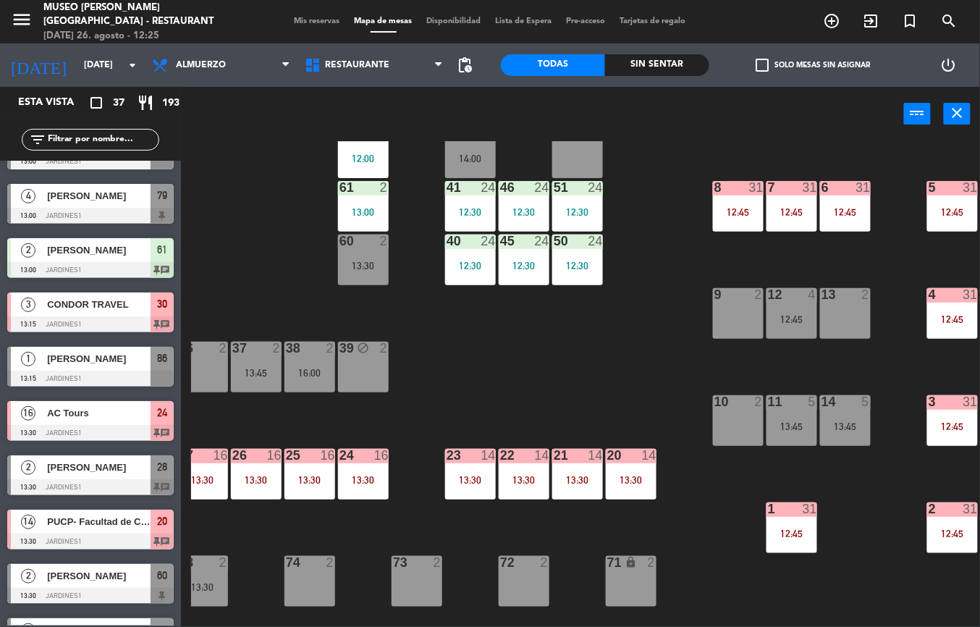
scroll to position [114, 230]
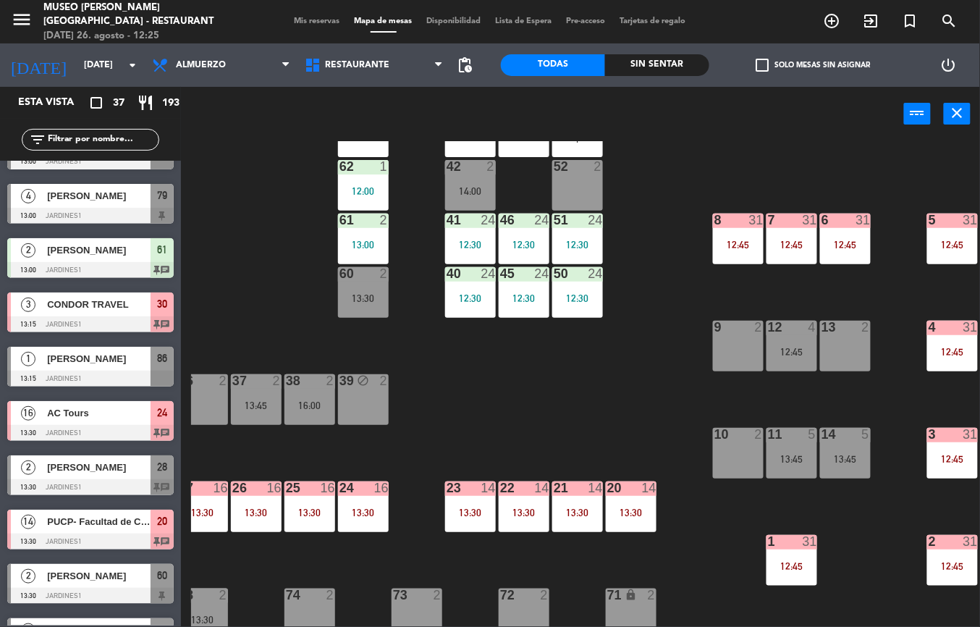
click at [583, 240] on div "12:30" at bounding box center [577, 245] width 51 height 10
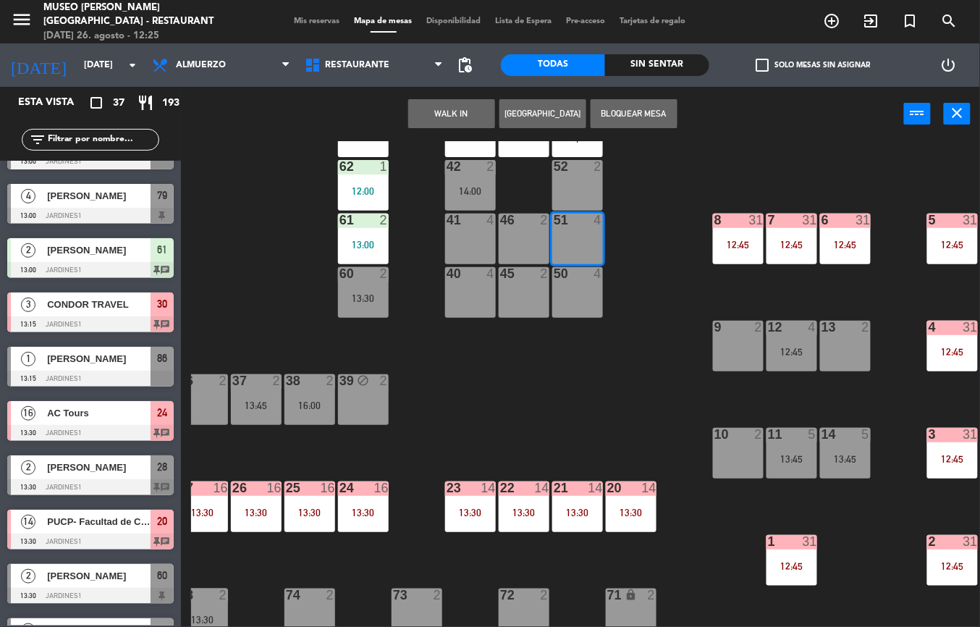
click at [557, 395] on div "44 5 12:30 49 1 11:45 54 4 12:24 64 2 48 warning 10 13:00 53 warning 10 13:00 |…" at bounding box center [585, 384] width 789 height 486
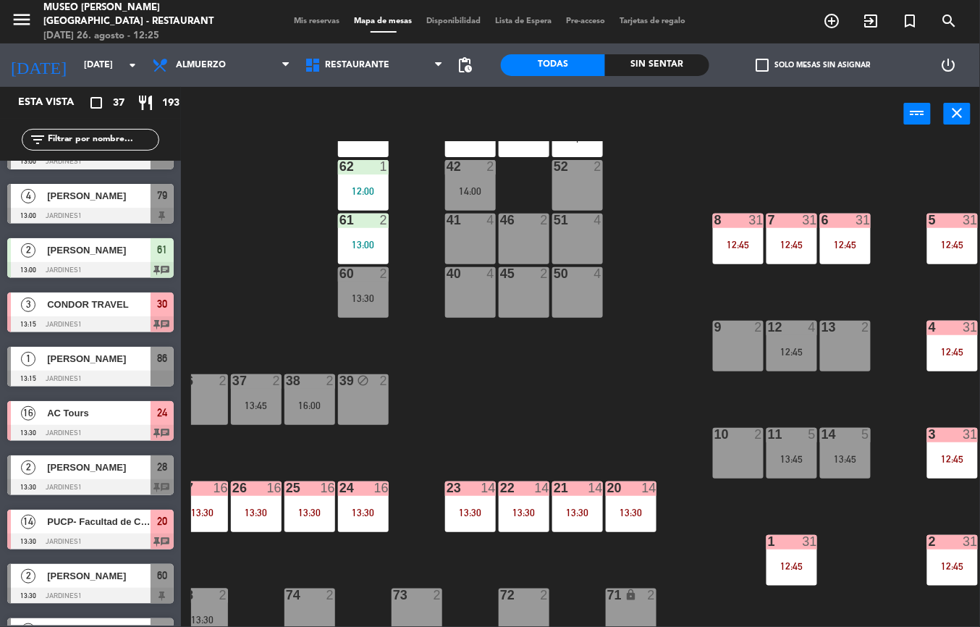
click at [579, 234] on div "51 4" at bounding box center [577, 238] width 51 height 51
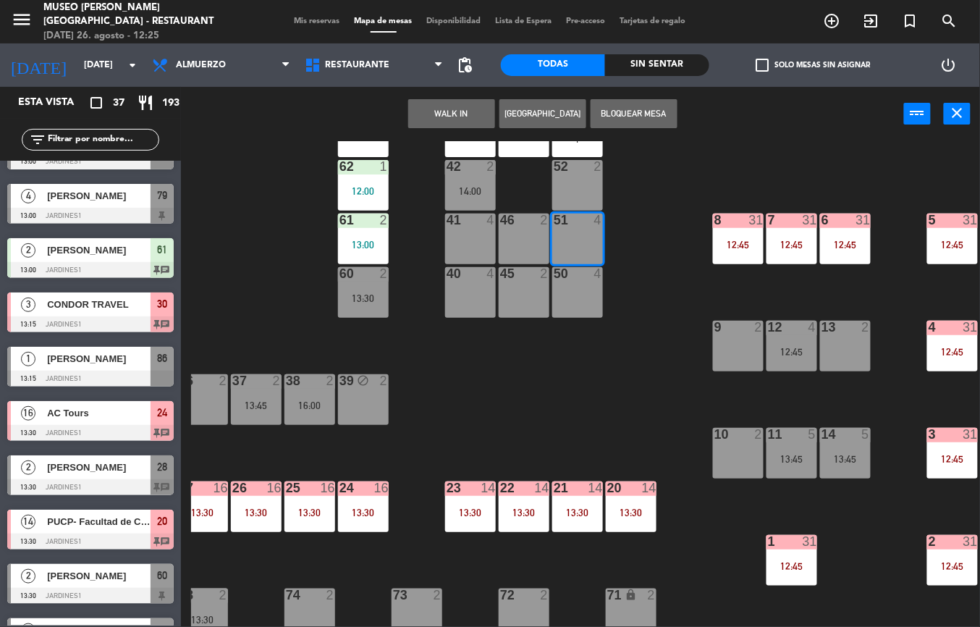
click at [618, 354] on div "44 5 12:30 49 1 11:45 54 4 12:24 64 2 48 warning 10 13:00 53 warning 10 13:00 |…" at bounding box center [585, 384] width 789 height 486
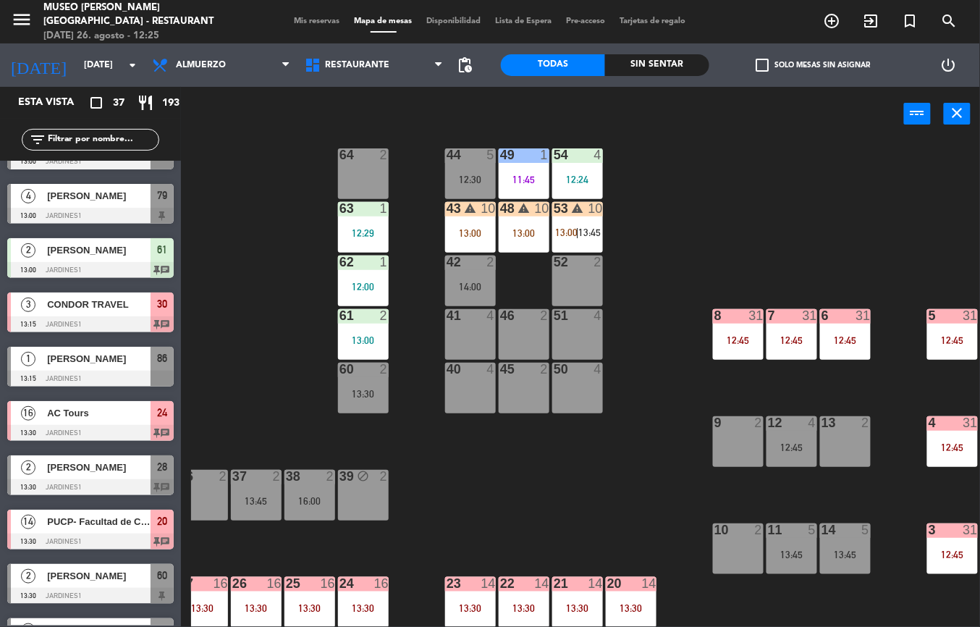
scroll to position [0, 230]
